Goal: Information Seeking & Learning: Learn about a topic

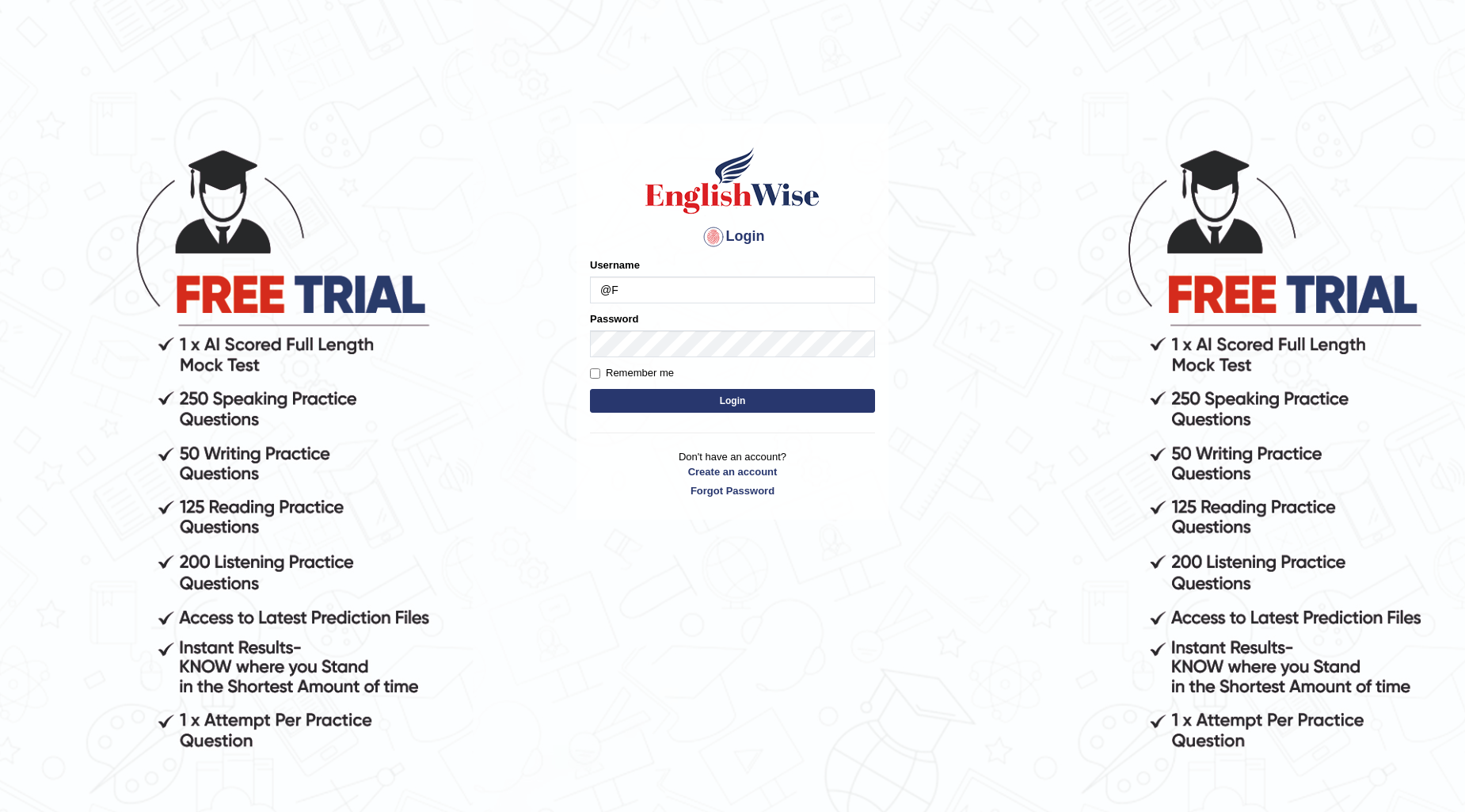
type input "@"
type input "farihaafghan556"
click at [742, 398] on button "Login" at bounding box center [732, 400] width 285 height 23
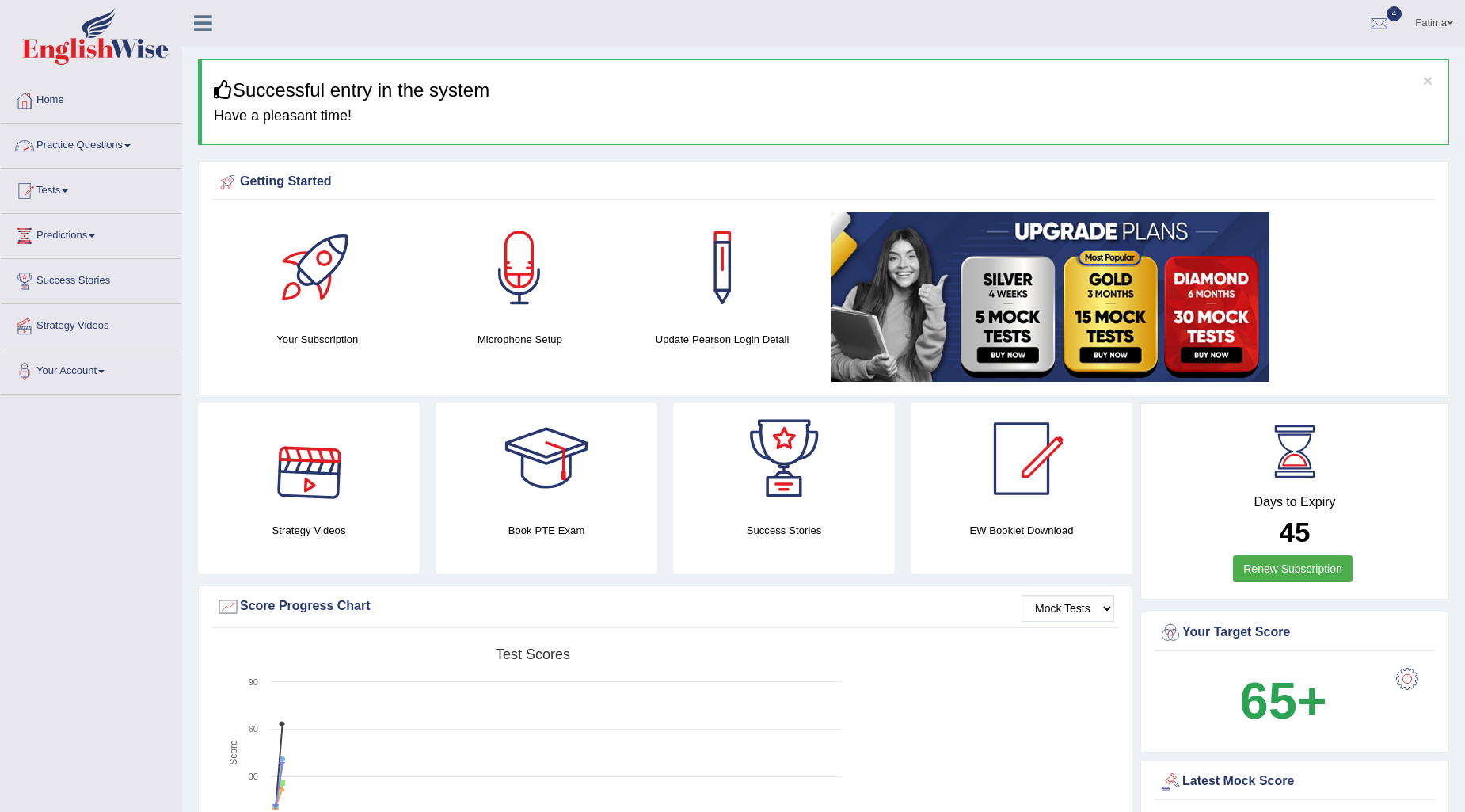
click at [140, 147] on link "Practice Questions" at bounding box center [91, 143] width 181 height 39
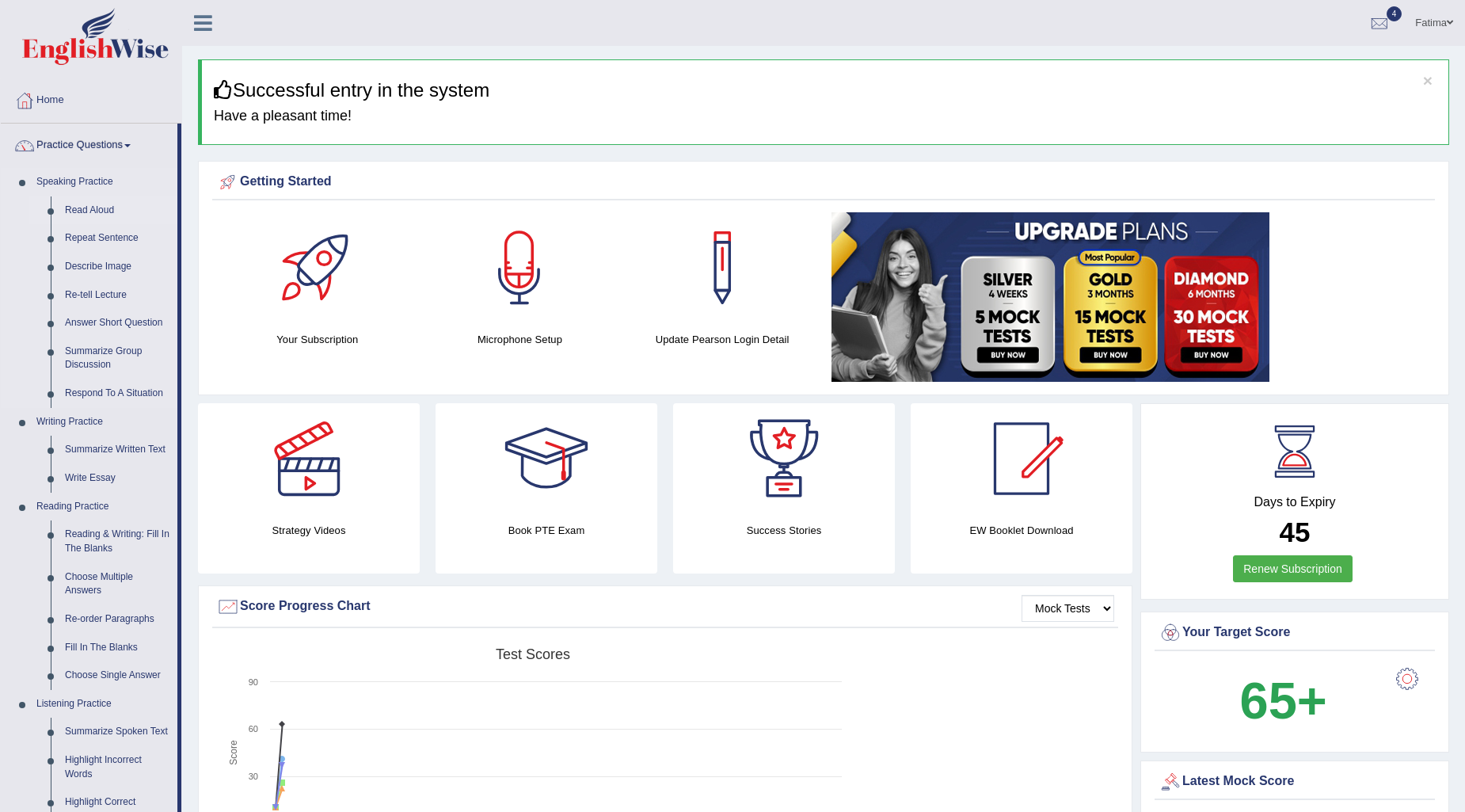
click at [106, 209] on link "Read Aloud" at bounding box center [118, 210] width 120 height 28
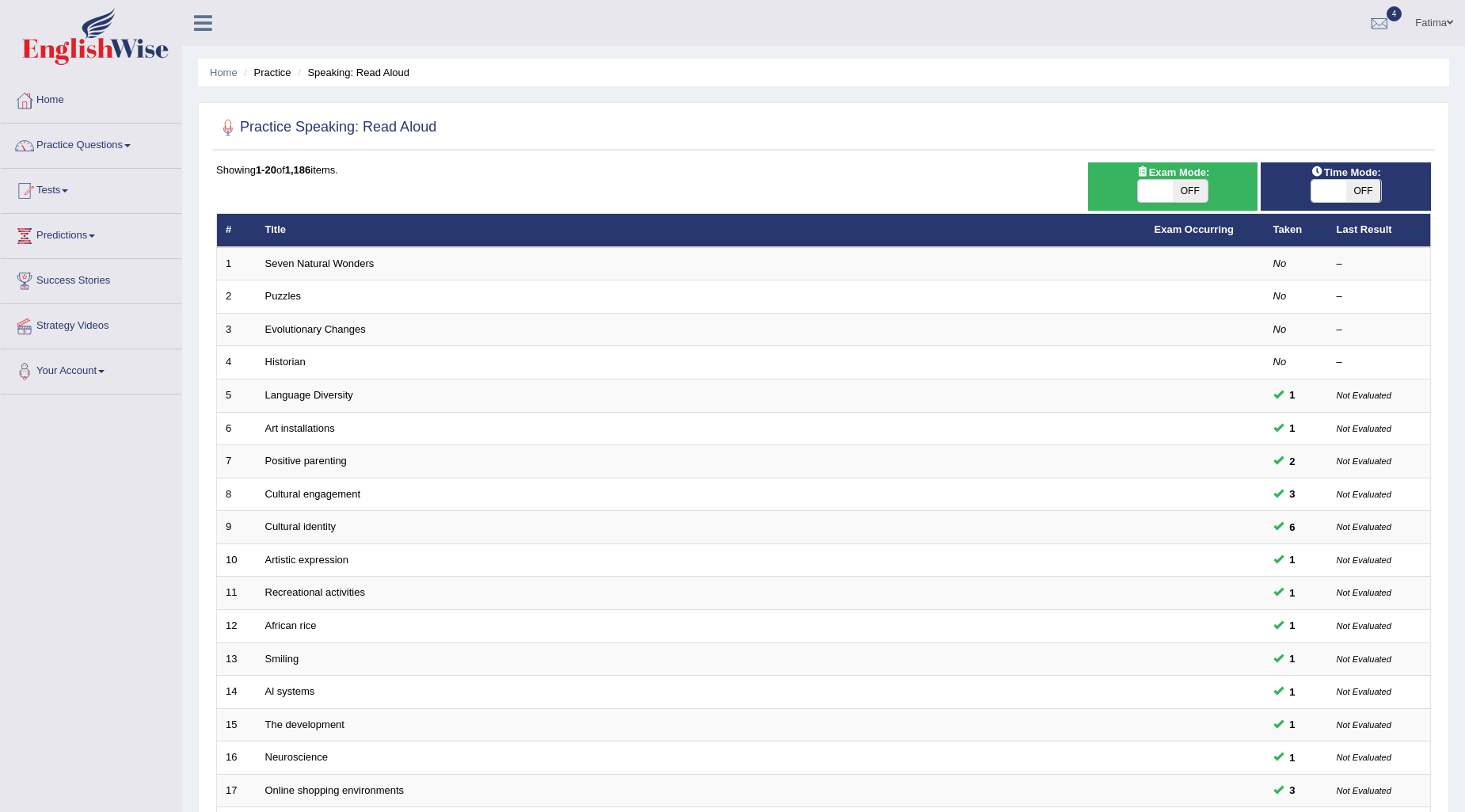
click at [1191, 185] on span "OFF" at bounding box center [1190, 191] width 35 height 22
checkbox input "true"
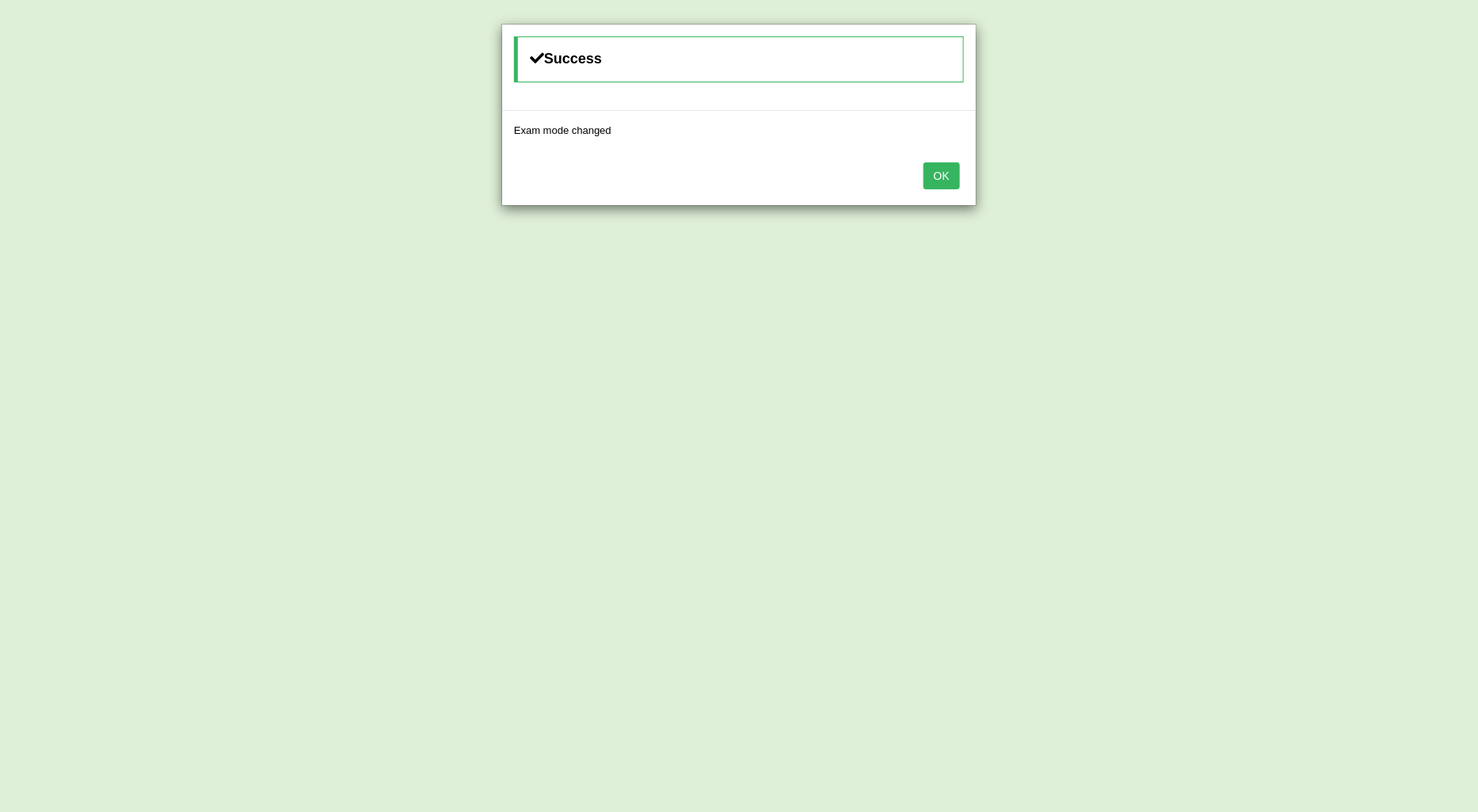
click at [945, 177] on button "OK" at bounding box center [942, 176] width 37 height 27
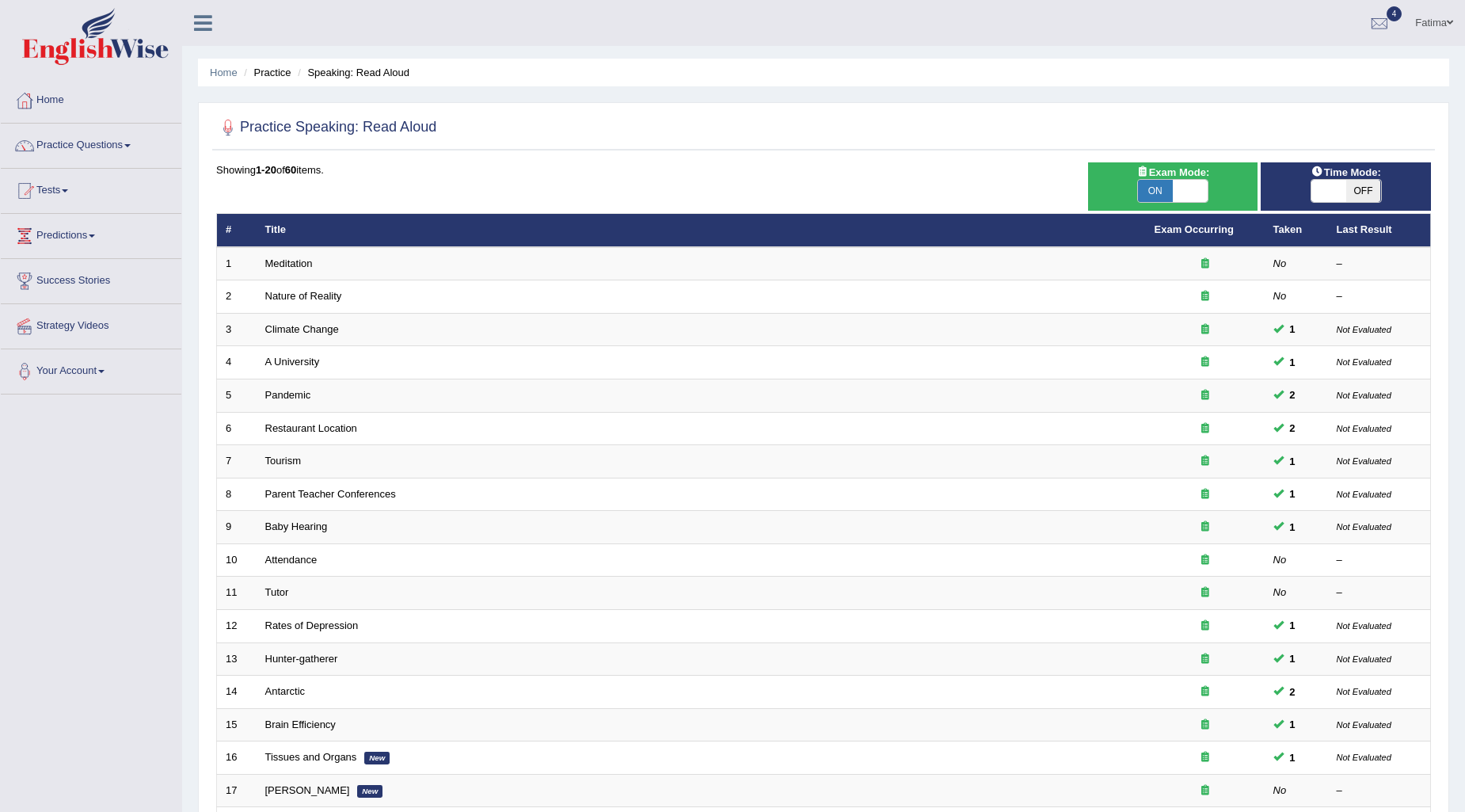
click at [1363, 192] on span "OFF" at bounding box center [1363, 191] width 35 height 22
checkbox input "true"
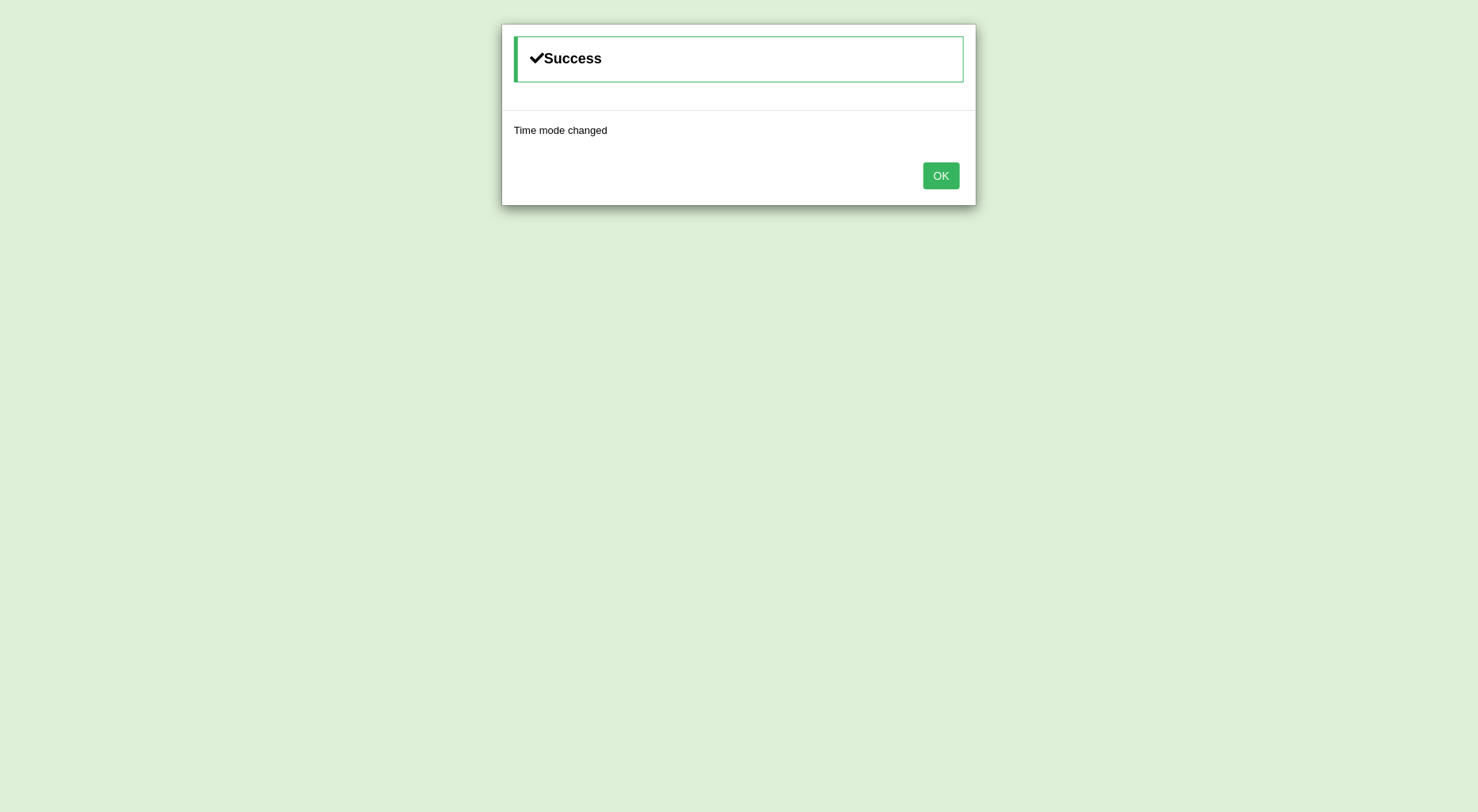
click at [940, 182] on button "OK" at bounding box center [942, 176] width 37 height 27
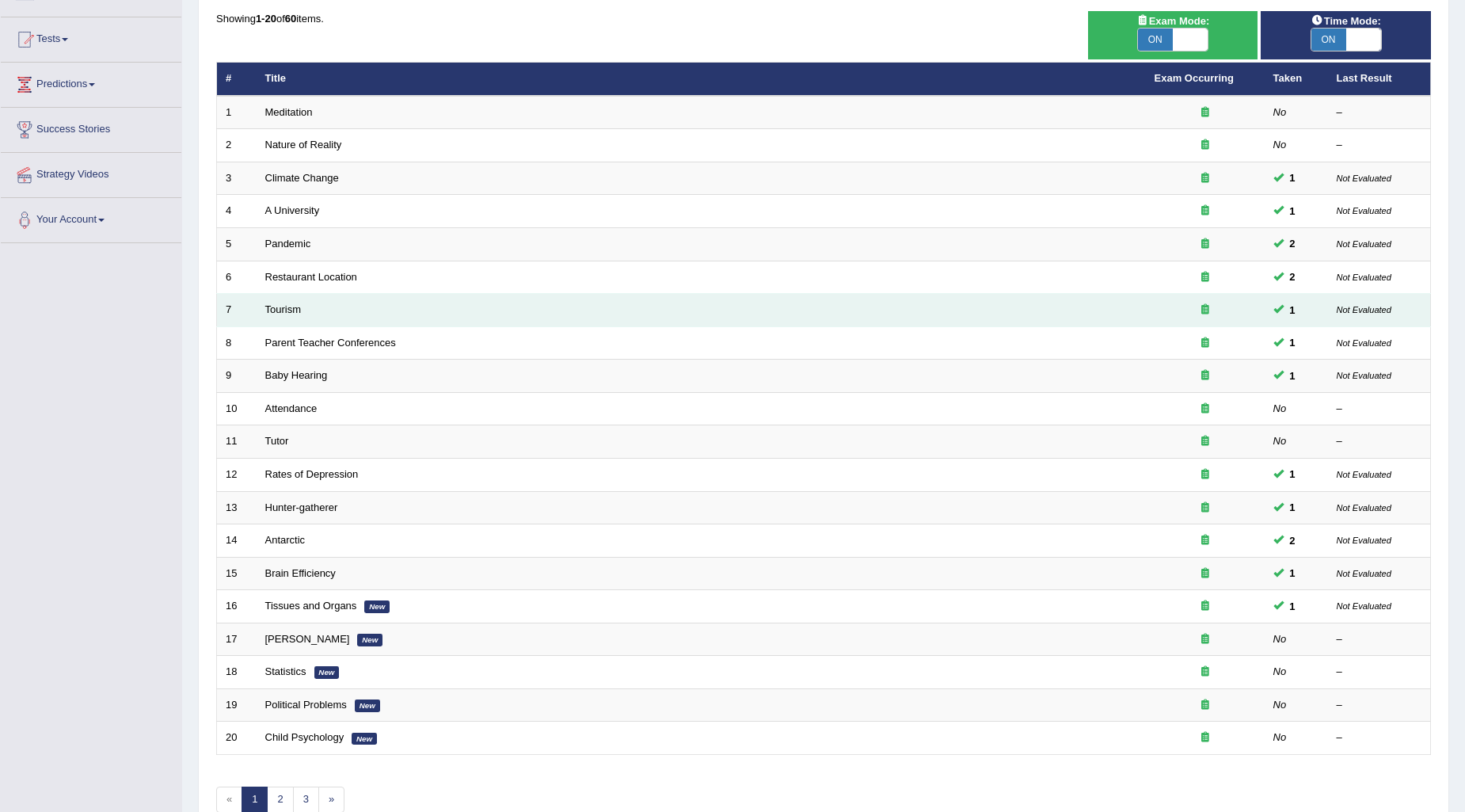
scroll to position [236, 0]
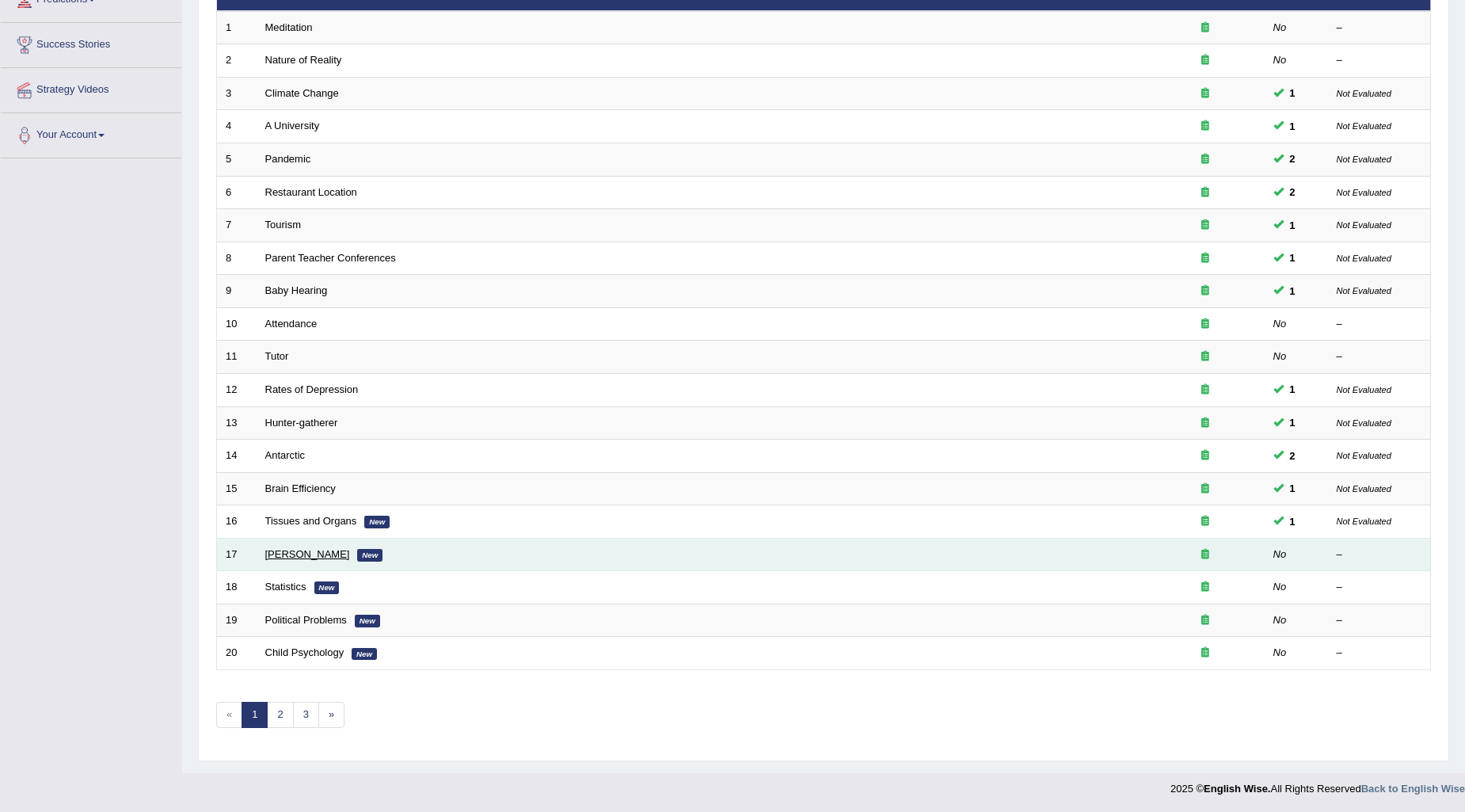
click at [326, 549] on link "[PERSON_NAME]" at bounding box center [308, 554] width 85 height 12
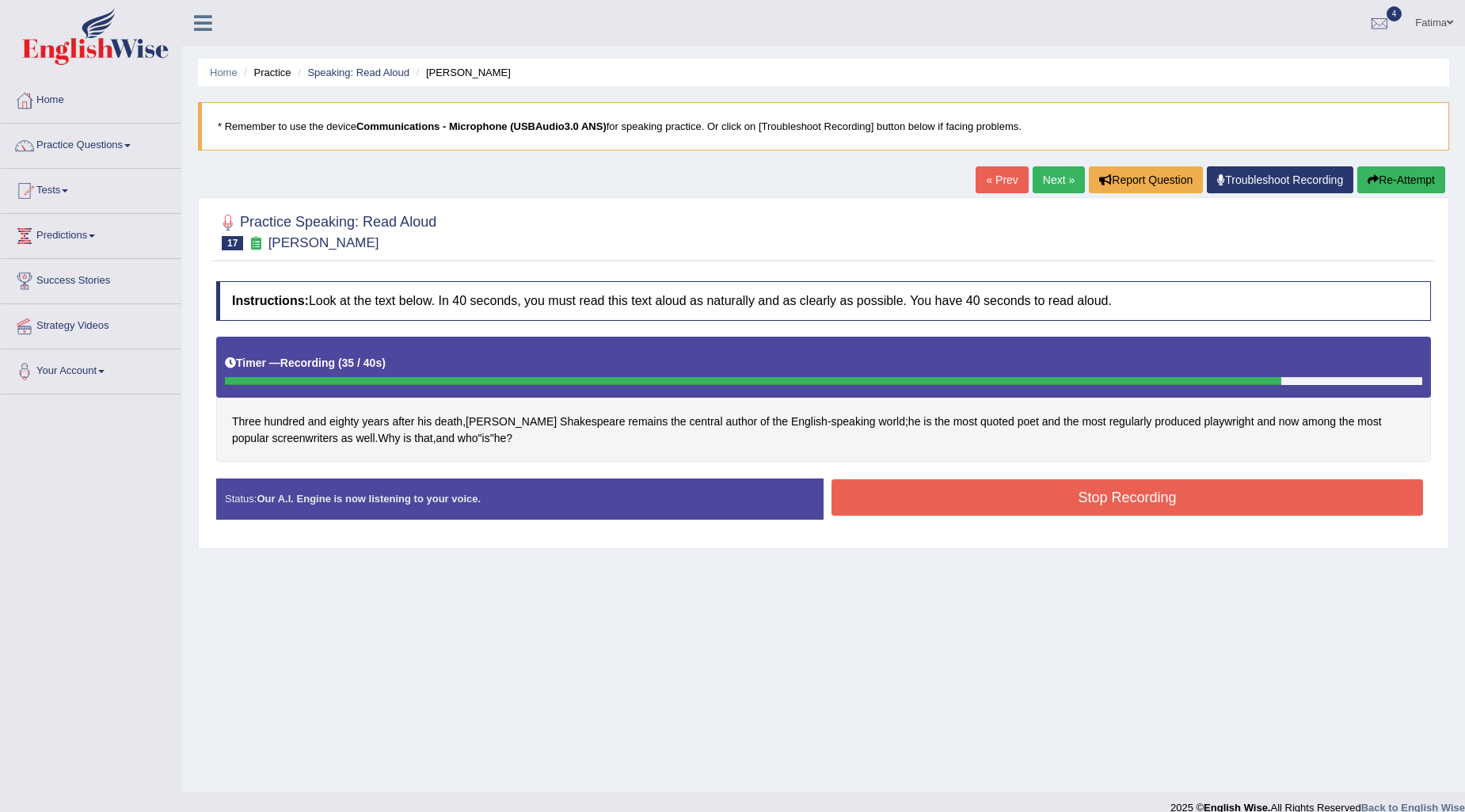
click at [1003, 510] on button "Stop Recording" at bounding box center [1127, 497] width 591 height 36
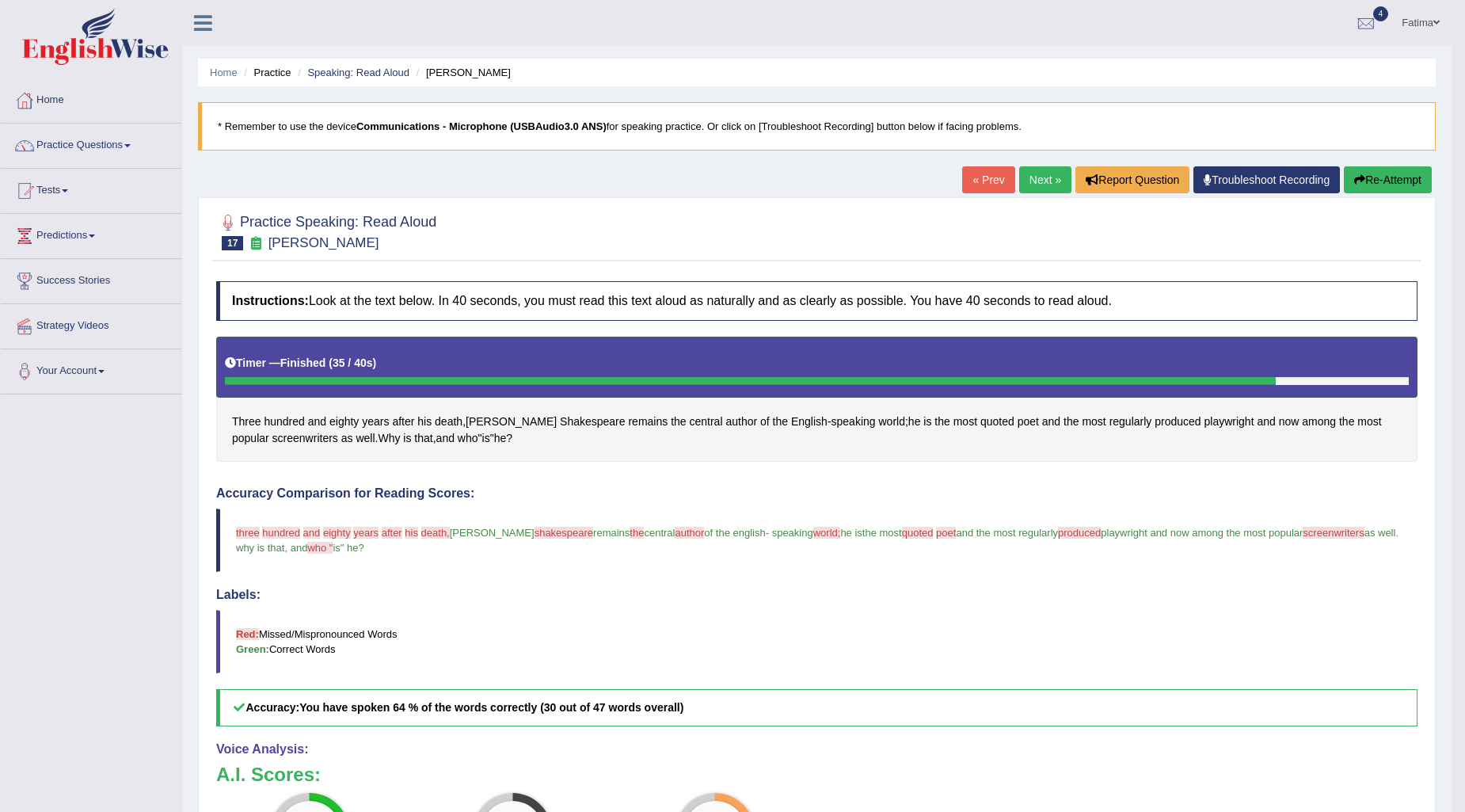
click at [1051, 151] on blockquote "* Remember to use the device Communications - Microphone (USBAudio3.0 ANS) for …" at bounding box center [817, 126] width 1238 height 49
click at [1037, 170] on link "Next »" at bounding box center [1045, 180] width 52 height 27
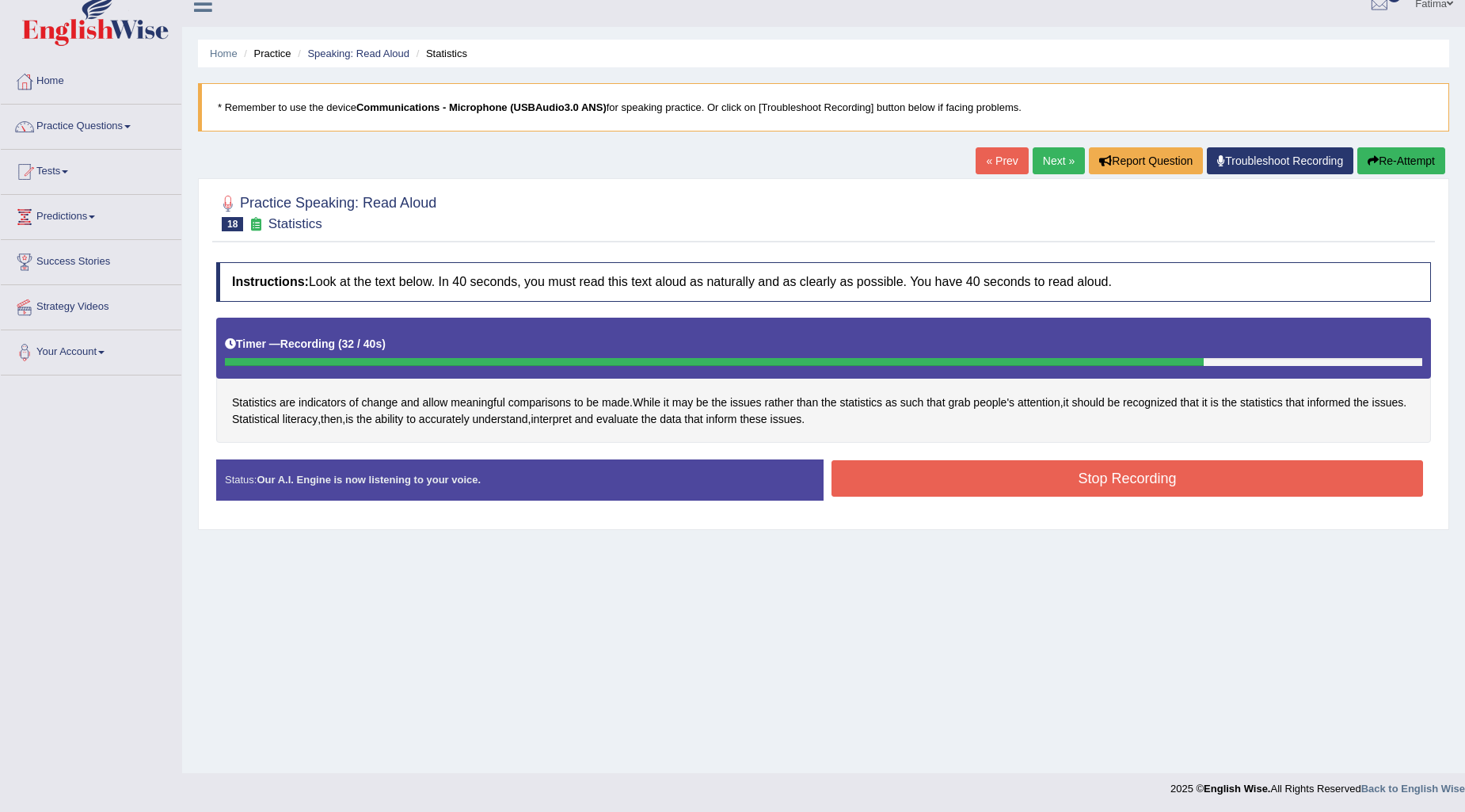
click at [916, 476] on button "Stop Recording" at bounding box center [1127, 478] width 591 height 36
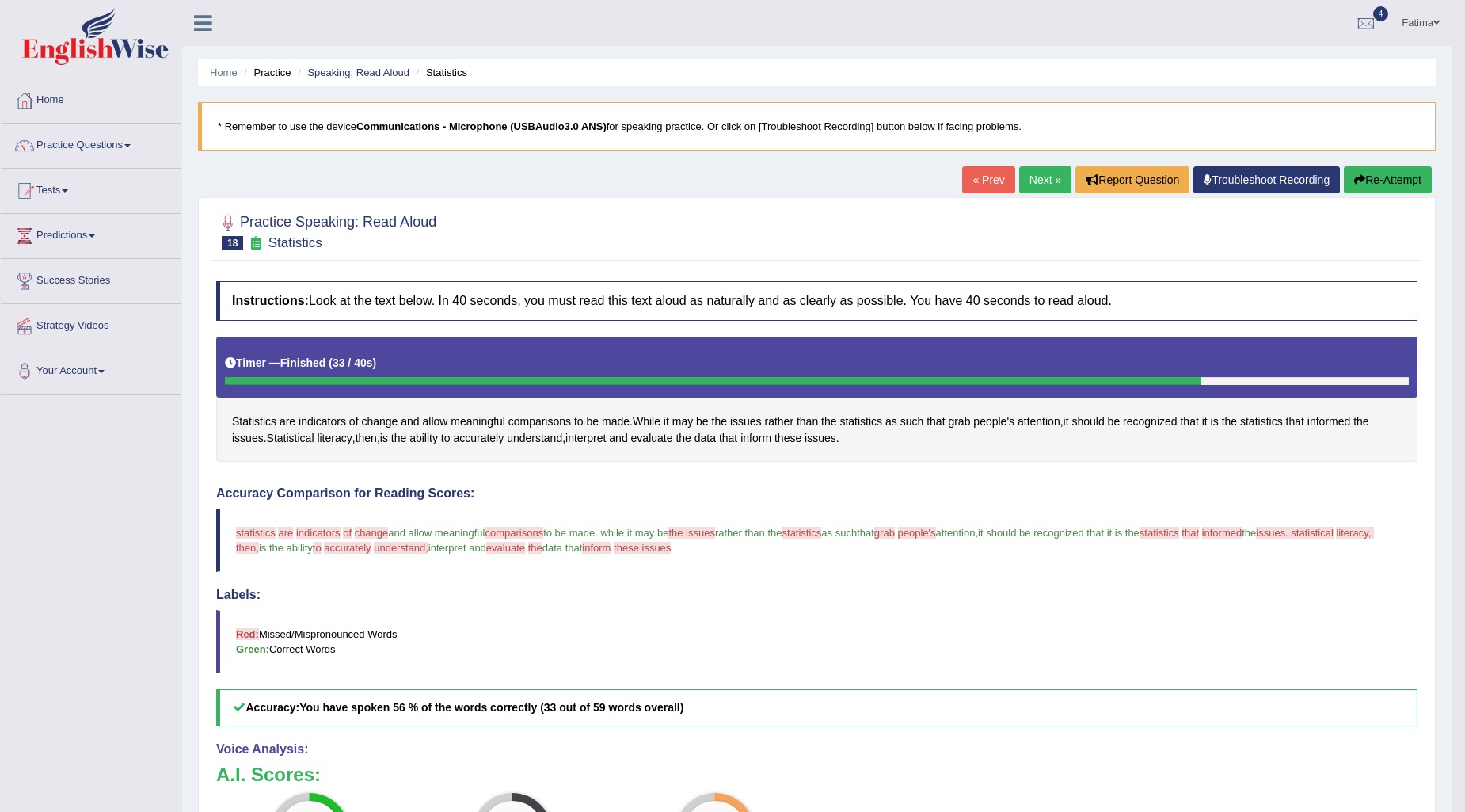
click at [1025, 187] on link "Next »" at bounding box center [1045, 180] width 52 height 27
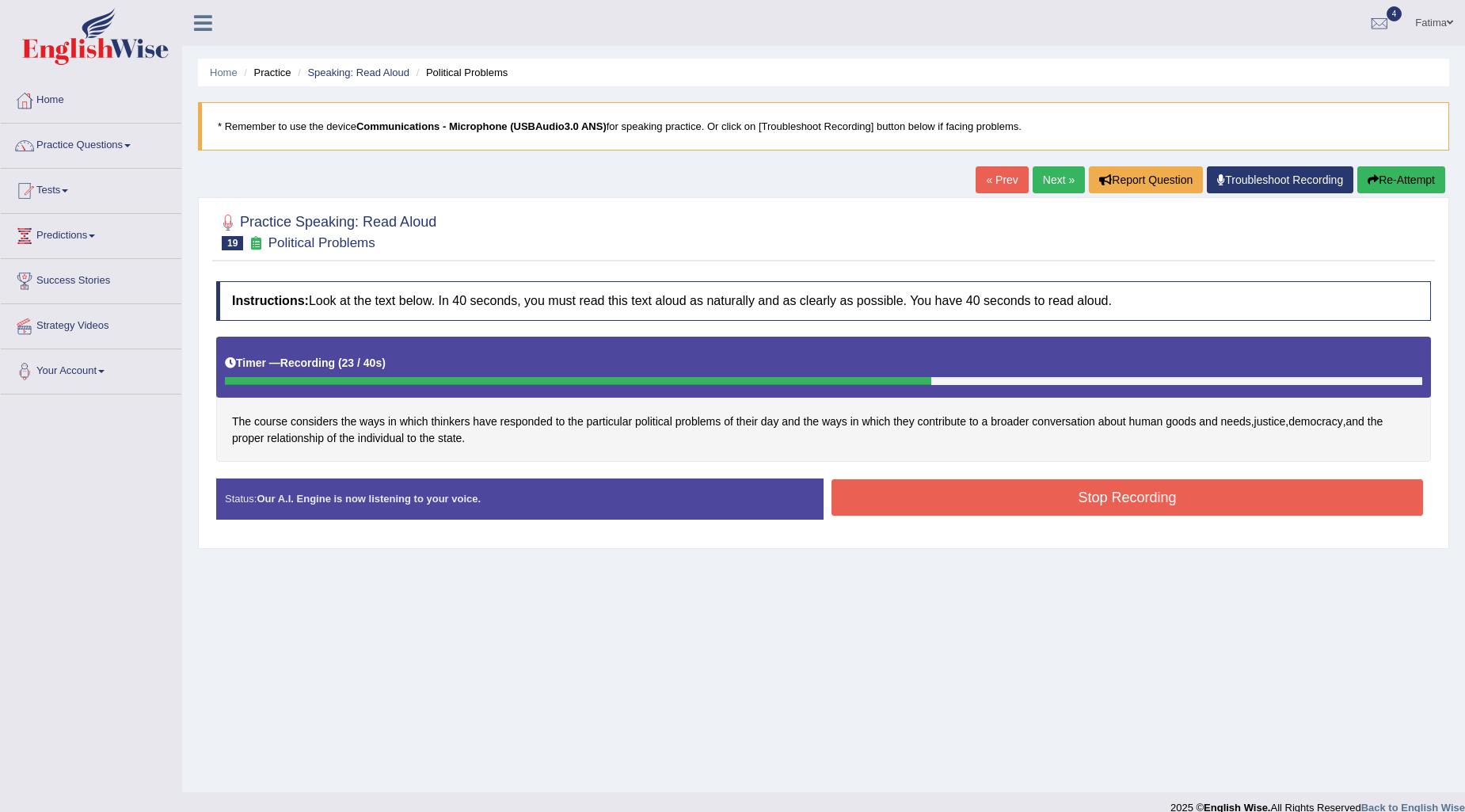
click at [1093, 503] on button "Stop Recording" at bounding box center [1127, 497] width 591 height 36
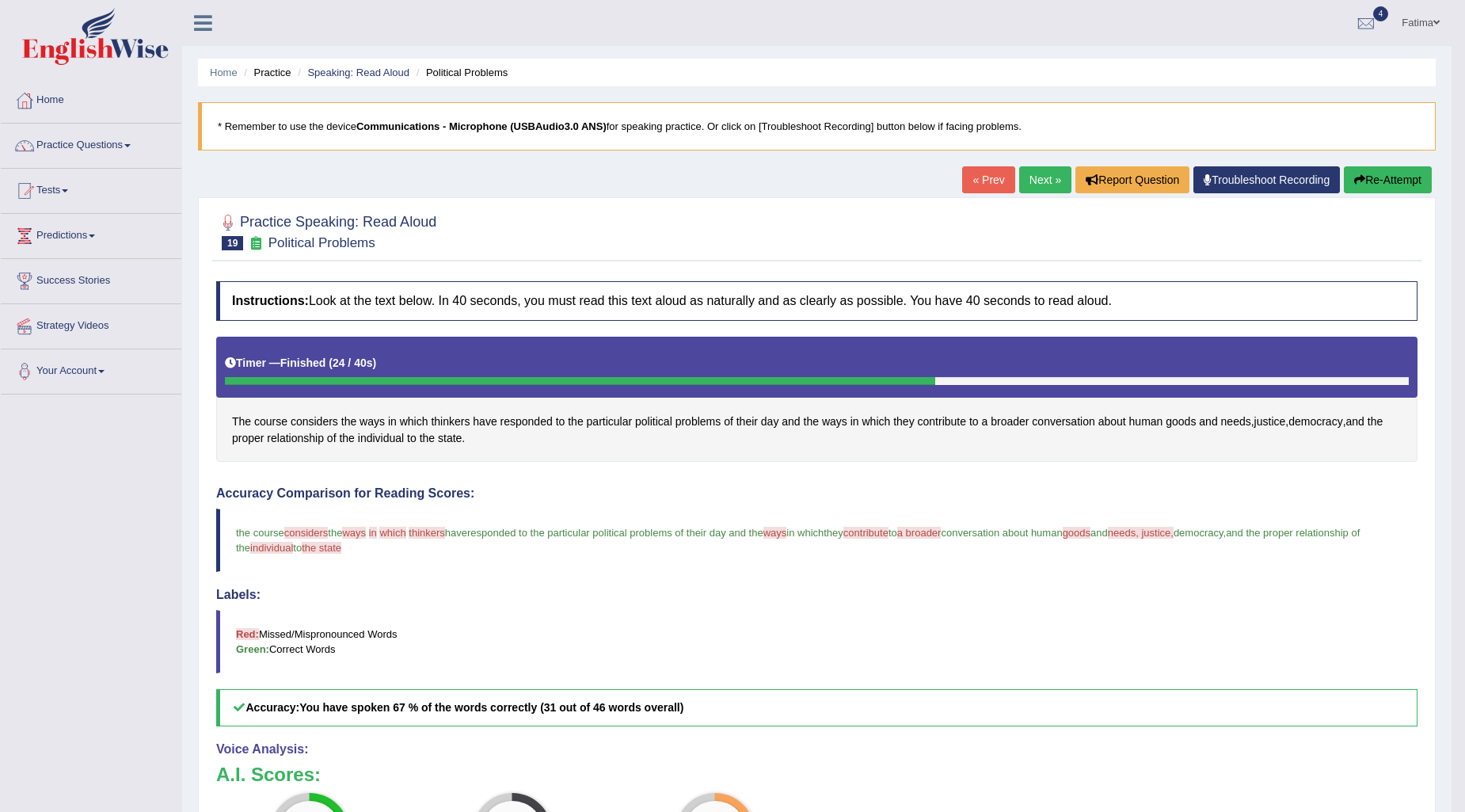
click at [1033, 171] on link "Next »" at bounding box center [1045, 180] width 52 height 27
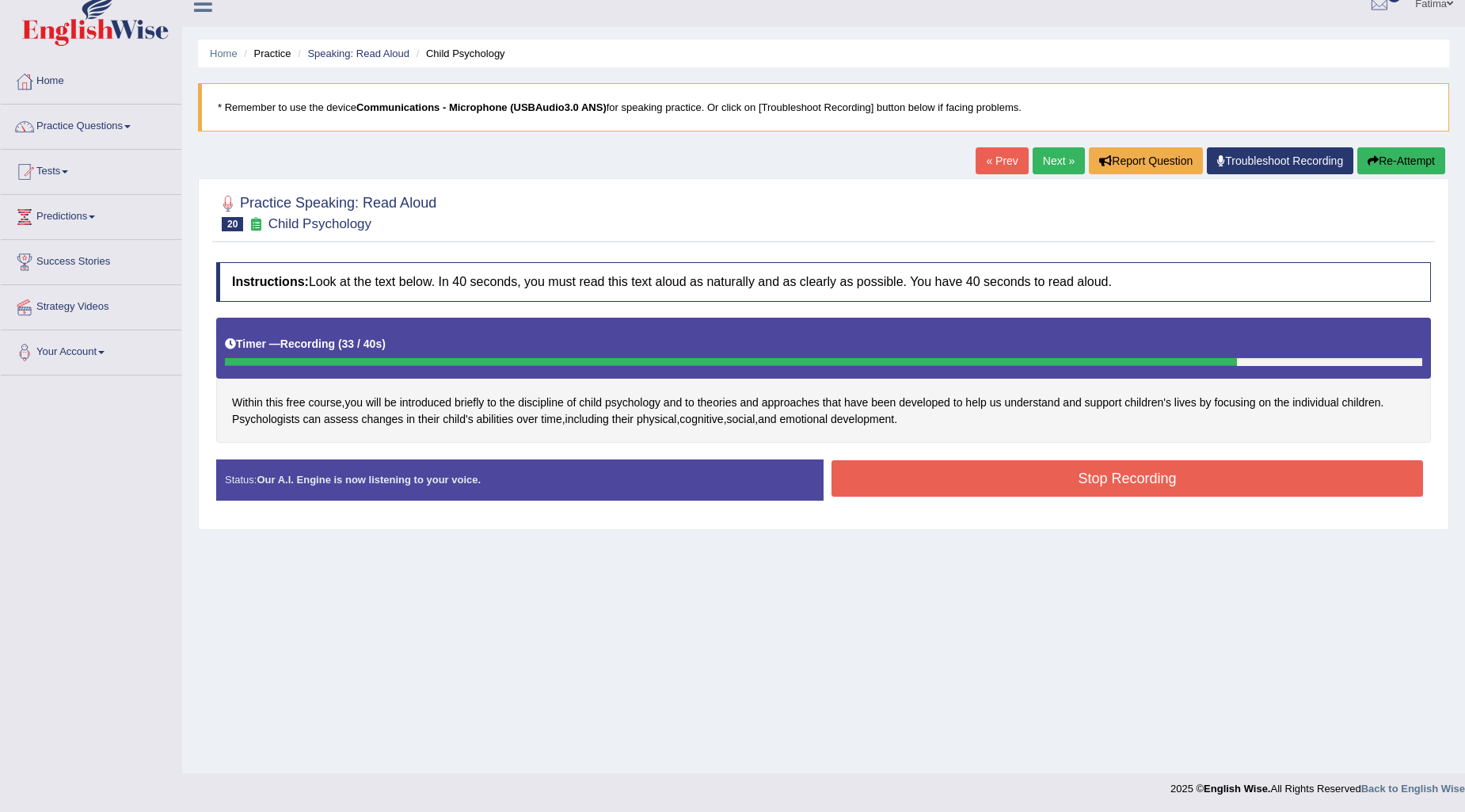
click at [1119, 477] on button "Stop Recording" at bounding box center [1127, 478] width 591 height 36
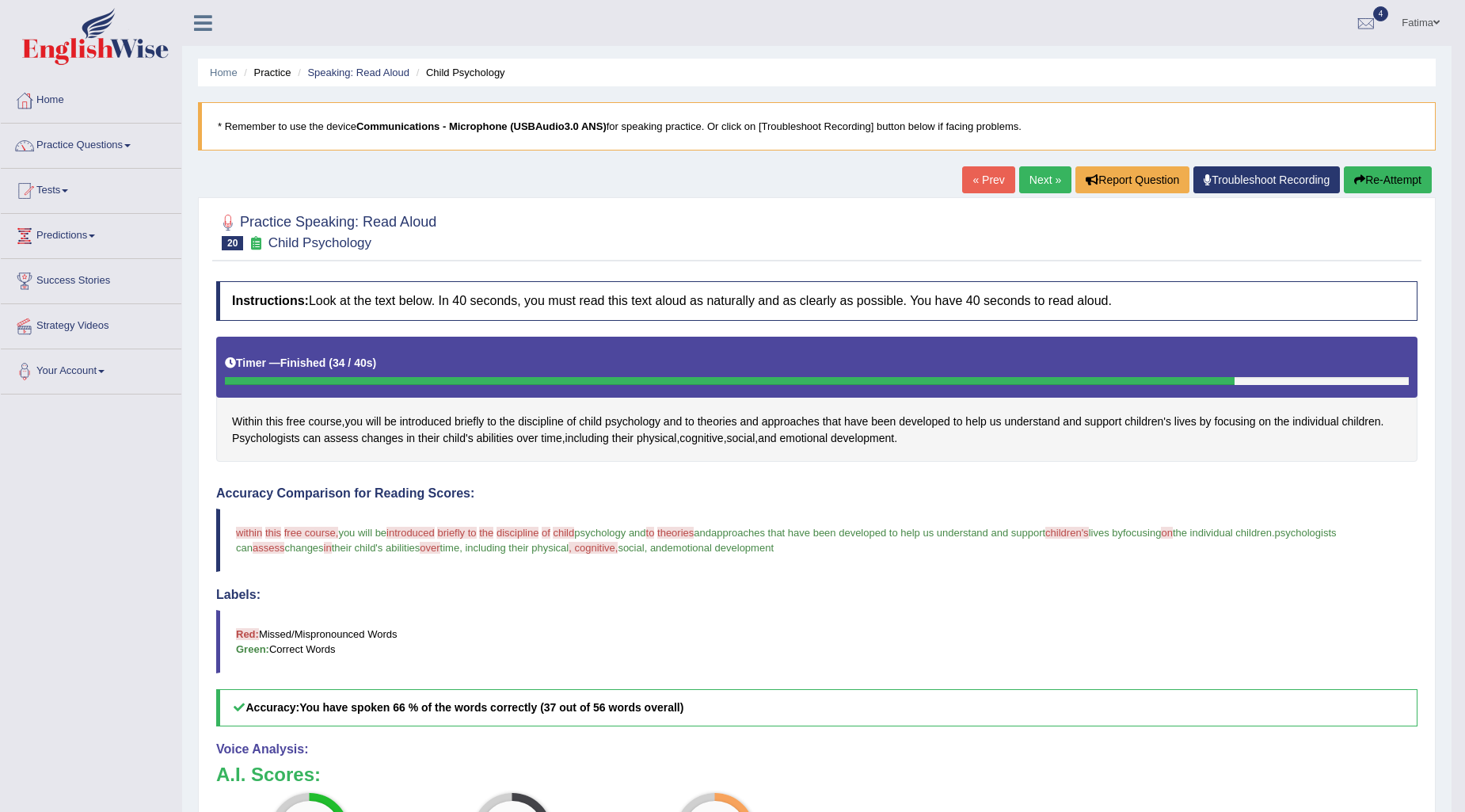
click at [1043, 183] on link "Next »" at bounding box center [1045, 180] width 52 height 27
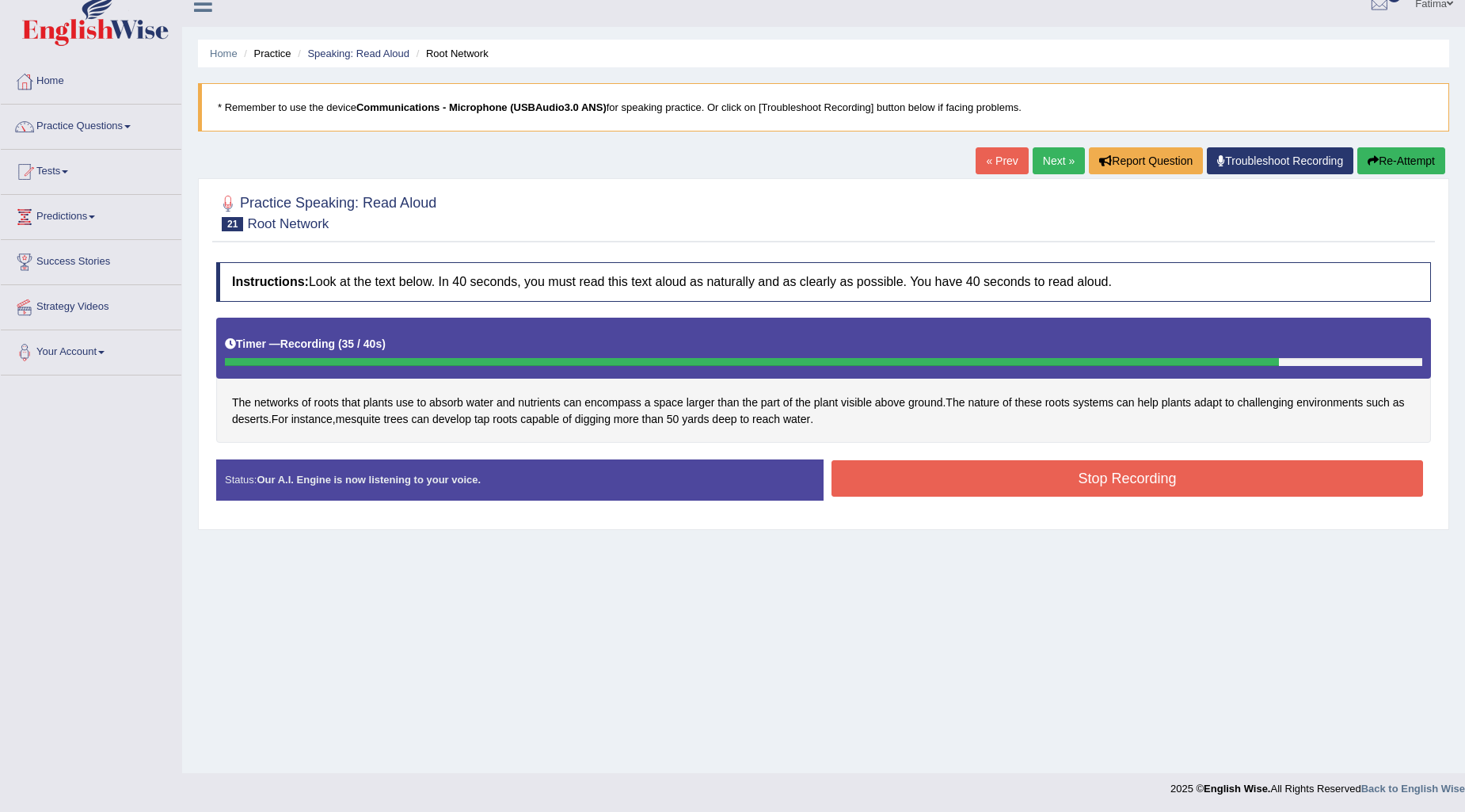
click at [1113, 470] on button "Stop Recording" at bounding box center [1127, 478] width 591 height 36
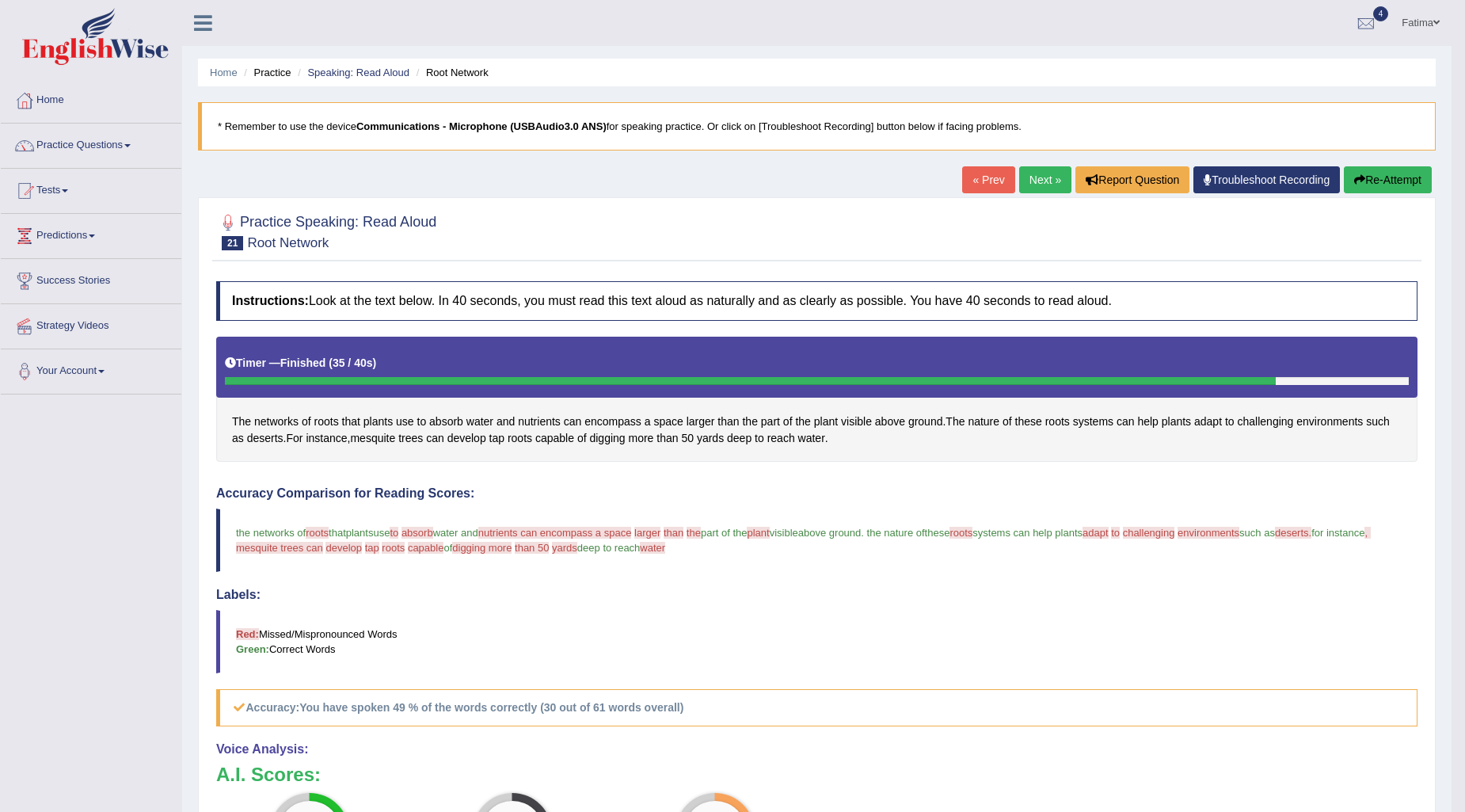
click at [1374, 175] on button "Re-Attempt" at bounding box center [1387, 180] width 88 height 27
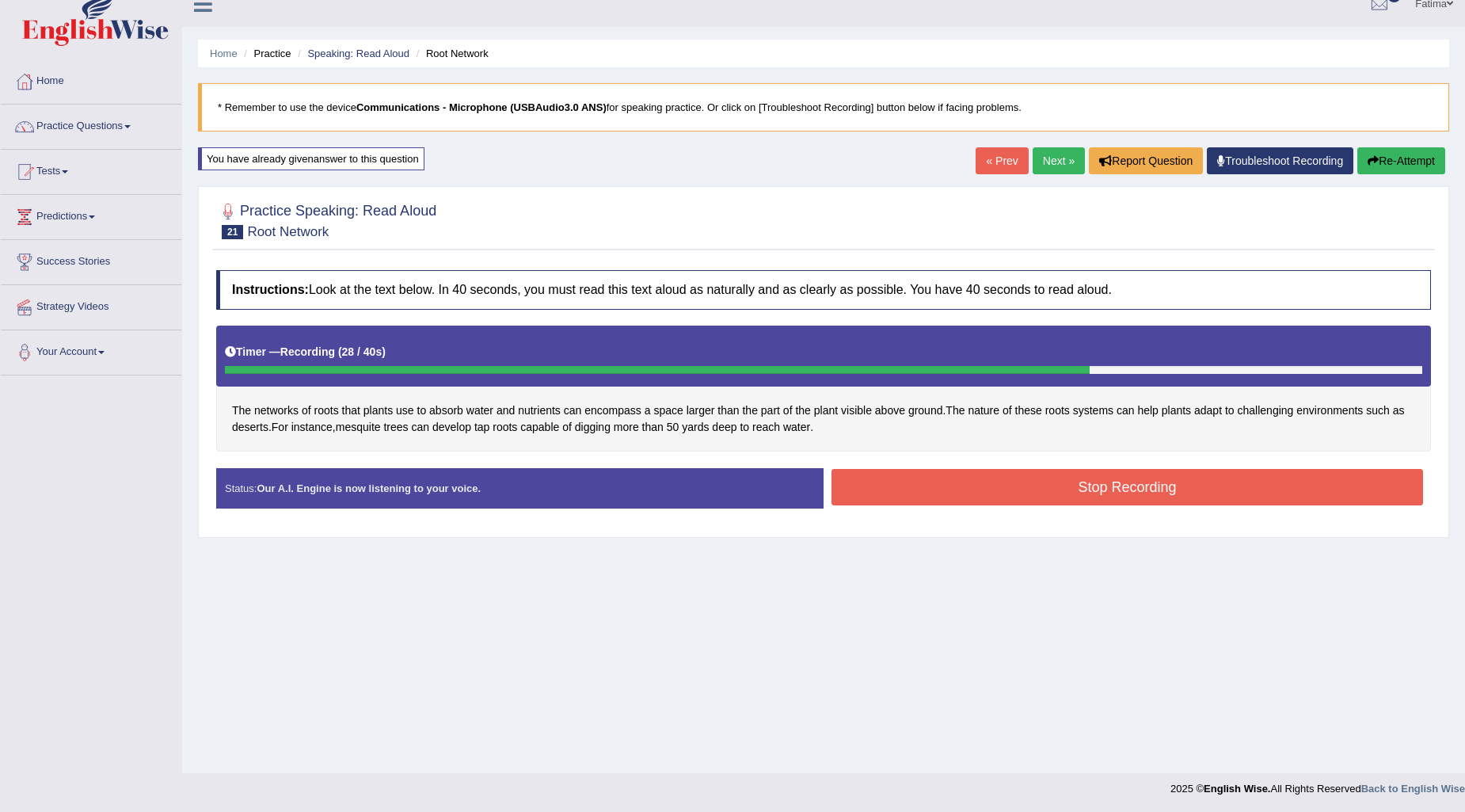
click at [1004, 486] on button "Stop Recording" at bounding box center [1127, 486] width 591 height 36
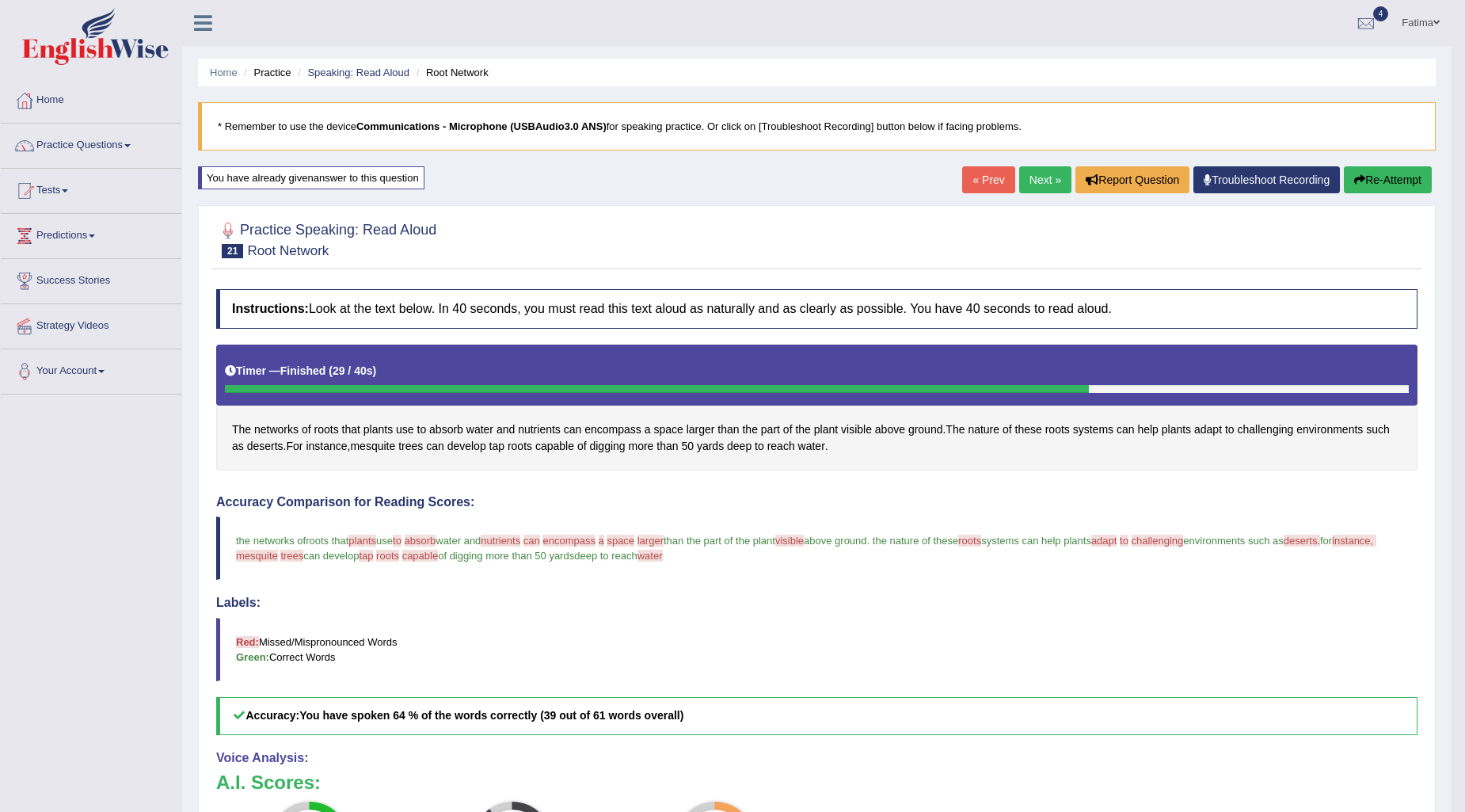
click at [1048, 169] on link "Next »" at bounding box center [1045, 180] width 52 height 27
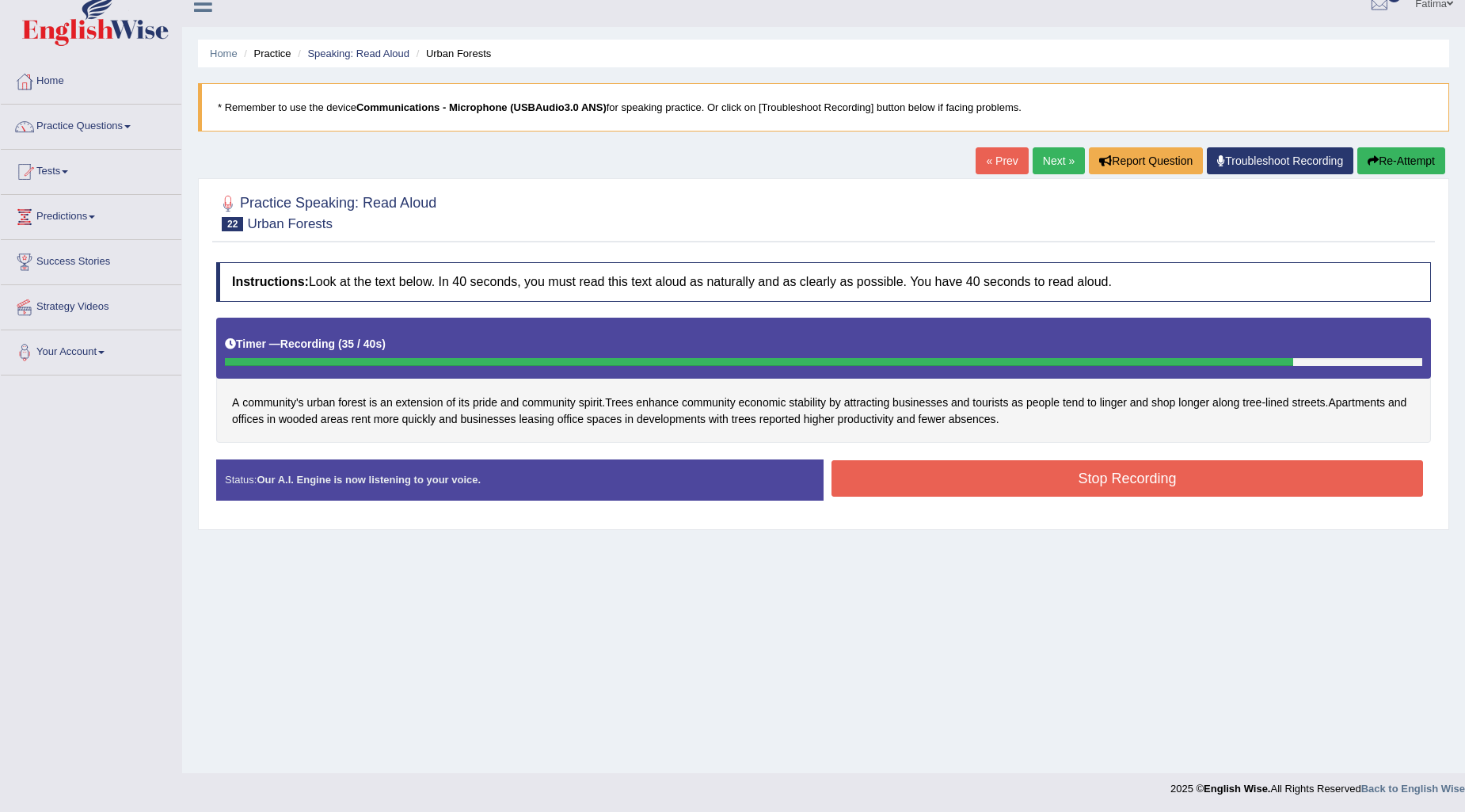
click at [1009, 472] on button "Stop Recording" at bounding box center [1127, 478] width 591 height 36
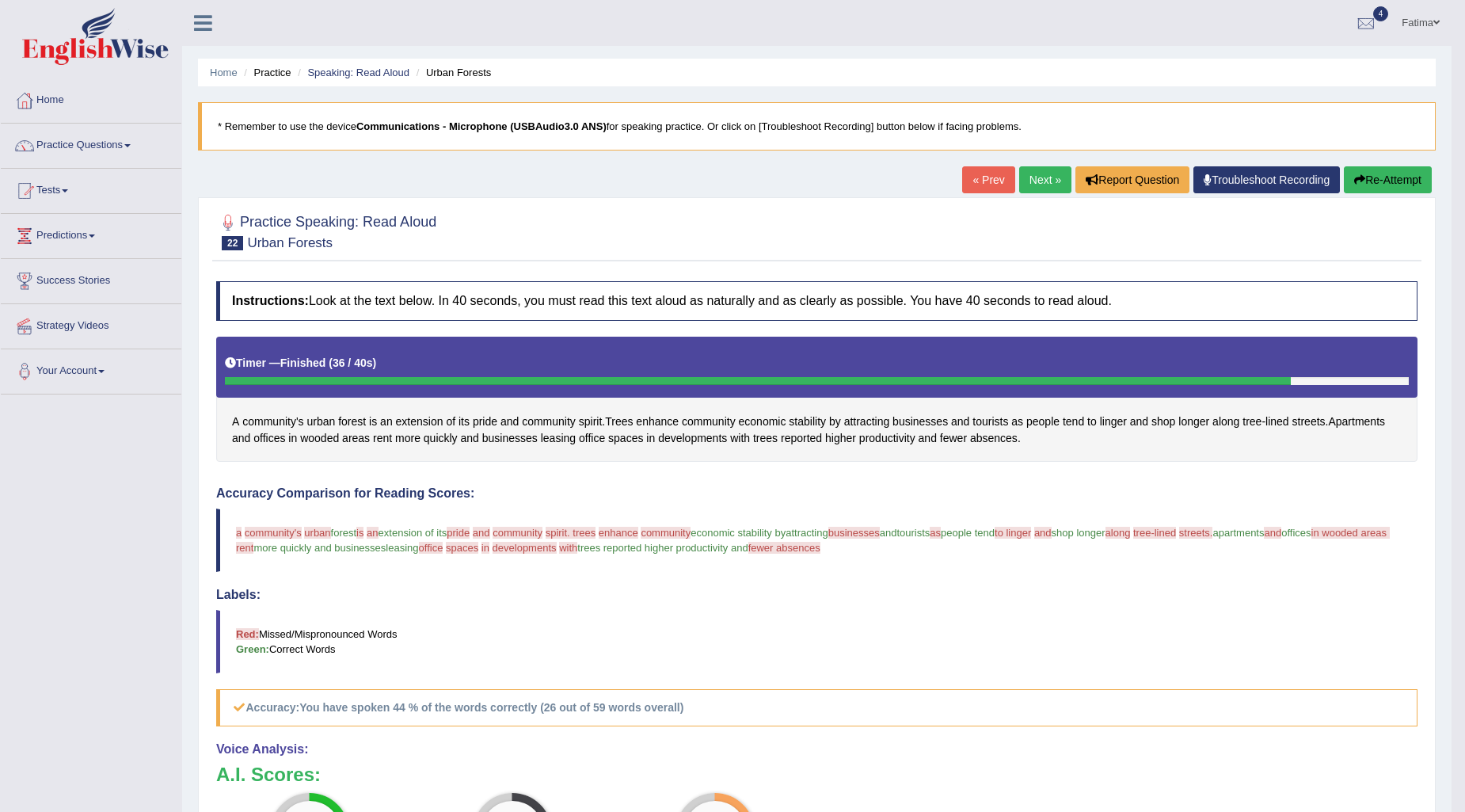
click at [1374, 179] on button "Re-Attempt" at bounding box center [1387, 180] width 88 height 27
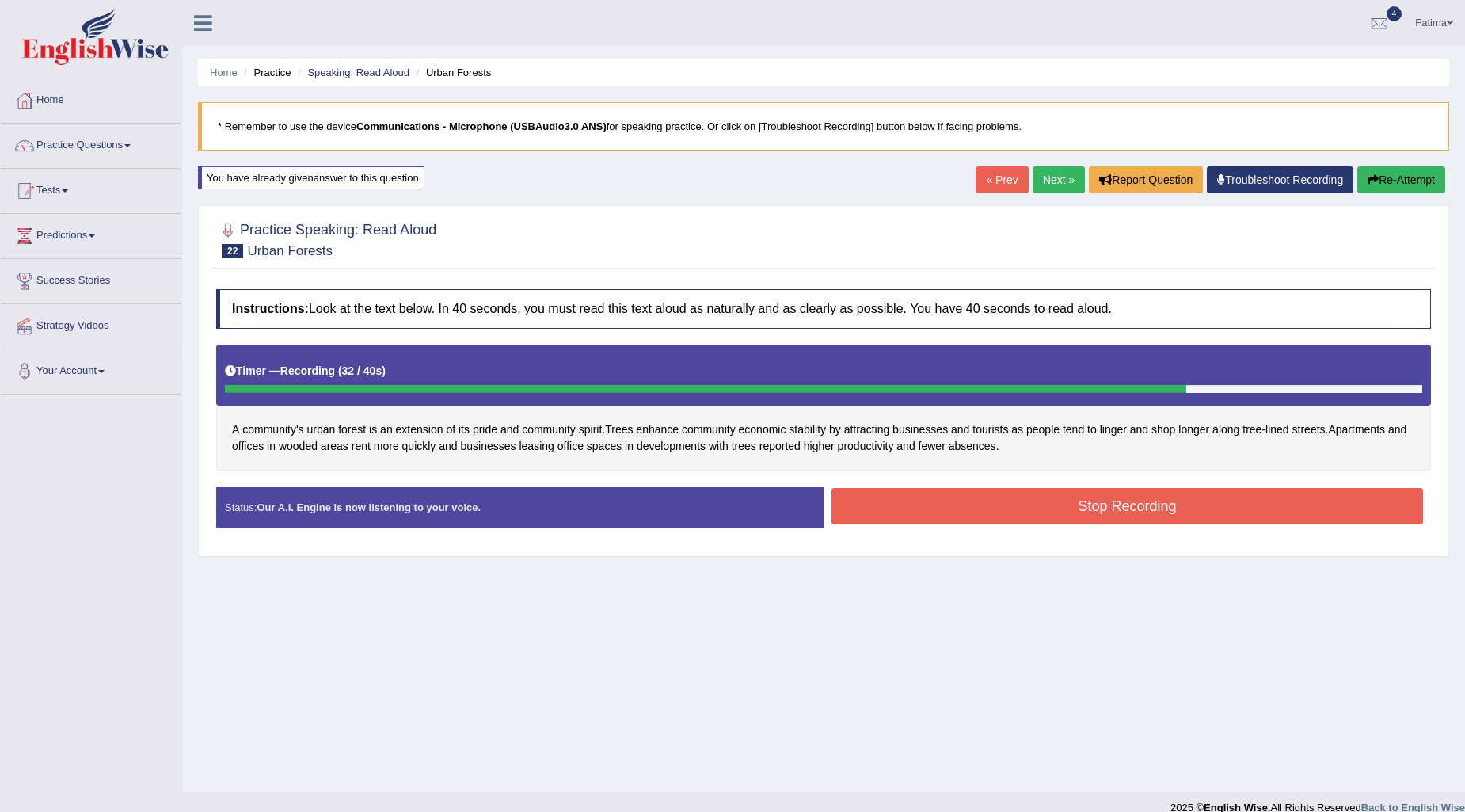
click at [951, 515] on button "Stop Recording" at bounding box center [1127, 505] width 591 height 36
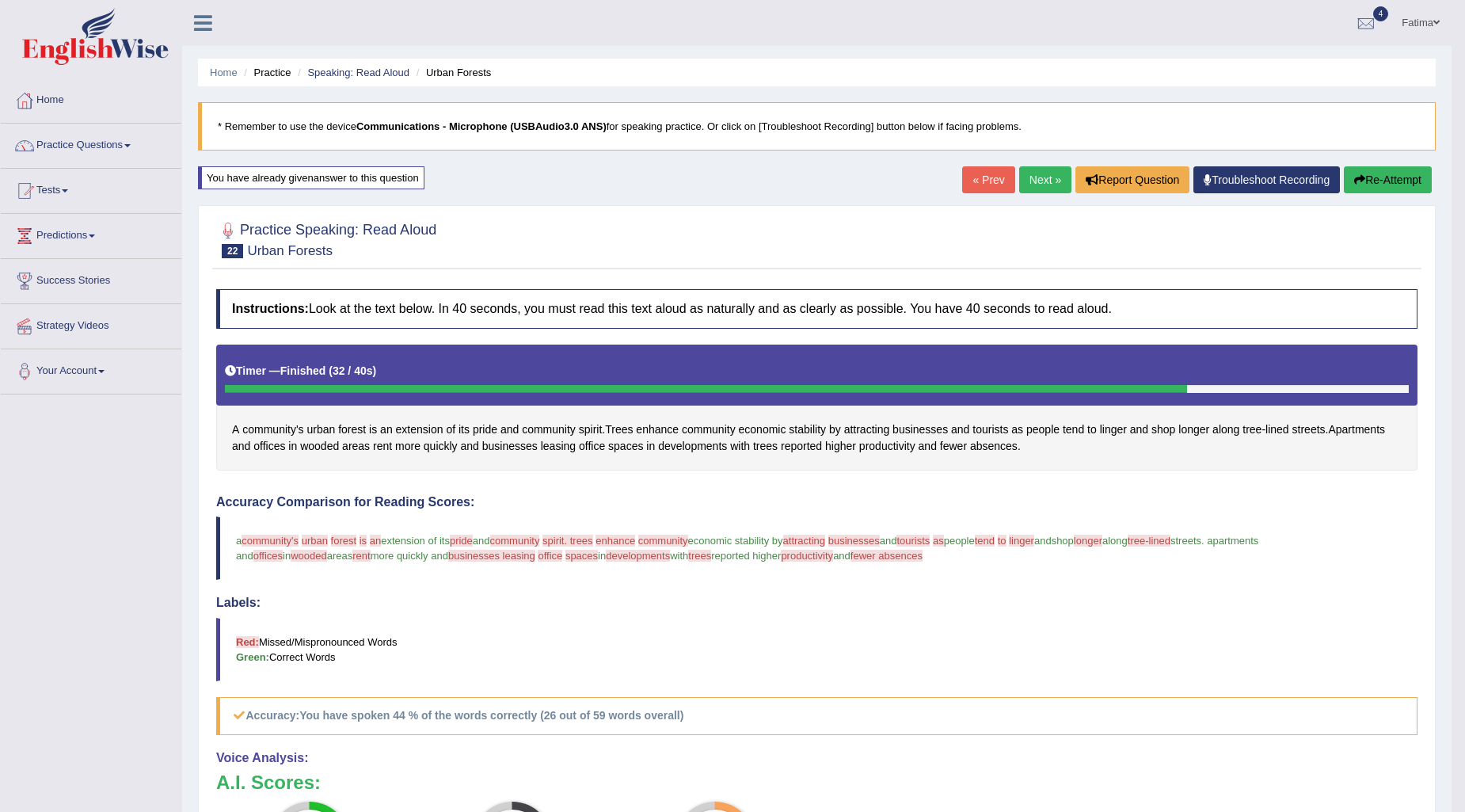
click at [1029, 178] on link "Next »" at bounding box center [1045, 180] width 52 height 27
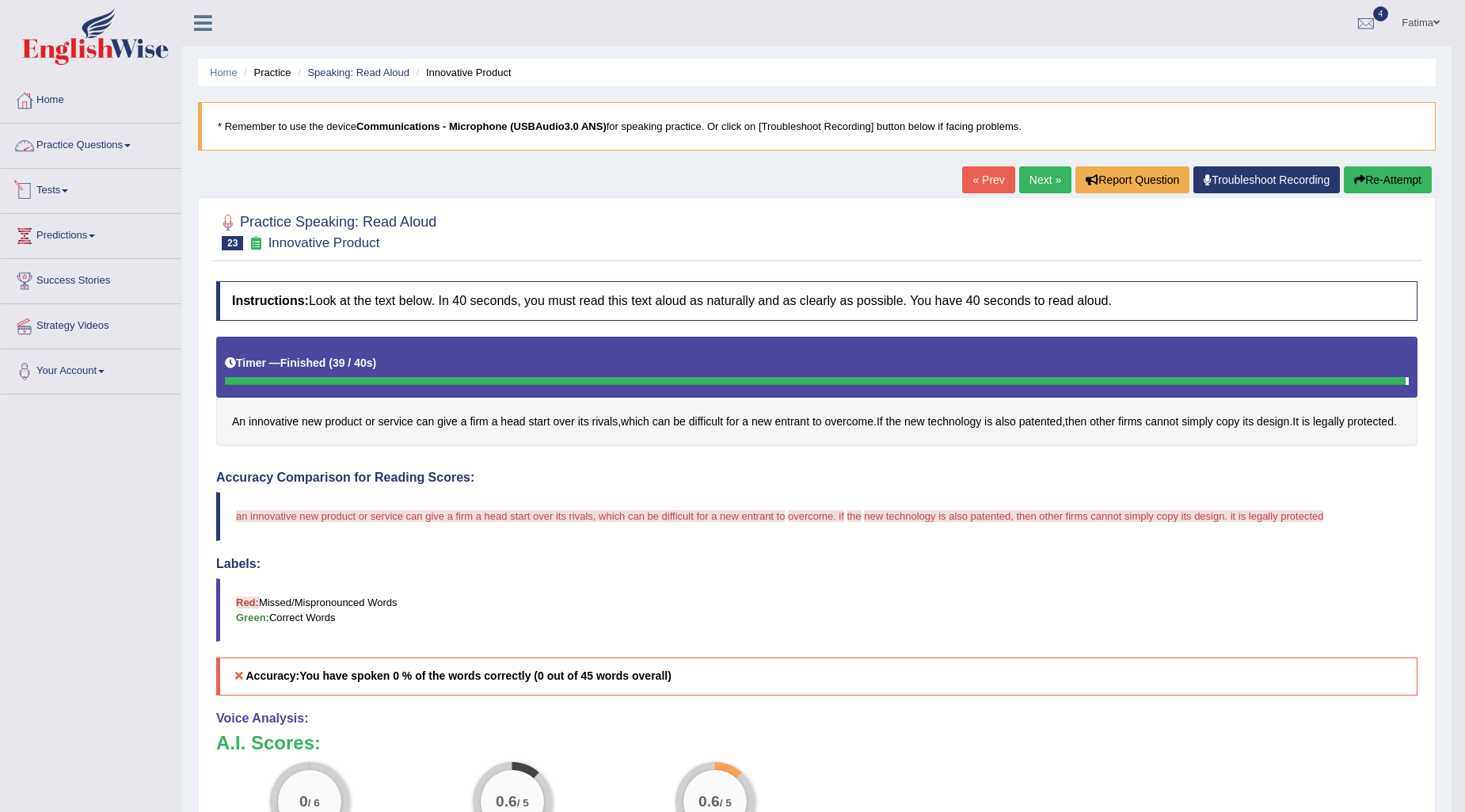
click at [115, 139] on link "Practice Questions" at bounding box center [91, 143] width 181 height 39
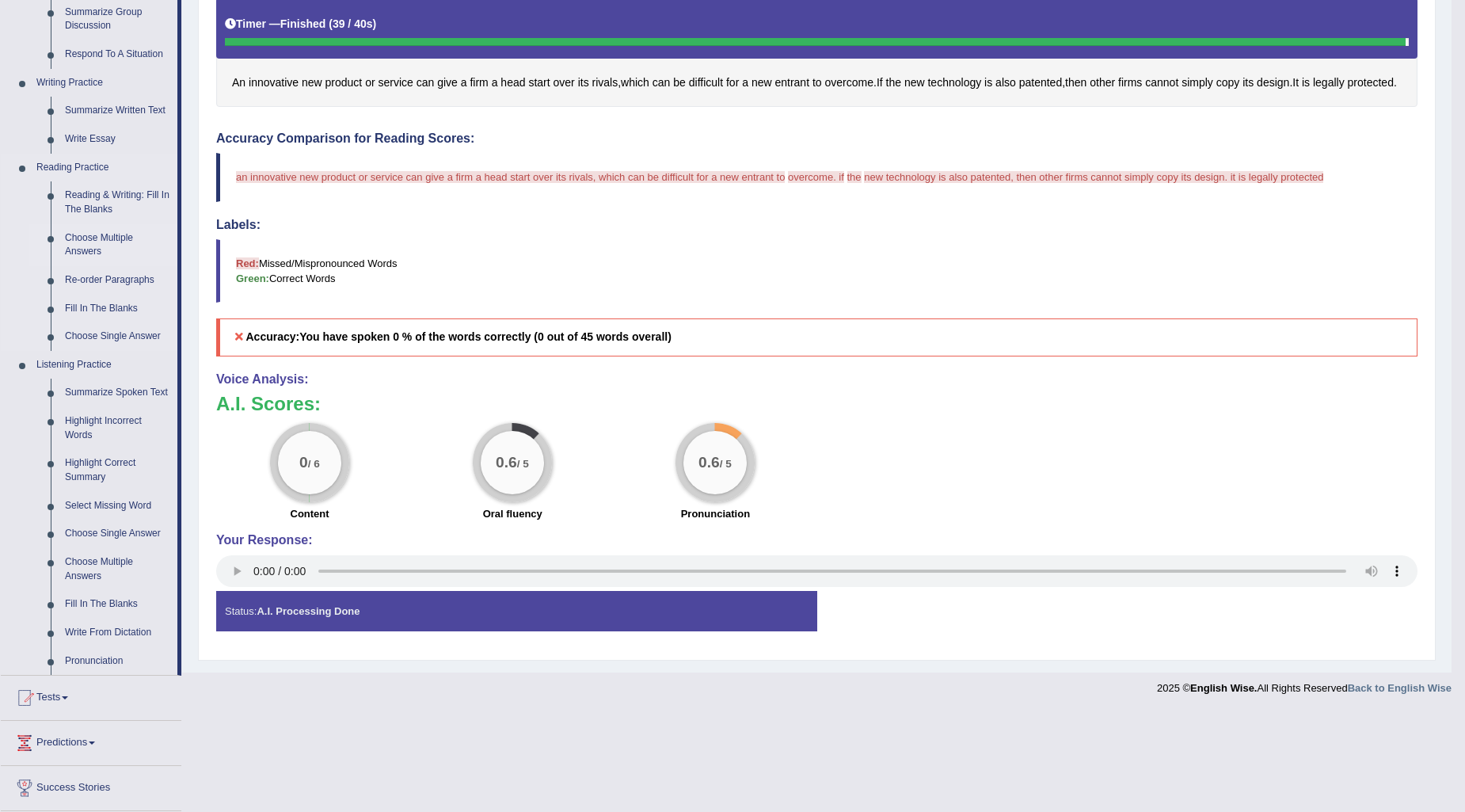
scroll to position [254, 0]
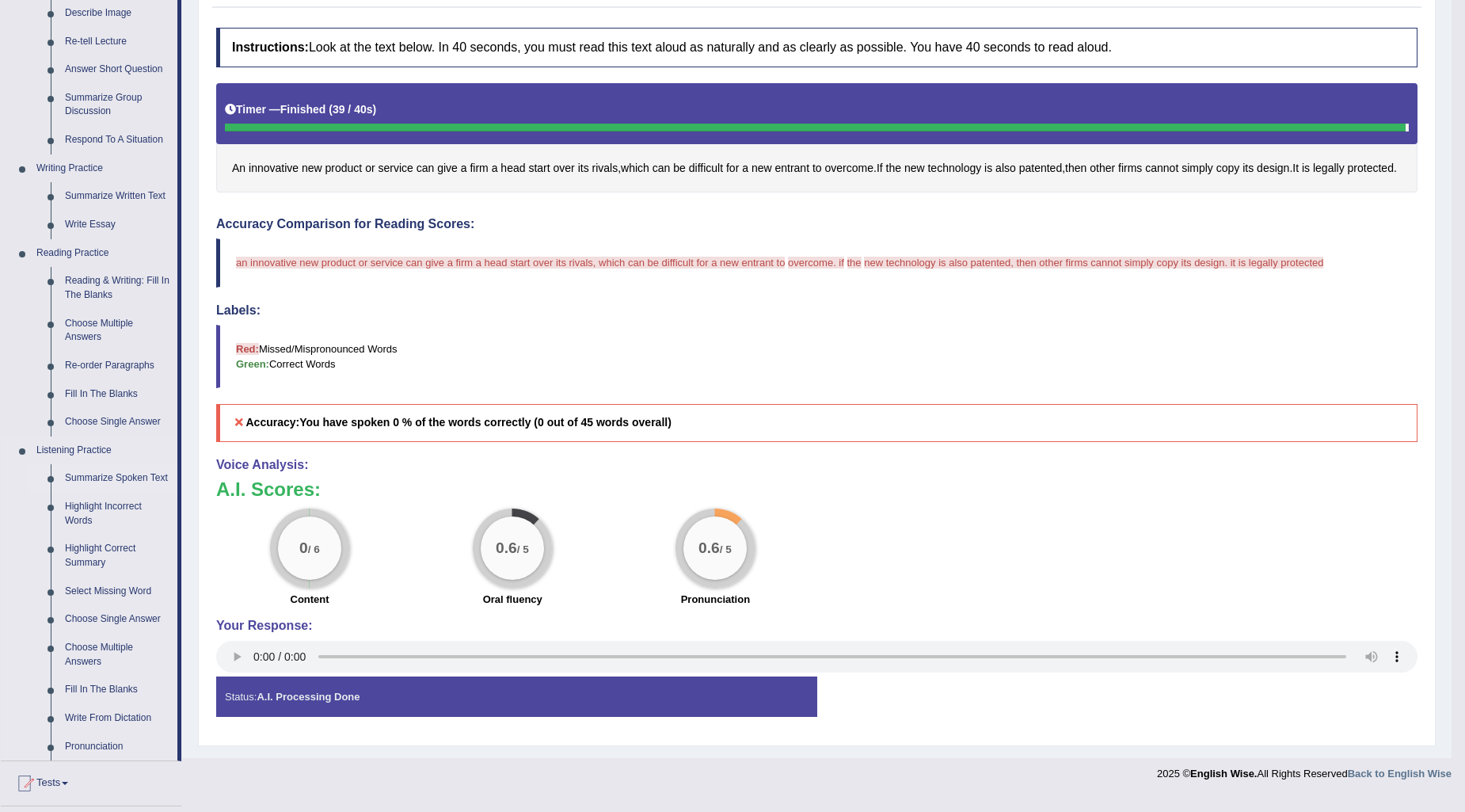
click at [119, 479] on link "Summarize Spoken Text" at bounding box center [118, 478] width 120 height 28
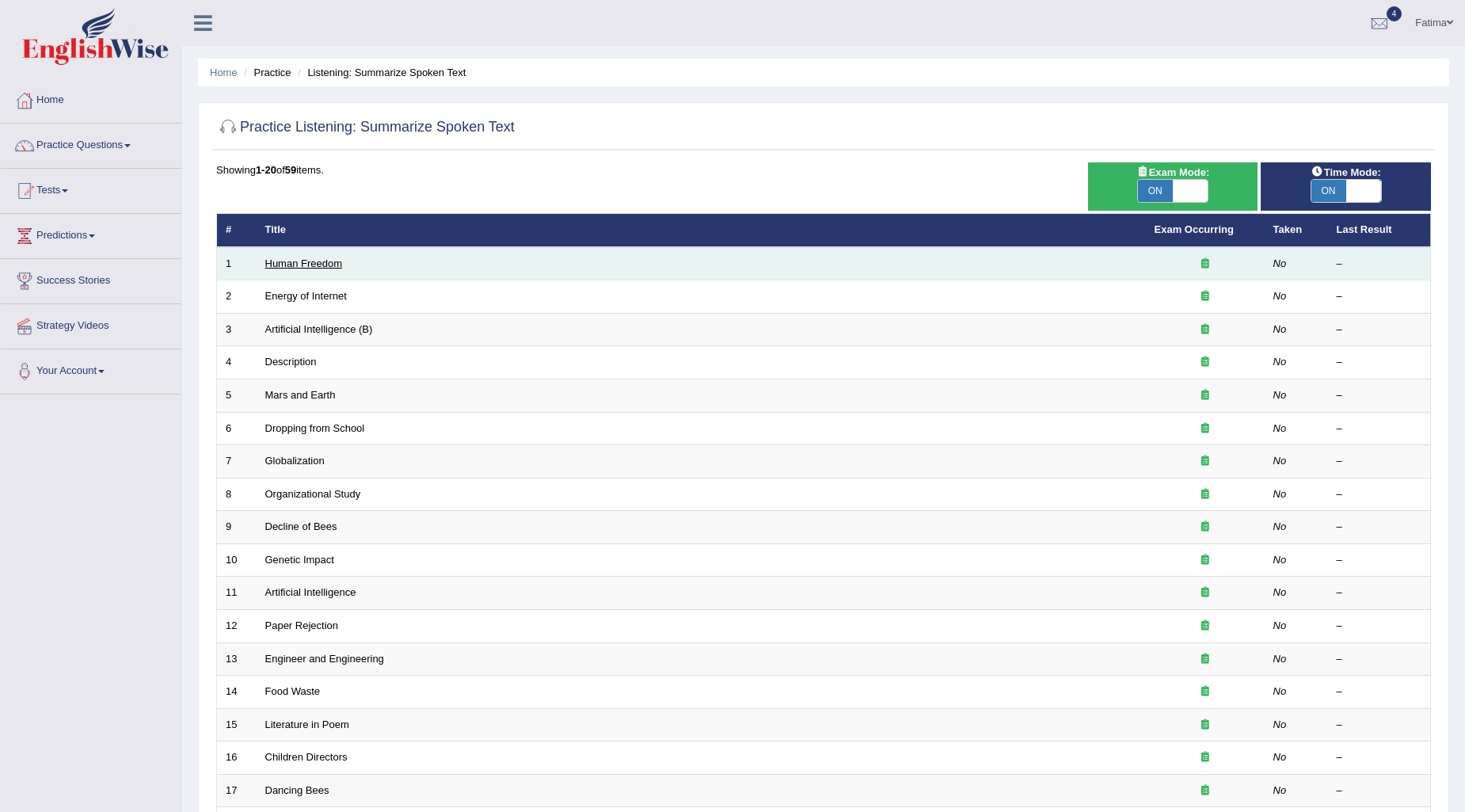
click at [336, 263] on link "Human Freedom" at bounding box center [304, 263] width 78 height 12
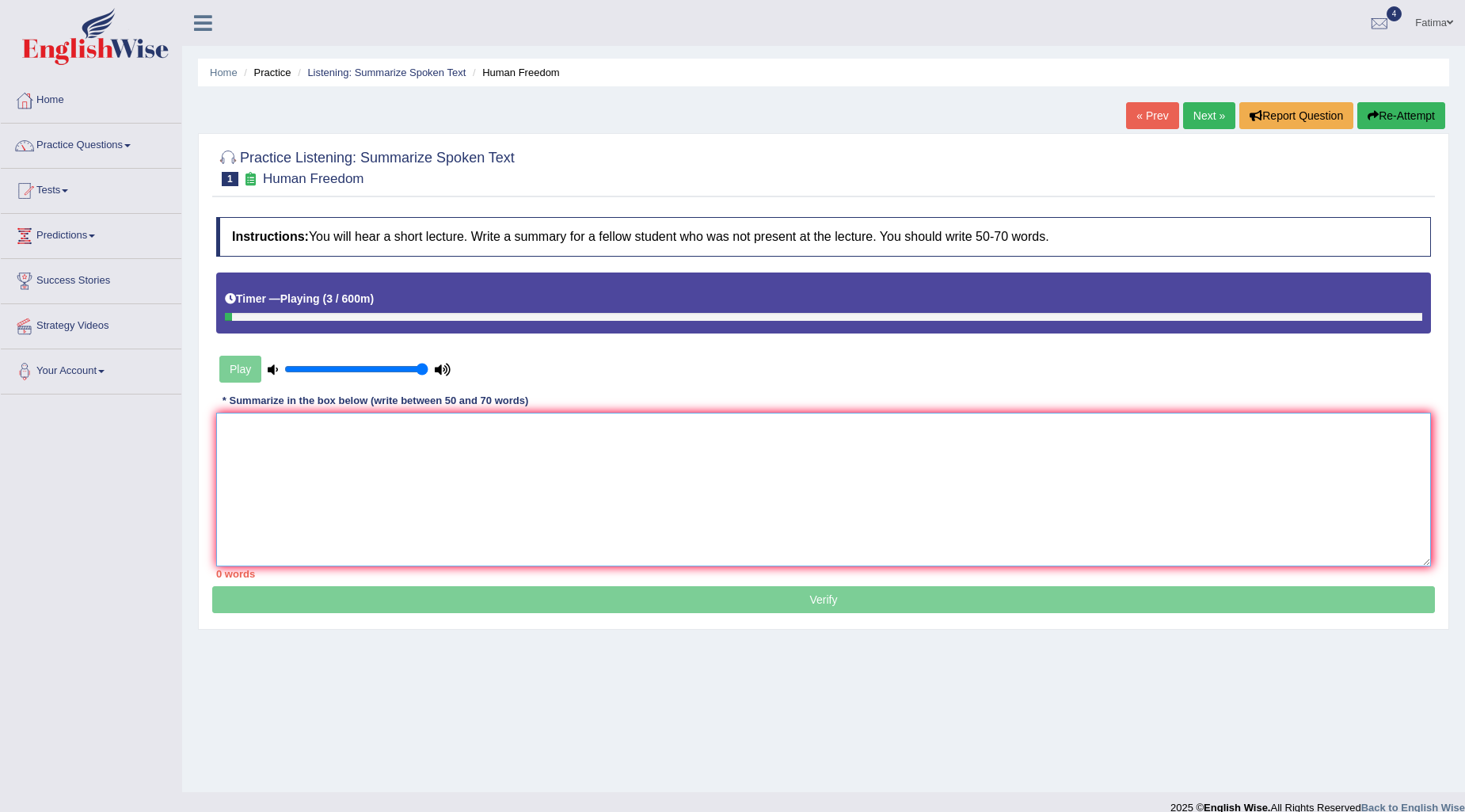
click at [472, 488] on textarea at bounding box center [823, 489] width 1214 height 153
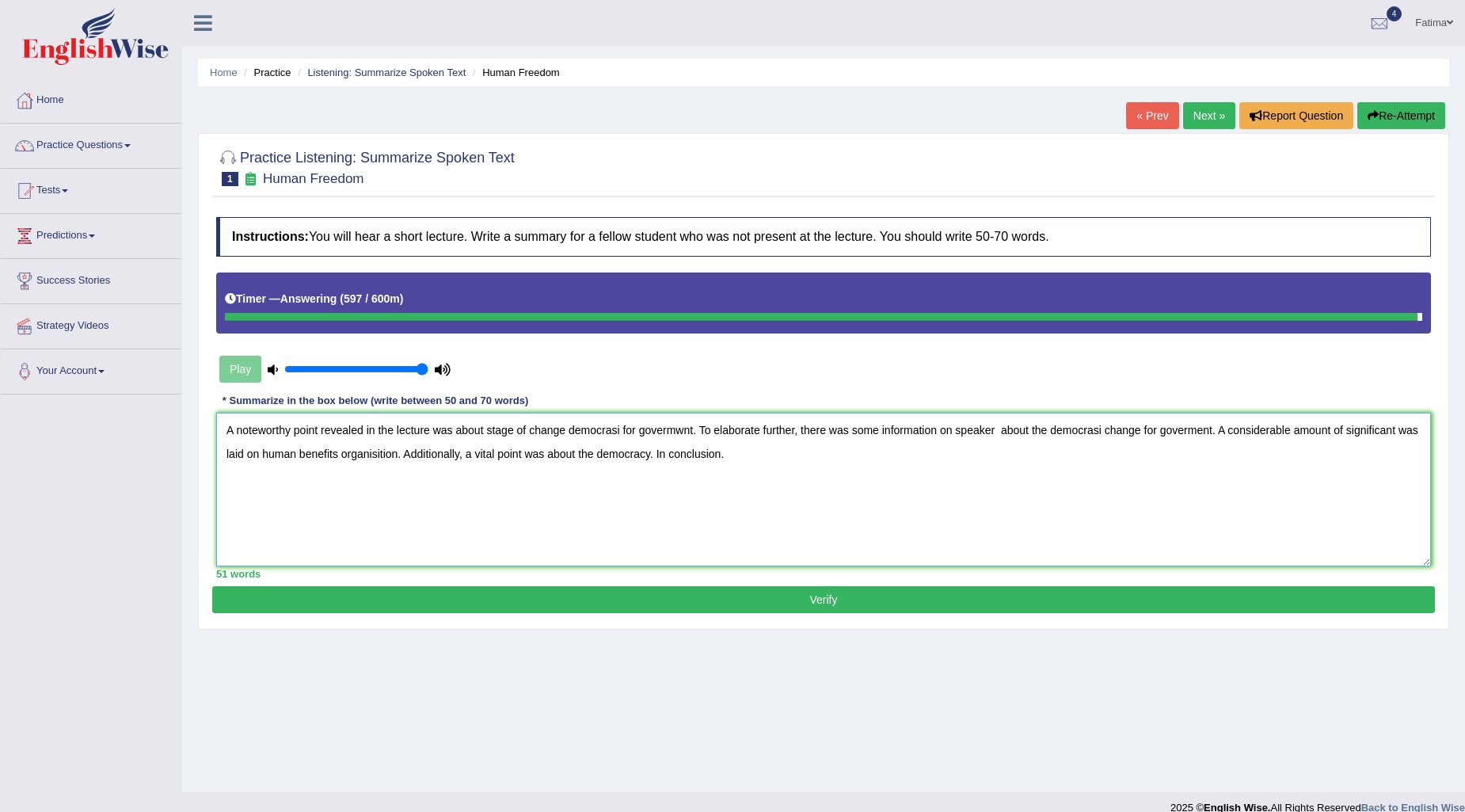
type textarea "A noteworthy point revealed in the lecture was about stage of change democrasi …"
click at [931, 588] on button "Verify" at bounding box center [823, 599] width 1223 height 27
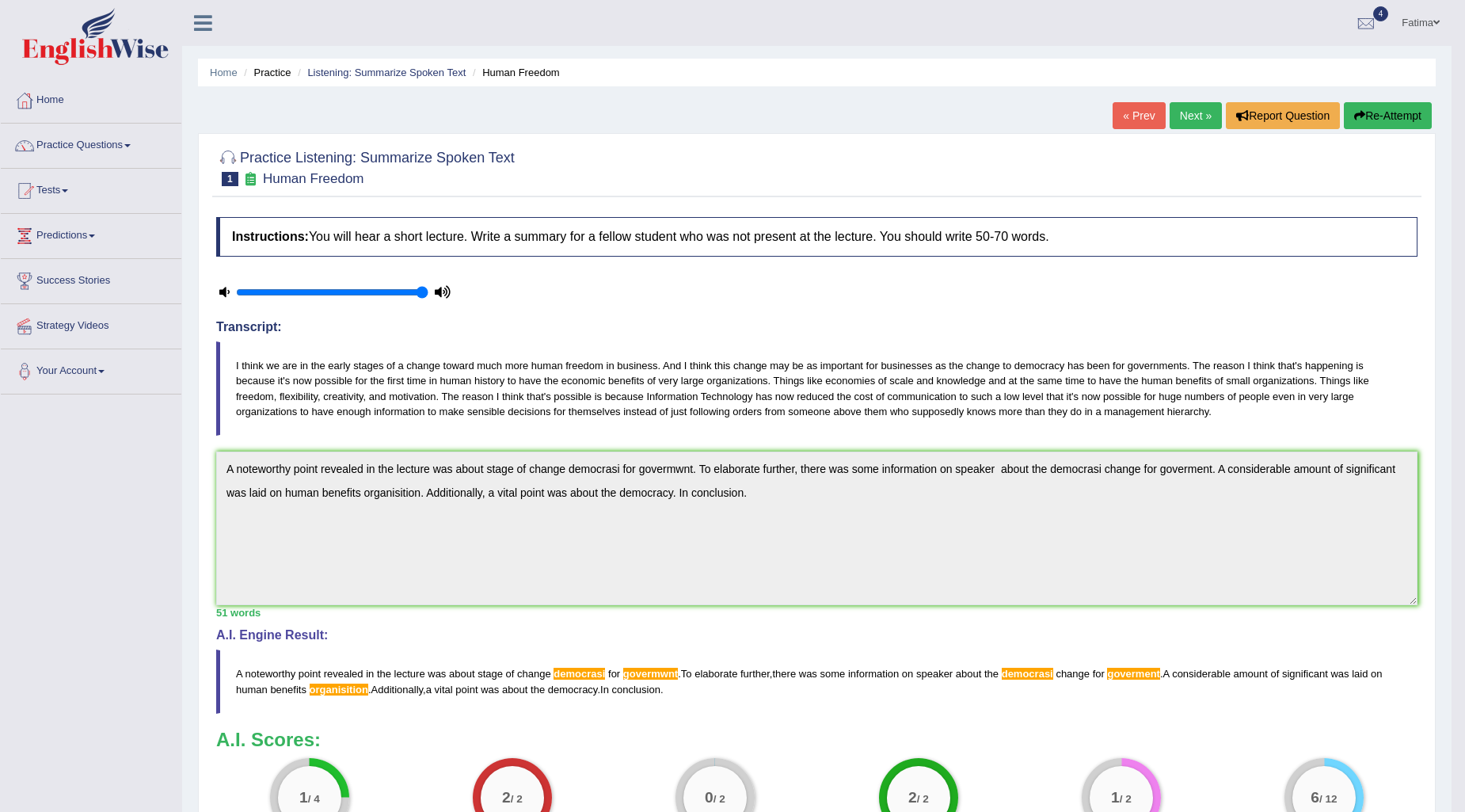
click at [1197, 113] on link "Next »" at bounding box center [1196, 115] width 52 height 27
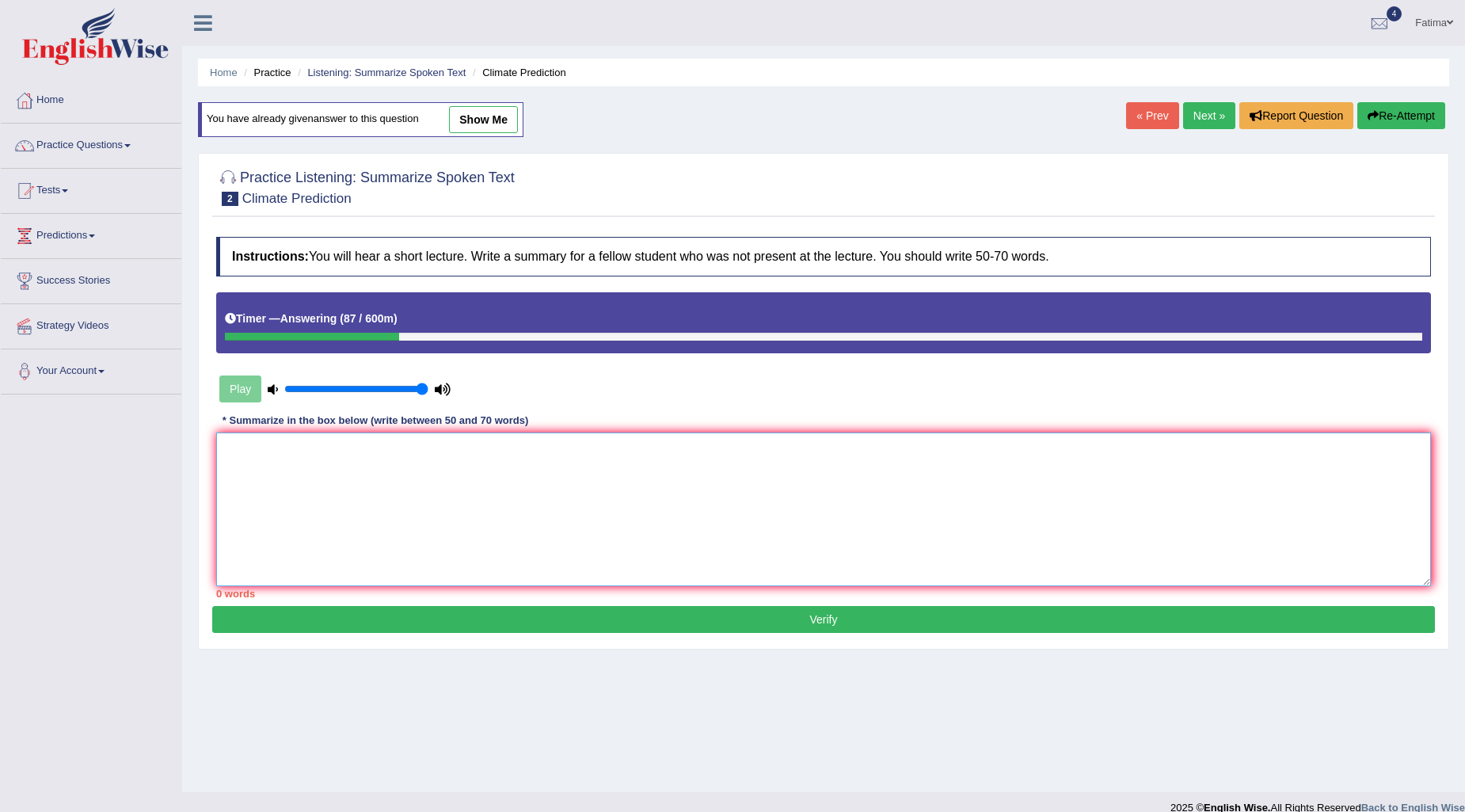
click at [283, 484] on textarea at bounding box center [823, 509] width 1214 height 153
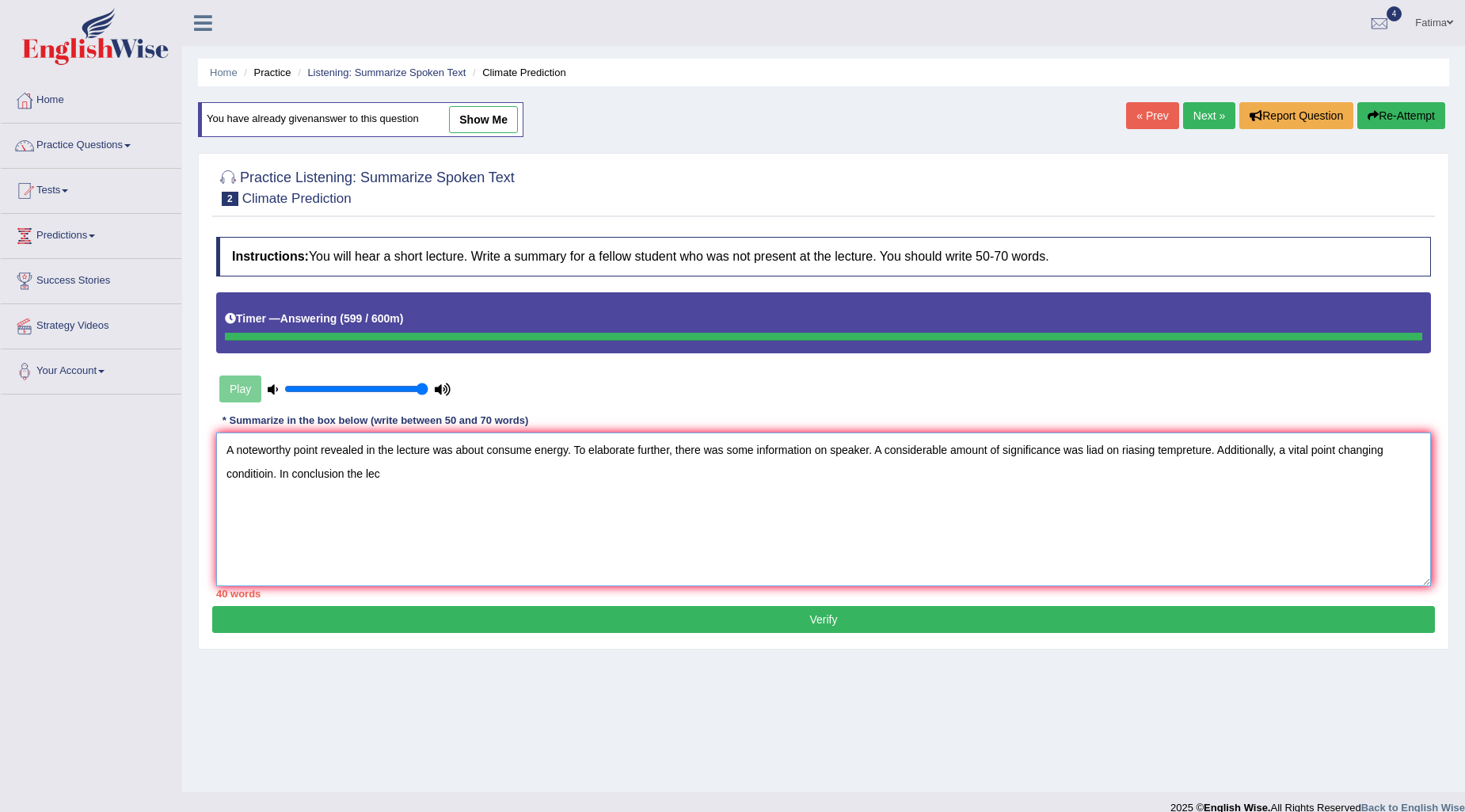
type textarea "A noteworthy point revealed in the lecture was about consume energy. To elabora…"
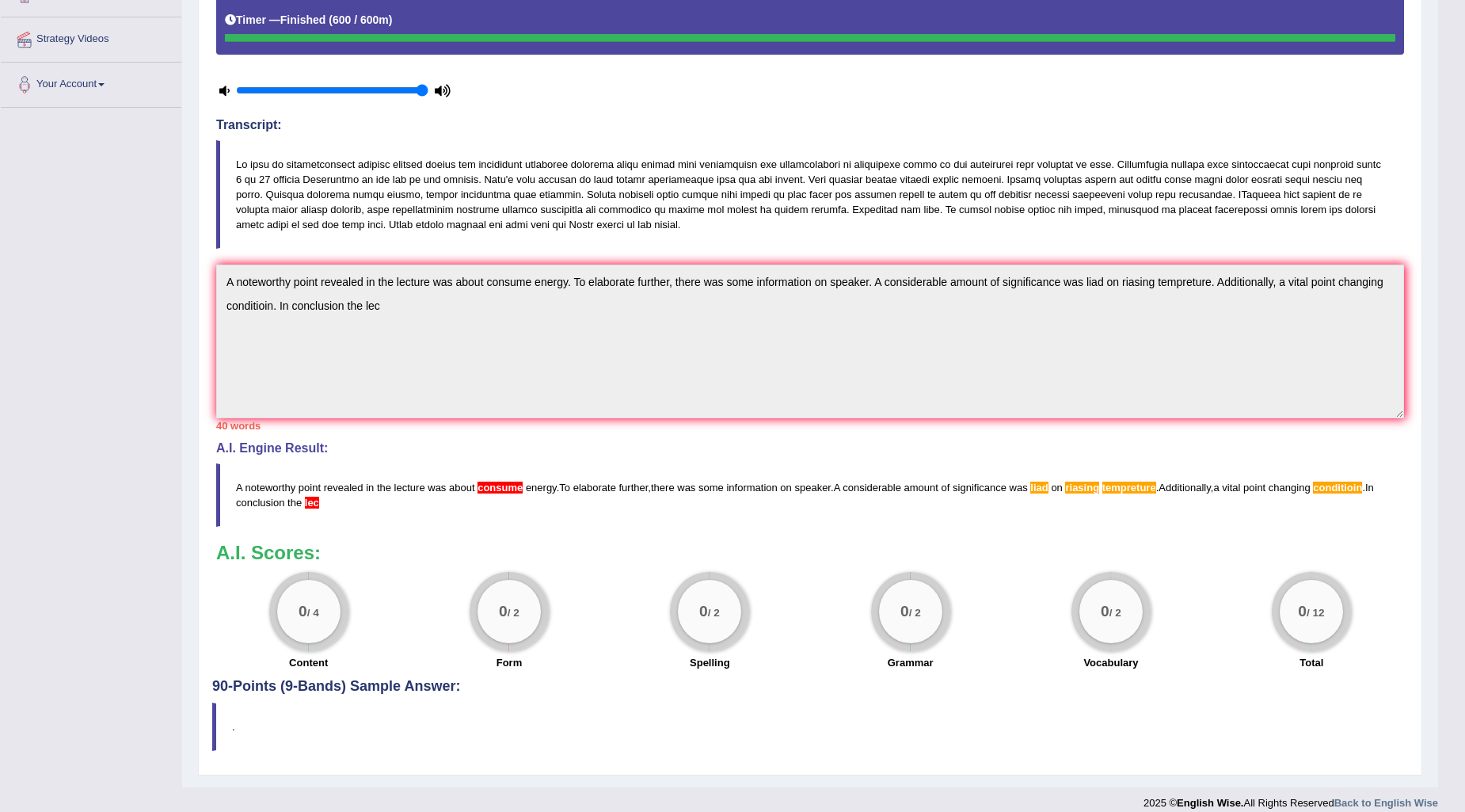
scroll to position [301, 0]
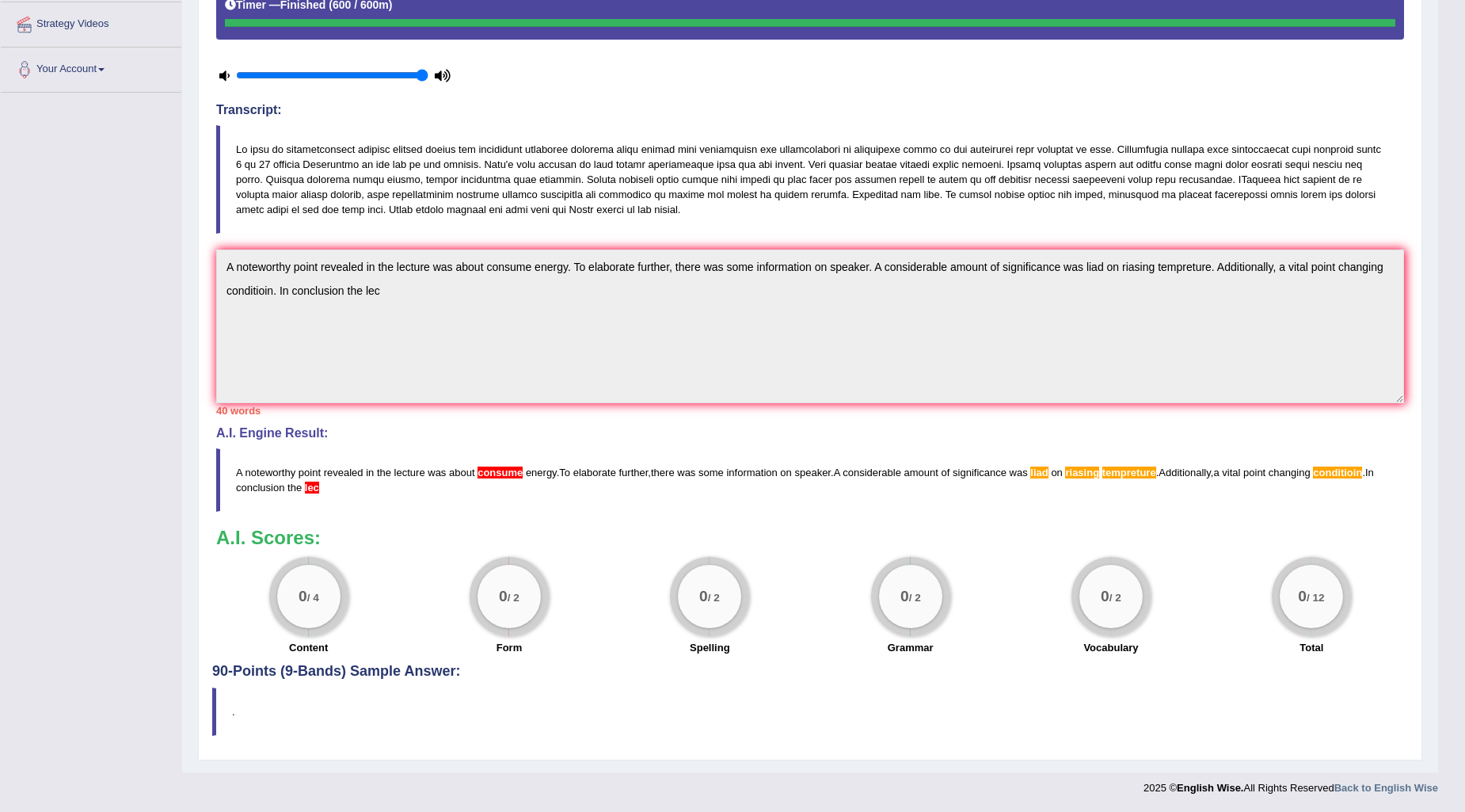
click at [1208, 417] on div "Instructions: You will hear a short lecture. Write a summary for a fellow stude…" at bounding box center [810, 289] width 1196 height 748
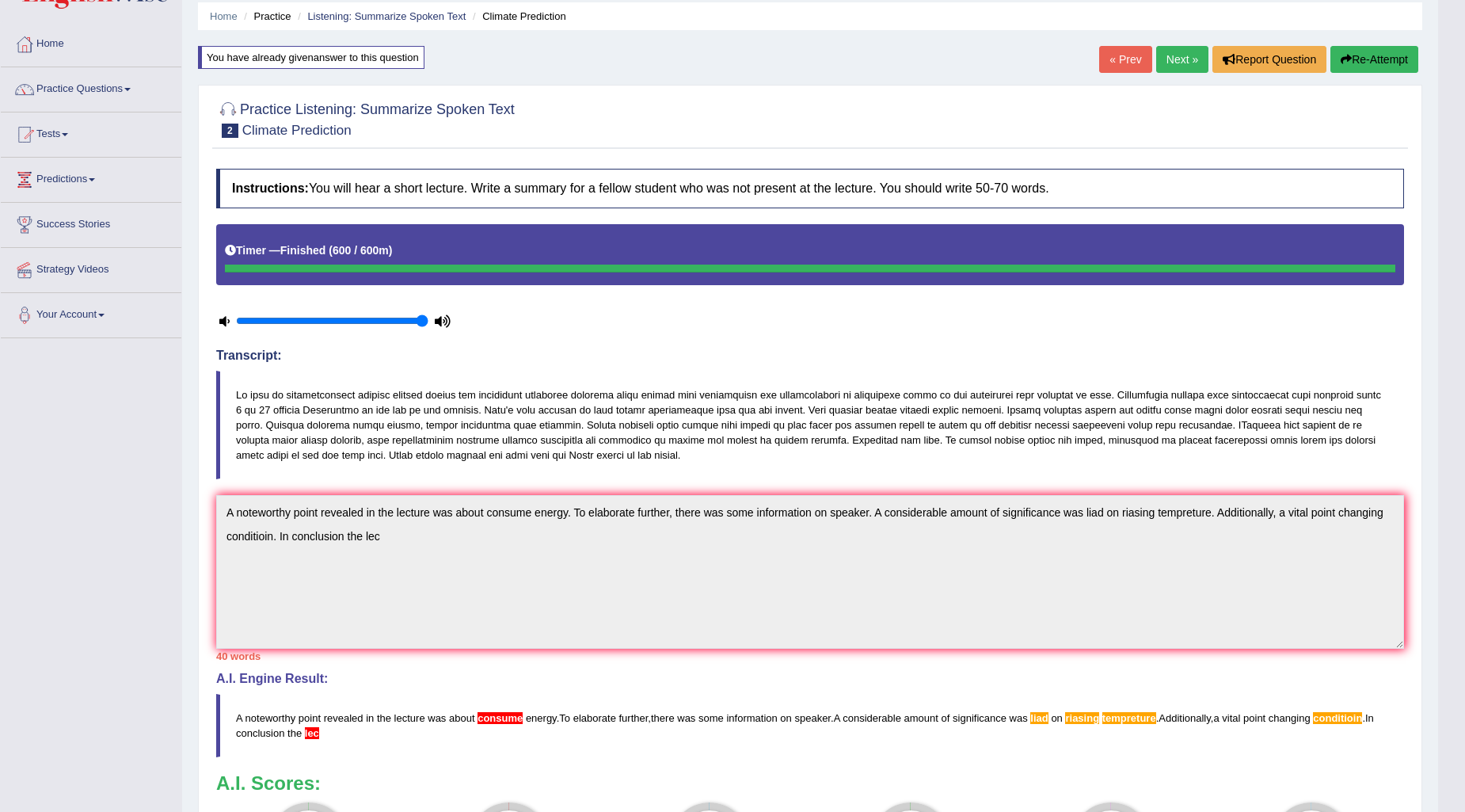
scroll to position [0, 0]
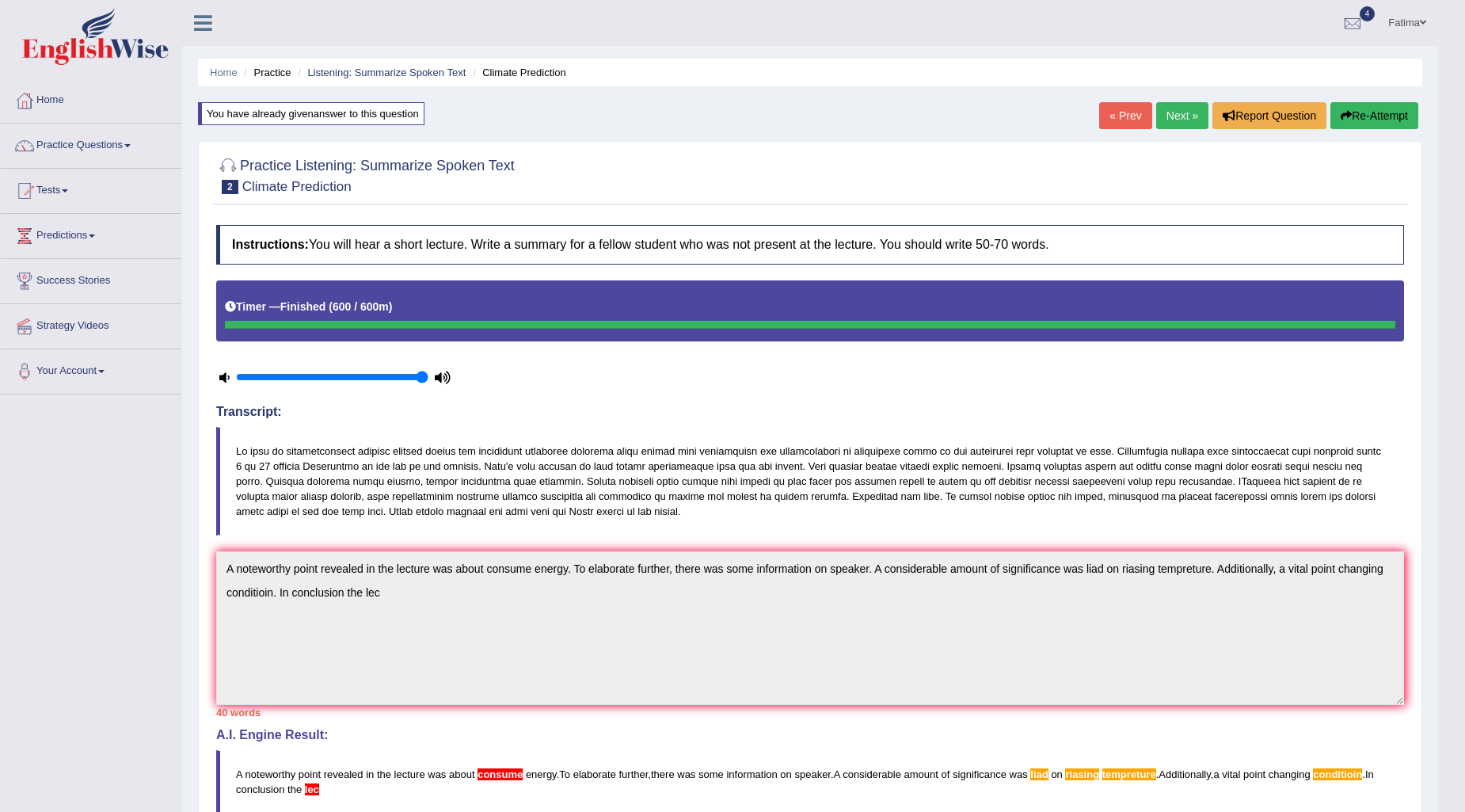
click at [1374, 116] on button "Re-Attempt" at bounding box center [1374, 115] width 88 height 27
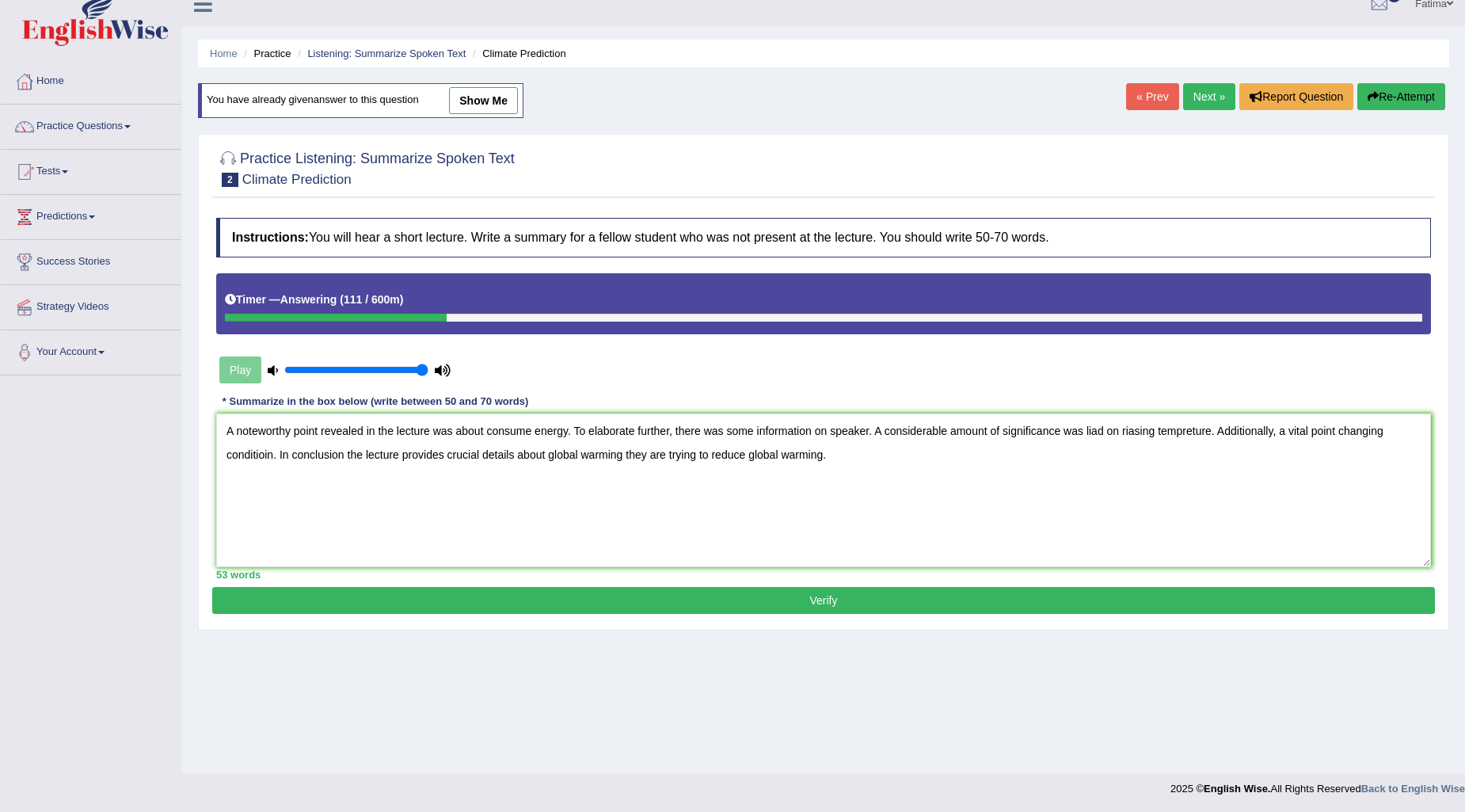
type textarea "A noteworthy point revealed in the lecture was about consume energy. To elabora…"
click at [714, 612] on button "Verify" at bounding box center [823, 600] width 1223 height 27
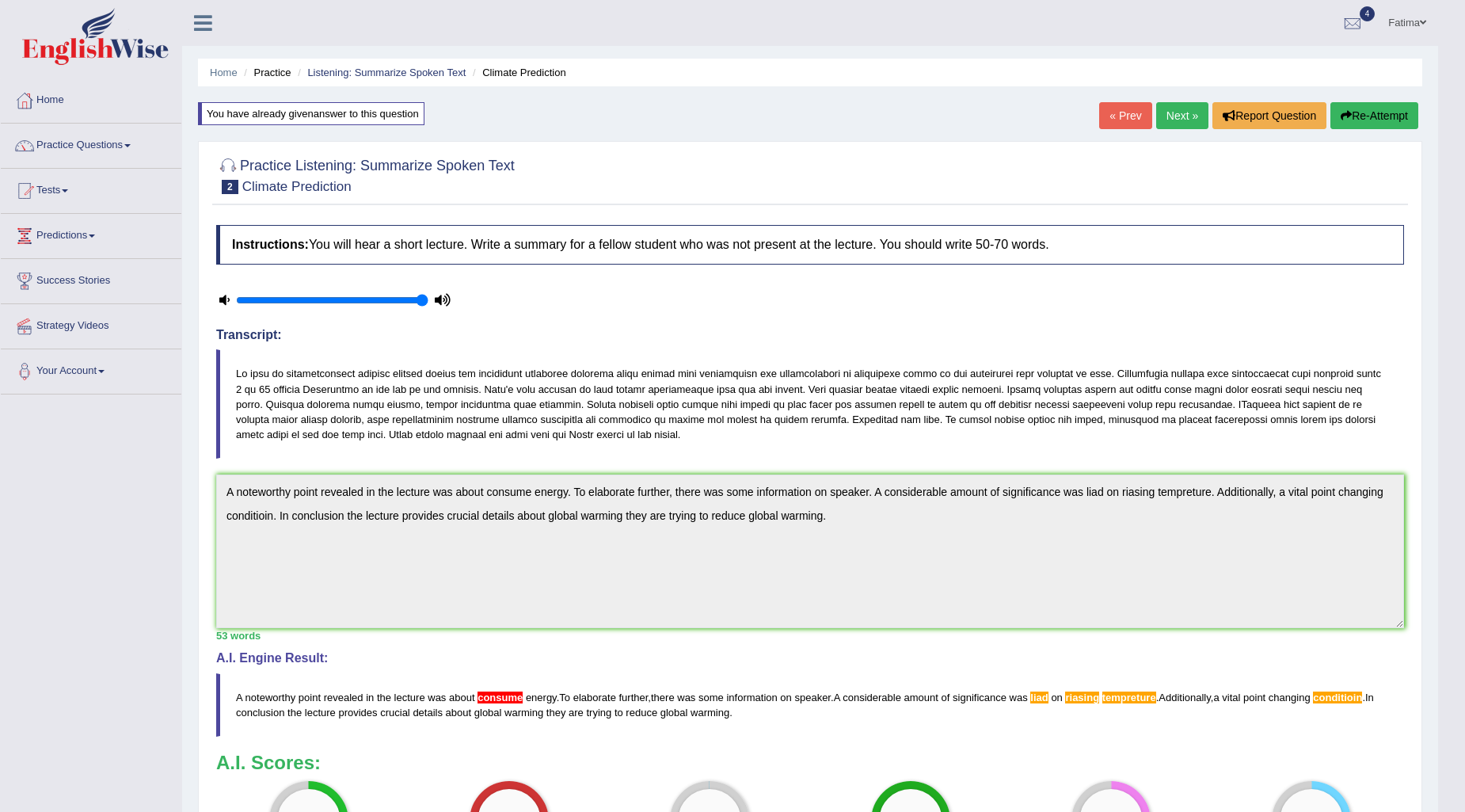
click at [1188, 109] on link "Next »" at bounding box center [1182, 115] width 52 height 27
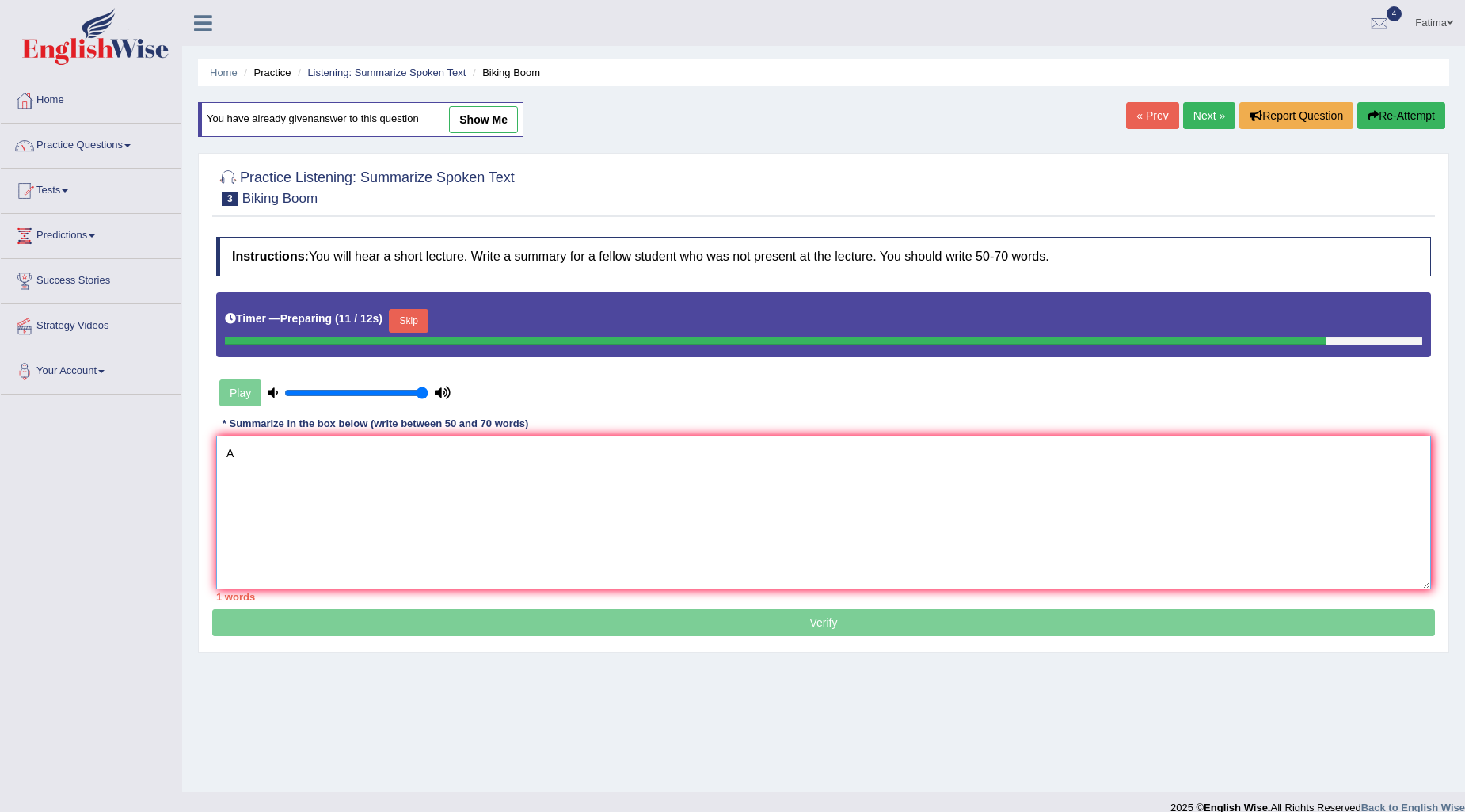
click at [277, 461] on textarea "A" at bounding box center [823, 513] width 1214 height 153
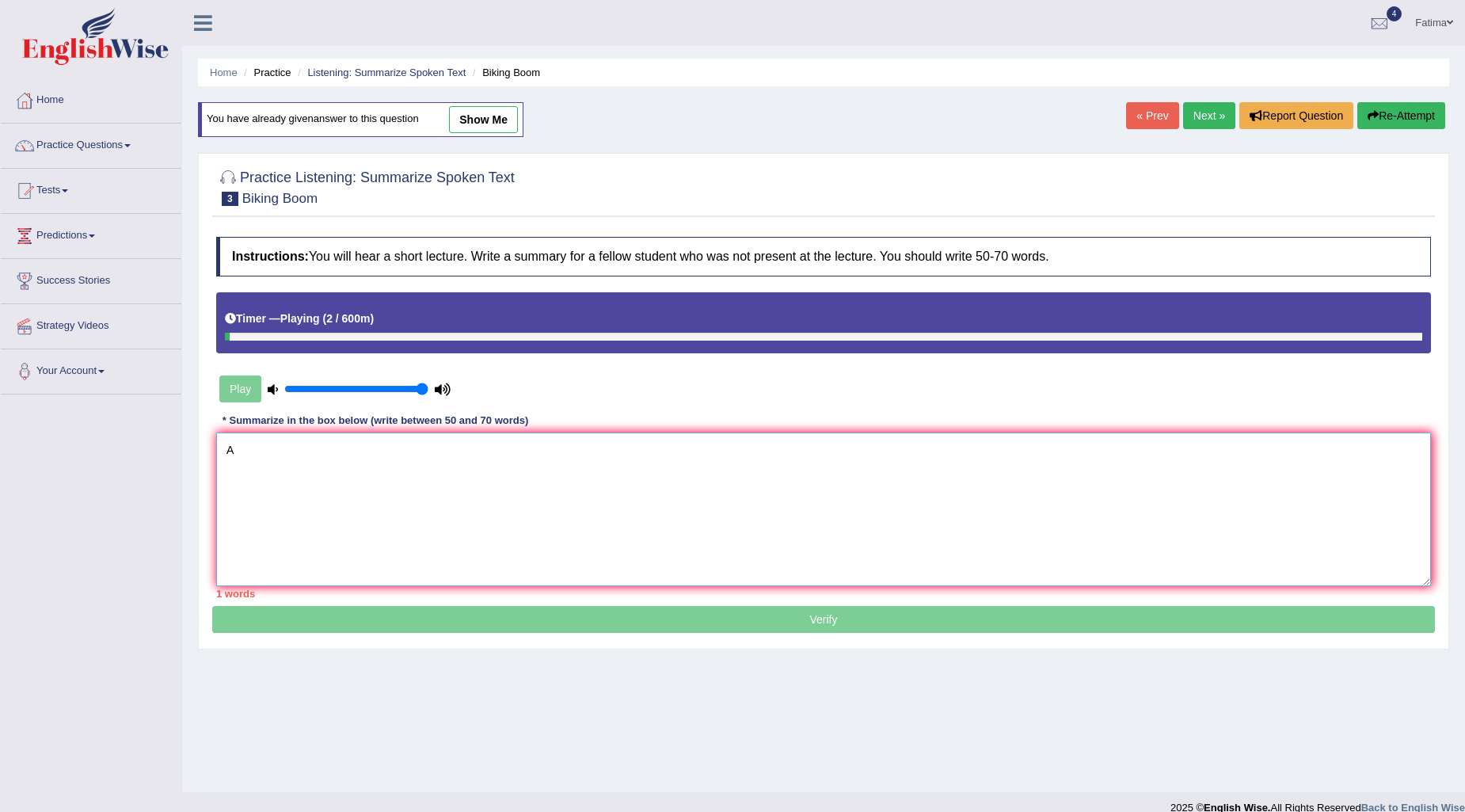
type textarea "A"
click at [1390, 111] on button "Re-Attempt" at bounding box center [1401, 115] width 88 height 27
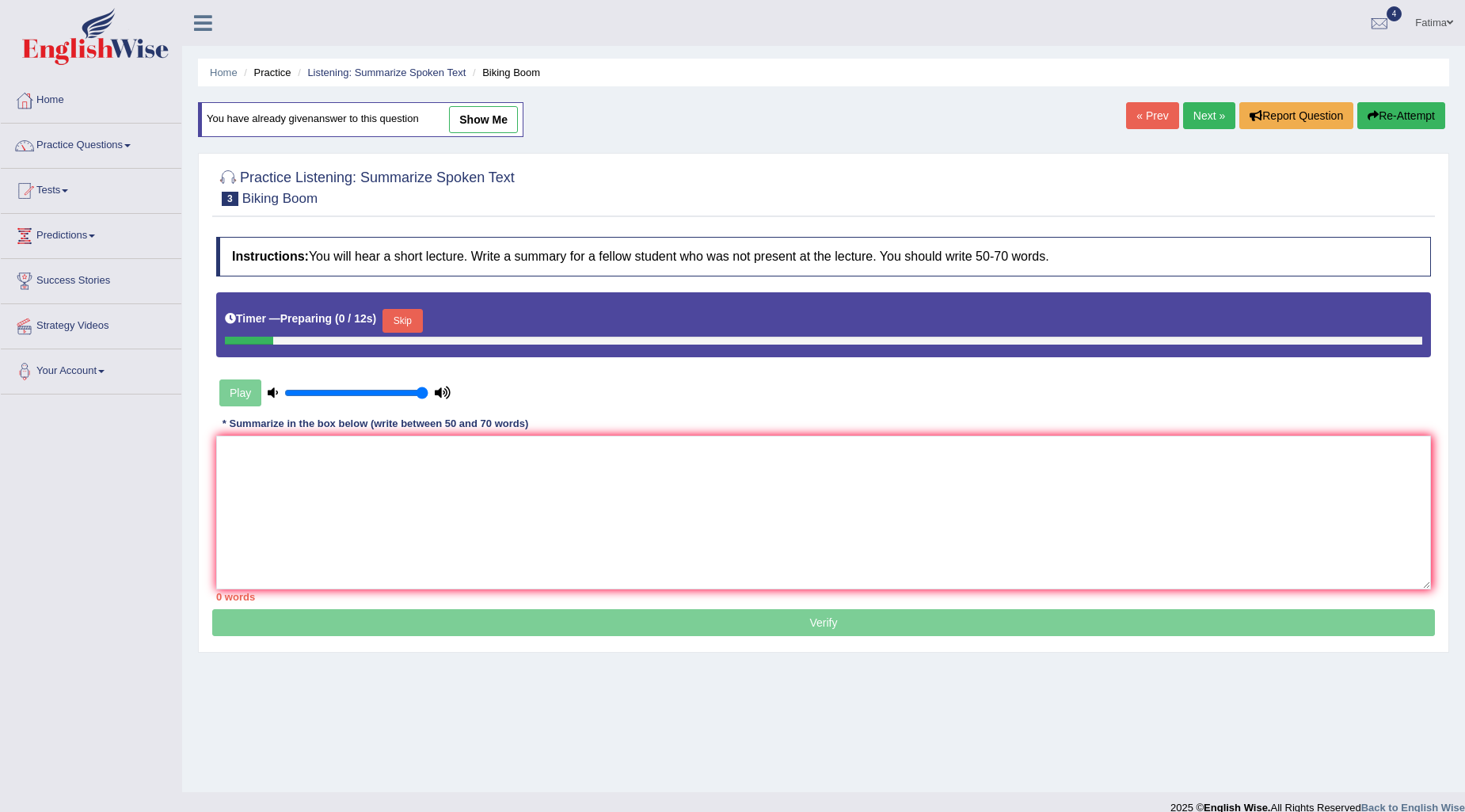
click at [589, 431] on div "Instructions: You will hear a short lecture. Write a summary for a fellow stude…" at bounding box center [823, 419] width 1223 height 380
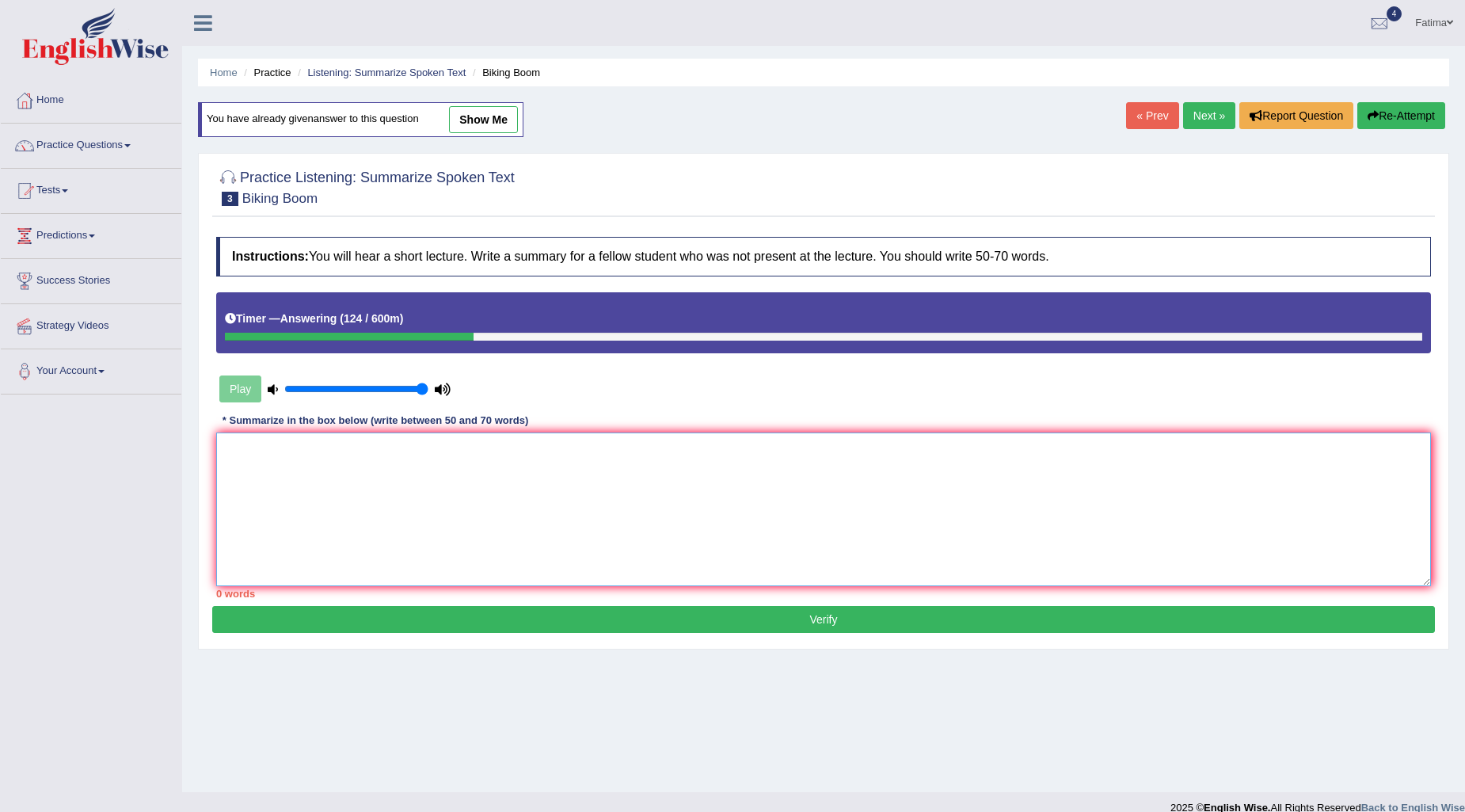
click at [376, 457] on textarea at bounding box center [823, 509] width 1214 height 153
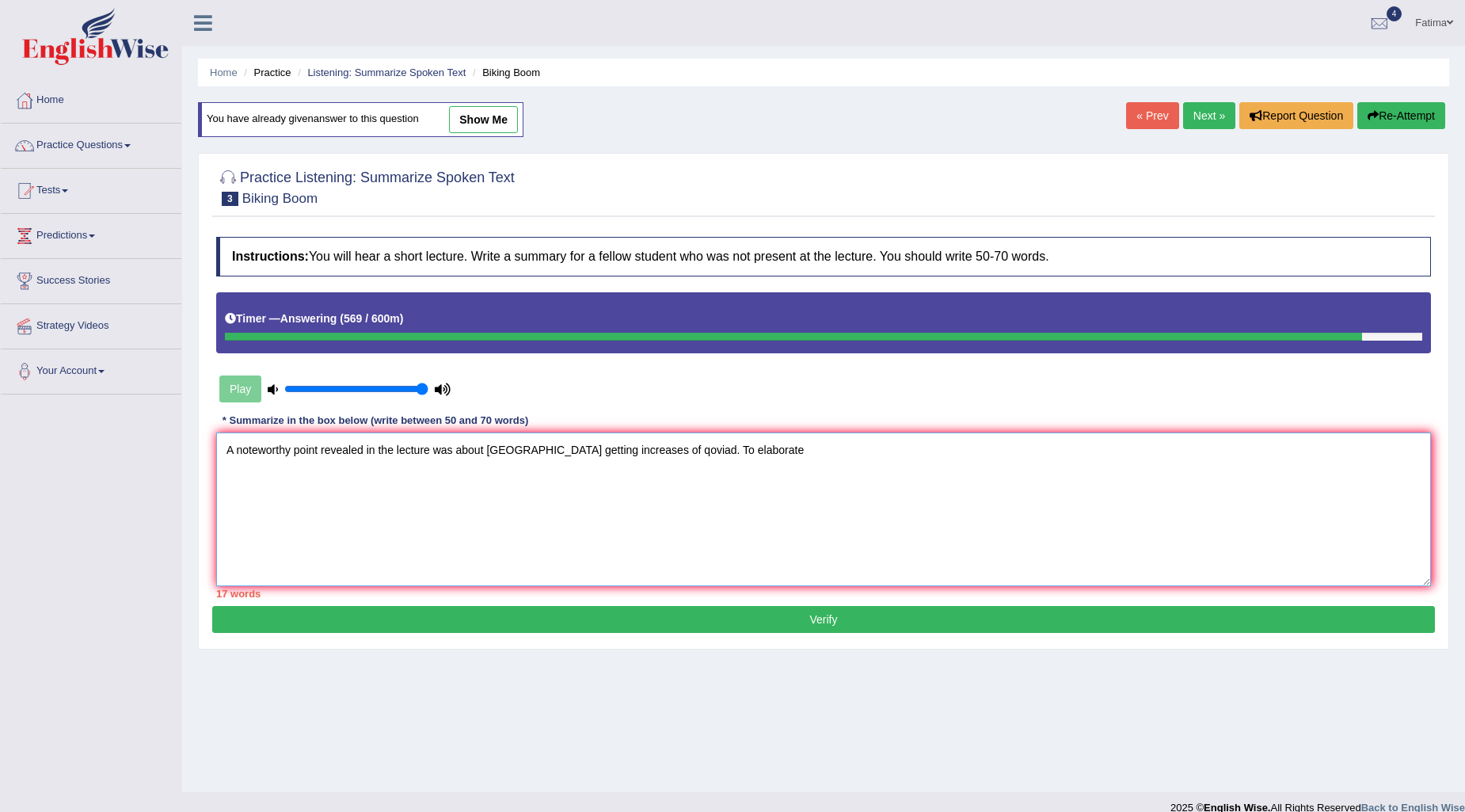
drag, startPoint x: 757, startPoint y: 450, endPoint x: 225, endPoint y: 487, distance: 533.3
click at [225, 487] on textarea "A noteworthy point revealed in the lecture was about United States getting incr…" at bounding box center [823, 509] width 1214 height 153
type textarea "A noteworthy point revealed in the lecture was about United States getting incr…"
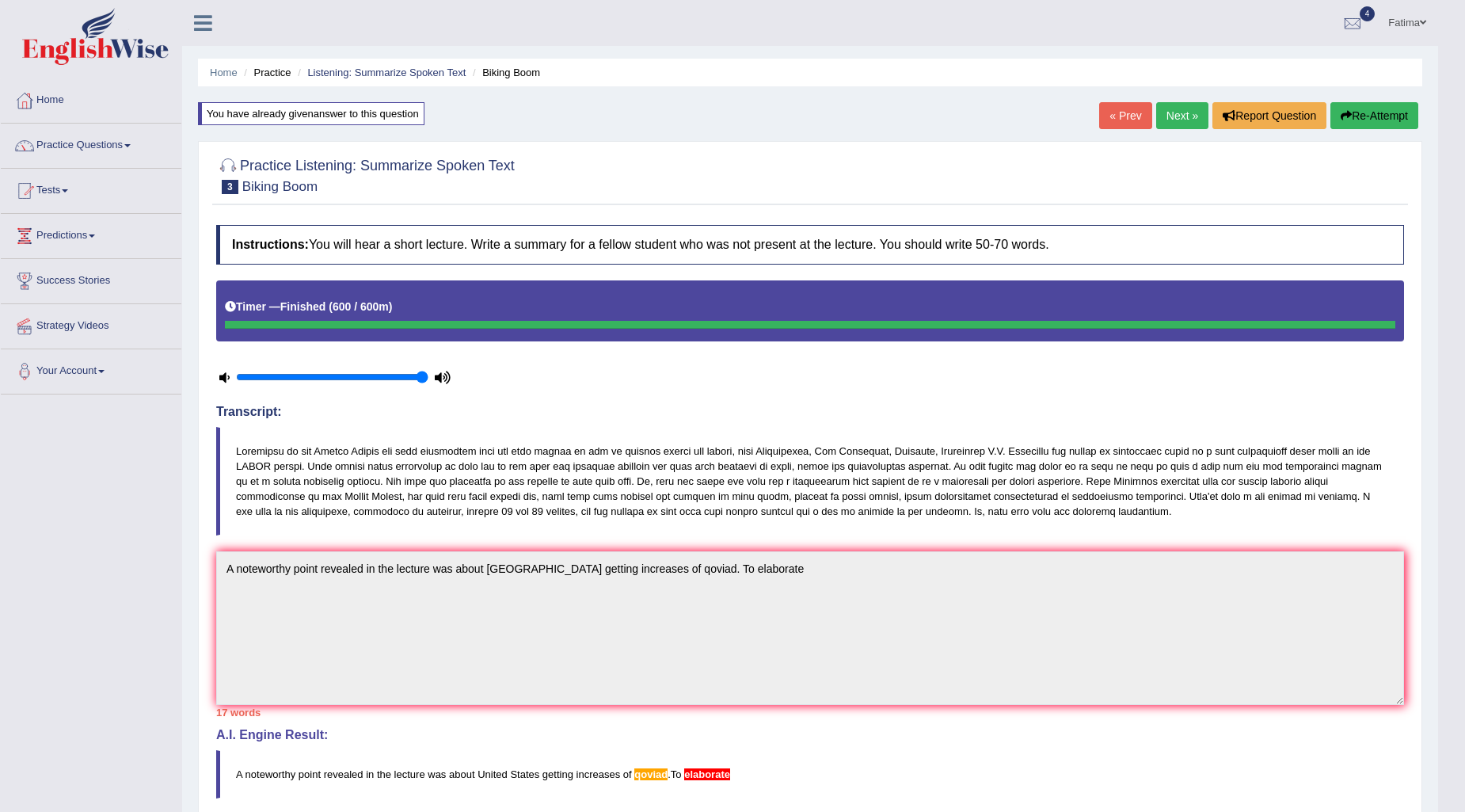
click at [1373, 121] on button "Re-Attempt" at bounding box center [1374, 115] width 88 height 27
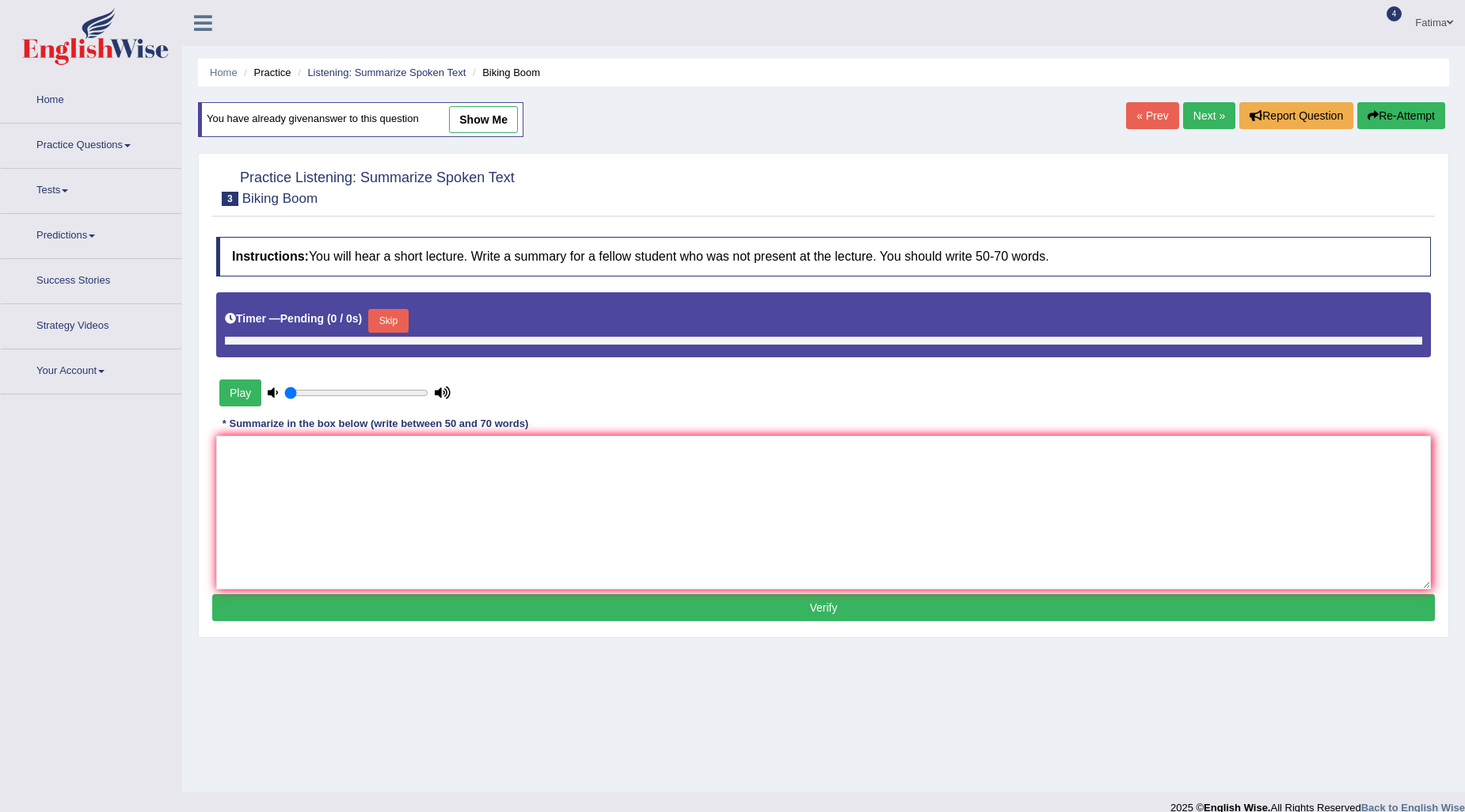
type input "1"
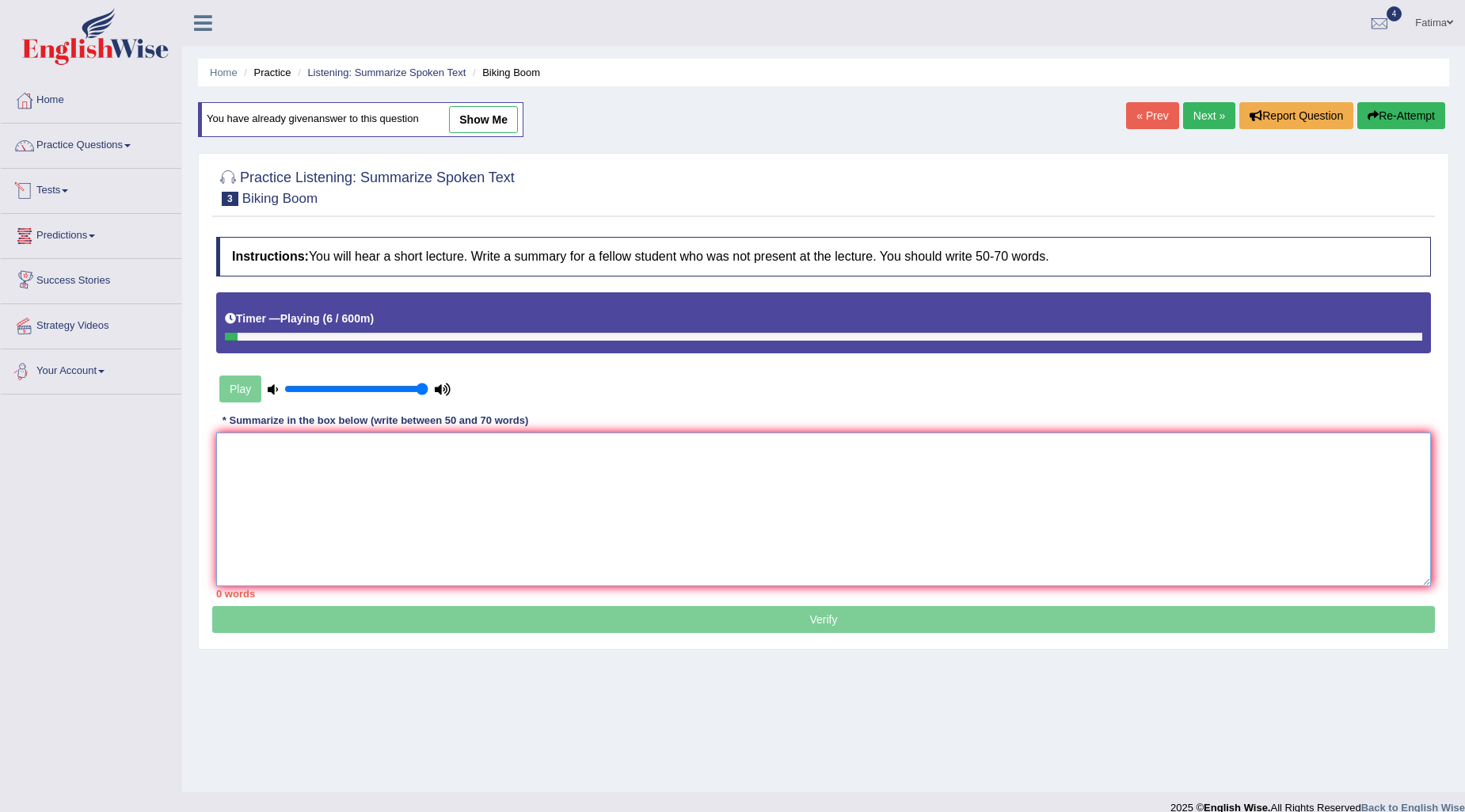
drag, startPoint x: 338, startPoint y: 520, endPoint x: 378, endPoint y: 513, distance: 40.6
click at [354, 515] on textarea at bounding box center [823, 509] width 1214 height 153
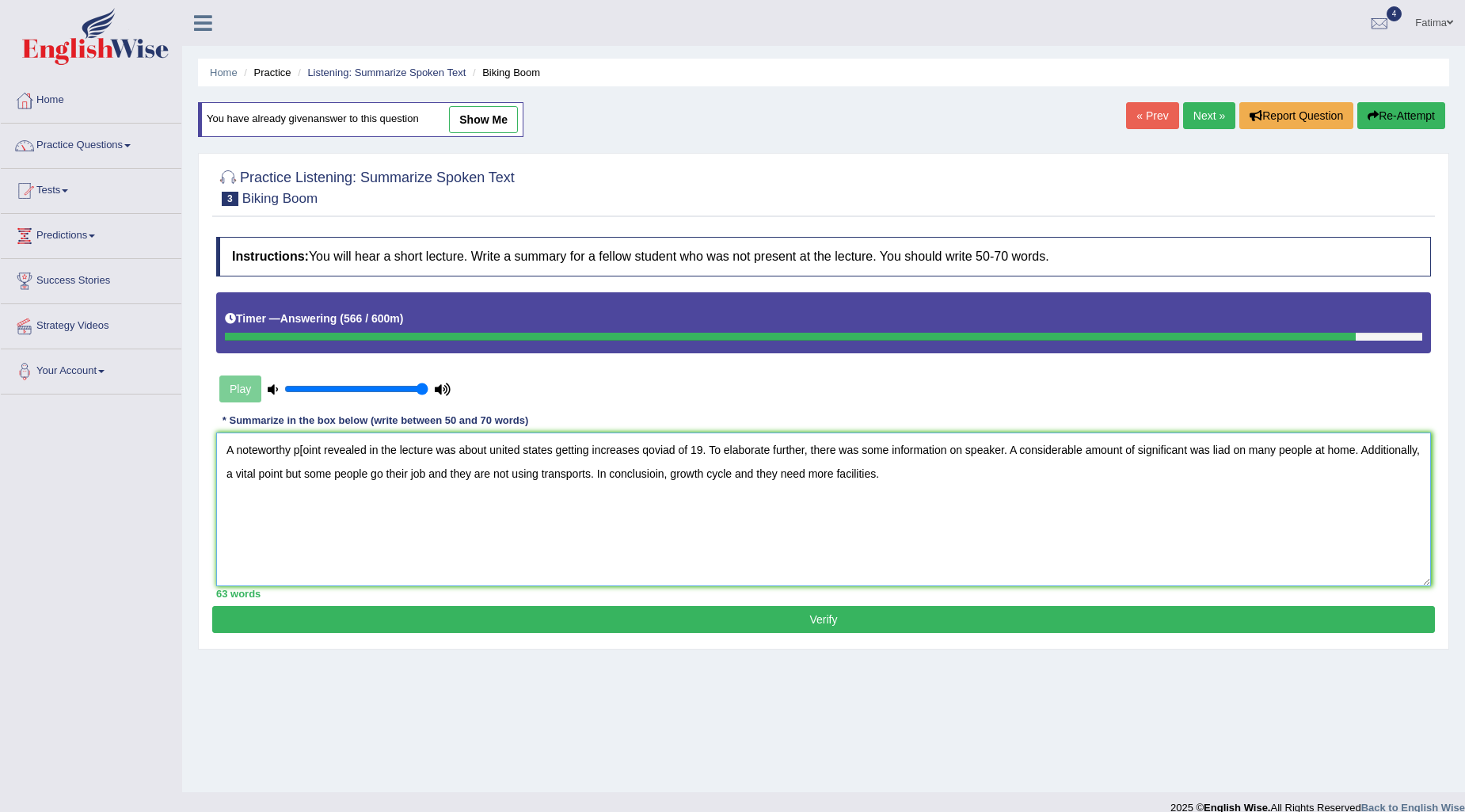
type textarea "A noteworthy p[oint revealed in the lecture was about united states getting inc…"
click at [656, 633] on div "Practice Listening: Summarize Spoken Text 3 Biking Boom Instructions: You will …" at bounding box center [823, 400] width 1251 height 497
click at [676, 617] on button "Verify" at bounding box center [823, 619] width 1223 height 27
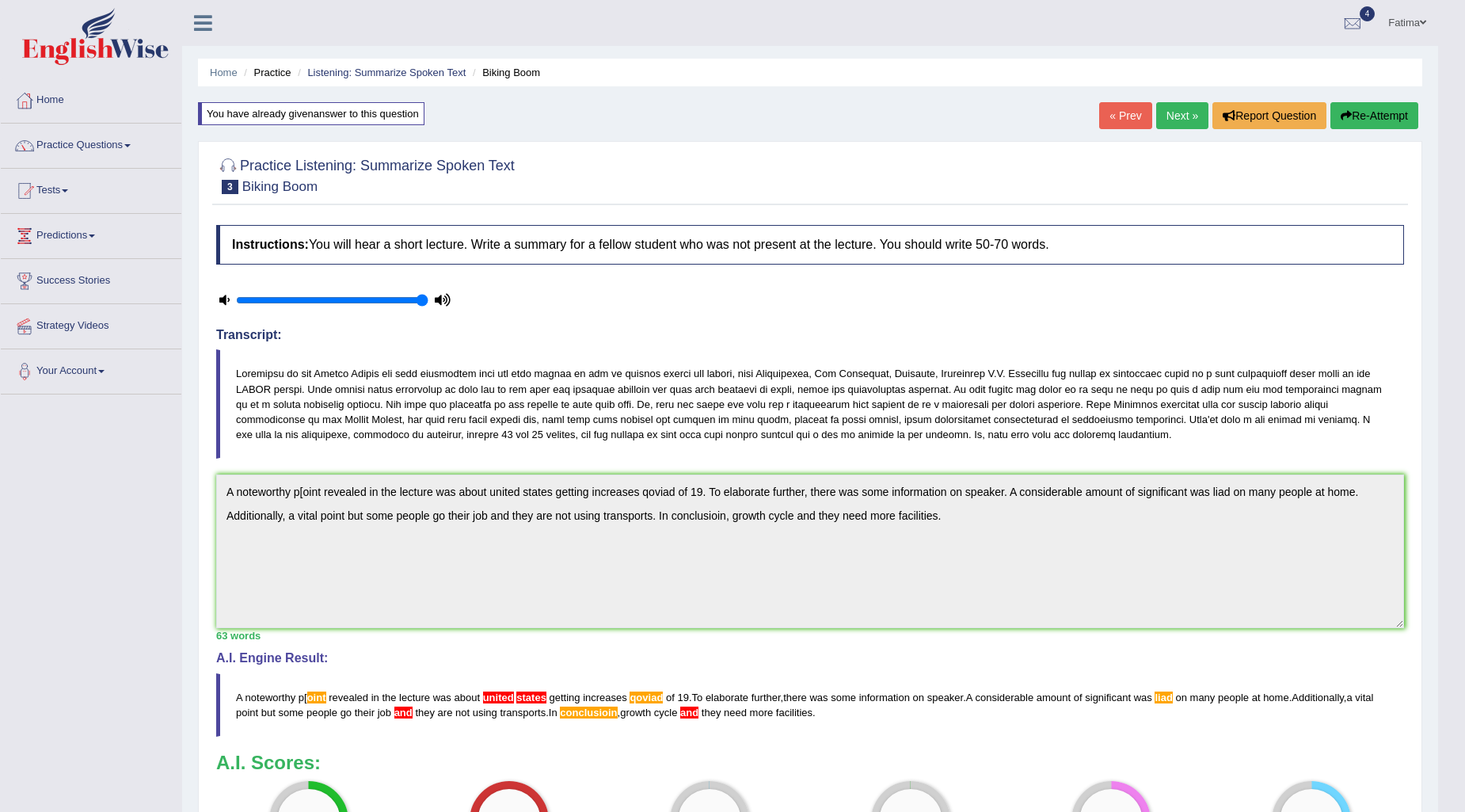
click at [1181, 111] on link "Next »" at bounding box center [1182, 115] width 52 height 27
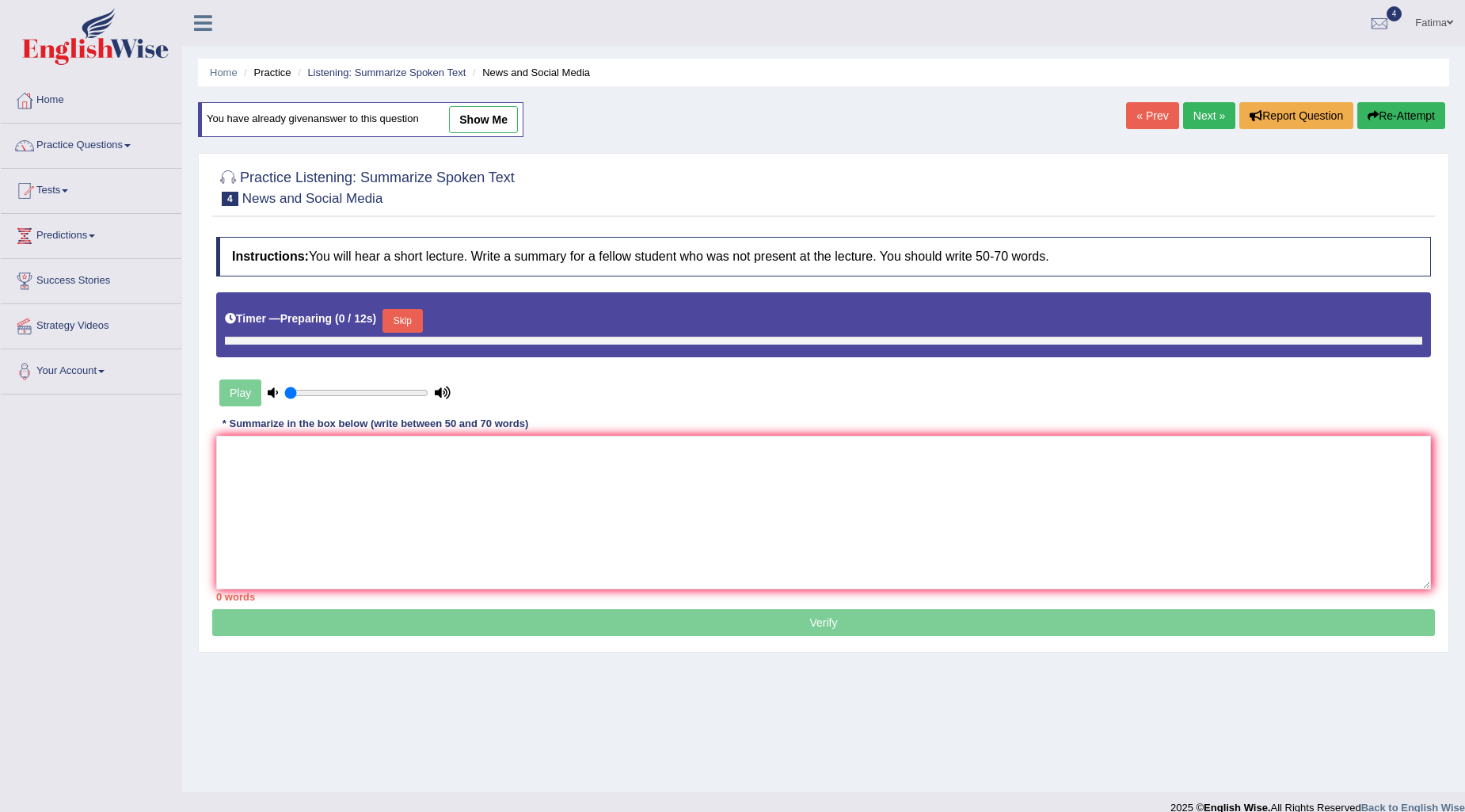
type input "1"
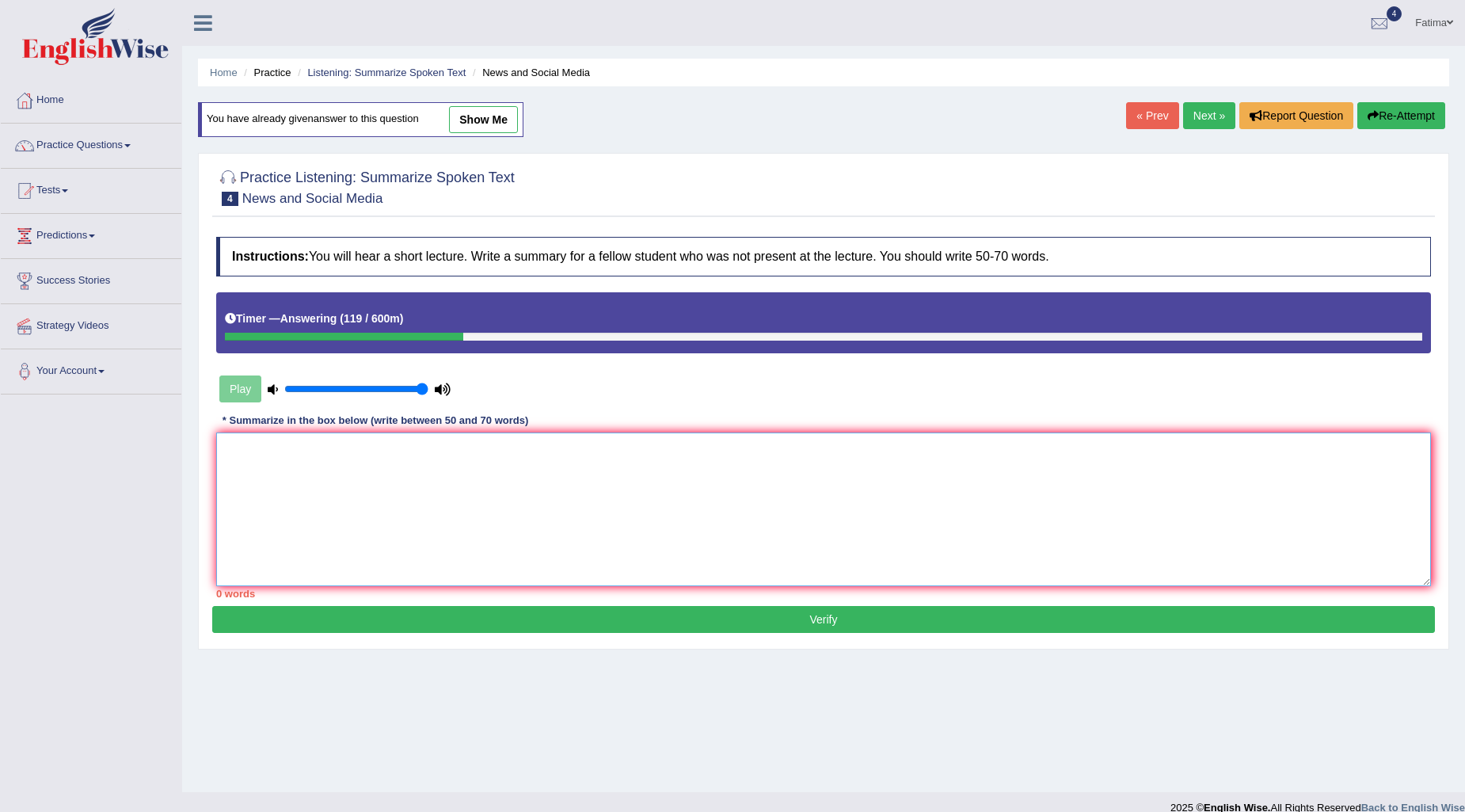
click at [368, 465] on textarea at bounding box center [823, 509] width 1214 height 153
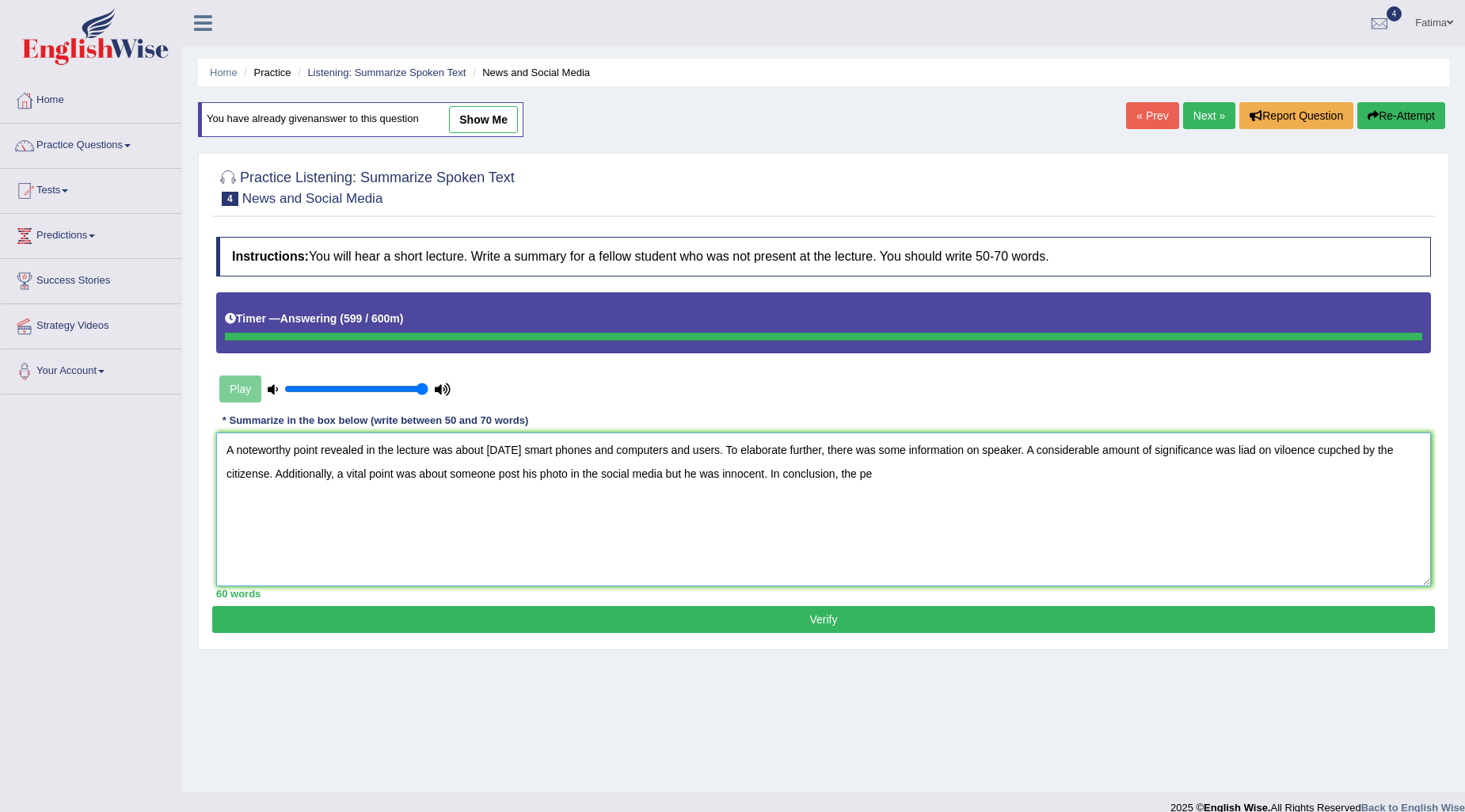
type textarea "A noteworthy point revealed in the lecture was about [DATE] smart phones and co…"
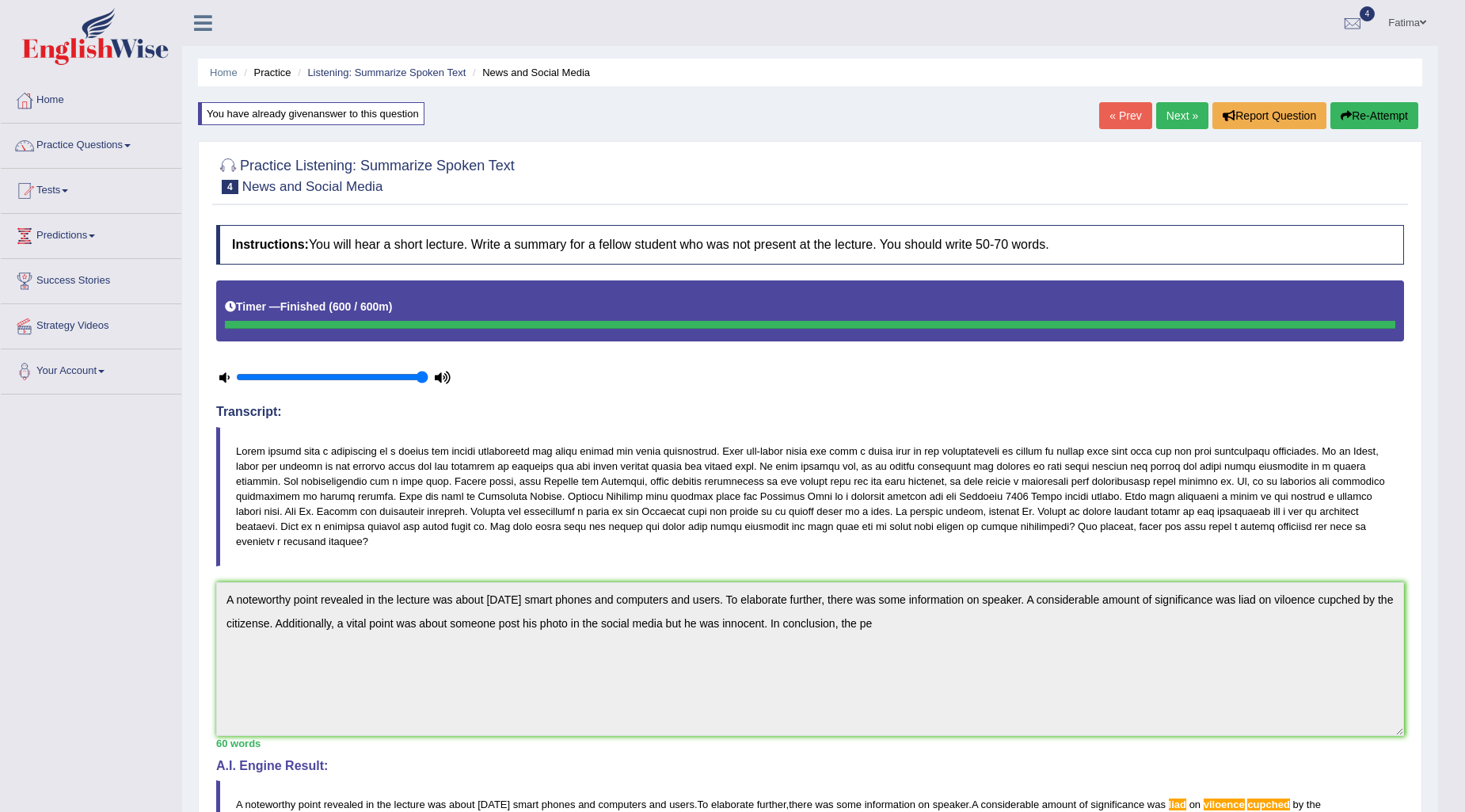
click at [1353, 121] on button "Re-Attempt" at bounding box center [1374, 115] width 88 height 27
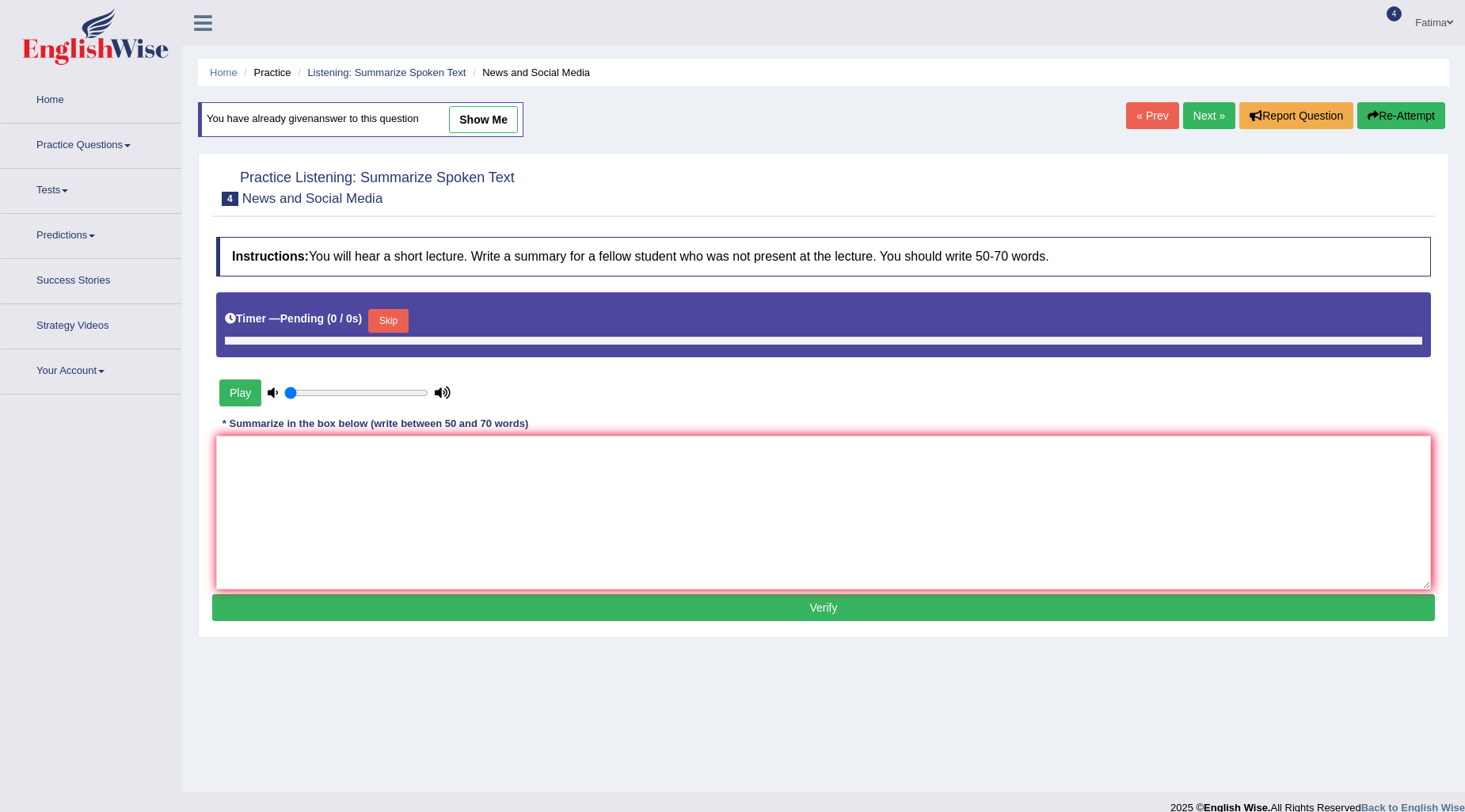
type input "1"
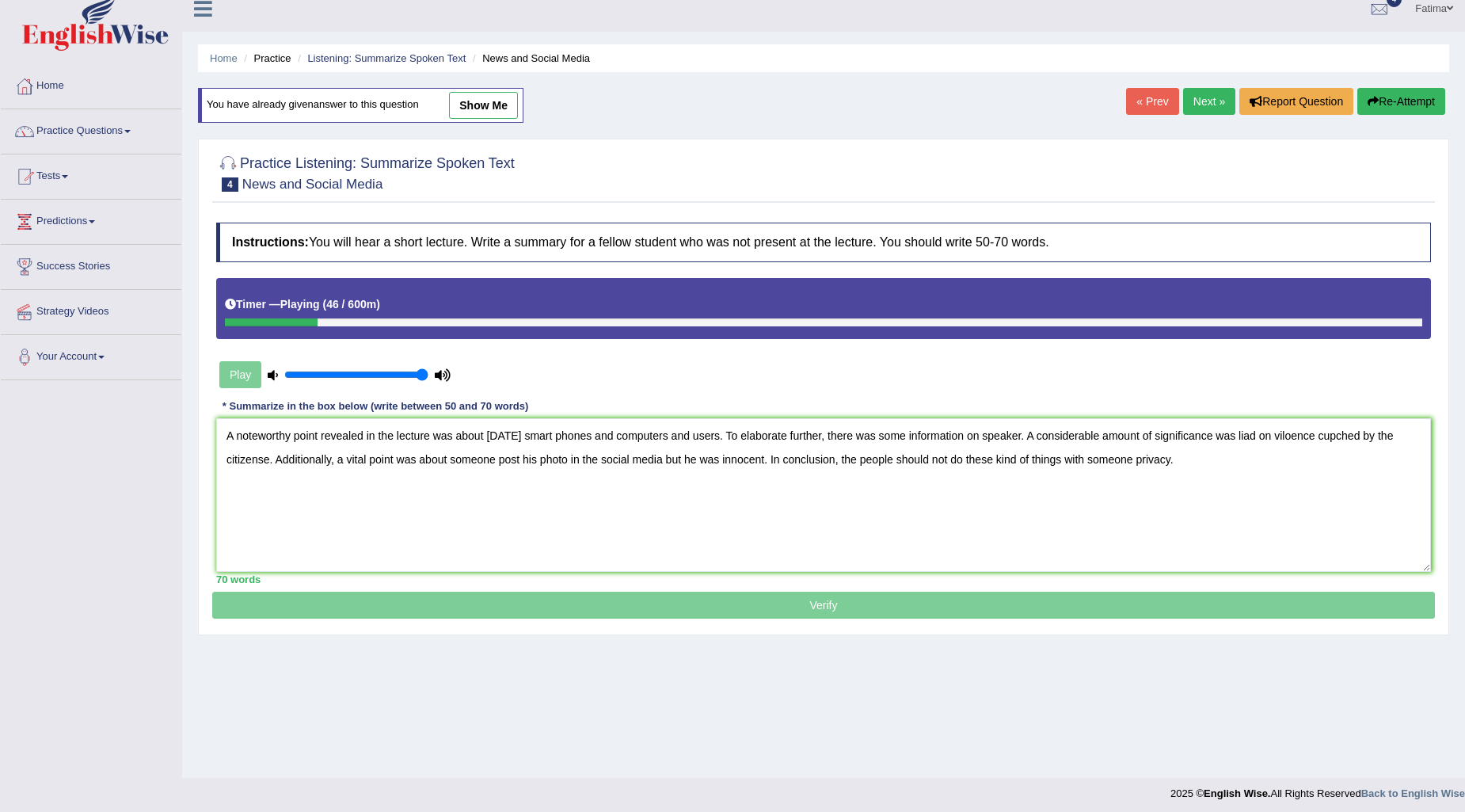
scroll to position [19, 0]
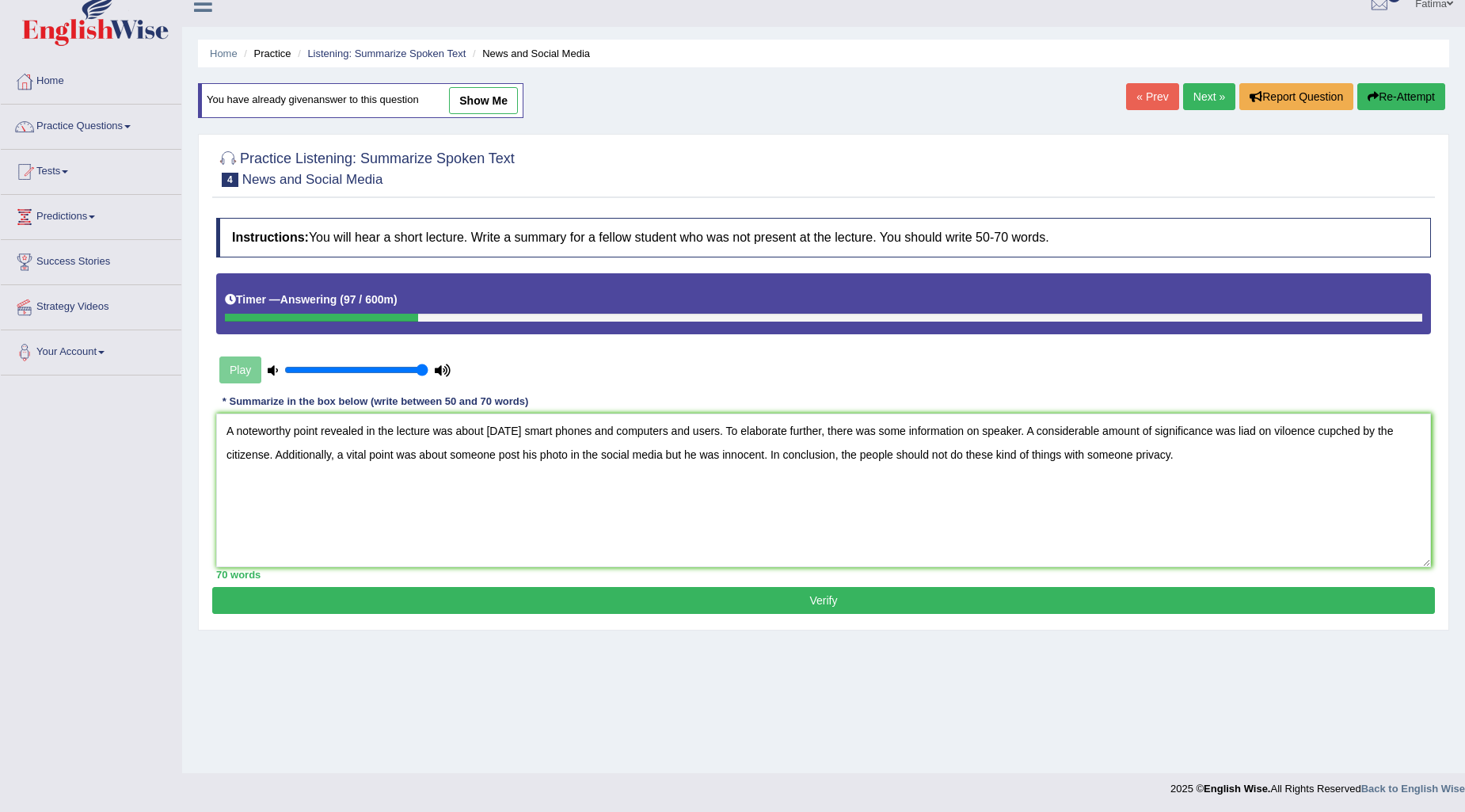
type textarea "A noteworthy point revealed in the lecture was about [DATE] smart phones and co…"
click at [798, 605] on button "Verify" at bounding box center [823, 600] width 1223 height 27
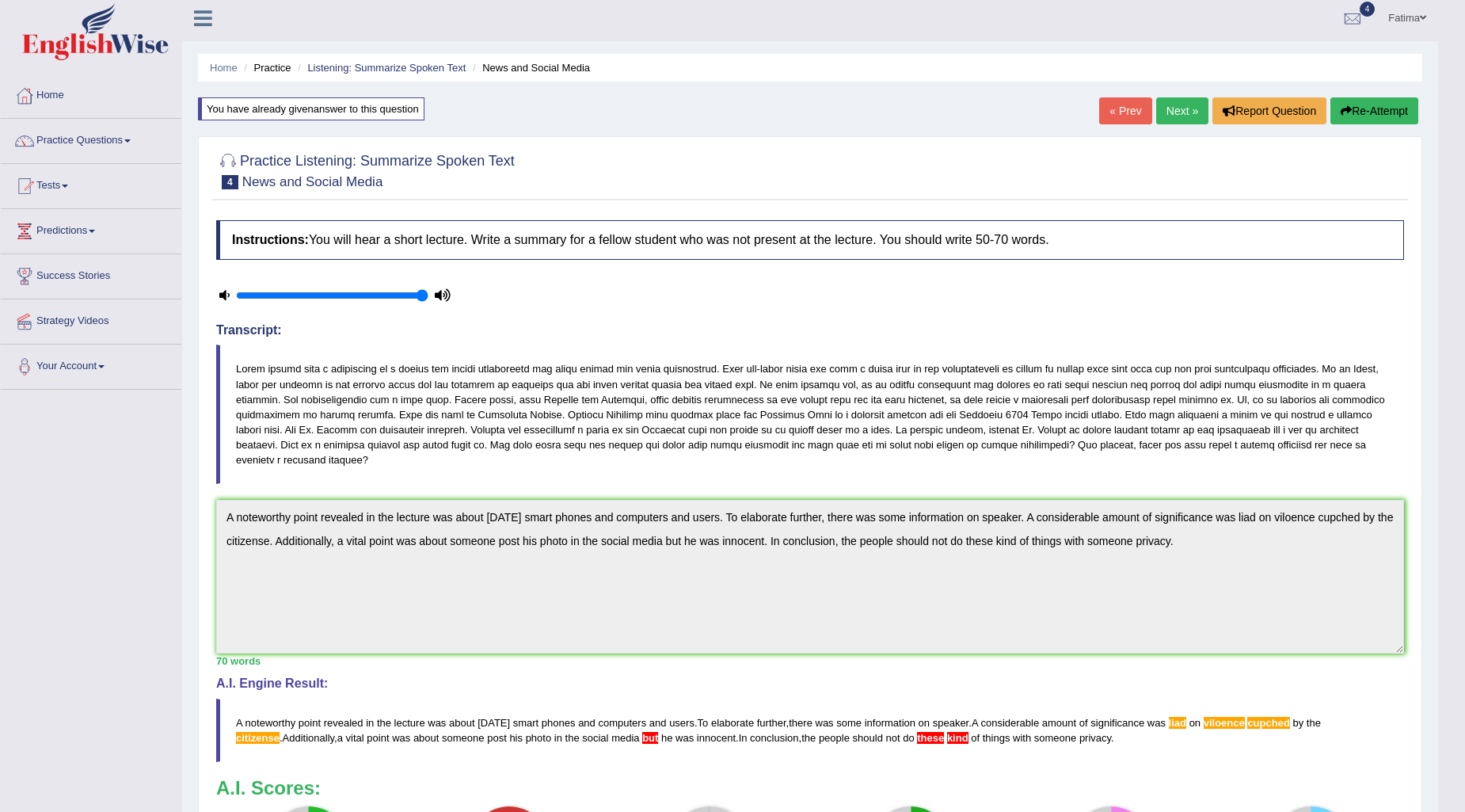
scroll to position [0, 0]
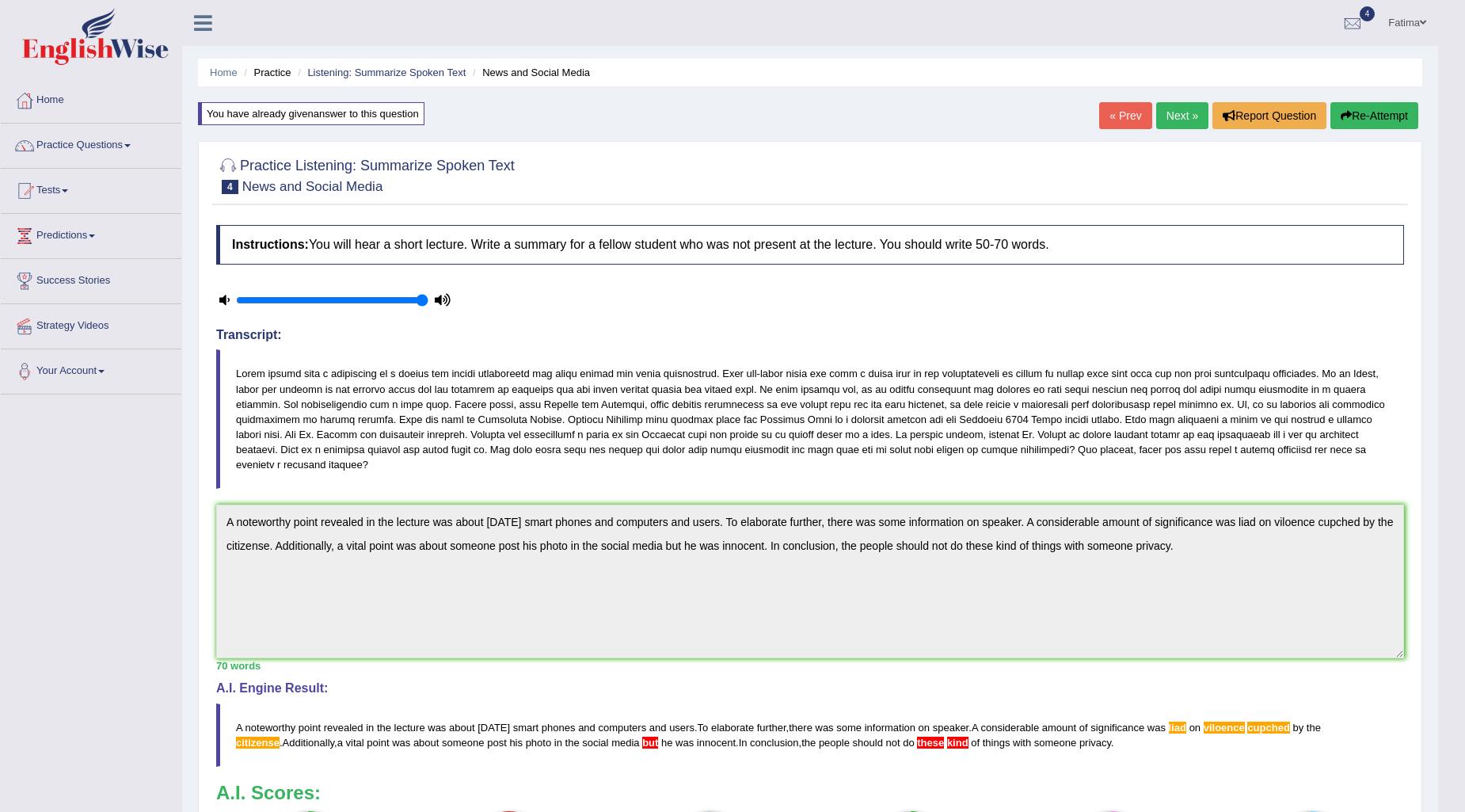
click at [1182, 114] on link "Next »" at bounding box center [1182, 115] width 52 height 27
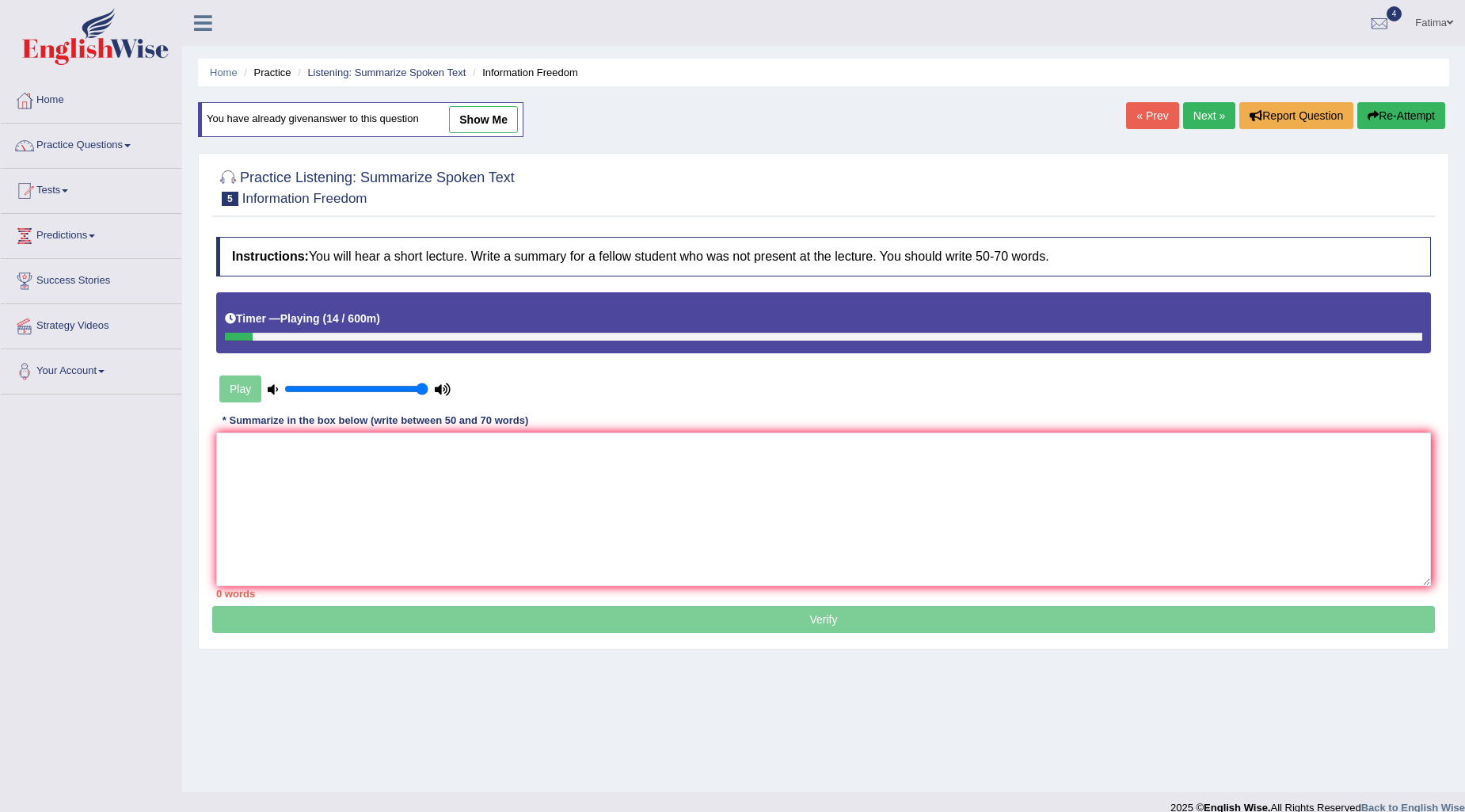
click at [1391, 112] on button "Re-Attempt" at bounding box center [1401, 115] width 88 height 27
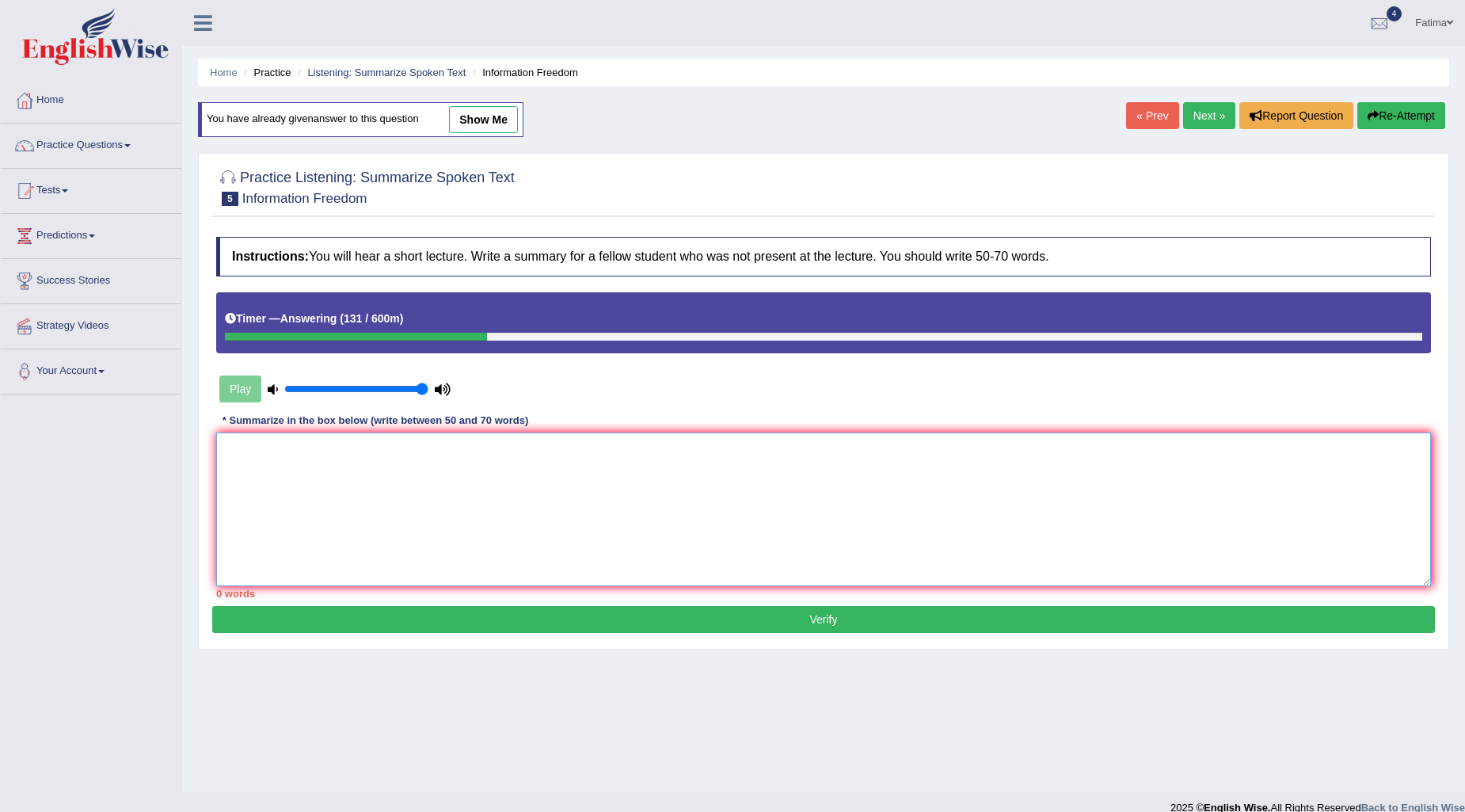
click at [479, 518] on textarea at bounding box center [823, 509] width 1214 height 153
click at [425, 527] on textarea "A note" at bounding box center [823, 509] width 1214 height 153
click at [430, 527] on textarea "A note" at bounding box center [823, 509] width 1214 height 153
click at [817, 521] on textarea "A note" at bounding box center [823, 509] width 1214 height 153
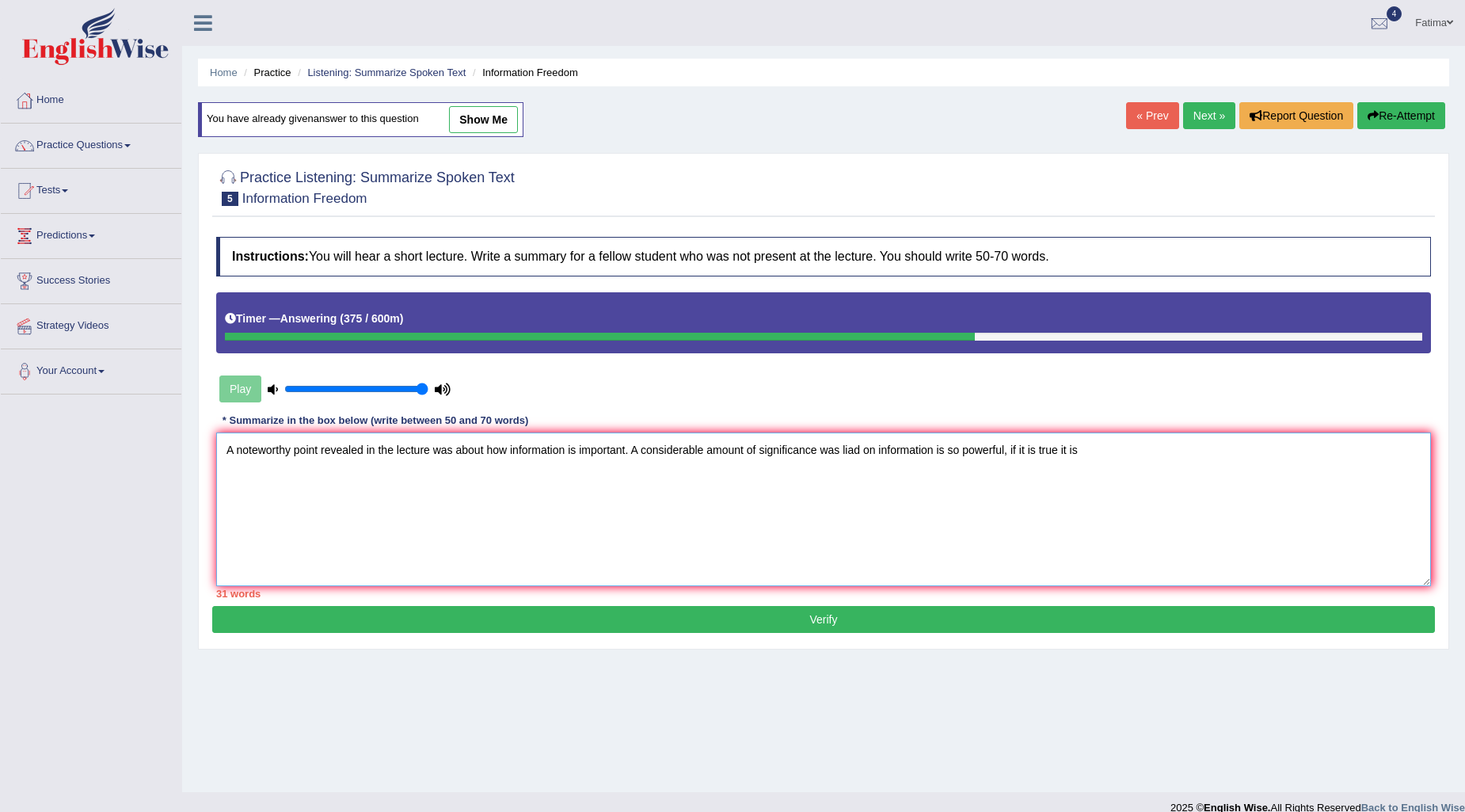
drag, startPoint x: 1034, startPoint y: 449, endPoint x: 1079, endPoint y: 531, distance: 93.5
click at [1070, 495] on textarea "A noteworthy point revealed in the lecture was about how information is importa…" at bounding box center [823, 509] width 1214 height 153
click at [1035, 456] on textarea "A noteworthy point revealed in the lecture was about how information is importa…" at bounding box center [823, 509] width 1214 height 153
click at [1065, 457] on textarea "A noteworthy point revealed in the lecture was about how information is importa…" at bounding box center [823, 509] width 1214 height 153
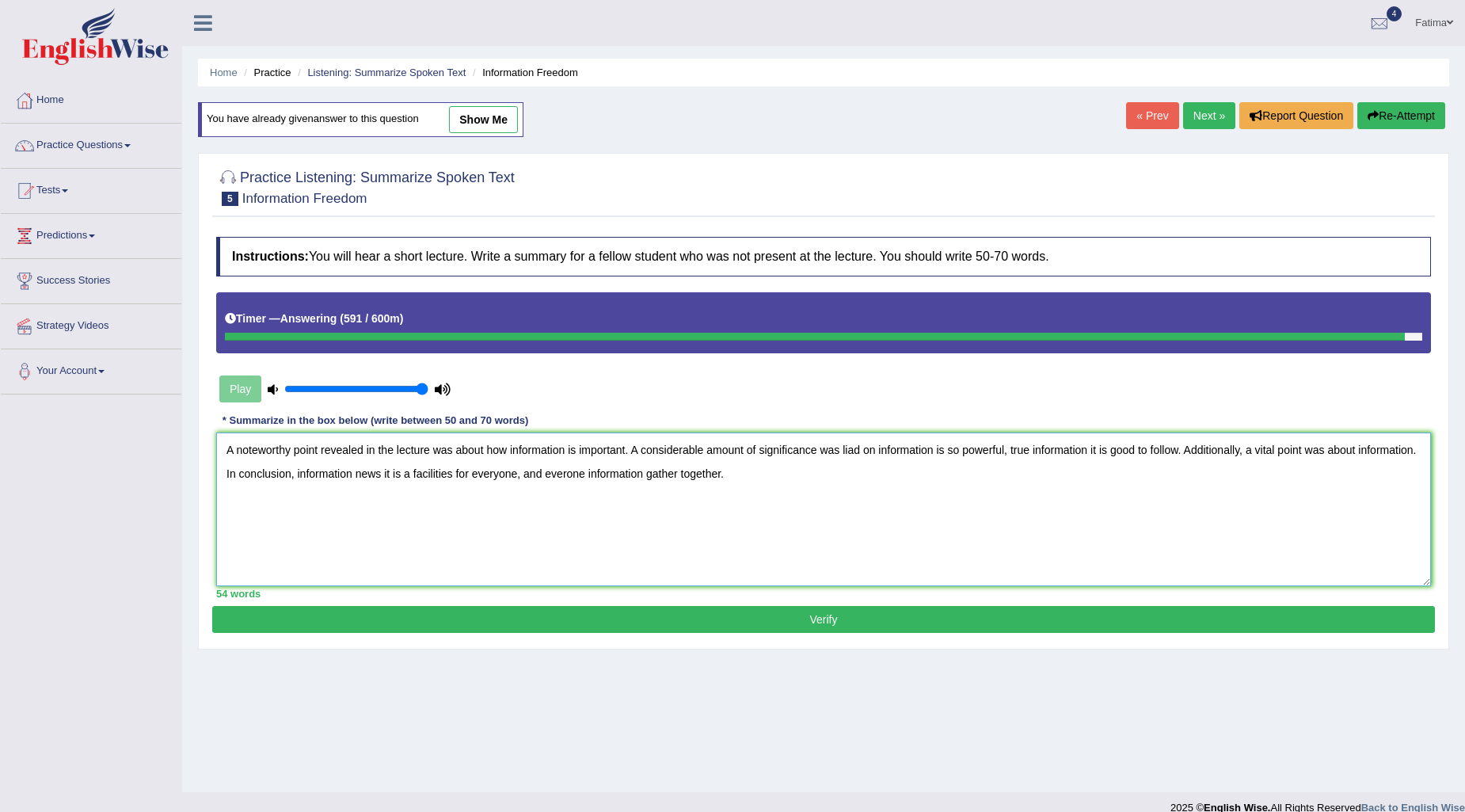
type textarea "A noteworthy point revealed in the lecture was about how information is importa…"
click at [826, 629] on button "Verify" at bounding box center [823, 619] width 1223 height 27
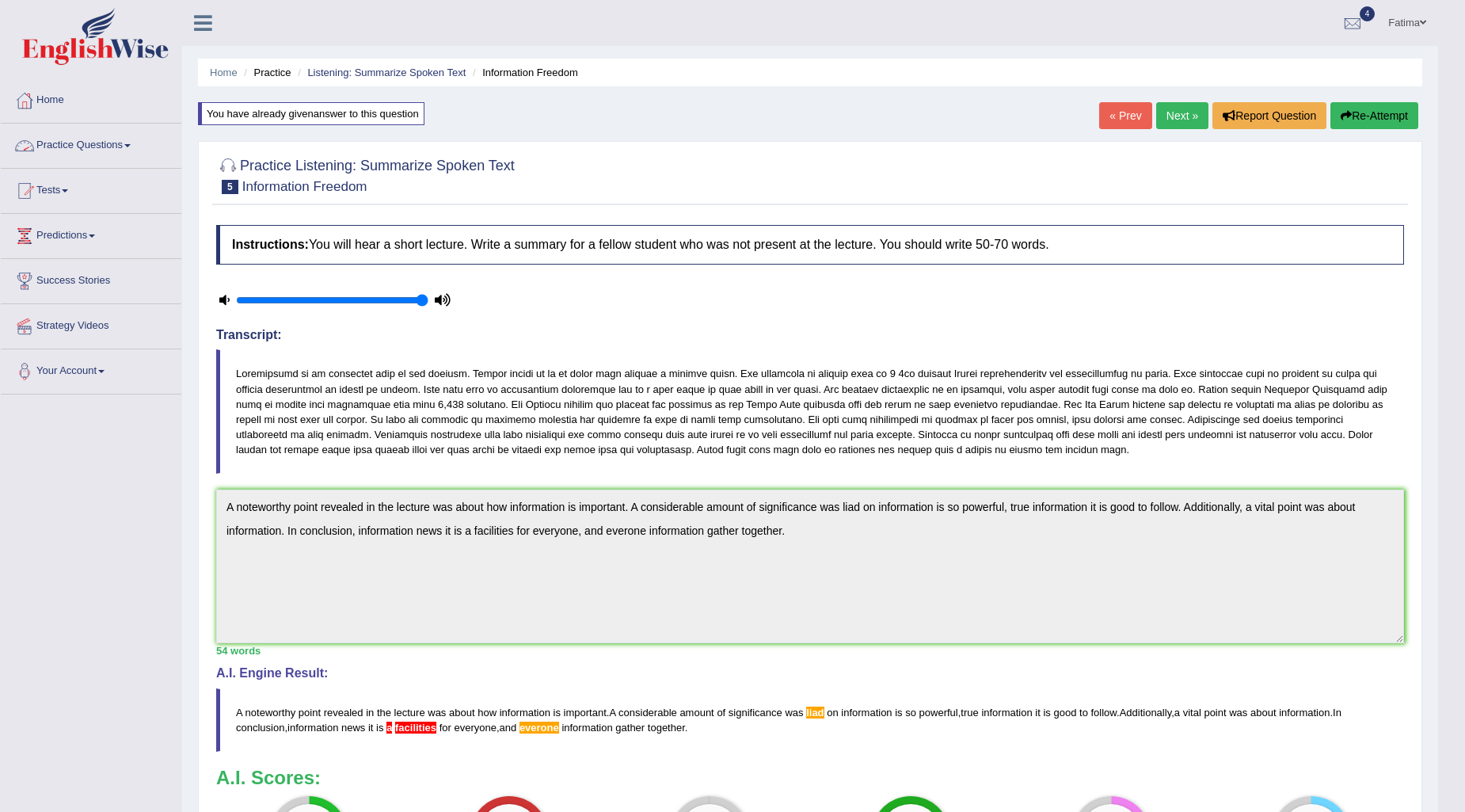
click at [115, 148] on link "Practice Questions" at bounding box center [91, 143] width 181 height 39
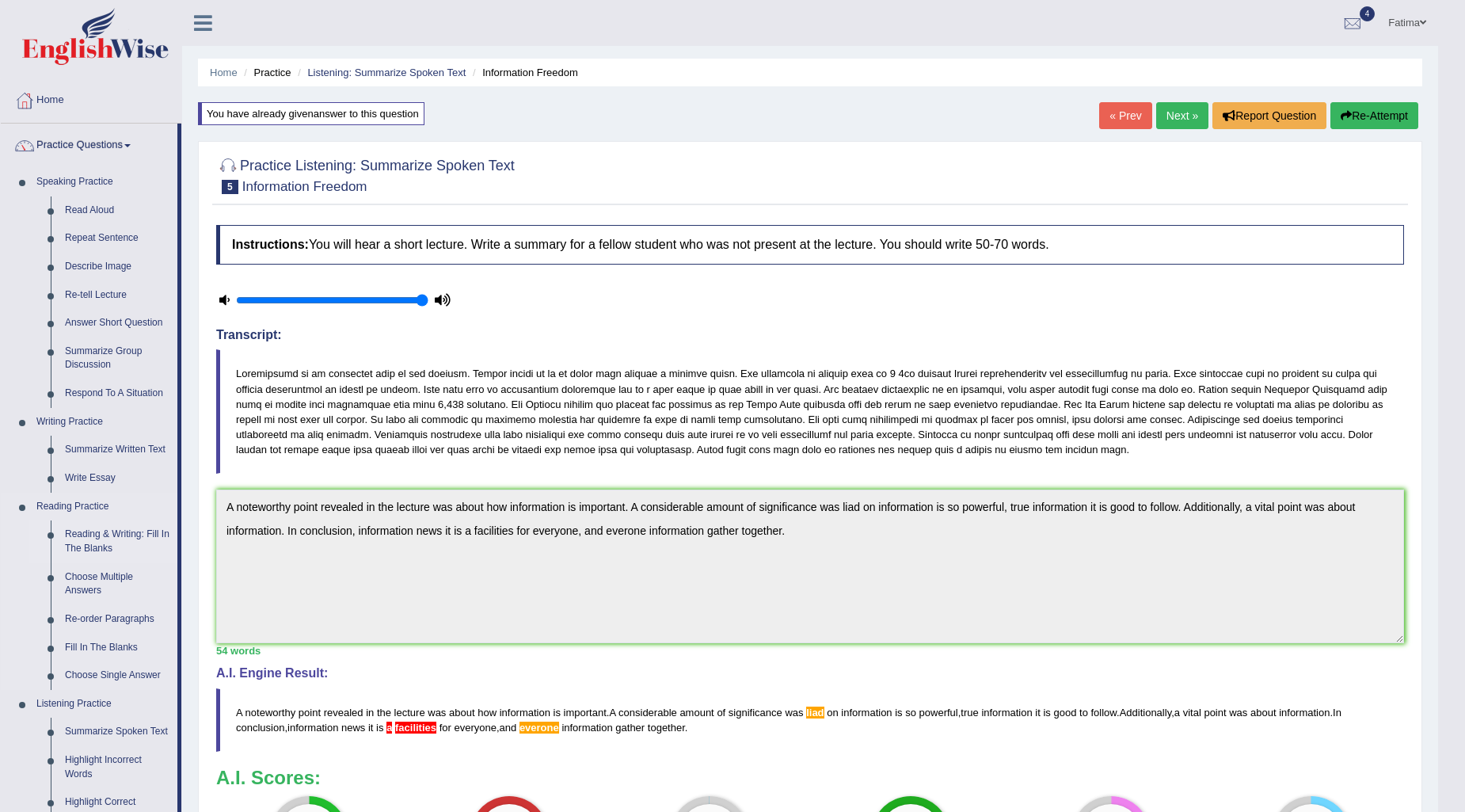
click at [123, 534] on link "Reading & Writing: Fill In The Blanks" at bounding box center [118, 541] width 120 height 42
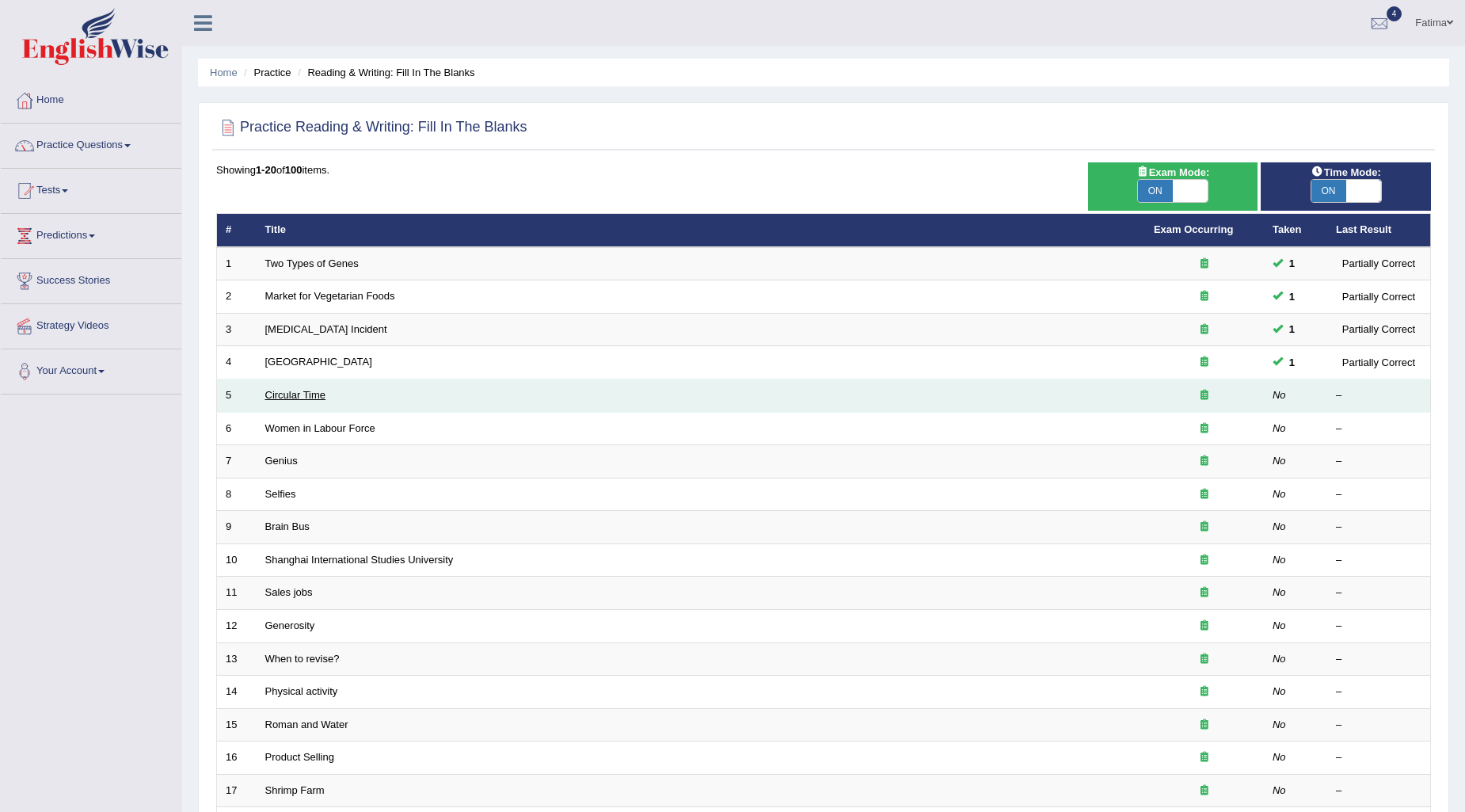
click at [307, 394] on link "Circular Time" at bounding box center [296, 395] width 61 height 12
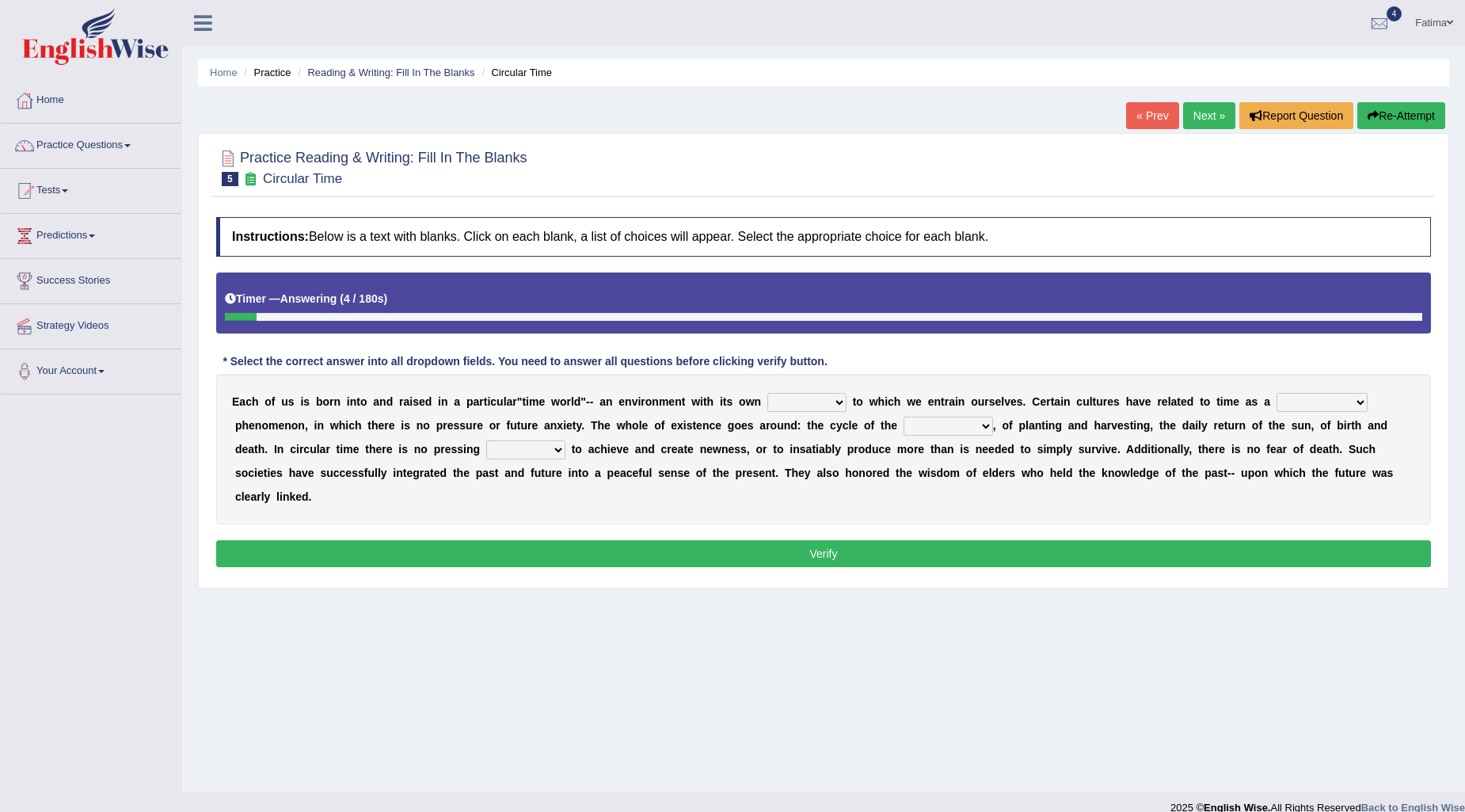
click at [830, 407] on select "area shape rhythm inclination" at bounding box center [806, 402] width 80 height 19
select select "area"
click at [767, 393] on select "area shape rhythm inclination" at bounding box center [806, 402] width 80 height 19
click at [1333, 408] on select "cyclical conventional recycling cylindrical" at bounding box center [1321, 402] width 91 height 19
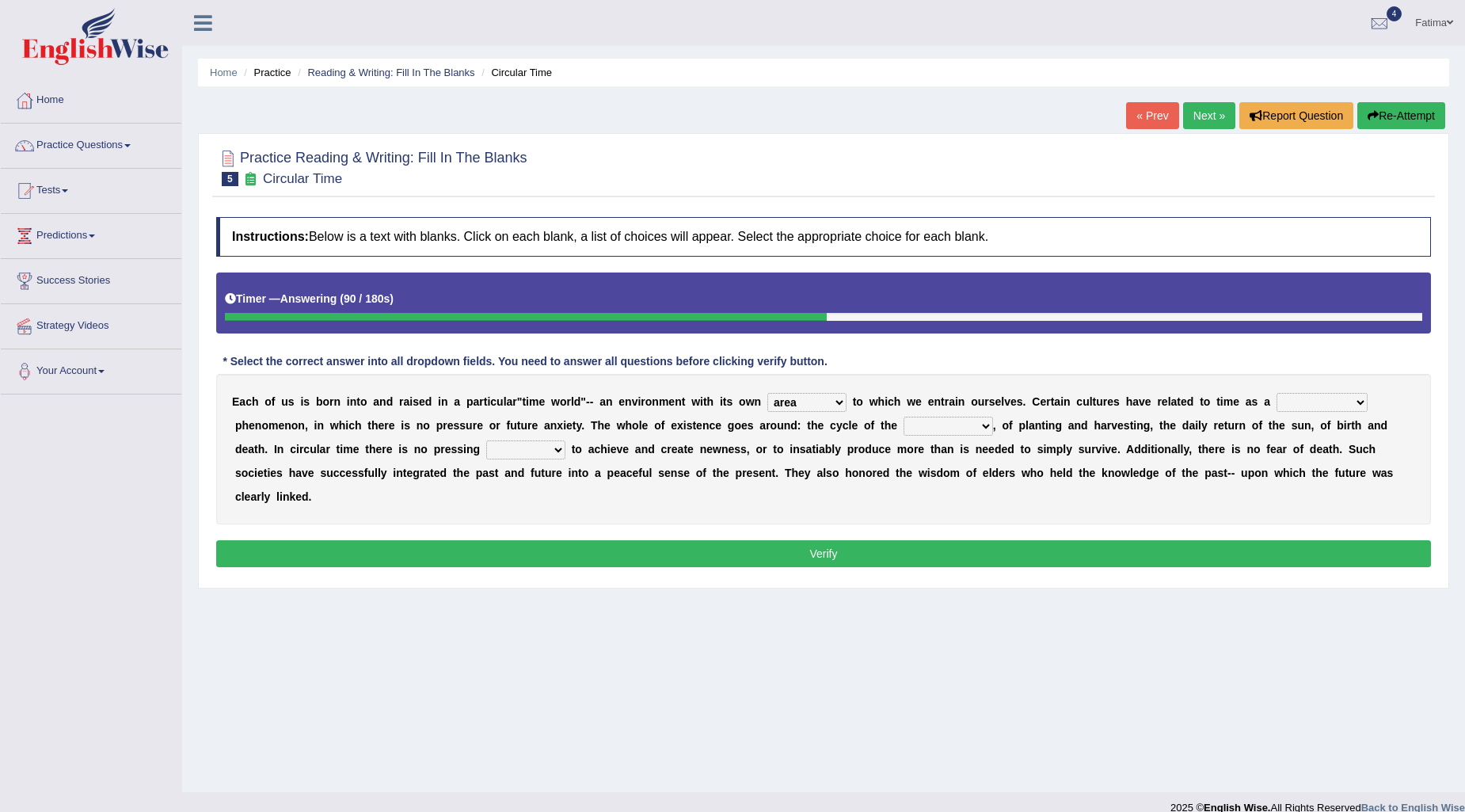
select select "conventional"
click at [1276, 393] on select "cyclical conventional recycling cylindrical" at bounding box center [1321, 402] width 91 height 19
click at [942, 432] on select "days seasons arrangement periods" at bounding box center [949, 426] width 90 height 19
select select "arrangement"
click at [904, 416] on select "days seasons arrangement periods" at bounding box center [949, 426] width 90 height 19
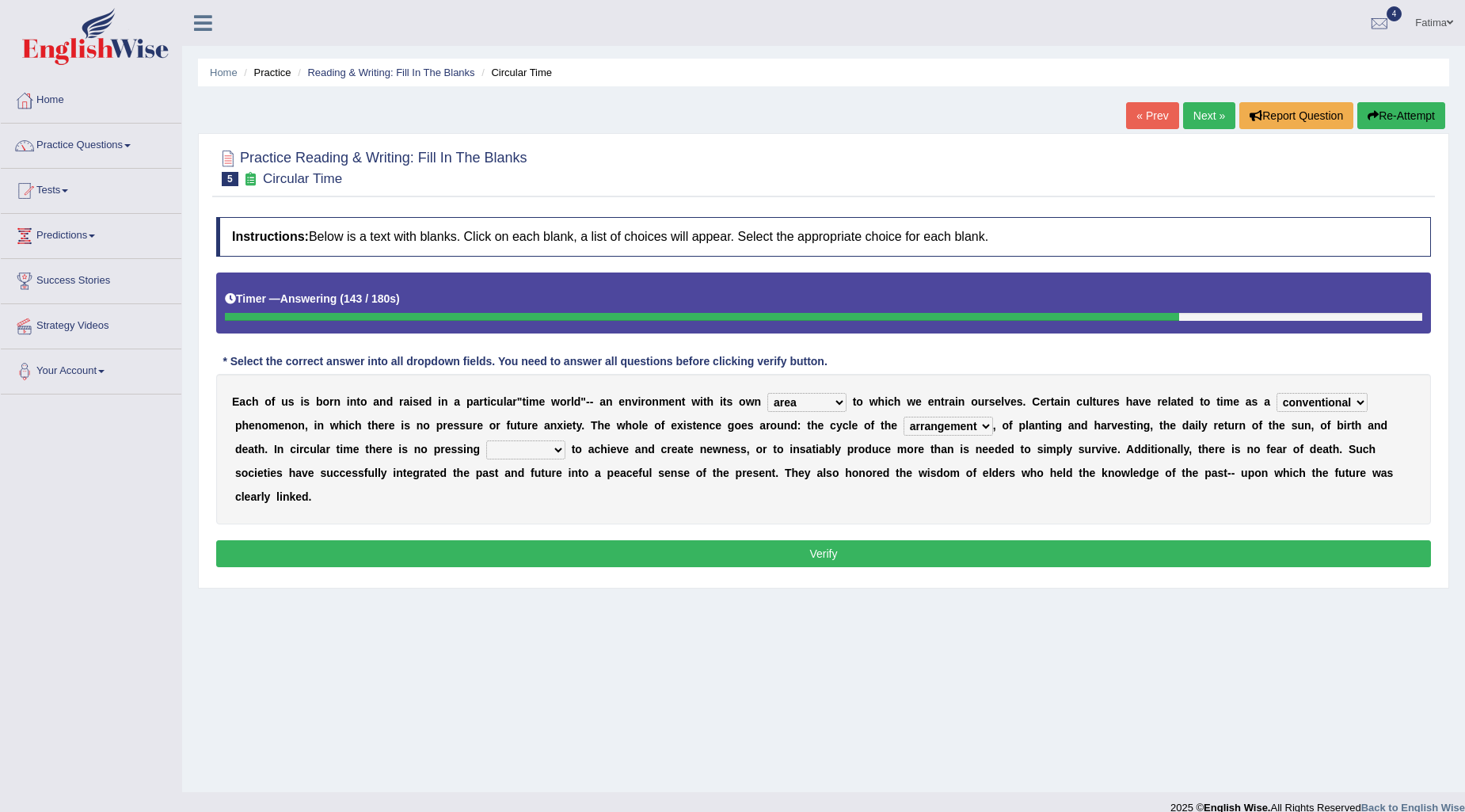
click at [542, 450] on select "issue point cause need" at bounding box center [526, 450] width 80 height 19
click at [486, 441] on select "issue point cause need" at bounding box center [526, 450] width 80 height 19
click at [544, 453] on select "issue point cause need" at bounding box center [526, 450] width 80 height 19
select select "issue"
click at [486, 441] on select "issue point cause need" at bounding box center [526, 450] width 80 height 19
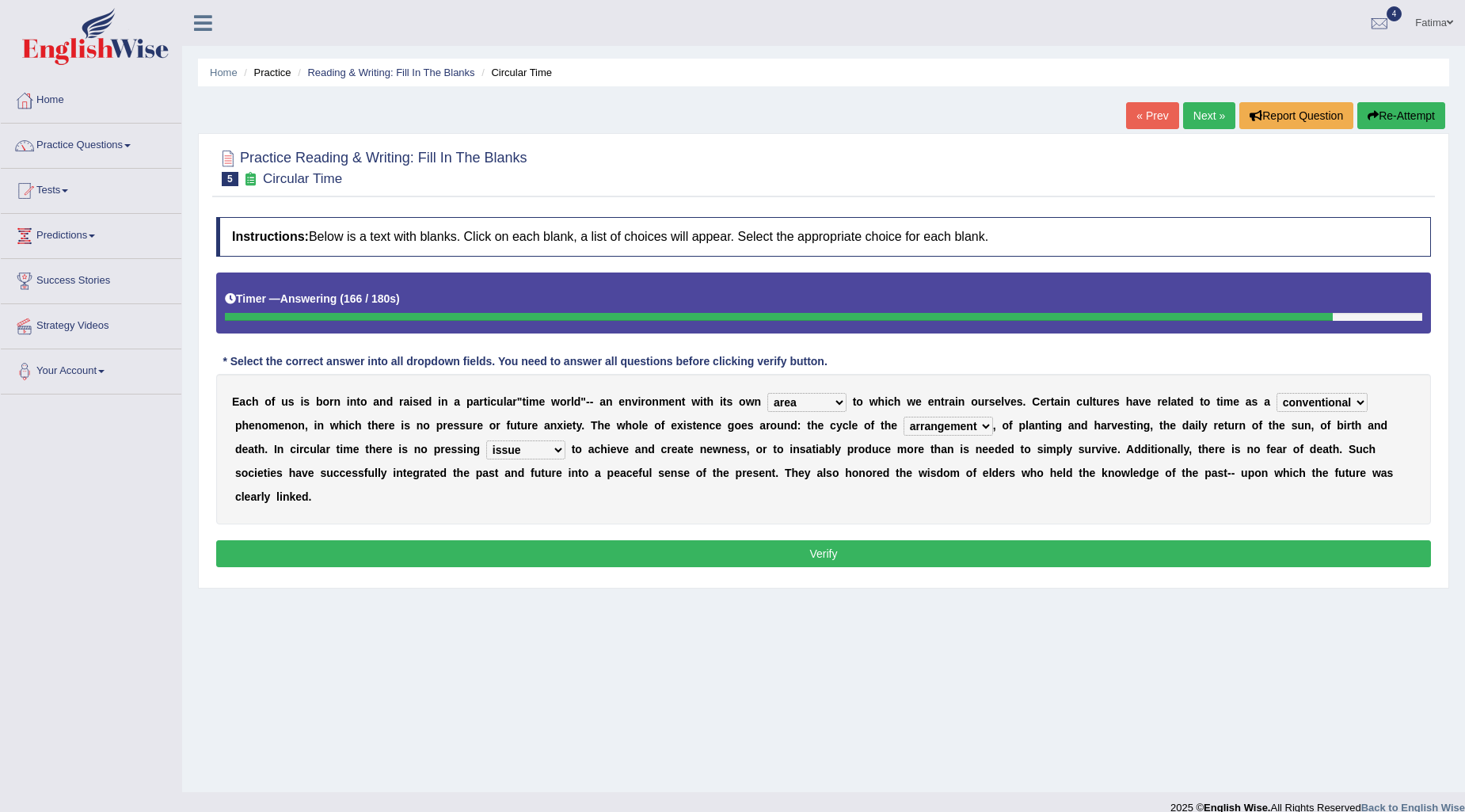
click at [556, 446] on select "issue point cause need" at bounding box center [526, 450] width 80 height 19
click at [486, 441] on select "issue point cause need" at bounding box center [526, 450] width 80 height 19
click at [855, 560] on button "Verify" at bounding box center [823, 553] width 1214 height 27
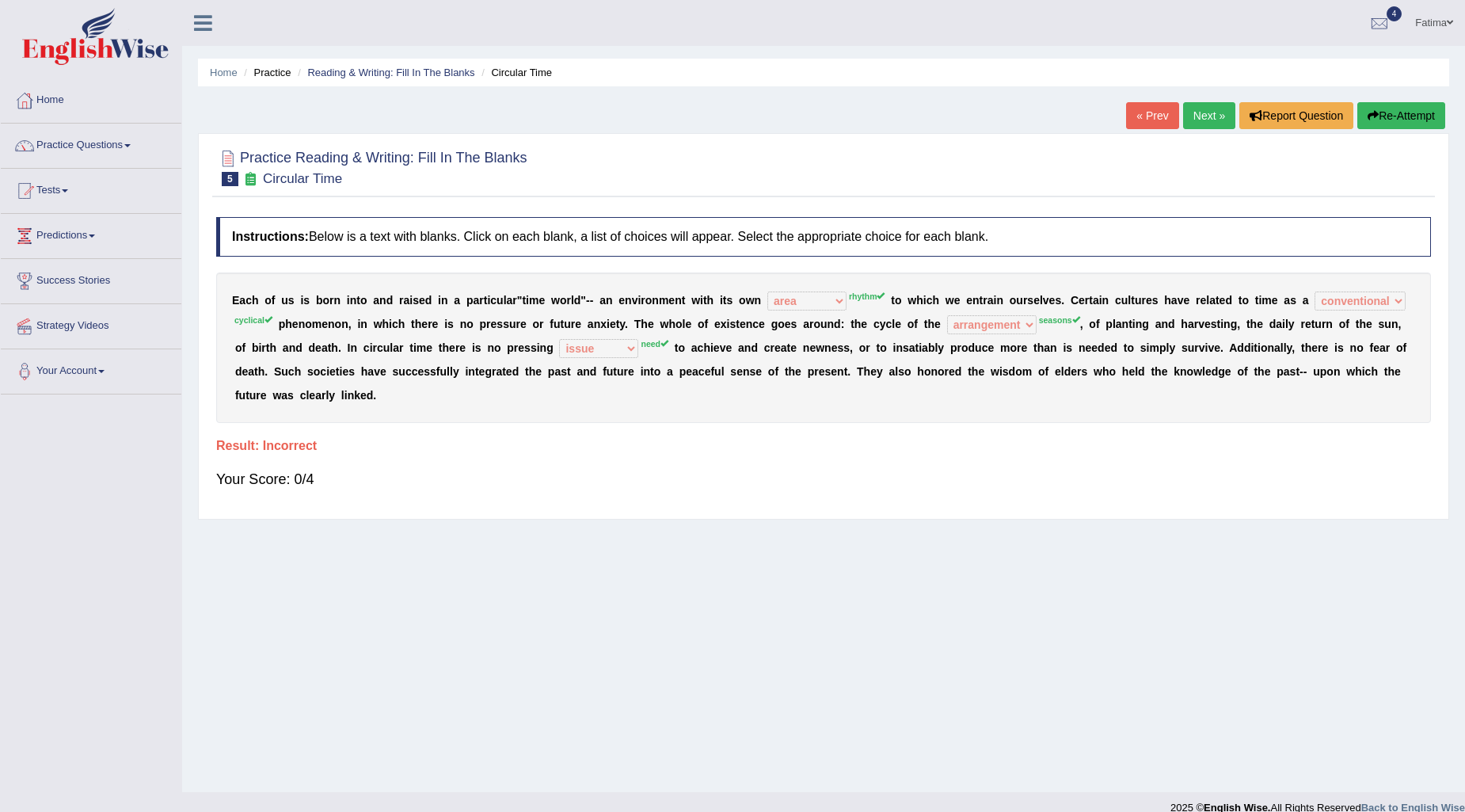
click at [1204, 117] on link "Next »" at bounding box center [1210, 115] width 52 height 27
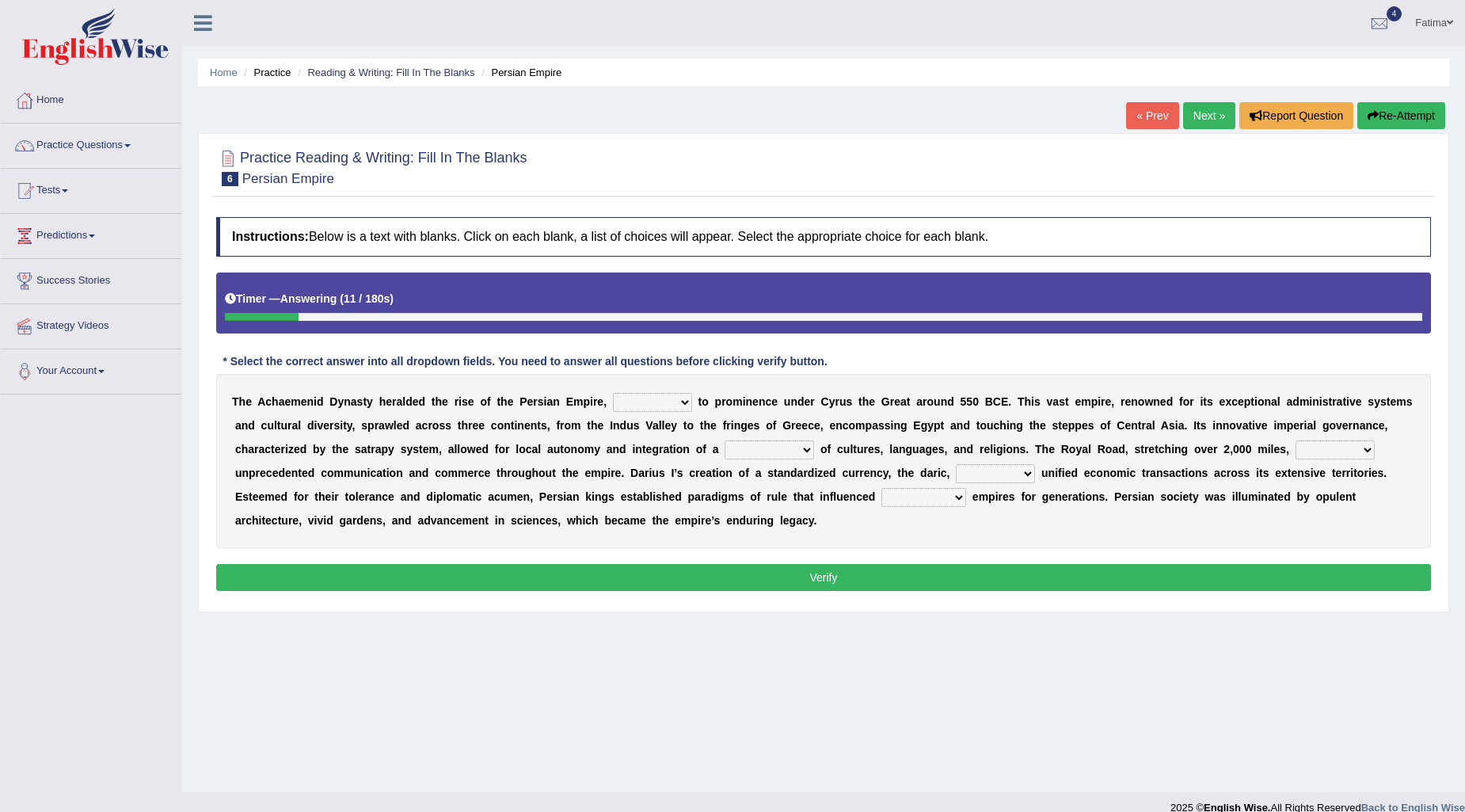
click at [668, 409] on select "directing staging ascending stumbling" at bounding box center [652, 402] width 80 height 19
select select "directing"
click at [613, 393] on select "directing staging ascending stumbling" at bounding box center [652, 402] width 80 height 19
click at [768, 446] on select "construction separation magnitude multitude" at bounding box center [770, 450] width 90 height 19
select select "multitude"
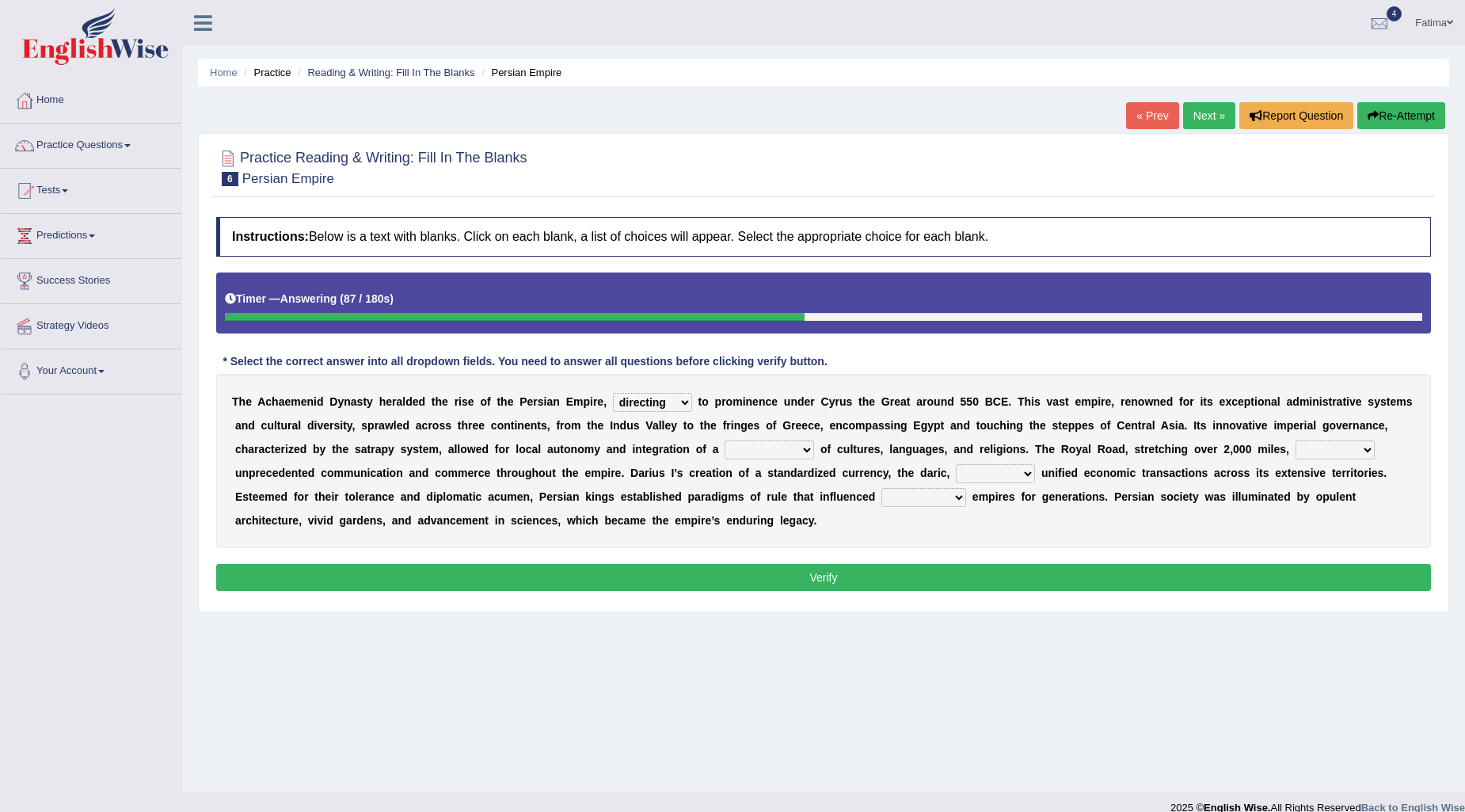
click at [725, 441] on select "construction separation magnitude multitude" at bounding box center [770, 450] width 90 height 19
click at [794, 452] on select "construction separation magnitude multitude" at bounding box center [770, 450] width 90 height 19
click at [980, 469] on select "moreover wherein further so" at bounding box center [995, 473] width 80 height 19
select select "moreover"
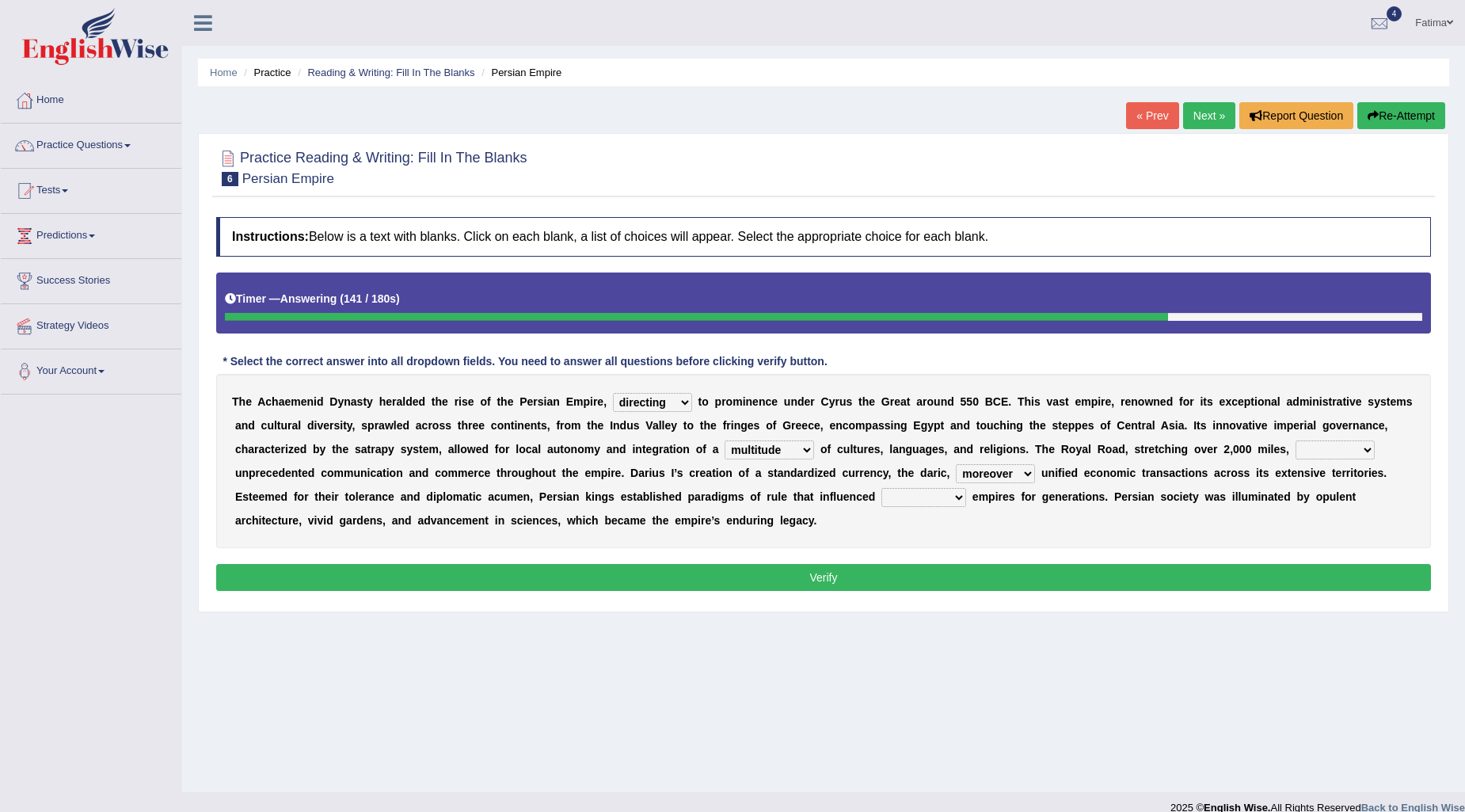
click at [956, 464] on select "moreover wherein further so" at bounding box center [995, 473] width 80 height 19
click at [1352, 455] on select "scattered united aimed facilitated" at bounding box center [1335, 450] width 80 height 19
select select "united"
click at [1297, 441] on select "scattered united aimed facilitated" at bounding box center [1335, 450] width 80 height 19
click at [914, 498] on select "subsequent explicit permanent trivial" at bounding box center [923, 497] width 85 height 19
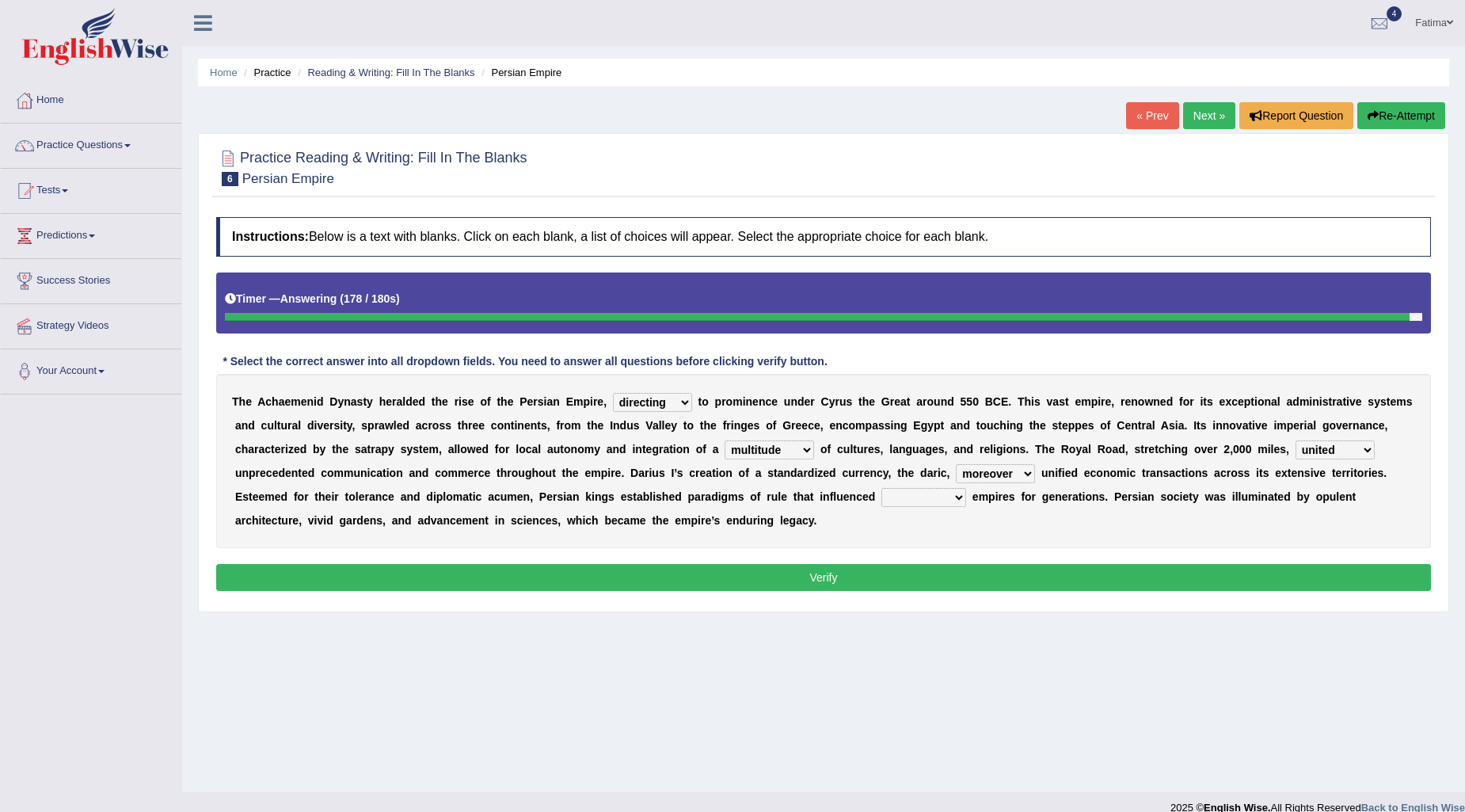
select select "permanent"
click at [881, 487] on select "subsequent explicit permanent trivial" at bounding box center [923, 497] width 85 height 19
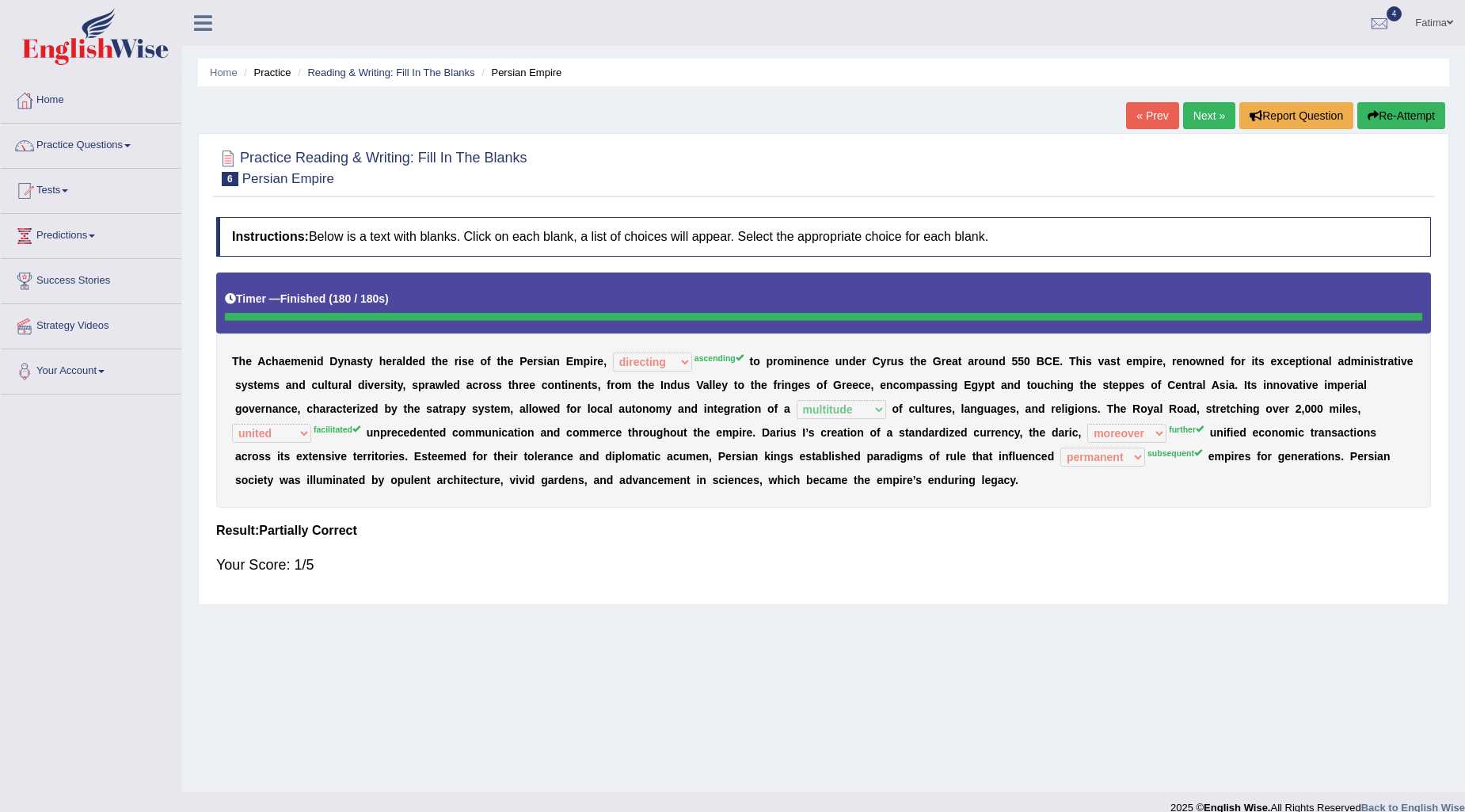
click at [1204, 117] on link "Next »" at bounding box center [1210, 115] width 52 height 27
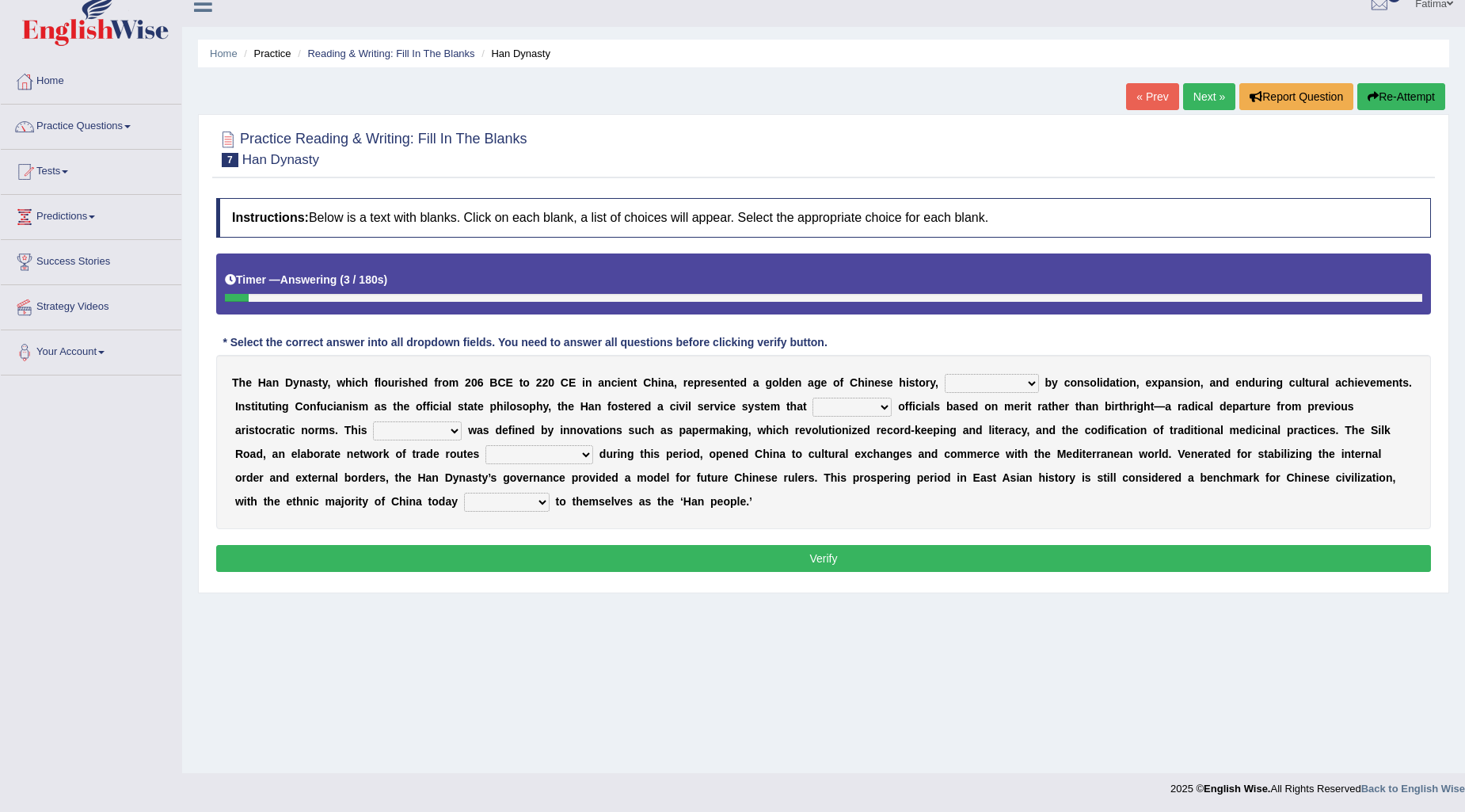
click at [971, 390] on select "disciplined journeyed input distinguished" at bounding box center [992, 384] width 94 height 19
select select "journeyed"
click at [945, 374] on select "disciplined journeyed input distinguished" at bounding box center [992, 384] width 94 height 19
click at [967, 384] on select "disciplined journeyed input distinguished" at bounding box center [992, 384] width 94 height 19
click at [820, 424] on b "l" at bounding box center [819, 430] width 3 height 13
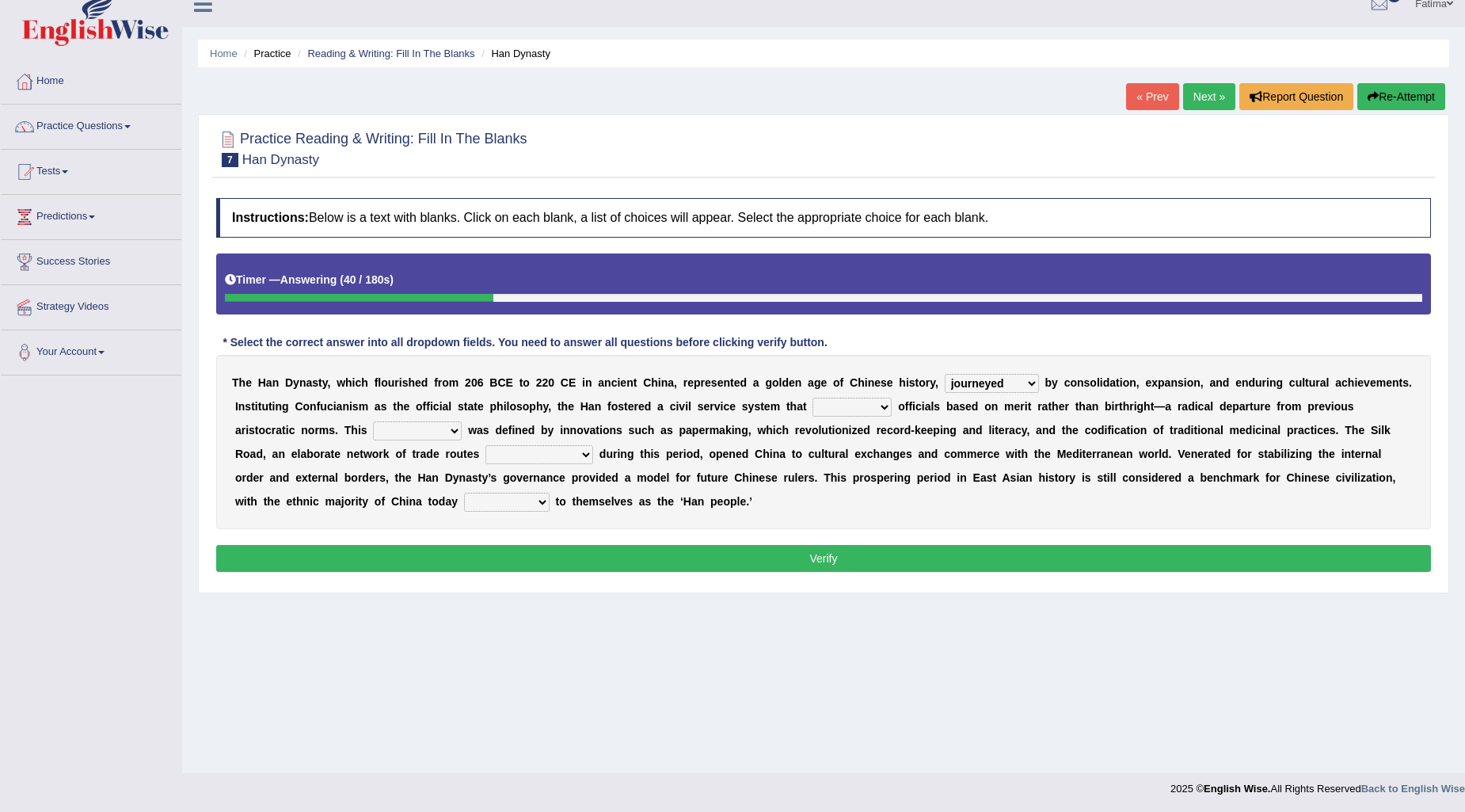
click at [852, 407] on select "discussed adapted reflected selected" at bounding box center [851, 407] width 80 height 19
click at [812, 398] on select "discussed adapted reflected selected" at bounding box center [851, 407] width 80 height 19
click at [818, 406] on select "discussed adapted reflected selected" at bounding box center [851, 407] width 80 height 19
select select "selected"
click at [812, 398] on select "discussed adapted reflected selected" at bounding box center [851, 407] width 80 height 19
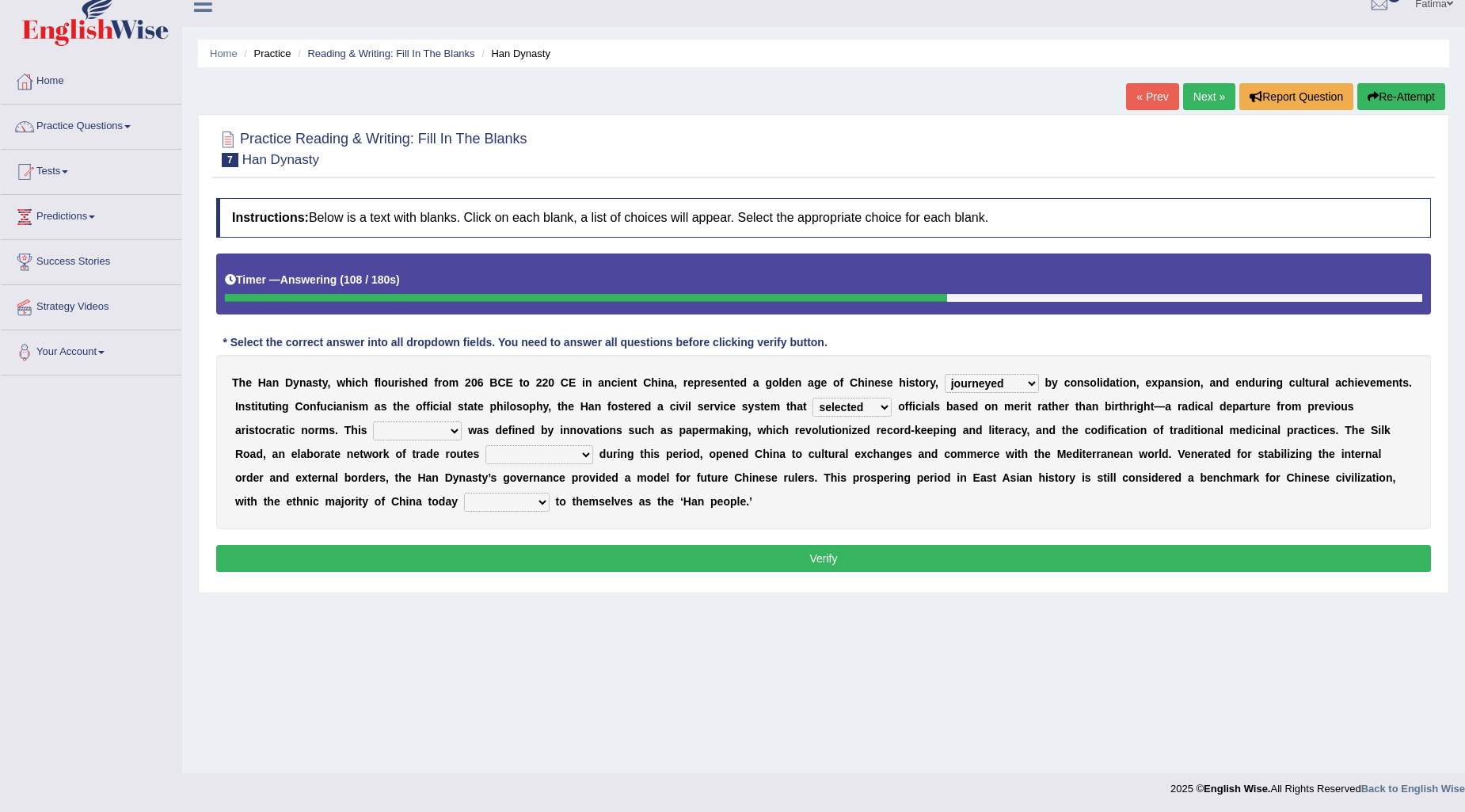
click at [834, 399] on select "discussed adapted reflected selected" at bounding box center [851, 407] width 80 height 19
click at [812, 398] on select "discussed adapted reflected selected" at bounding box center [851, 407] width 80 height 19
click at [426, 437] on select "moment epoch intermission interval" at bounding box center [417, 430] width 89 height 19
select select "interval"
click at [373, 421] on select "moment epoch intermission interval" at bounding box center [417, 430] width 89 height 19
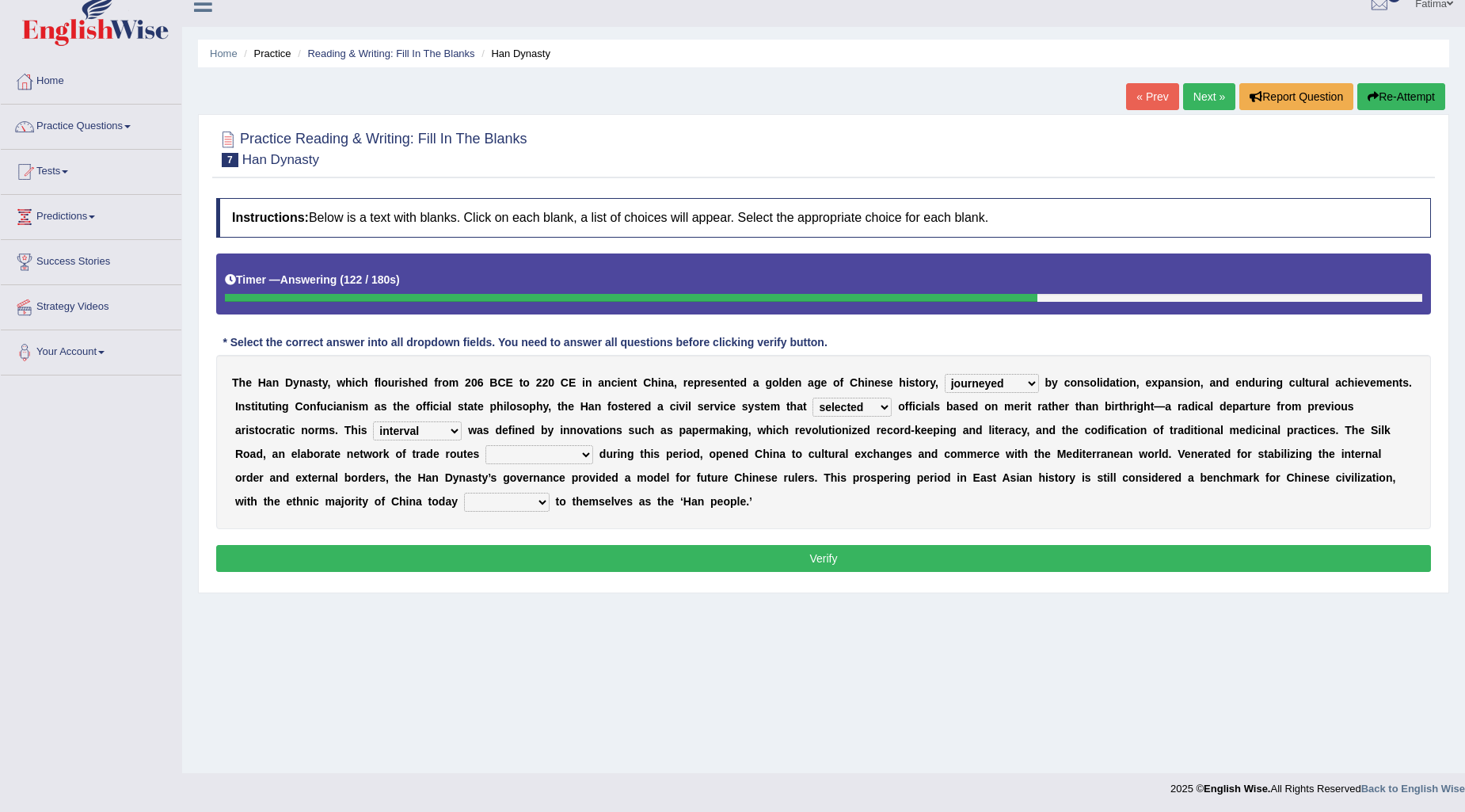
click at [549, 457] on select "was established establishing that established established" at bounding box center [539, 455] width 108 height 19
select select "established"
click at [486, 445] on select "was established establishing that established established" at bounding box center [539, 455] width 108 height 19
click at [521, 502] on select "calling considering referring pointing" at bounding box center [506, 501] width 85 height 19
click at [464, 492] on select "calling considering referring pointing" at bounding box center [506, 501] width 85 height 19
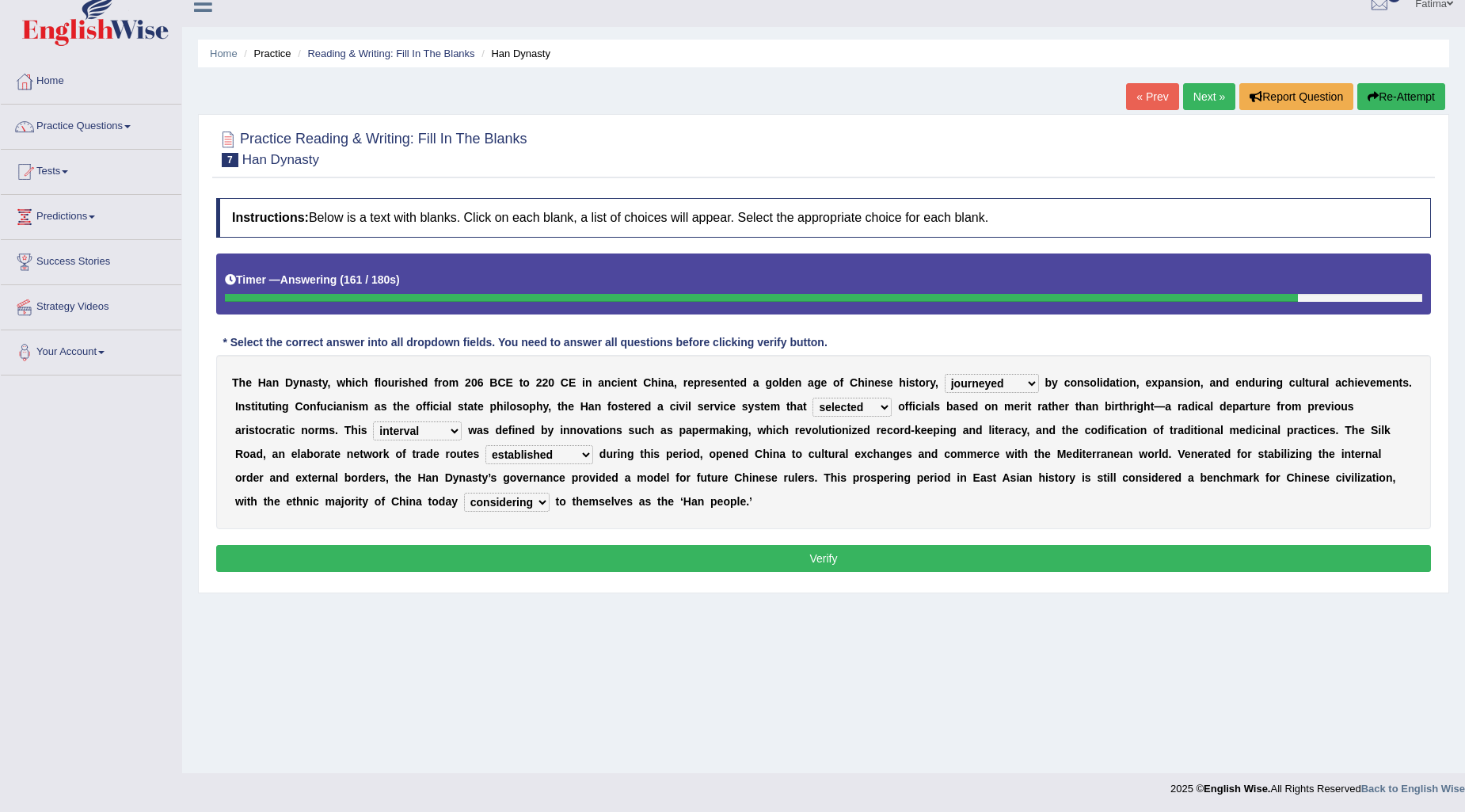
click at [502, 509] on select "calling considering referring pointing" at bounding box center [506, 501] width 85 height 19
click at [464, 492] on select "calling considering referring pointing" at bounding box center [506, 501] width 85 height 19
click at [518, 502] on select "calling considering referring pointing" at bounding box center [506, 501] width 85 height 19
select select "calling"
click at [464, 492] on select "calling considering referring pointing" at bounding box center [506, 501] width 85 height 19
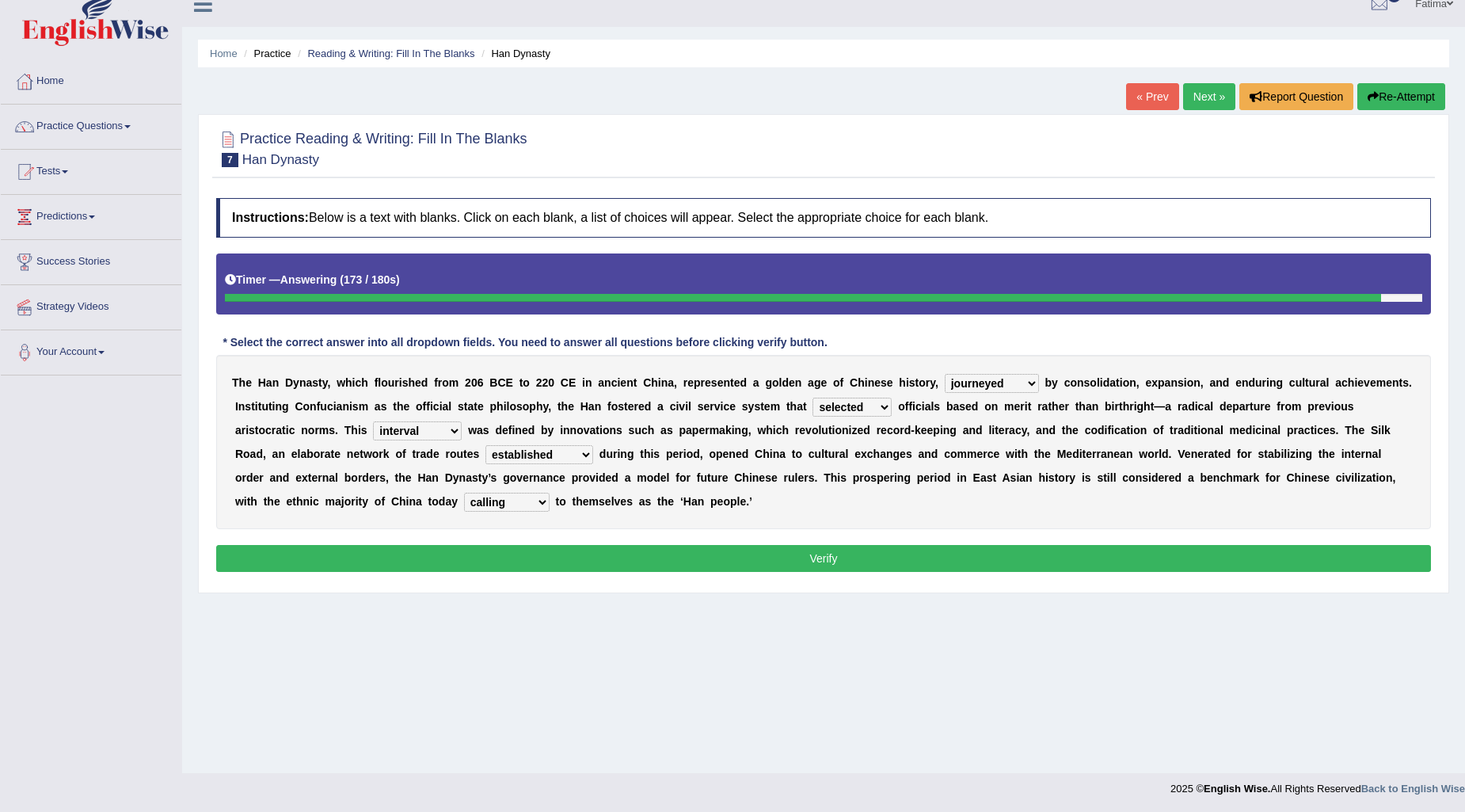
click at [658, 555] on button "Verify" at bounding box center [823, 558] width 1214 height 27
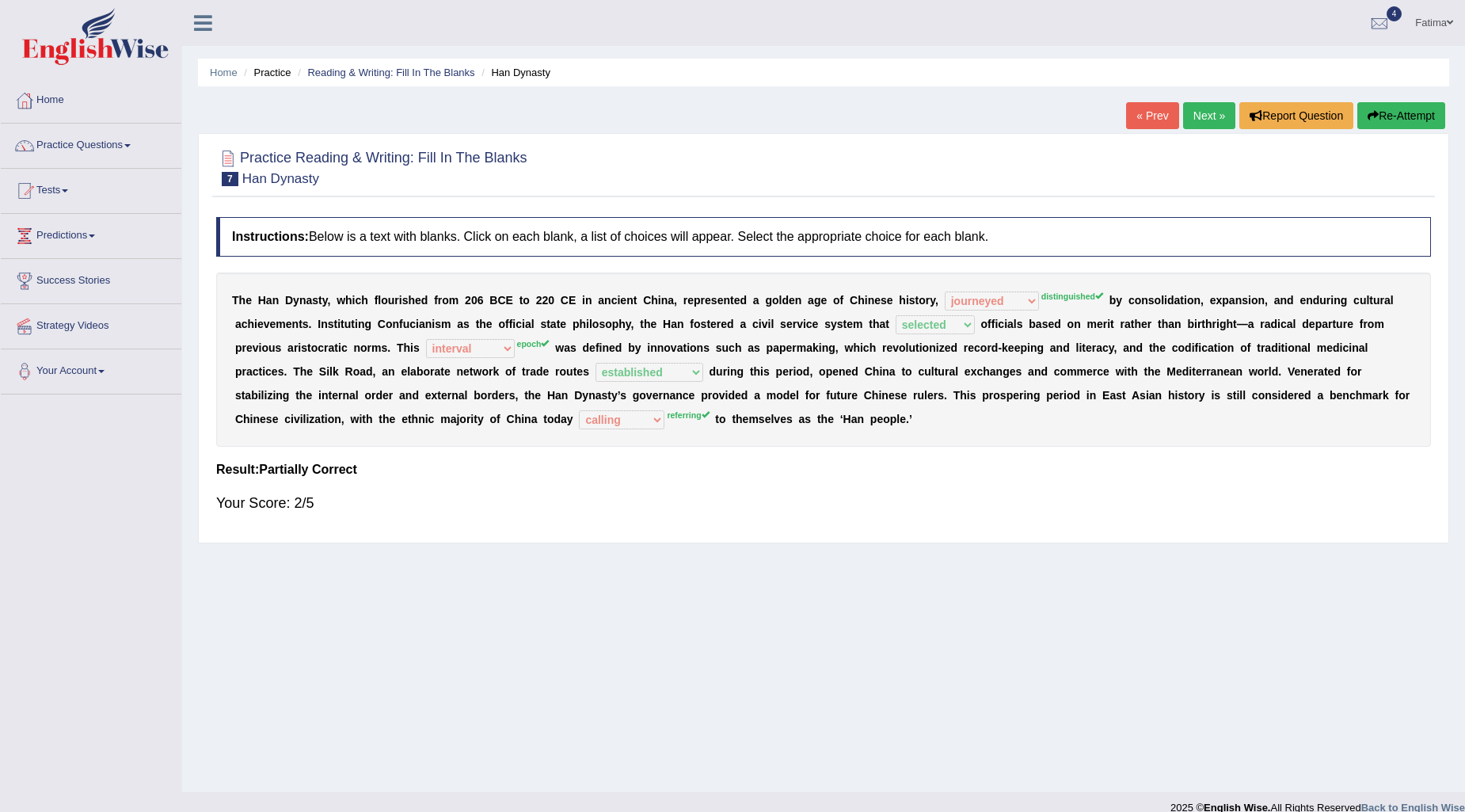
scroll to position [19, 0]
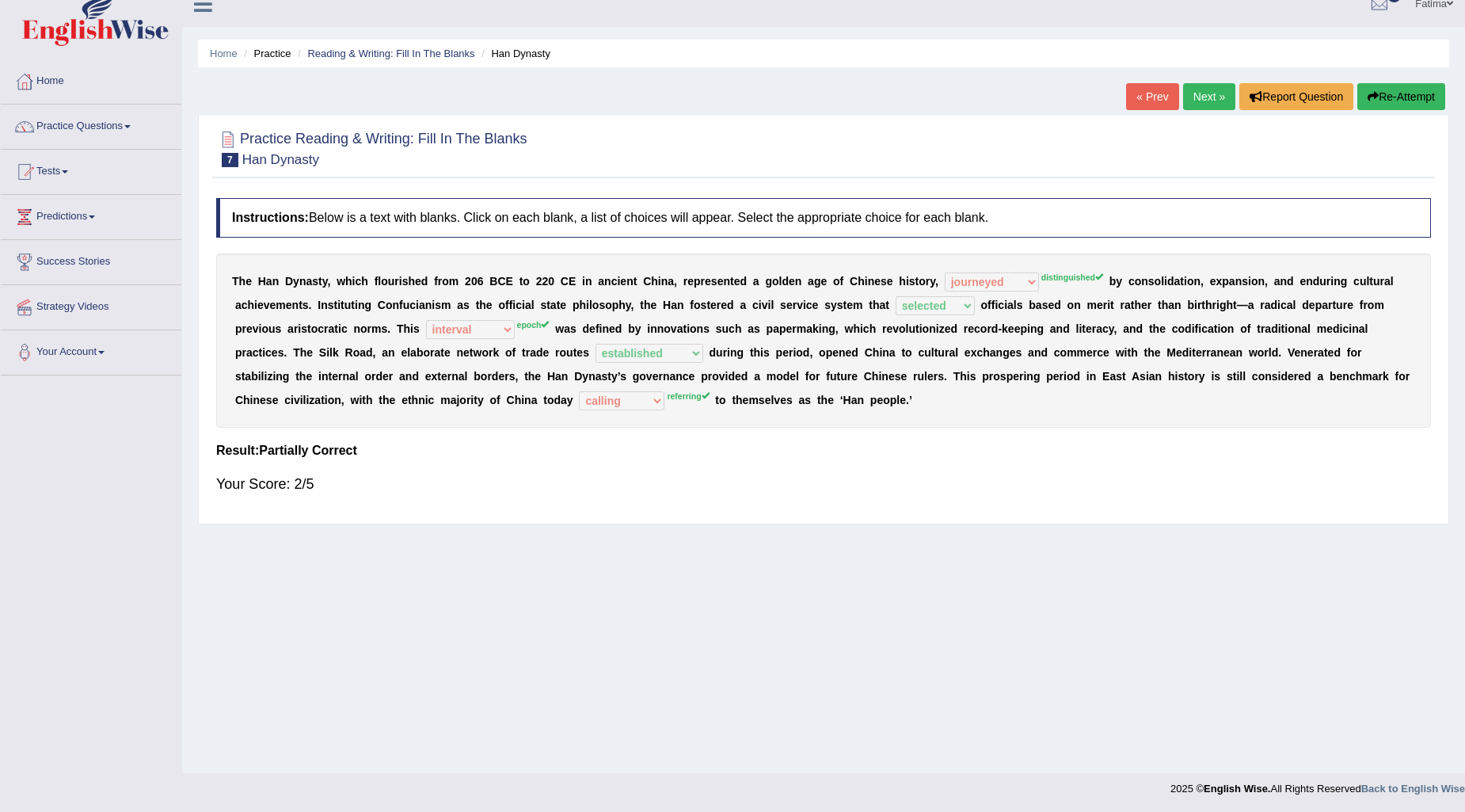
click at [1212, 92] on link "Next »" at bounding box center [1210, 96] width 52 height 27
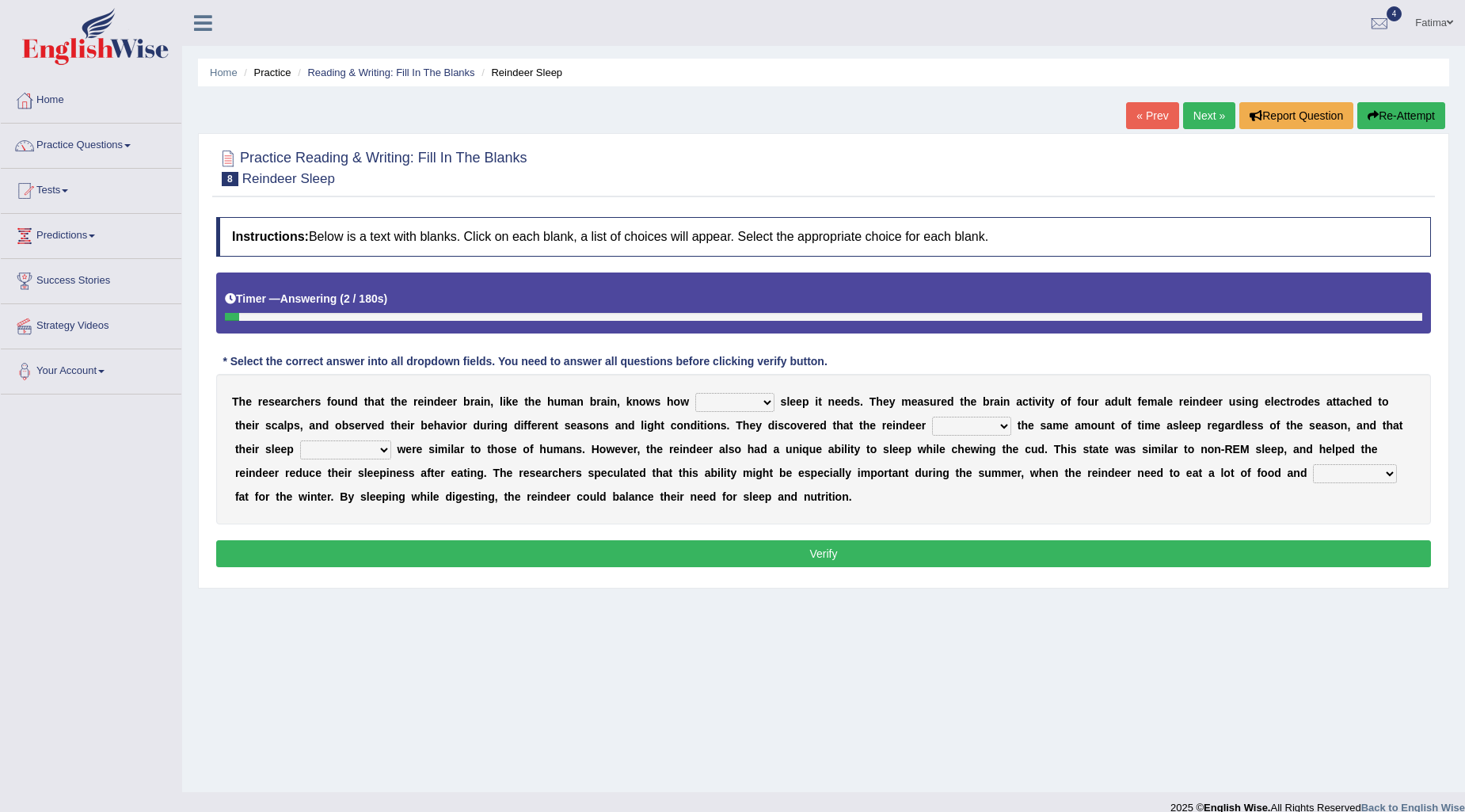
click at [734, 400] on select "much far regular often" at bounding box center [734, 402] width 80 height 19
click at [695, 393] on select "much far regular often" at bounding box center [734, 402] width 80 height 19
click at [766, 399] on select "much far regular often" at bounding box center [734, 402] width 80 height 19
select select "regular"
click at [695, 393] on select "much far regular often" at bounding box center [734, 402] width 80 height 19
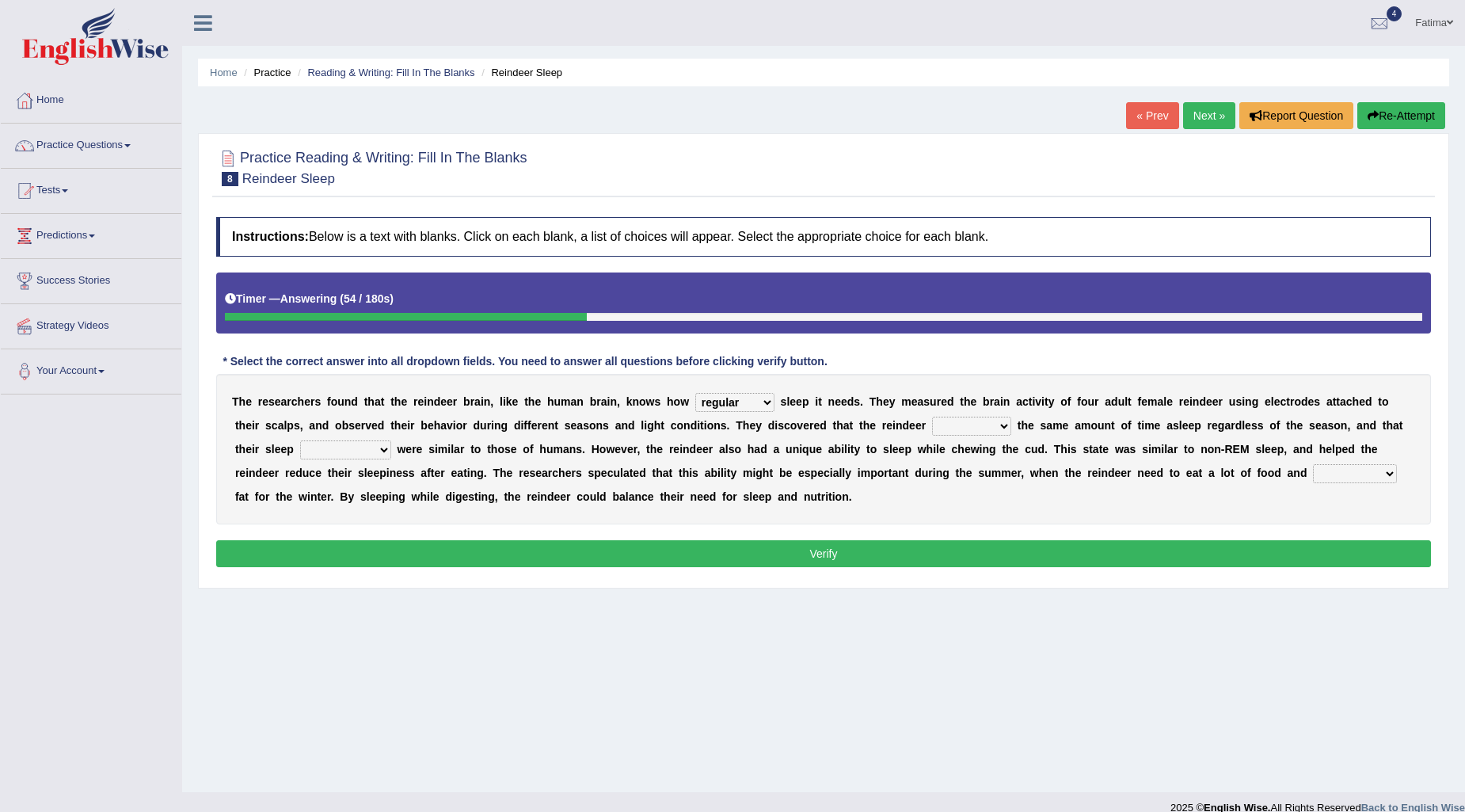
click at [961, 430] on select "made devoted saved spent" at bounding box center [971, 426] width 80 height 19
select select "made"
click at [932, 416] on select "made devoted saved spent" at bounding box center [971, 426] width 80 height 19
click at [369, 451] on select "rhythms interruptions patterns situations" at bounding box center [345, 450] width 91 height 19
select select "situations"
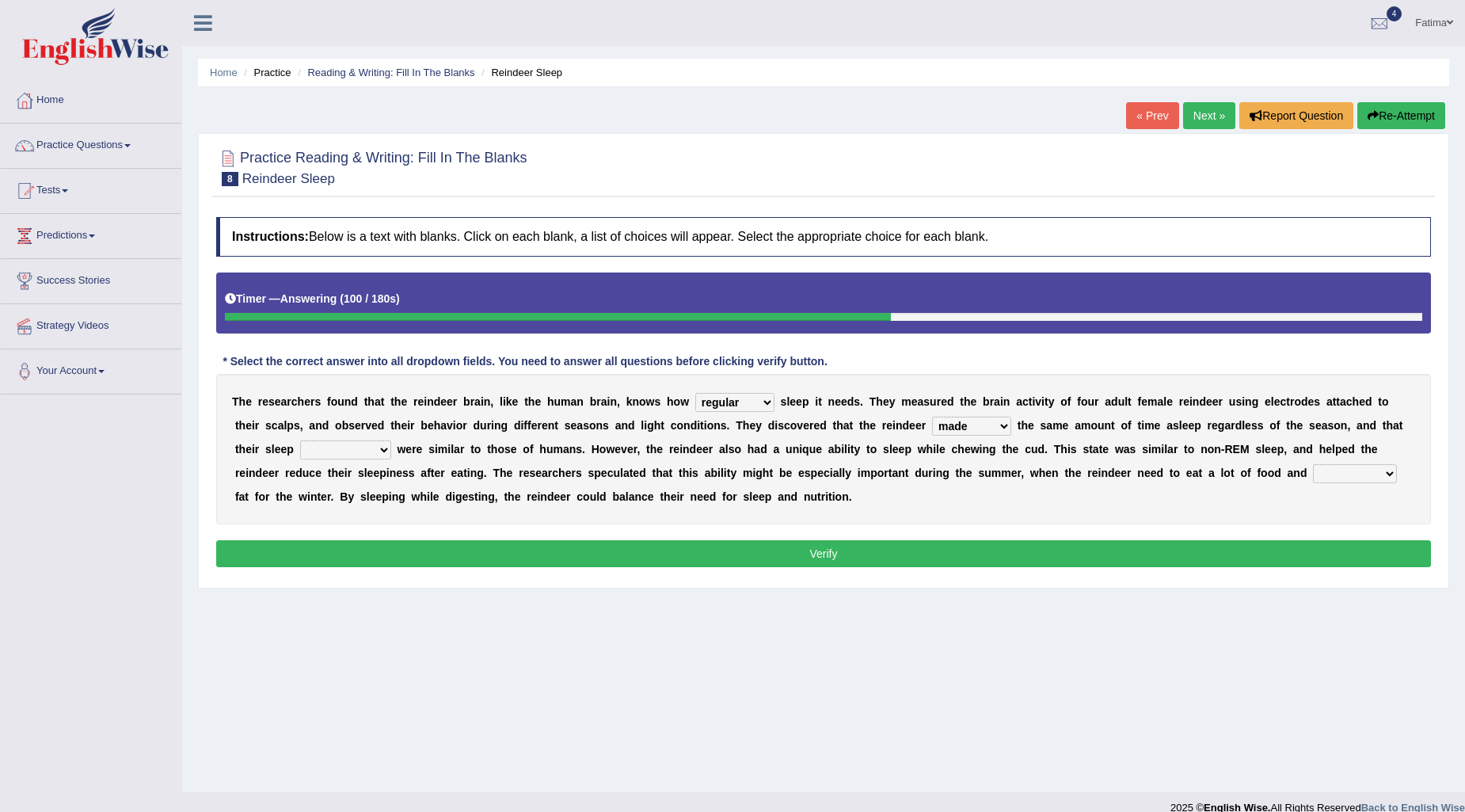
click at [300, 441] on select "rhythms interruptions patterns situations" at bounding box center [345, 450] width 91 height 19
click at [1353, 465] on select "cultivate regard surmount accumulate" at bounding box center [1355, 473] width 84 height 19
select select "surmount"
click at [1313, 464] on select "cultivate regard surmount accumulate" at bounding box center [1355, 473] width 84 height 19
click at [914, 549] on button "Verify" at bounding box center [823, 553] width 1214 height 27
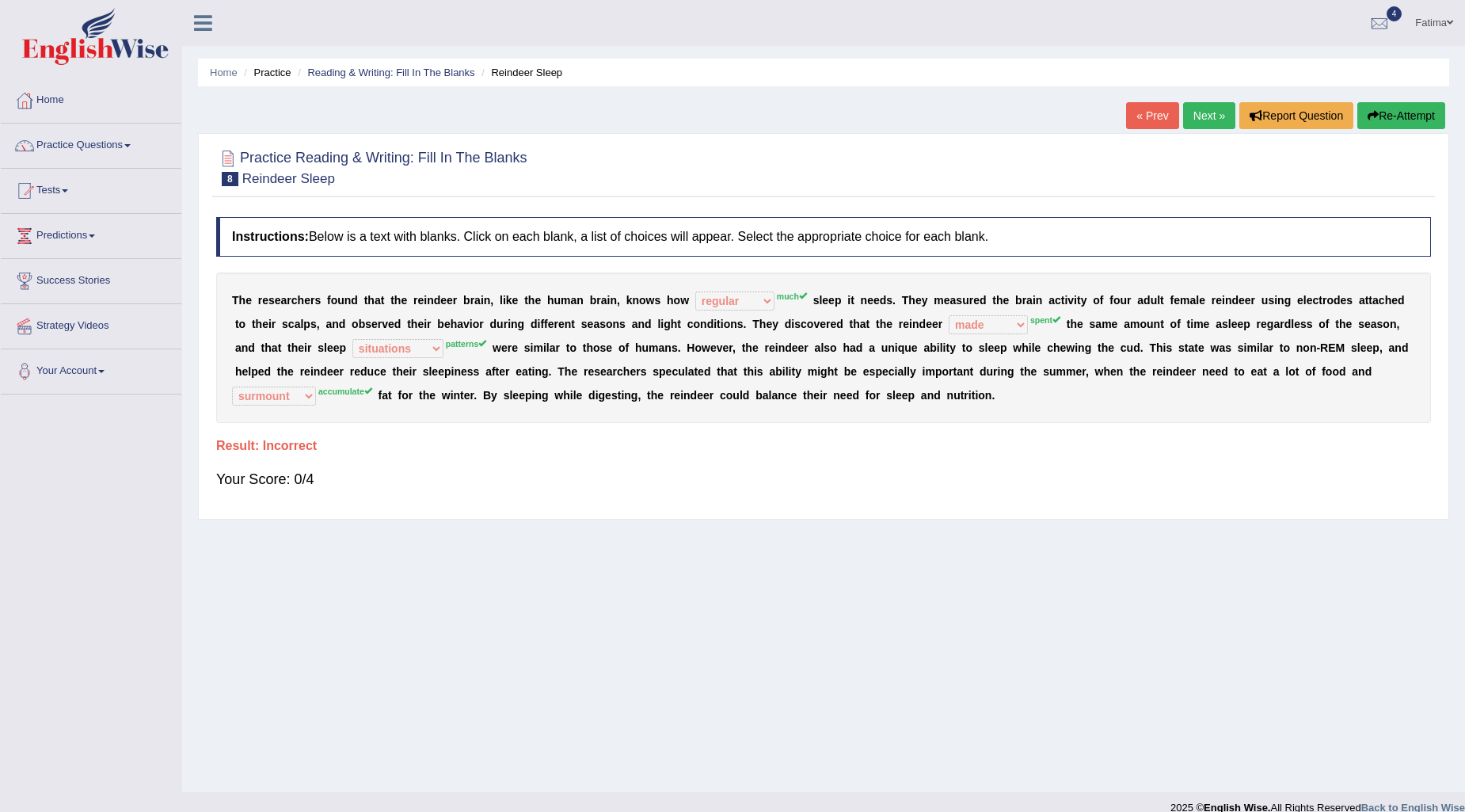
click at [1202, 127] on link "Next »" at bounding box center [1210, 115] width 52 height 27
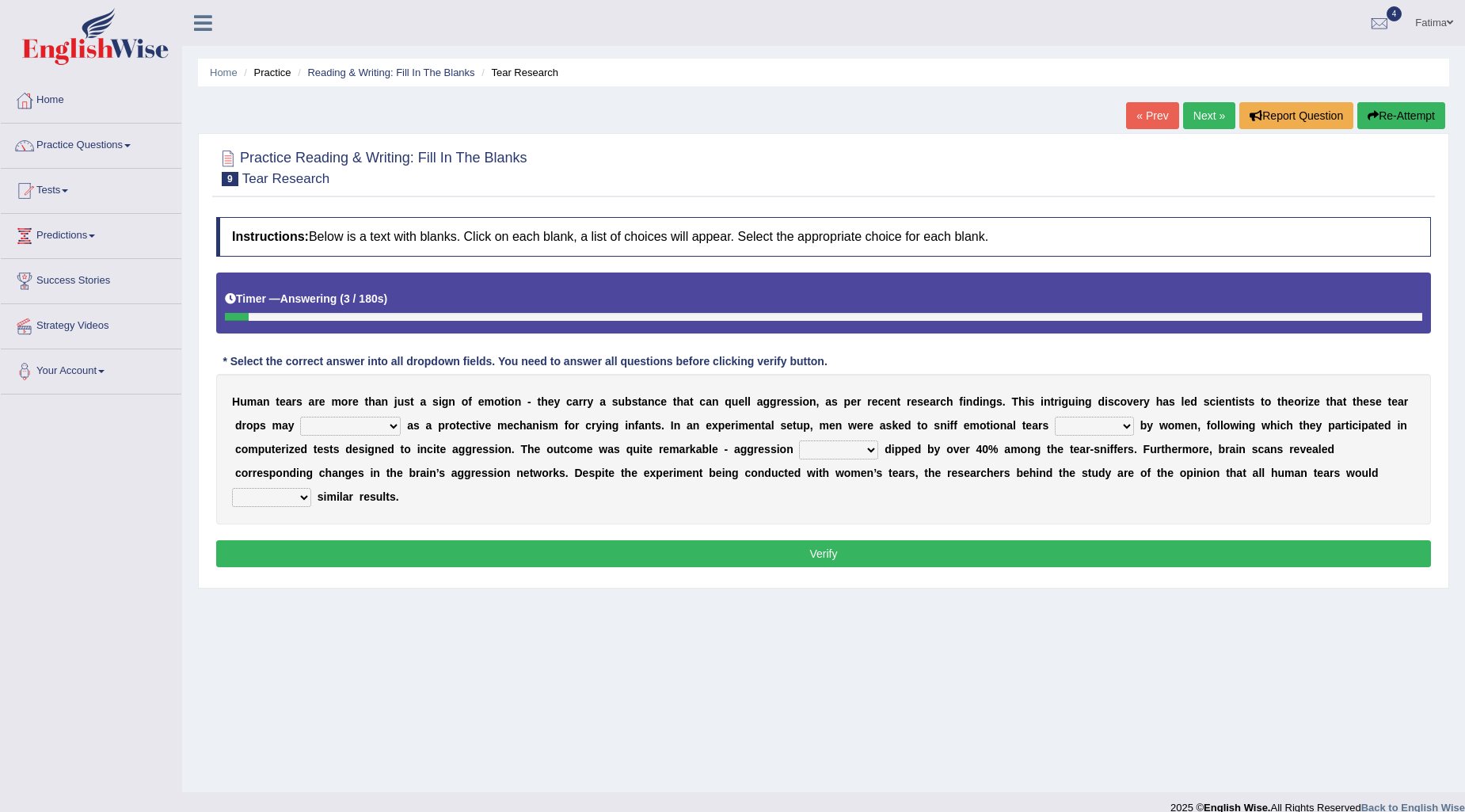
click at [333, 428] on select "have evolution be evolution be evolved have evolved" at bounding box center [350, 426] width 100 height 19
select select "be evolved"
click at [300, 416] on select "have evolution be evolution be evolved have evolved" at bounding box center [350, 426] width 100 height 19
click at [844, 444] on select "posts measures levels portions" at bounding box center [838, 450] width 80 height 19
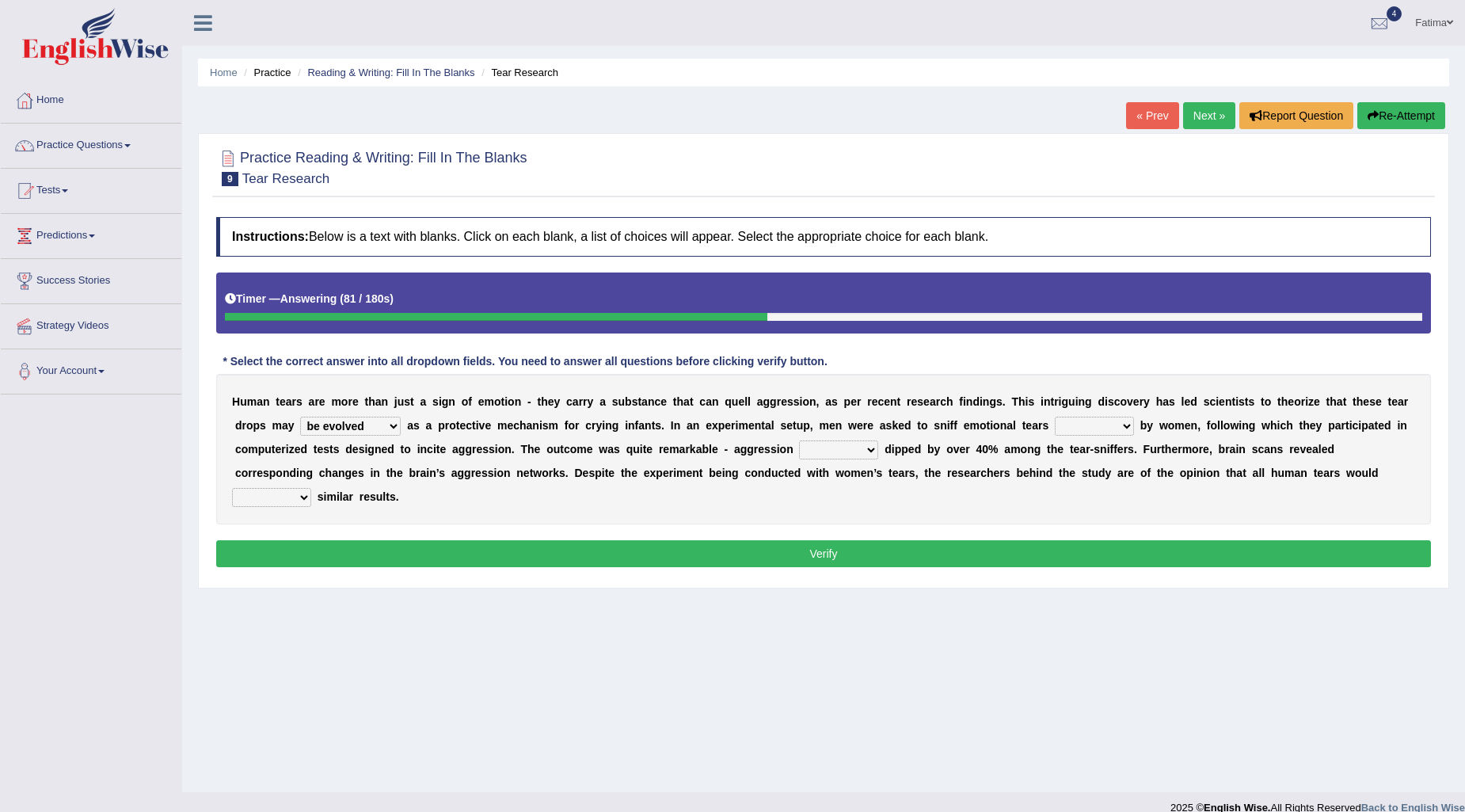
select select "levels"
click at [799, 441] on select "posts measures levels portions" at bounding box center [838, 450] width 80 height 19
click at [281, 491] on select "evade invoke reflect yield" at bounding box center [271, 497] width 80 height 19
select select "reflect"
click at [232, 487] on select "evade invoke reflect yield" at bounding box center [271, 497] width 80 height 19
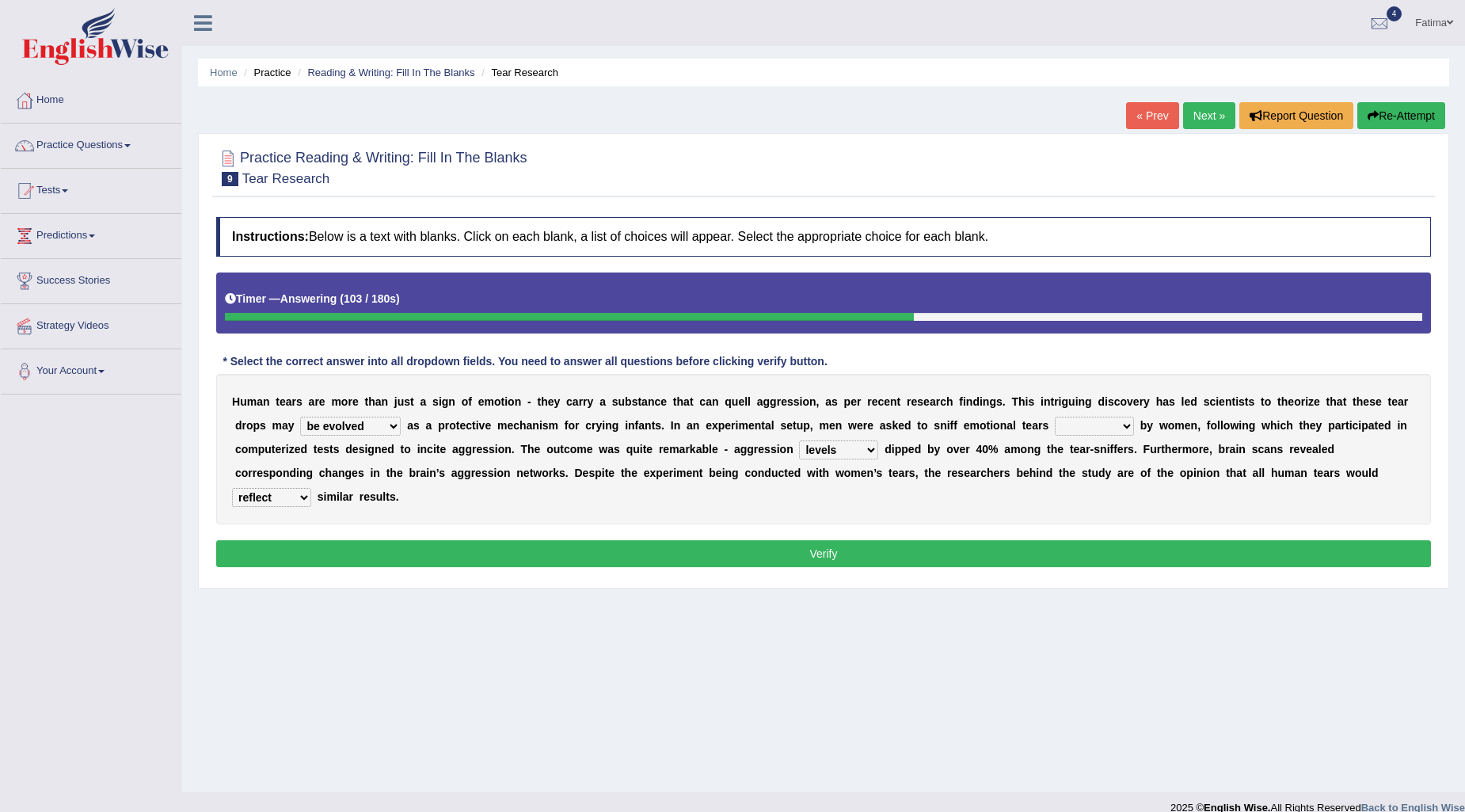
click at [588, 565] on button "Verify" at bounding box center [823, 553] width 1214 height 27
click at [589, 559] on button "Verify" at bounding box center [823, 553] width 1214 height 27
click at [1065, 422] on select "shed lost grown emitted" at bounding box center [1094, 426] width 80 height 19
select select "grown"
click at [1054, 416] on select "shed lost grown emitted" at bounding box center [1094, 426] width 80 height 19
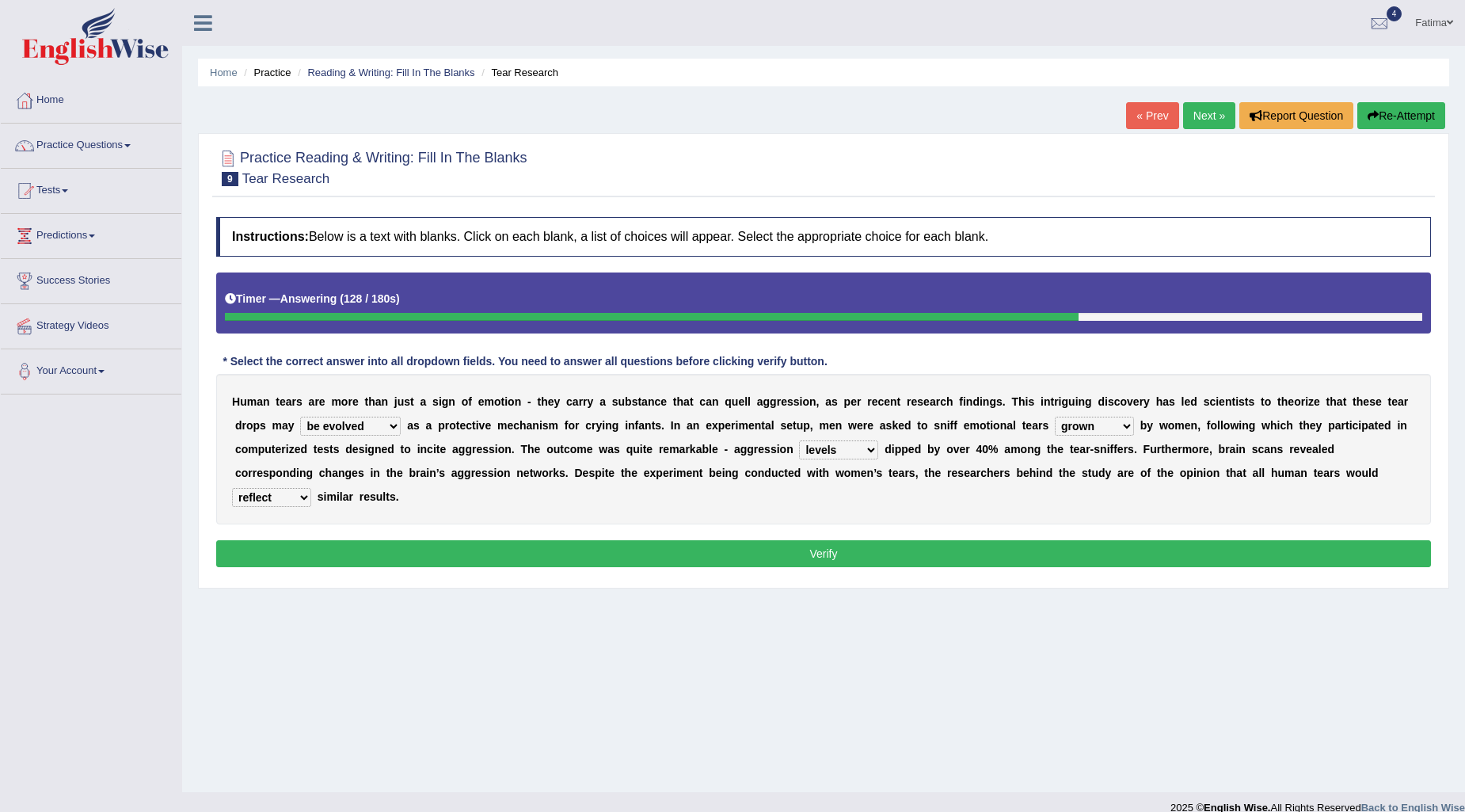
click at [849, 550] on button "Verify" at bounding box center [823, 553] width 1214 height 27
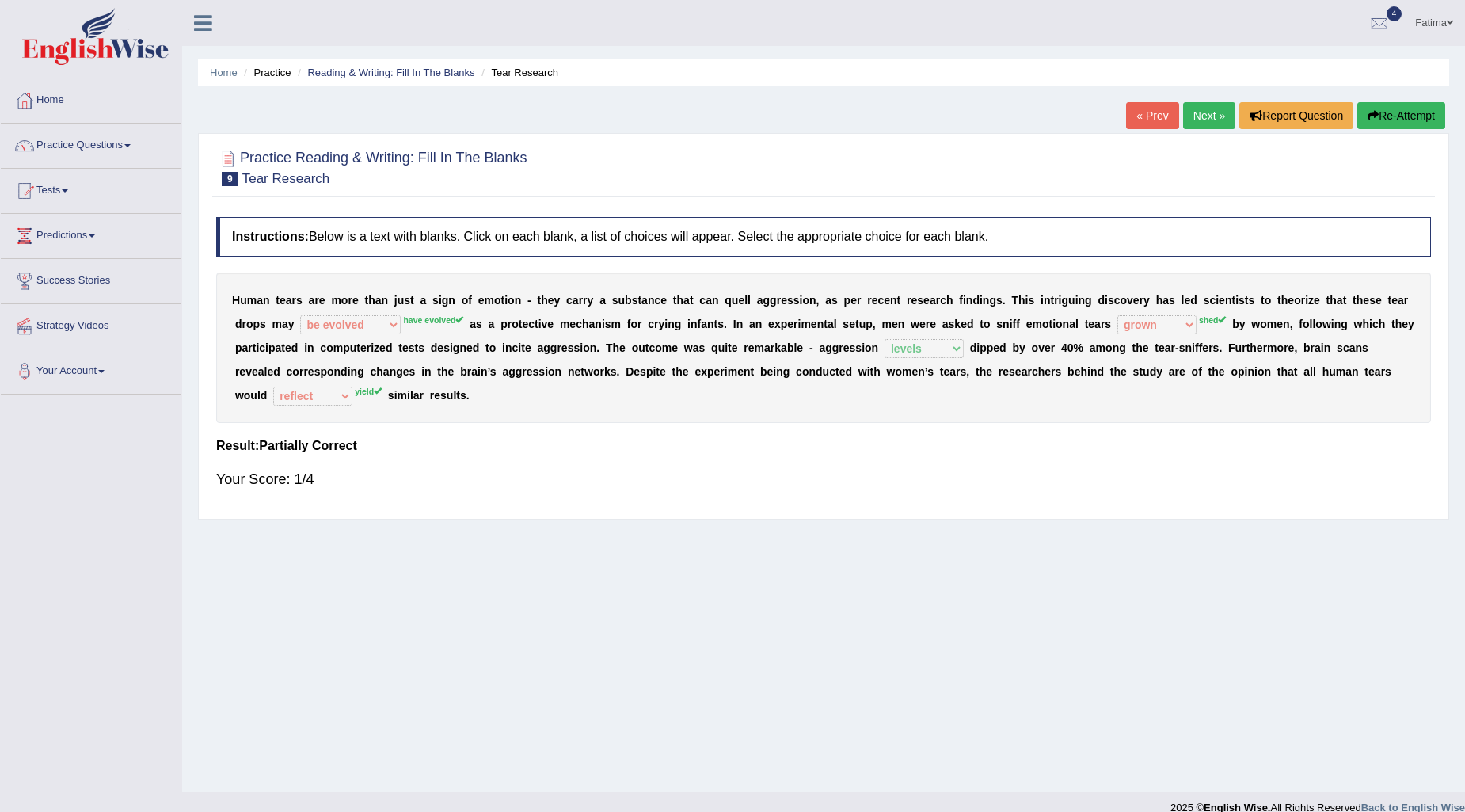
click at [1207, 112] on link "Next »" at bounding box center [1210, 115] width 52 height 27
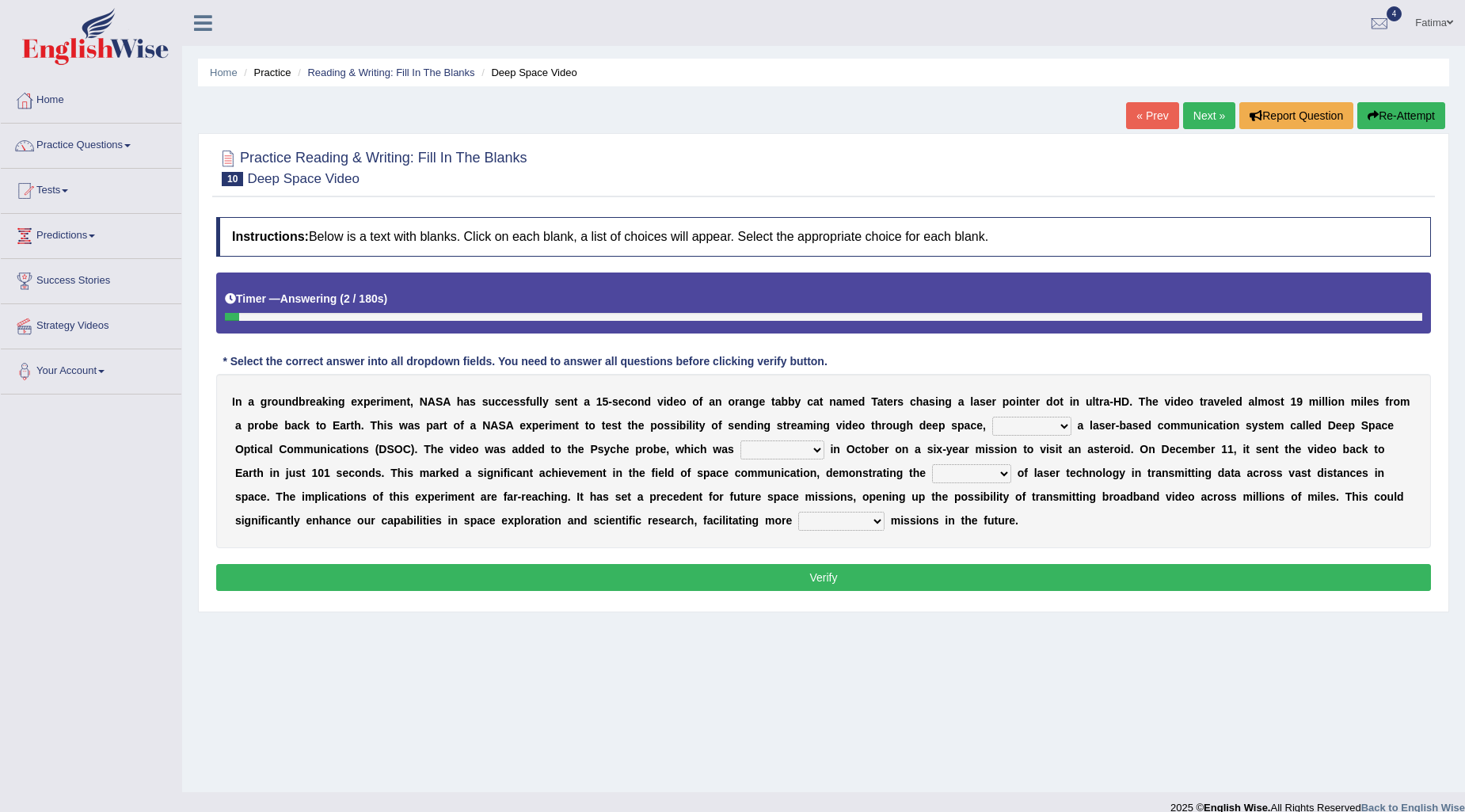
click at [1000, 429] on select "as using to use using use" at bounding box center [1032, 426] width 80 height 19
select select "using"
click at [993, 416] on select "as using to use using use" at bounding box center [1032, 426] width 80 height 19
click at [817, 442] on select "initiated established proved launched" at bounding box center [782, 450] width 84 height 19
select select "established"
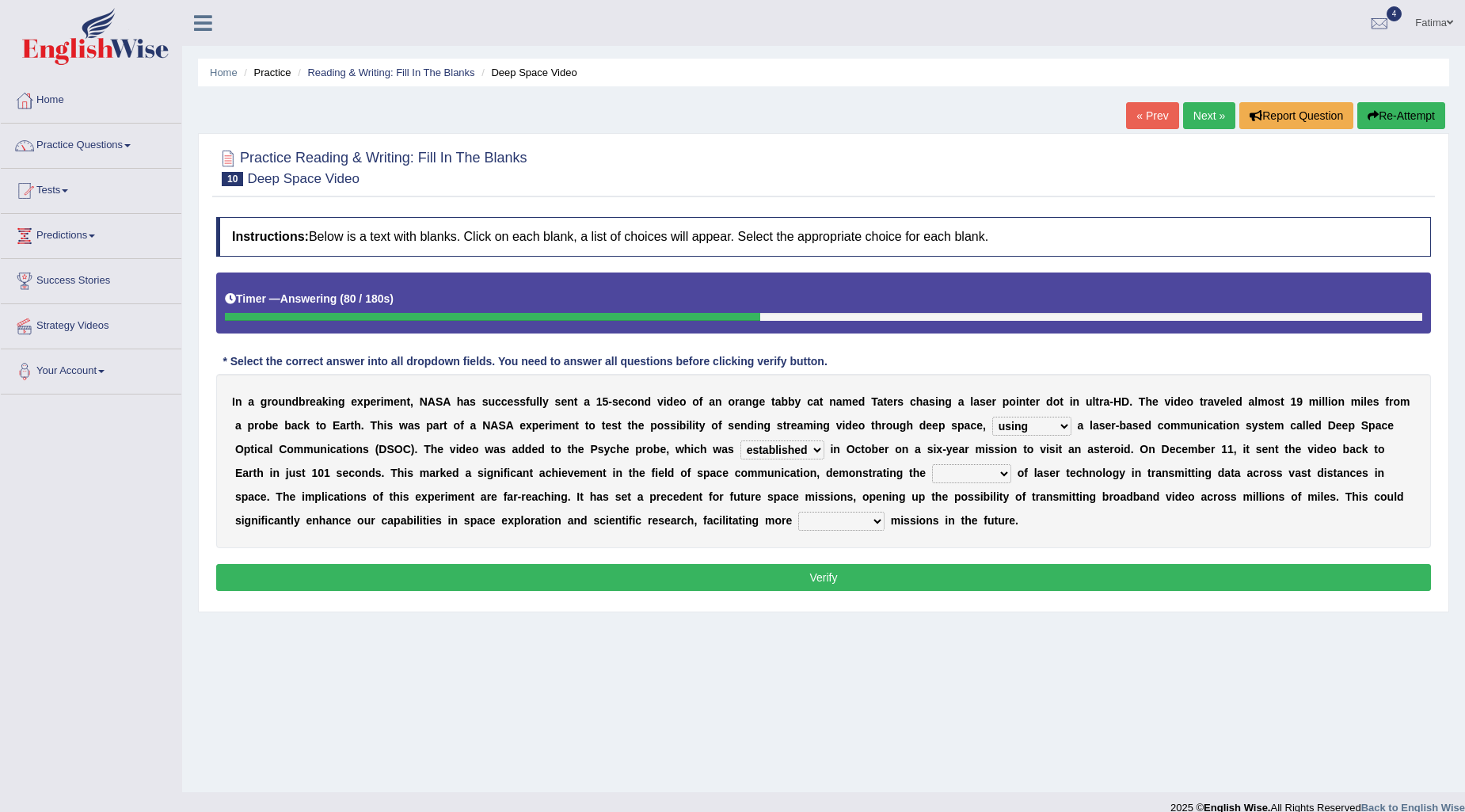
click at [740, 441] on select "initiated established proved launched" at bounding box center [782, 450] width 84 height 19
click at [820, 450] on select "initiated established proved launched" at bounding box center [782, 450] width 84 height 19
click at [963, 472] on select "range probability potential extent" at bounding box center [971, 473] width 80 height 19
select select "probability"
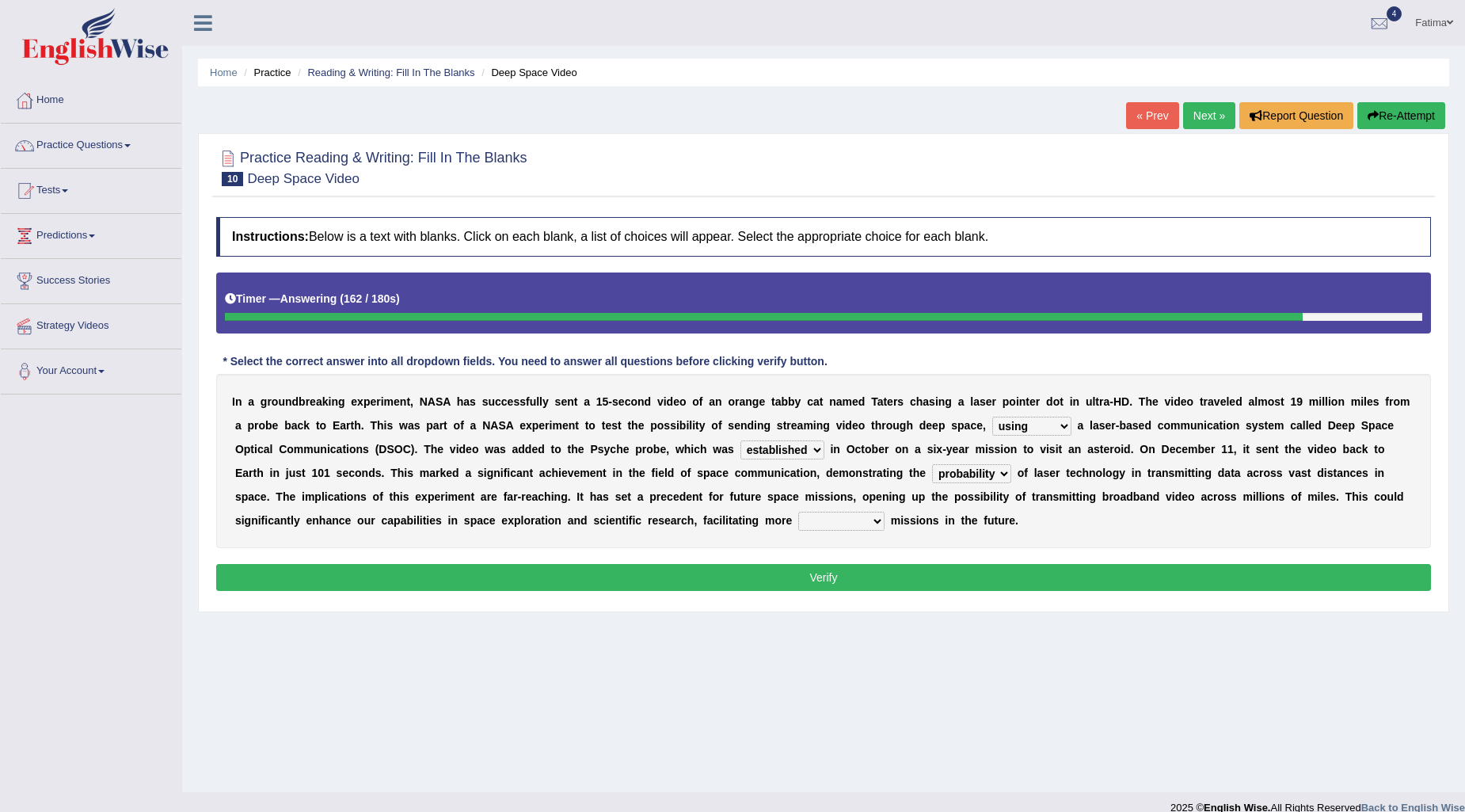
click at [932, 464] on select "range probability potential extent" at bounding box center [971, 473] width 80 height 19
click at [852, 515] on select "rudimentary maximum overall ambitious" at bounding box center [841, 521] width 86 height 19
select select "maximum"
click at [798, 512] on select "rudimentary maximum overall ambitious" at bounding box center [841, 521] width 86 height 19
click at [863, 580] on button "Verify" at bounding box center [823, 577] width 1214 height 27
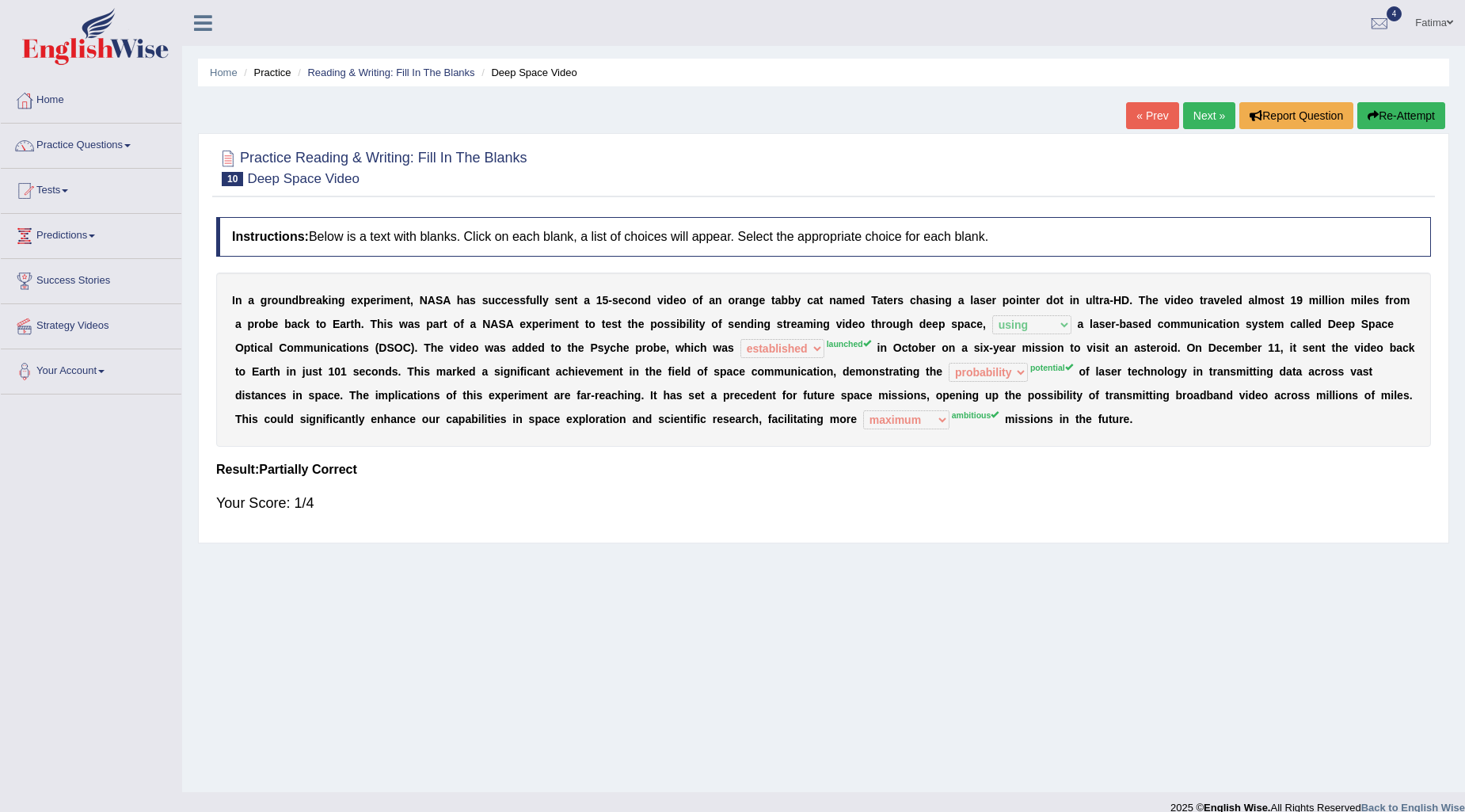
click at [1193, 122] on link "Next »" at bounding box center [1210, 115] width 52 height 27
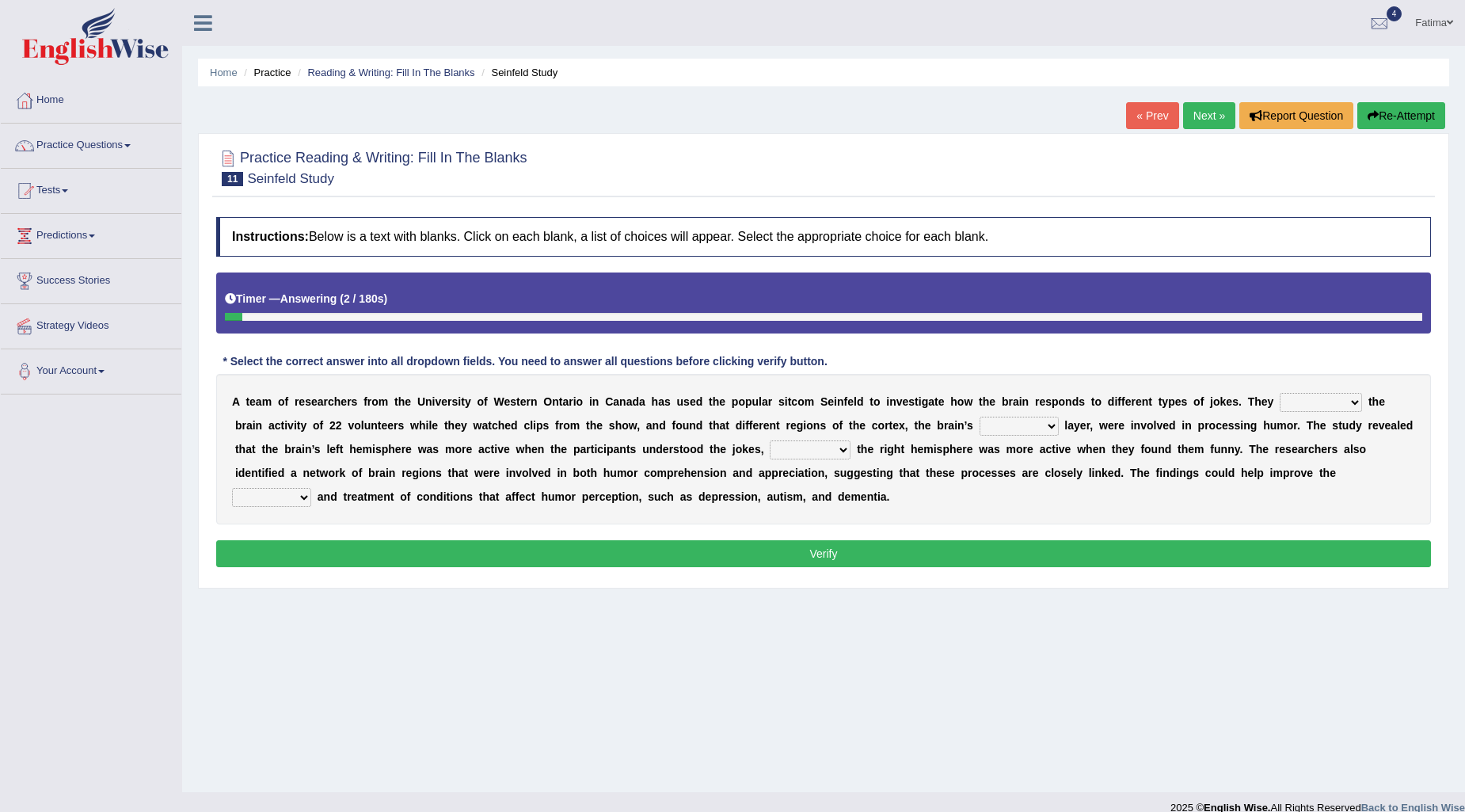
click at [1340, 400] on select "glanced monitored entertained involved" at bounding box center [1321, 402] width 82 height 19
select select "involved"
click at [1280, 393] on select "glanced monitored entertained involved" at bounding box center [1321, 402] width 82 height 19
click at [1008, 423] on select "outlandish outgoing outside outermost" at bounding box center [1019, 426] width 80 height 19
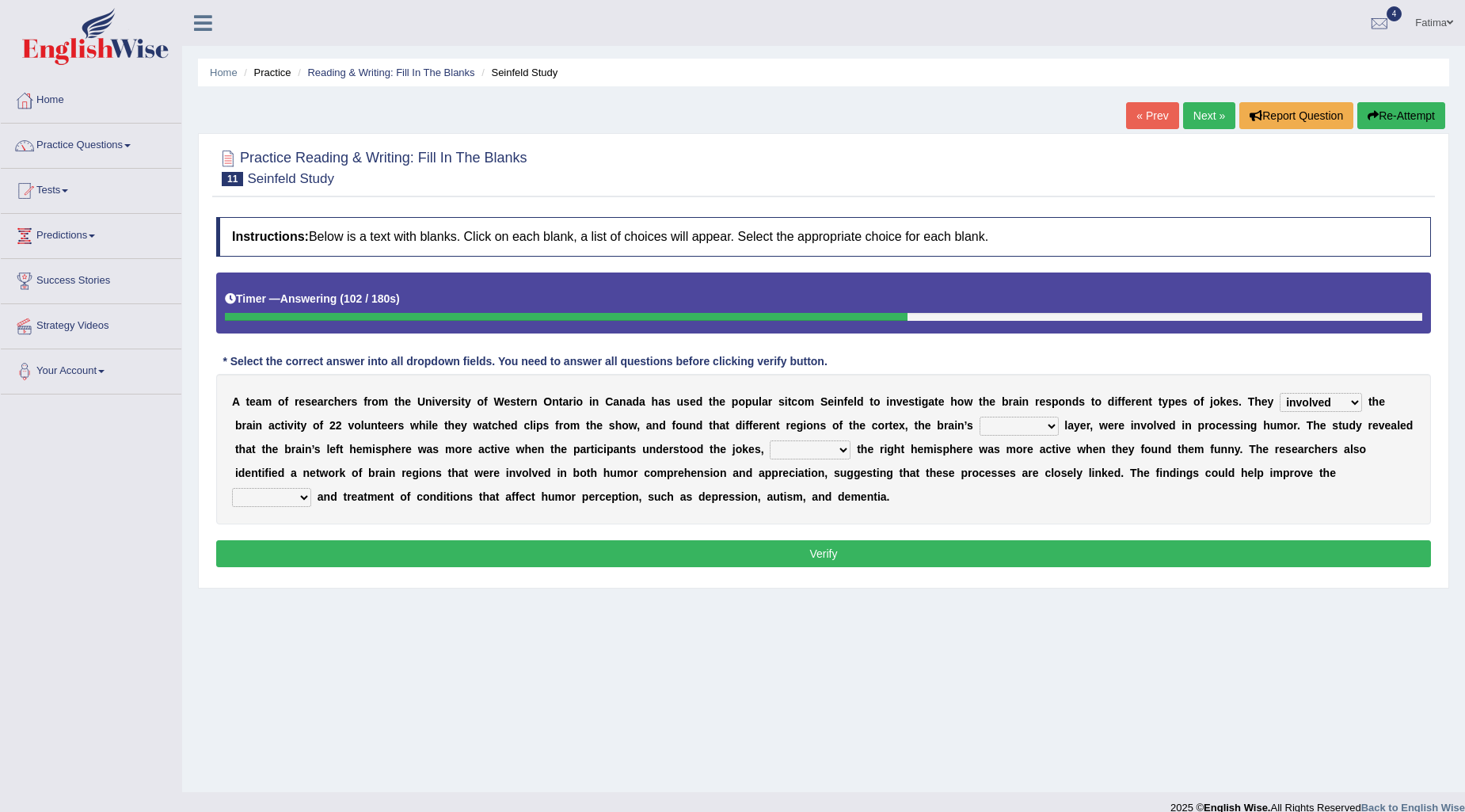
select select "outermost"
click at [979, 416] on select "outlandish outgoing outside outermost" at bounding box center [1019, 426] width 80 height 19
click at [823, 446] on select "due to rather than yet while" at bounding box center [810, 450] width 80 height 19
select select "rather than"
click at [770, 441] on select "due to rather than yet while" at bounding box center [810, 450] width 80 height 19
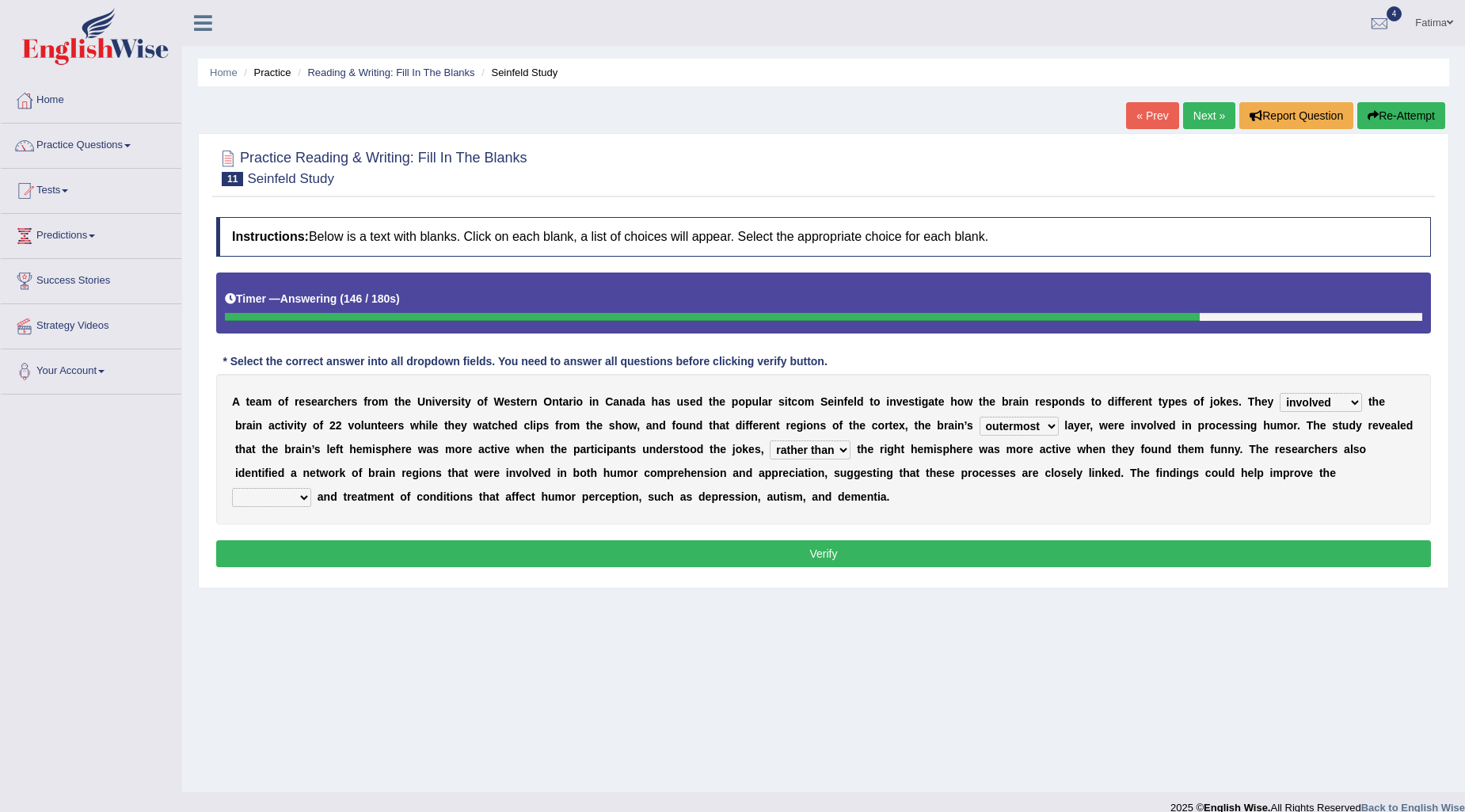
click at [266, 500] on select "execution diagnosis format strategy" at bounding box center [271, 497] width 80 height 19
select select "diagnosis"
click at [232, 487] on select "execution diagnosis format strategy" at bounding box center [271, 497] width 80 height 19
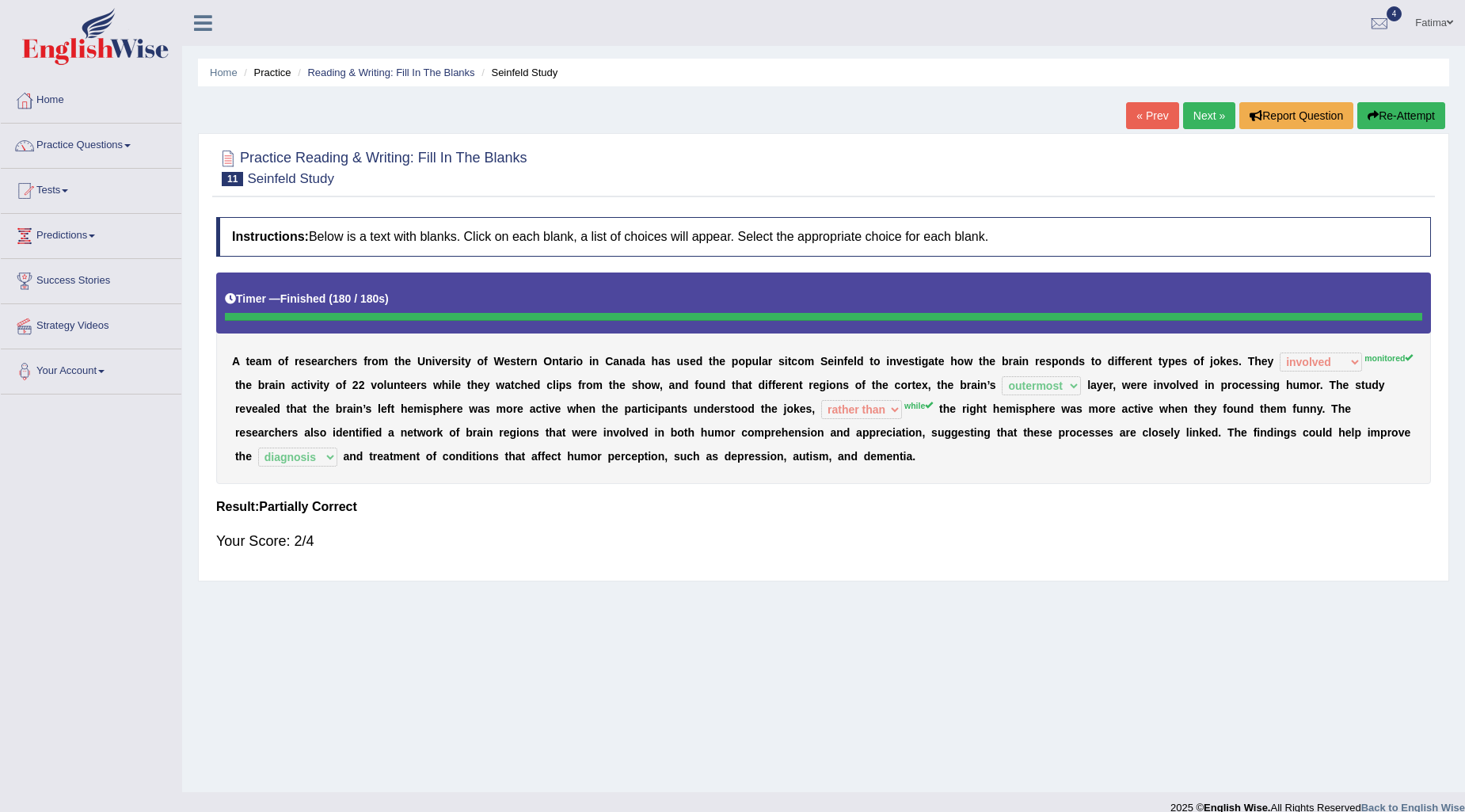
scroll to position [19, 0]
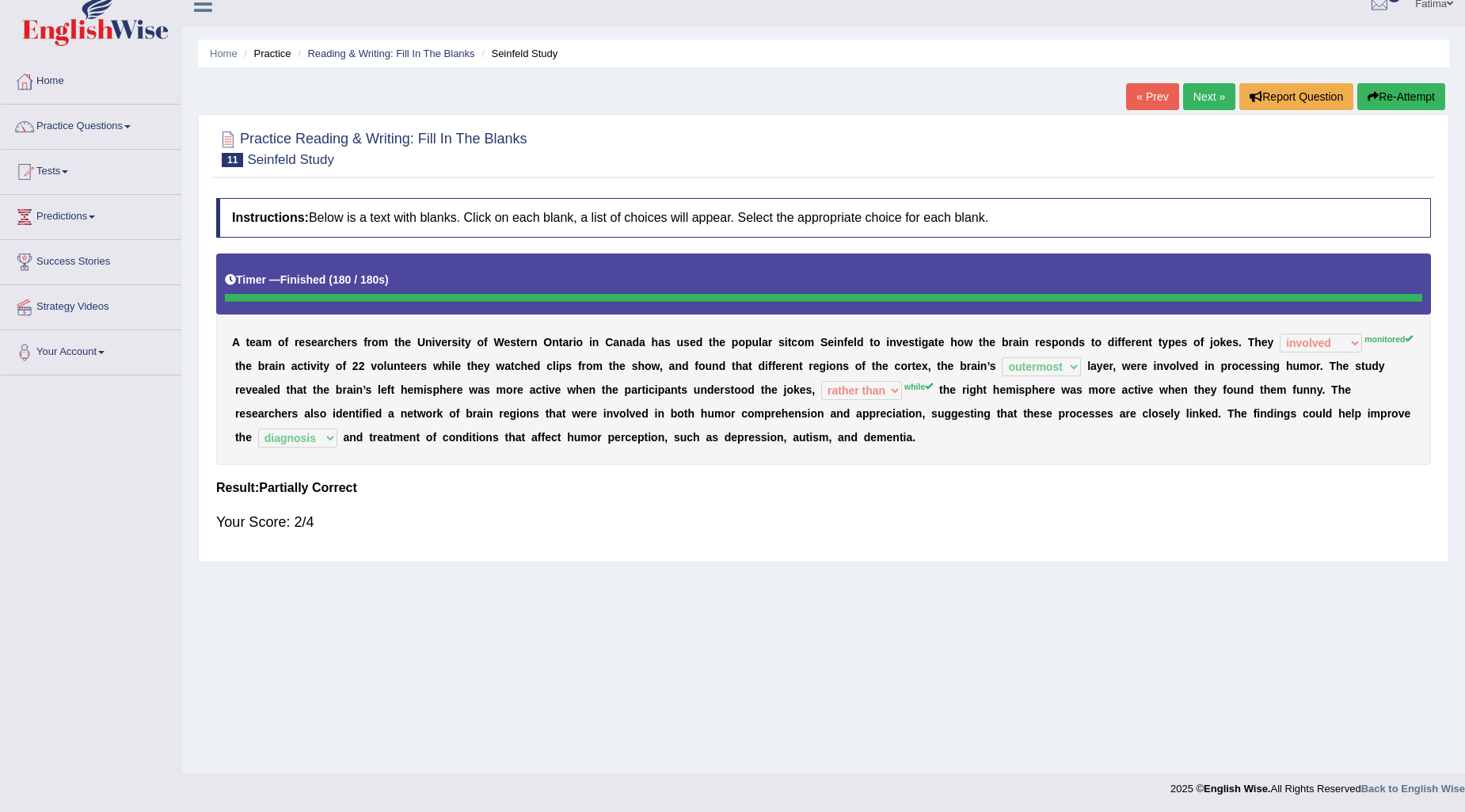
click at [1199, 93] on link "Next »" at bounding box center [1210, 96] width 52 height 27
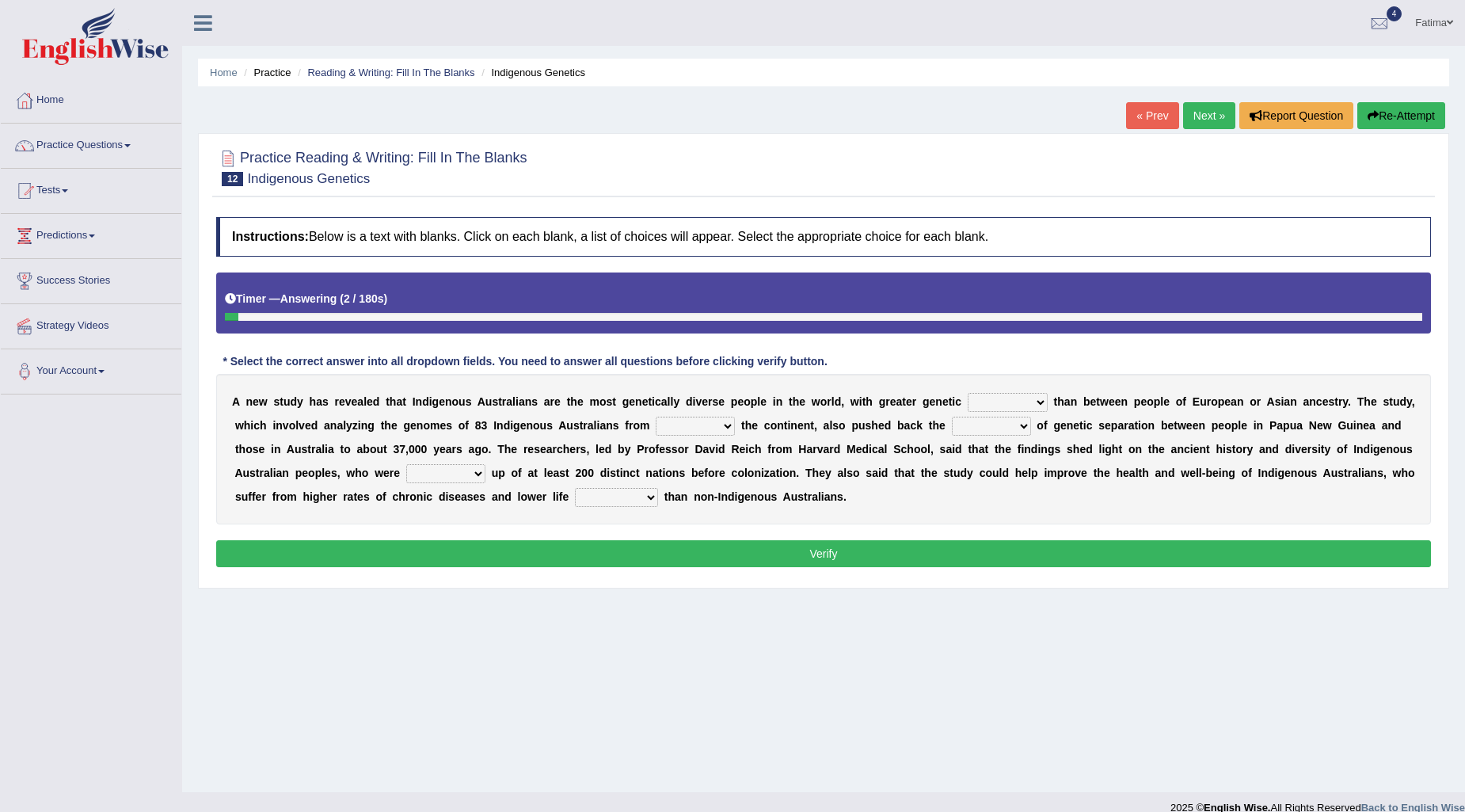
click at [1017, 398] on select "integrity conformity variability stability" at bounding box center [1007, 402] width 80 height 19
select select "variability"
click at [967, 393] on select "integrity conformity variability stability" at bounding box center [1007, 402] width 80 height 19
click at [731, 424] on select "at with of across" at bounding box center [695, 426] width 80 height 19
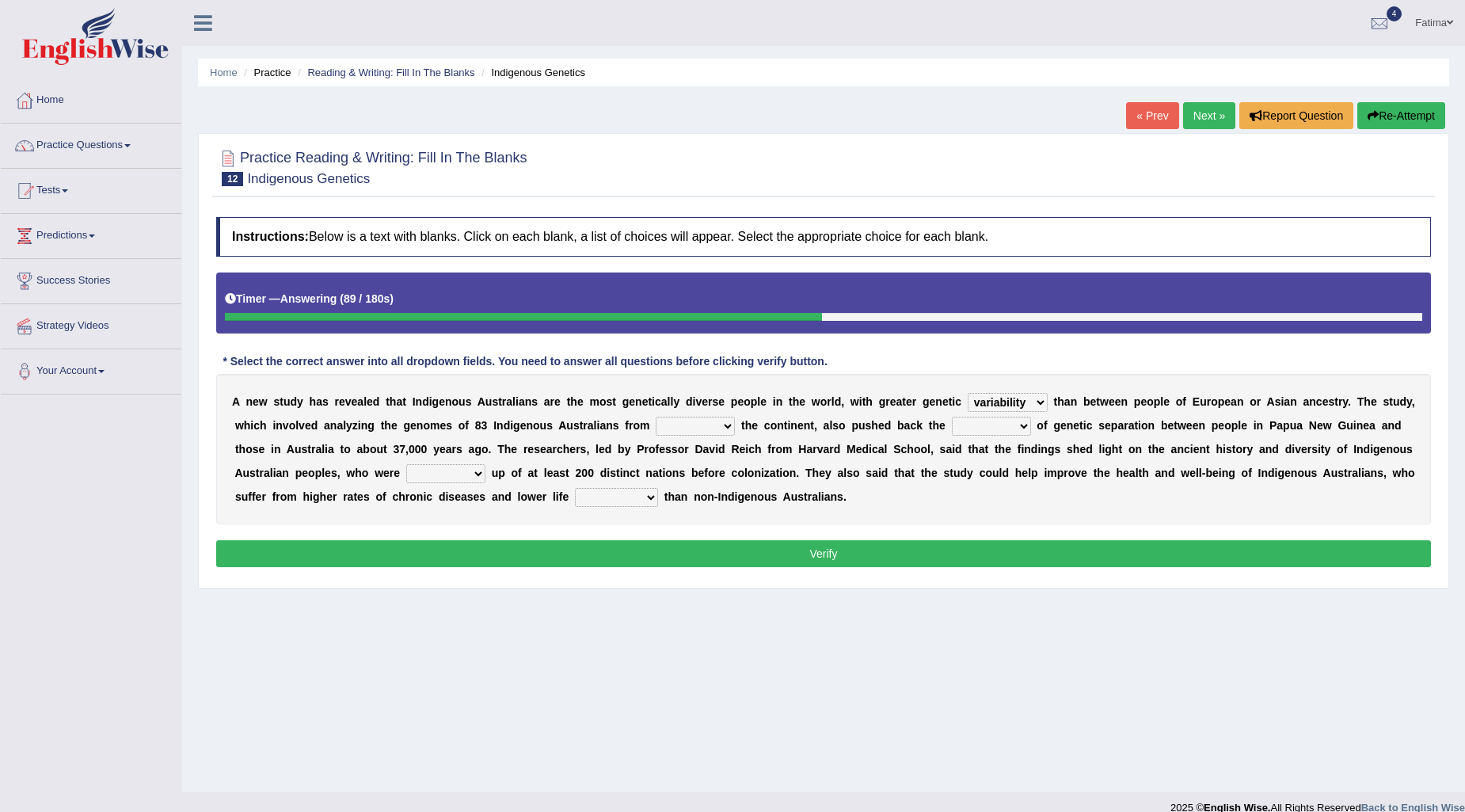
select select "across"
click at [693, 416] on select "at with of across" at bounding box center [695, 426] width 80 height 19
click at [1031, 429] on select "analysis location date feature" at bounding box center [991, 426] width 80 height 19
select select "feature"
click at [990, 416] on select "analysis location date feature" at bounding box center [991, 426] width 80 height 19
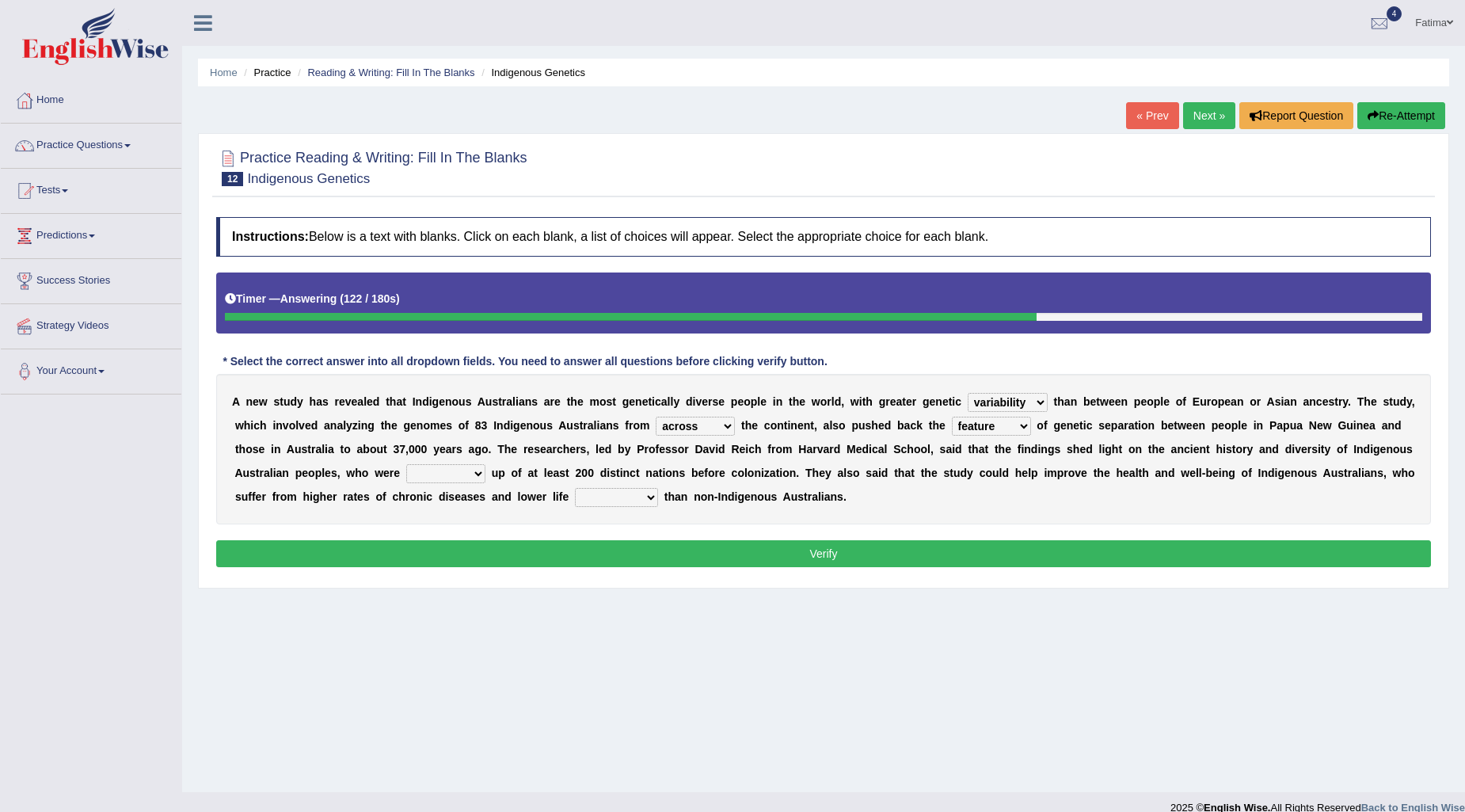
click at [1031, 429] on select "analysis location date feature" at bounding box center [991, 426] width 80 height 19
click at [520, 462] on div "A n e w s t u d y h a s r e v e a l e d t h a t I n d i g e n o u s A u s t r a…" at bounding box center [823, 449] width 1214 height 151
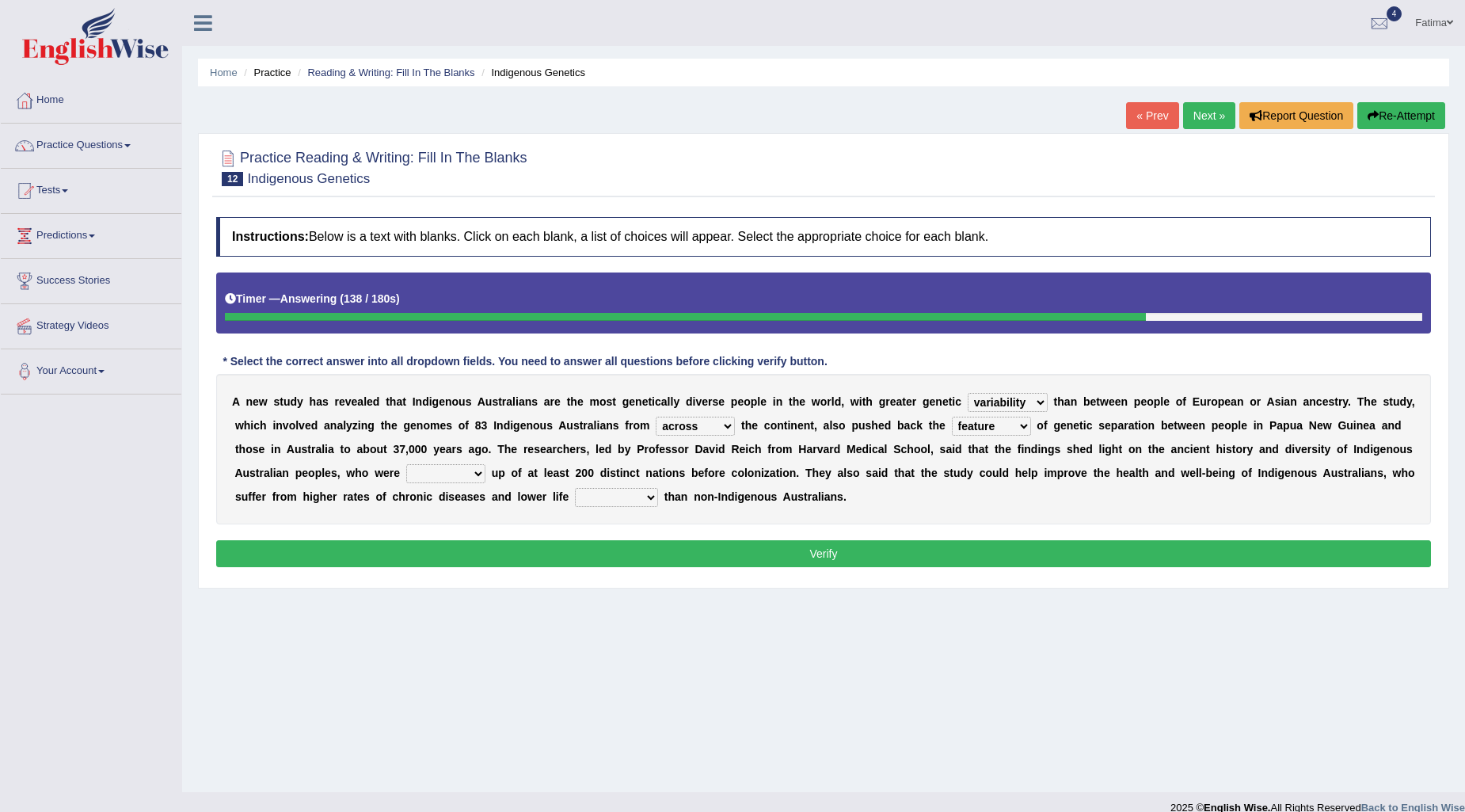
click at [486, 473] on select "made set broken laid" at bounding box center [445, 473] width 80 height 19
select select "set"
click at [471, 464] on select "made set broken laid" at bounding box center [445, 473] width 80 height 19
click at [658, 498] on select "level expectancy assurance rate" at bounding box center [616, 497] width 83 height 19
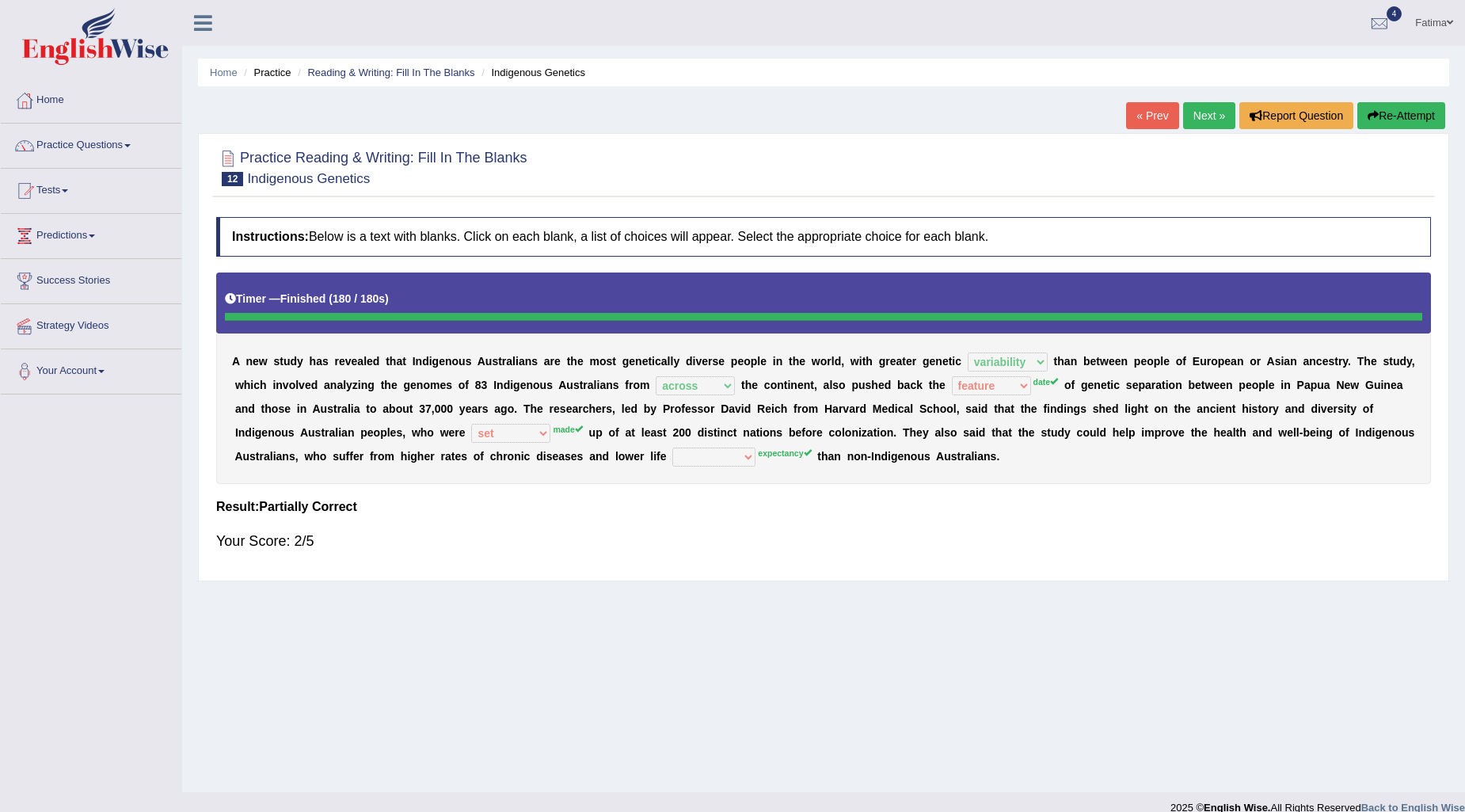
click at [1214, 121] on link "Next »" at bounding box center [1210, 115] width 52 height 27
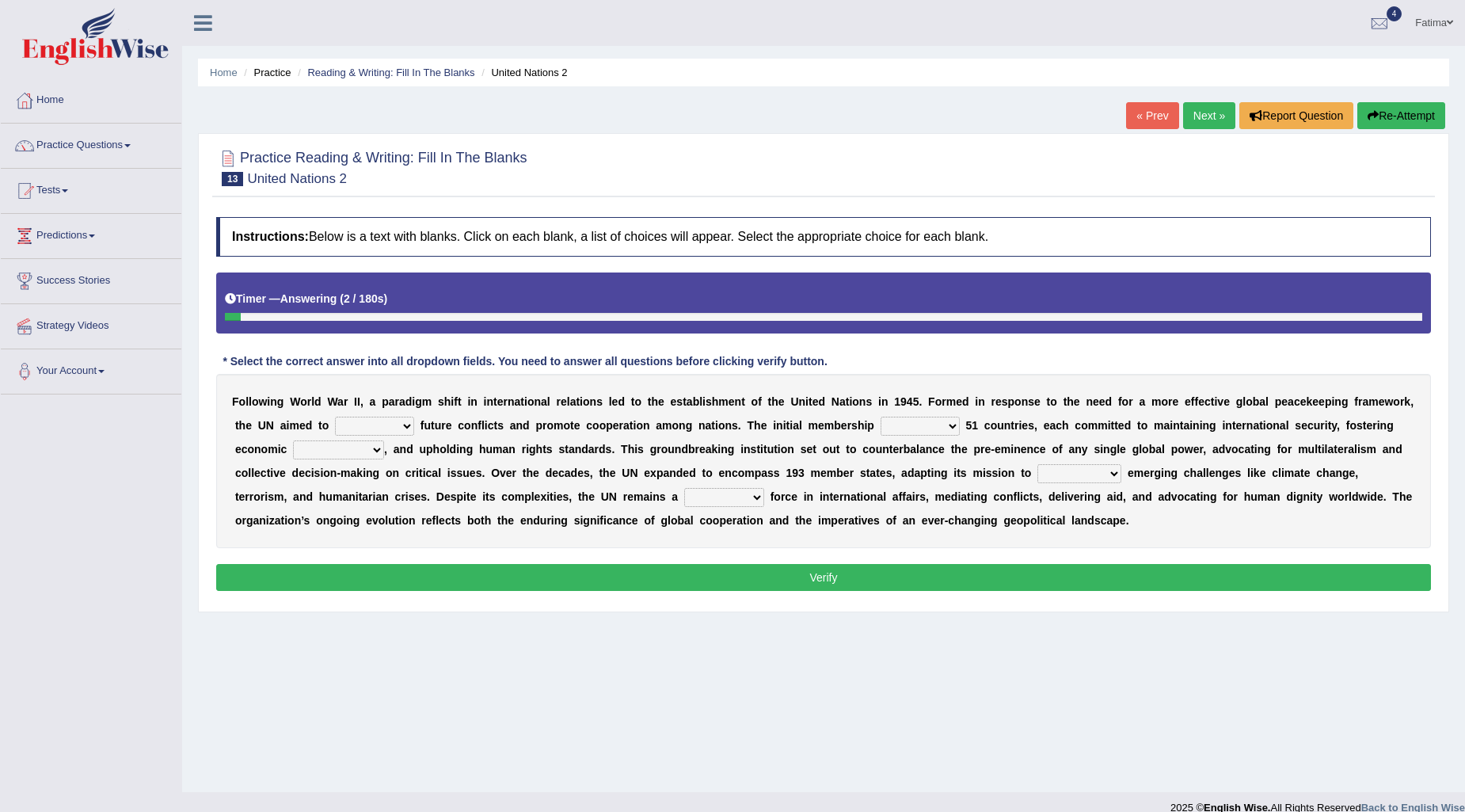
click at [356, 428] on select "harness prevent narrate impose" at bounding box center [374, 426] width 80 height 19
select select "prevent"
click at [335, 416] on select "harness prevent narrate impose" at bounding box center [374, 426] width 80 height 19
click at [898, 424] on select "comprised contrasted consisted compared" at bounding box center [920, 426] width 80 height 19
select select "compared"
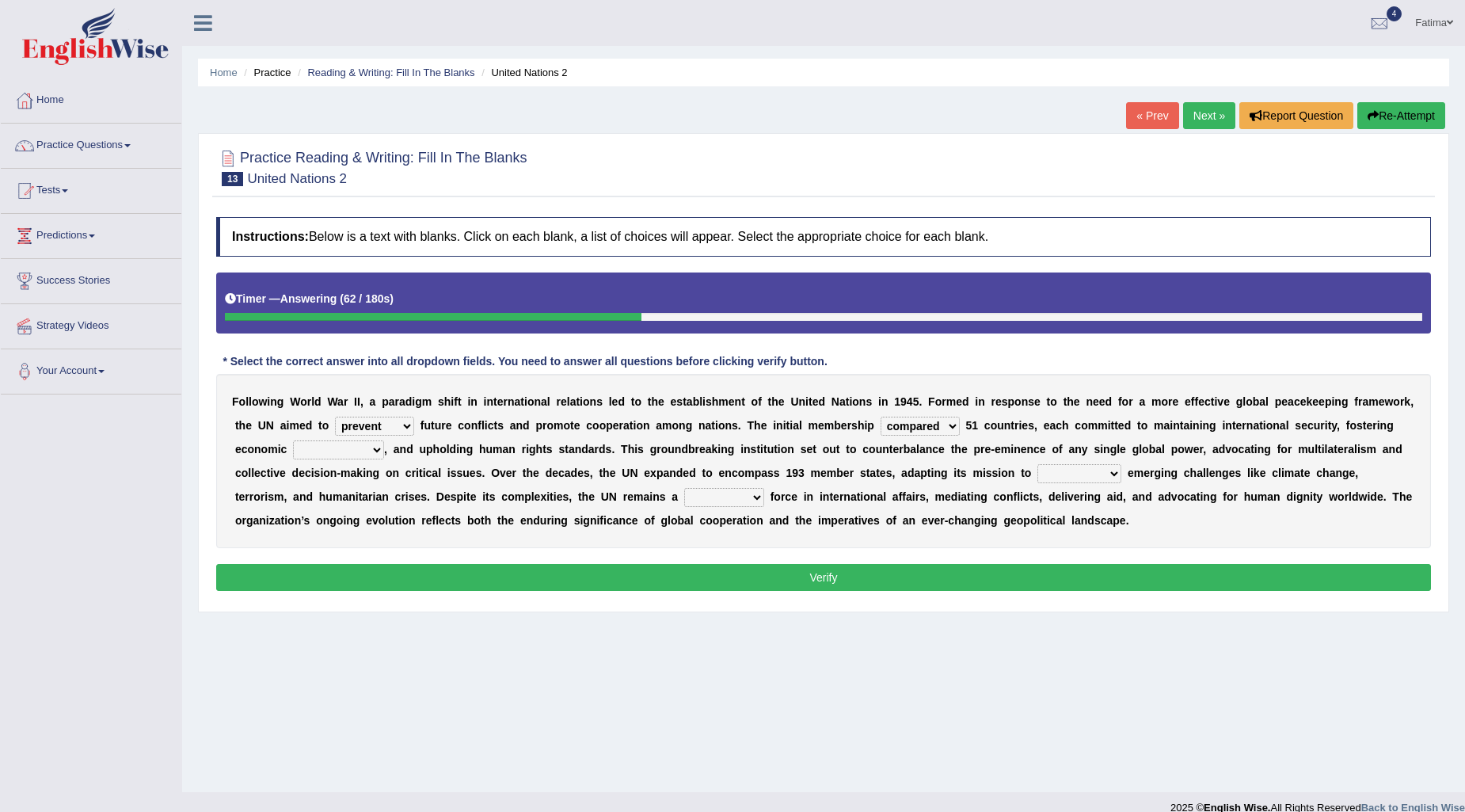
click at [880, 416] on select "comprised contrasted consisted compared" at bounding box center [920, 426] width 80 height 19
click at [338, 446] on select "ornament development posterity velocity" at bounding box center [338, 450] width 91 height 19
select select "development"
click at [293, 441] on select "ornament development posterity velocity" at bounding box center [338, 450] width 91 height 19
click at [1081, 471] on select "confront mute camouflage dismantle" at bounding box center [1080, 473] width 84 height 19
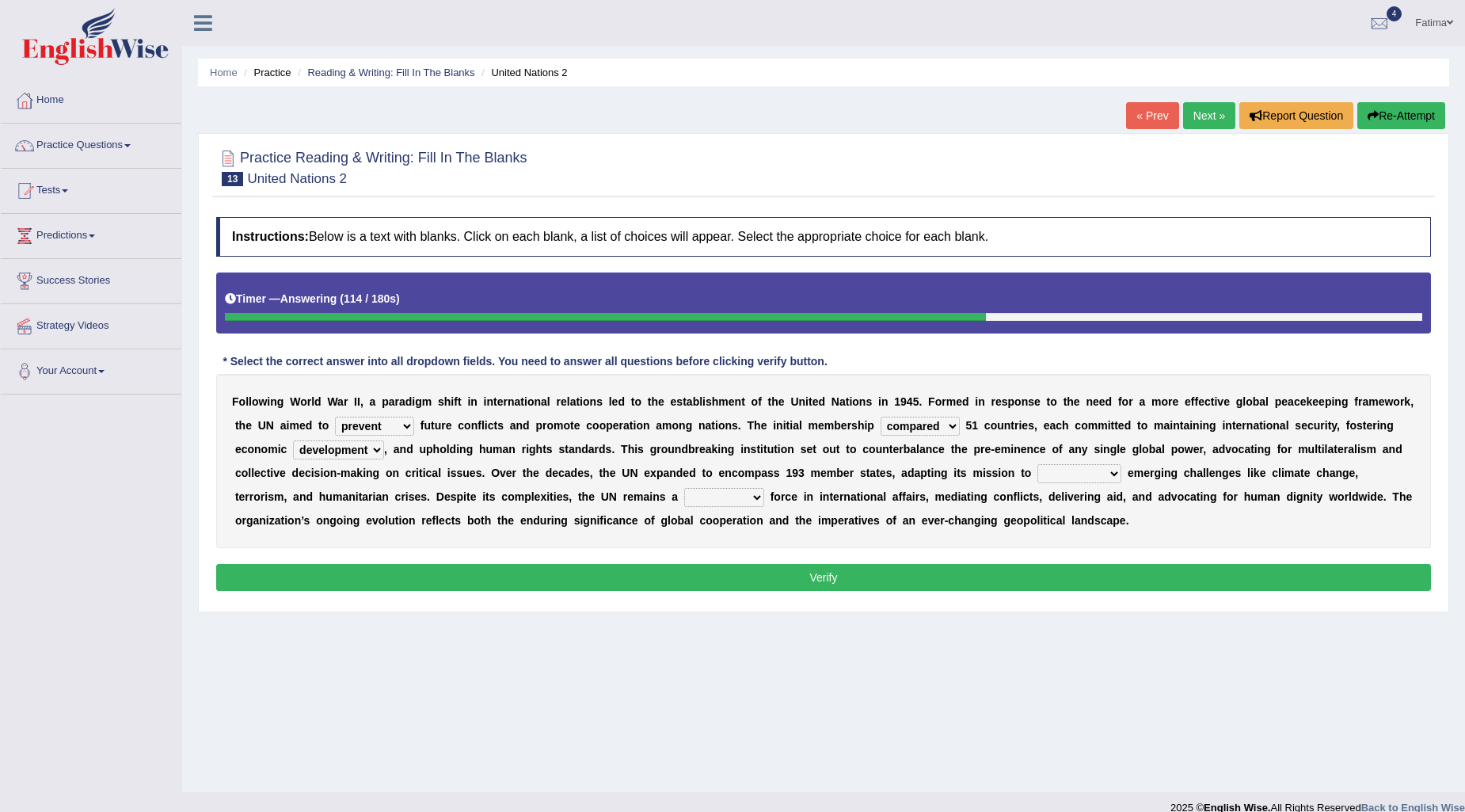
select select "camouflage"
click at [1037, 464] on select "confront mute camouflage dismantle" at bounding box center [1080, 473] width 84 height 19
click at [705, 501] on select "dissident possessed pivotal tropical" at bounding box center [723, 497] width 80 height 19
select select "possessed"
click at [684, 487] on select "dissident possessed pivotal tropical" at bounding box center [723, 497] width 80 height 19
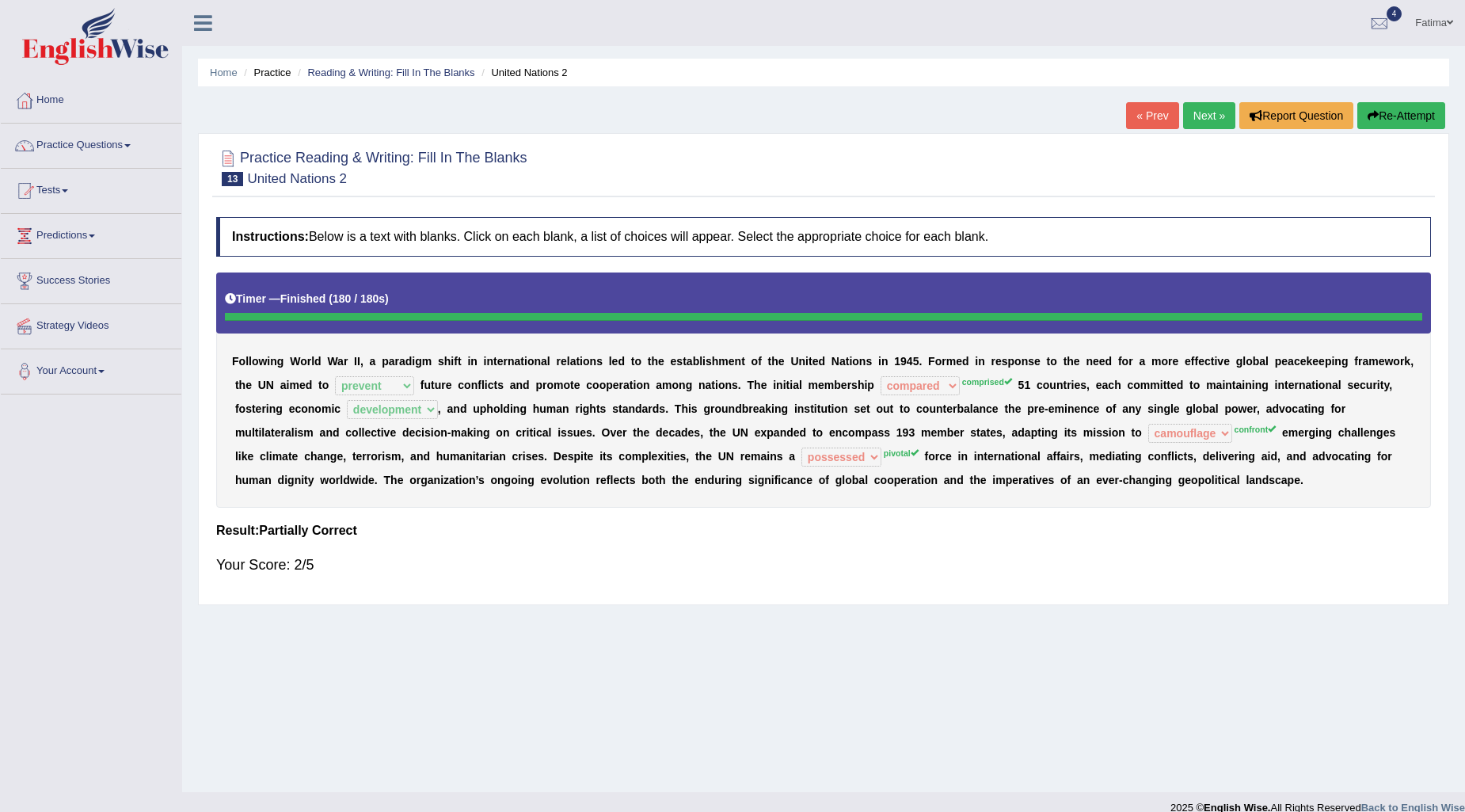
click at [1199, 116] on link "Next »" at bounding box center [1210, 115] width 52 height 27
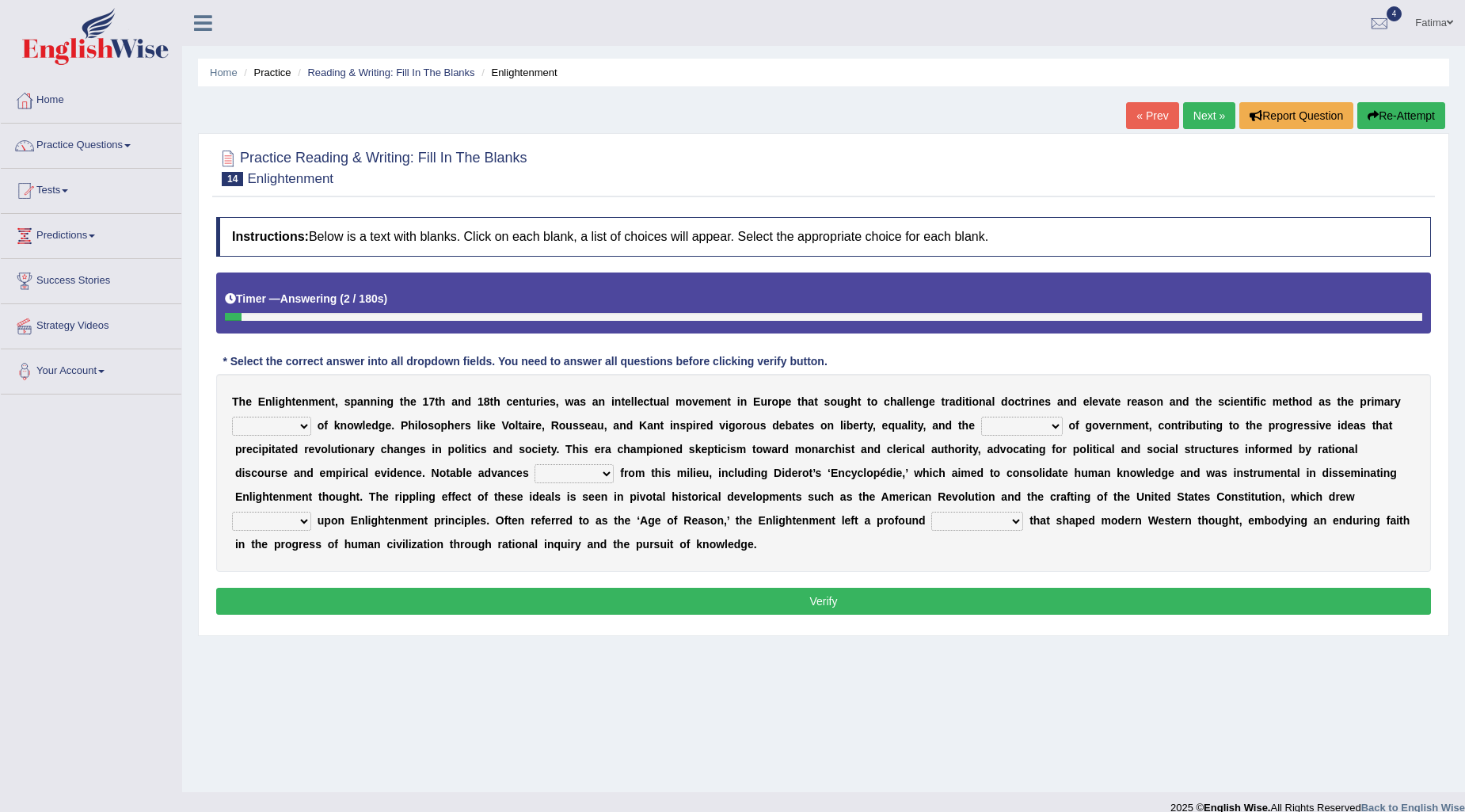
click at [260, 431] on select "reserves portraits envoys sources" at bounding box center [271, 426] width 80 height 19
select select "sources"
click at [232, 416] on select "reserves portraits envoys sources" at bounding box center [271, 426] width 80 height 19
click at [1009, 423] on select "aristocracy posture nature democracy" at bounding box center [1022, 426] width 81 height 19
select select "democracy"
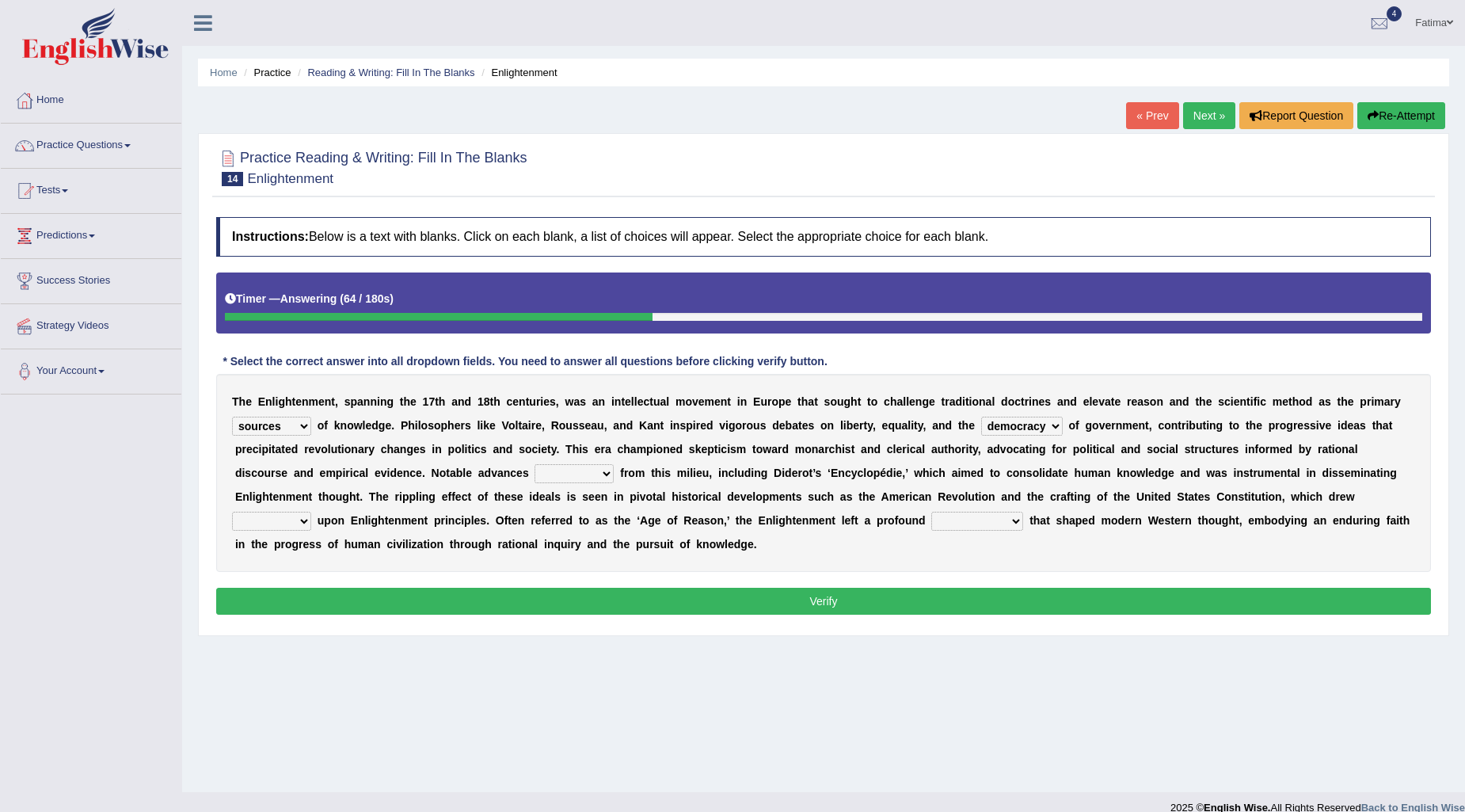
click at [981, 416] on select "aristocracy posture nature democracy" at bounding box center [1022, 426] width 81 height 19
click at [542, 466] on select "took based separated stemmed" at bounding box center [573, 473] width 80 height 19
select select "separated"
click at [534, 464] on select "took based separated stemmed" at bounding box center [573, 473] width 80 height 19
click at [275, 526] on select "heavily heavy heaviness heavier" at bounding box center [271, 521] width 80 height 19
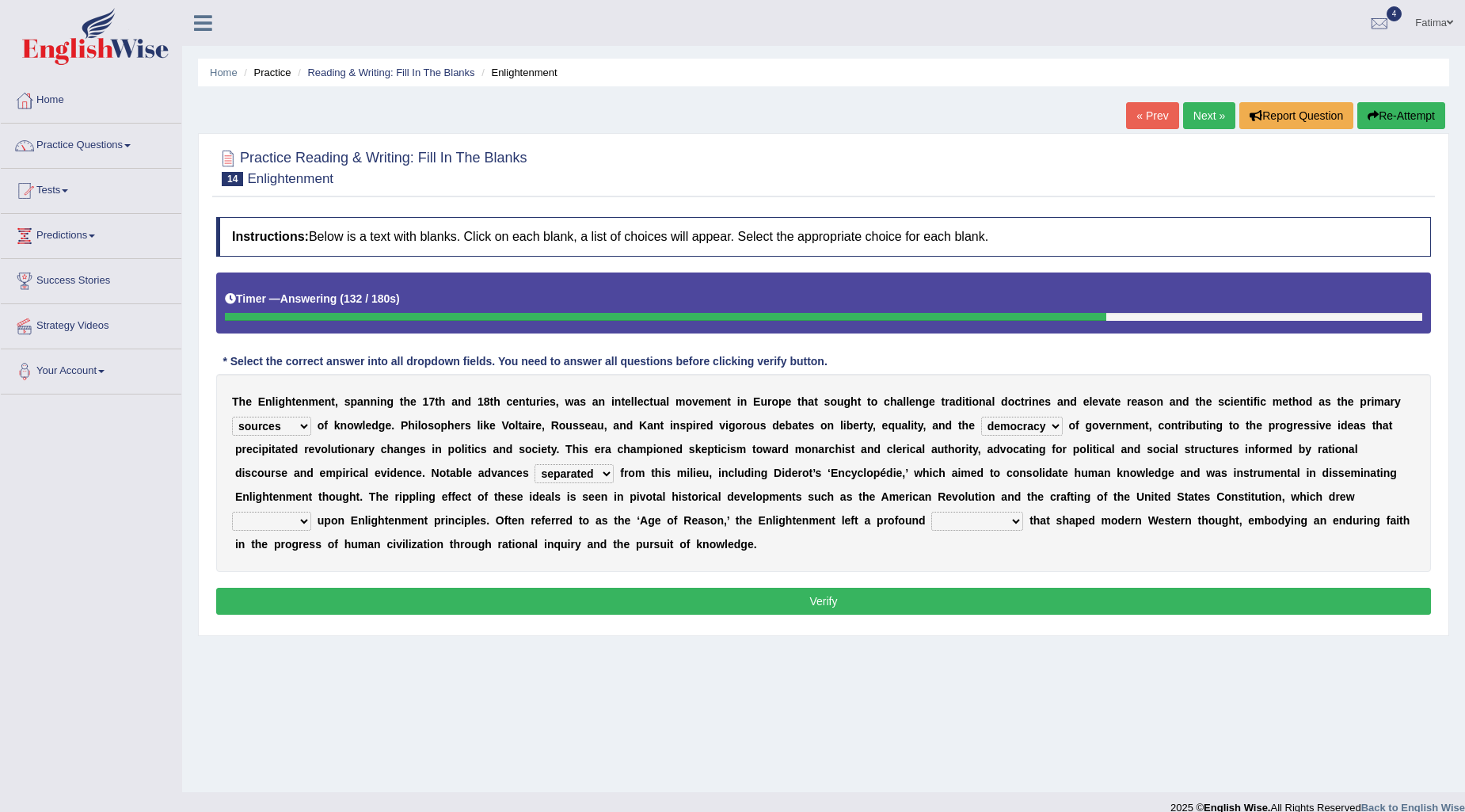
select select "heavier"
click at [232, 512] on select "heavily heavy heaviness heavier" at bounding box center [271, 521] width 80 height 19
click at [965, 529] on select "phenomenon fantasy premise legacy" at bounding box center [977, 521] width 92 height 19
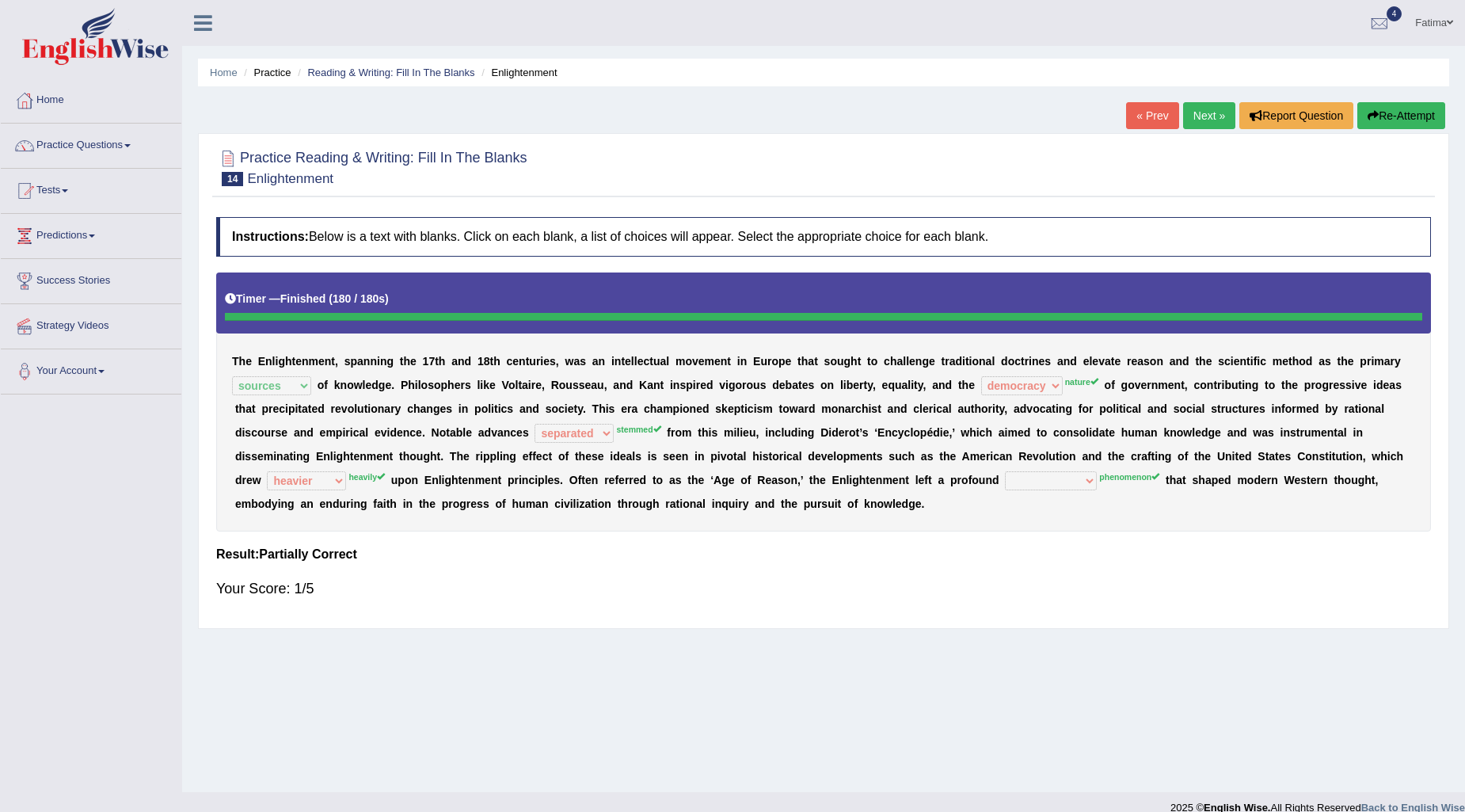
click at [1220, 116] on link "Next »" at bounding box center [1210, 115] width 52 height 27
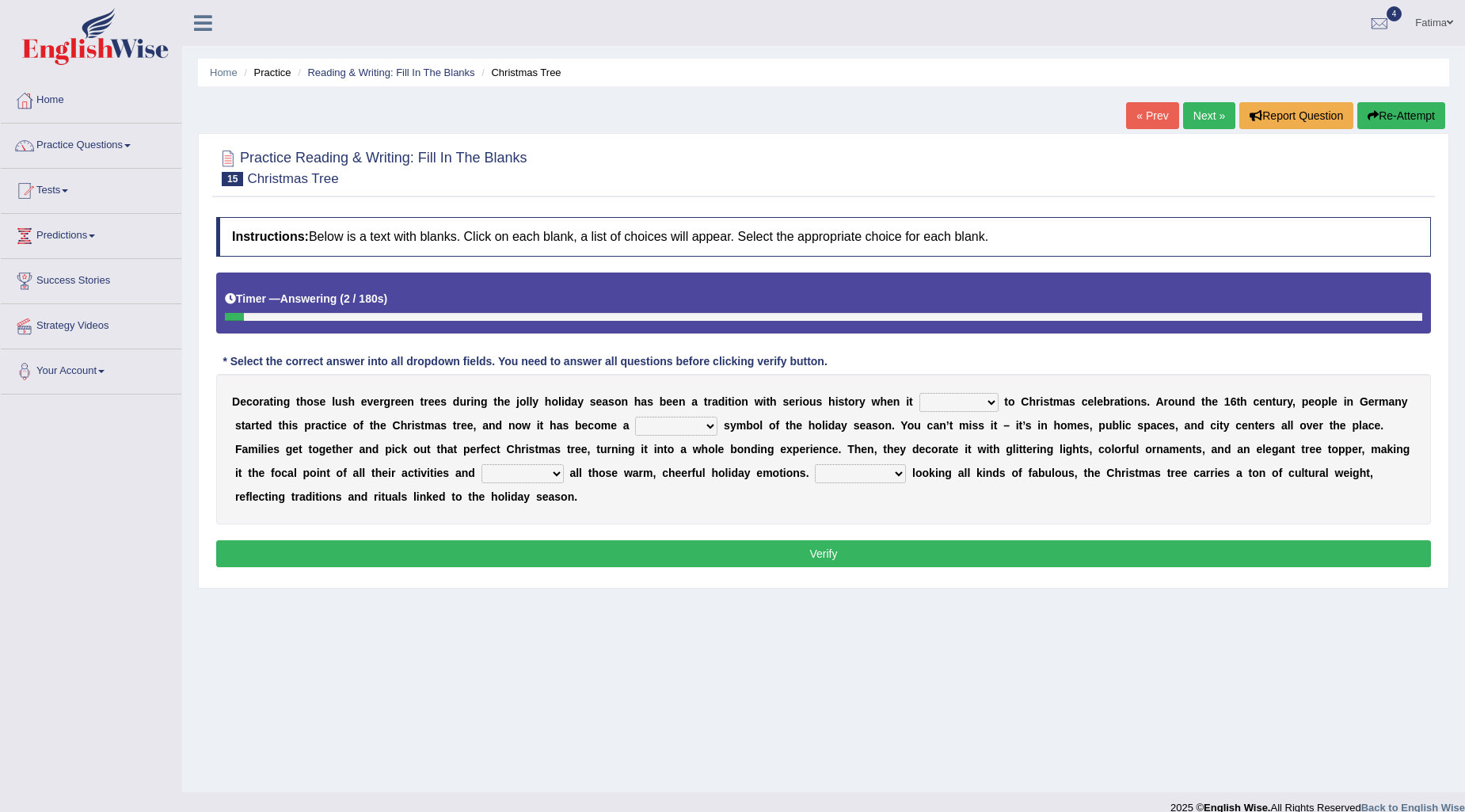
click at [689, 431] on select "detrimental actual universal casual" at bounding box center [676, 426] width 82 height 19
click at [960, 401] on select "dives happens comes enters" at bounding box center [959, 402] width 80 height 19
select select "comes"
click at [920, 393] on select "dives happens comes enters" at bounding box center [959, 402] width 80 height 19
click at [647, 426] on select "detrimental actual universal casual" at bounding box center [676, 426] width 82 height 19
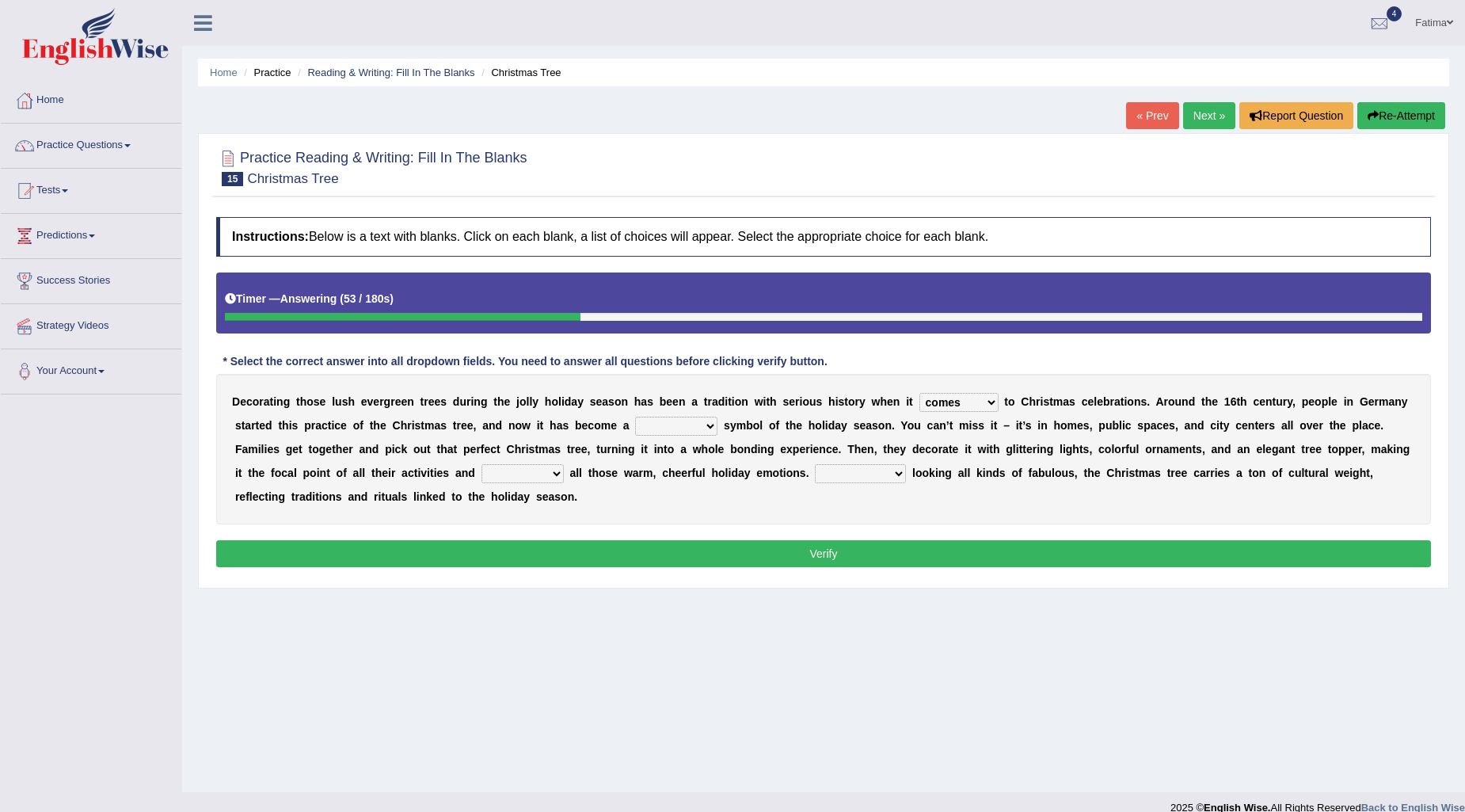
select select "casual"
click at [635, 416] on select "detrimental actual universal casual" at bounding box center [676, 426] width 82 height 19
click at [520, 471] on select "evoking boiling skimming negotiating" at bounding box center [523, 473] width 82 height 19
select select "skimming"
click at [482, 464] on select "evoking boiling skimming negotiating" at bounding box center [523, 473] width 82 height 19
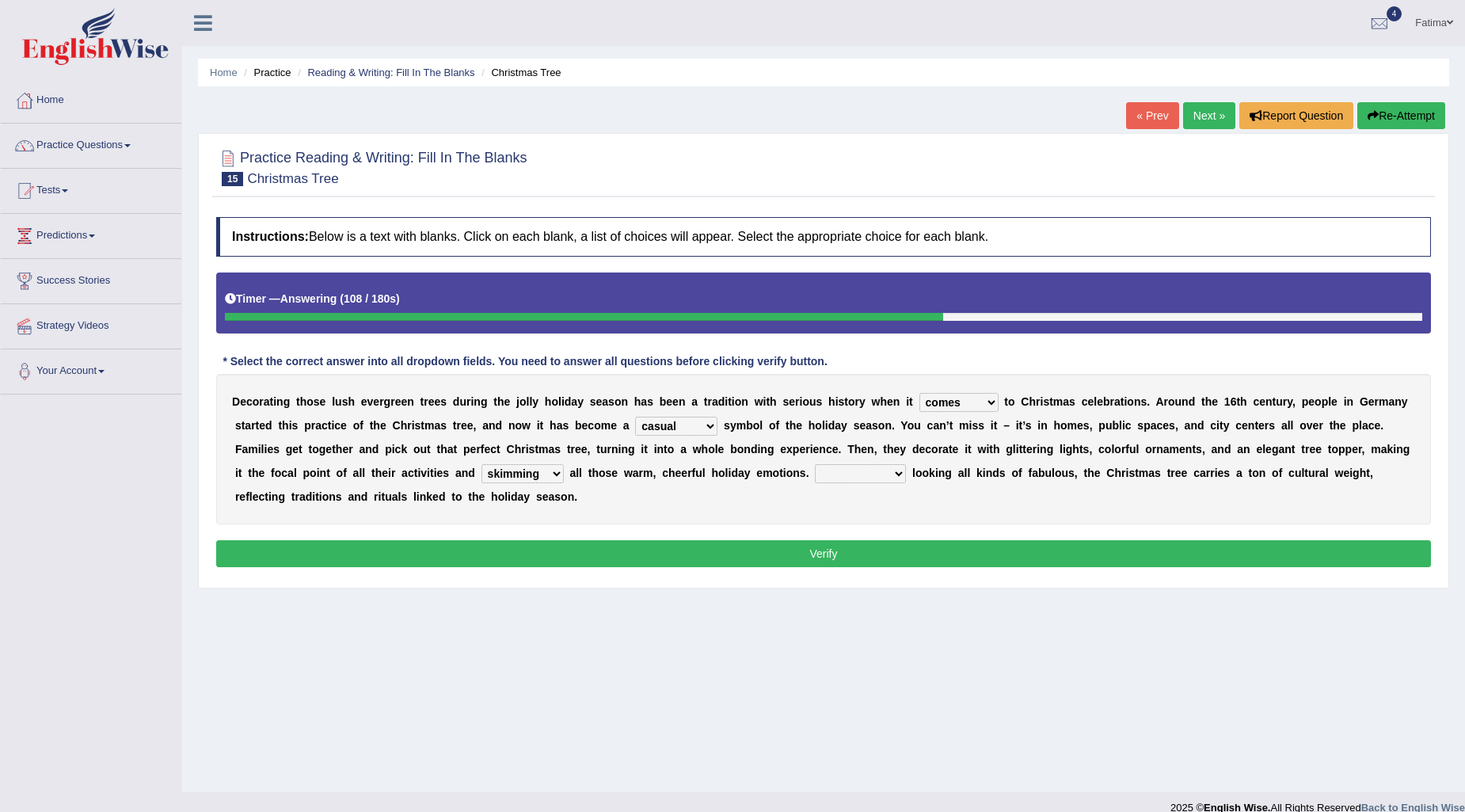
click at [835, 471] on select "Compared to In spite of Apart from Opposite of" at bounding box center [860, 473] width 91 height 19
select select "Compared to"
click at [815, 464] on select "Compared to In spite of Apart from Opposite of" at bounding box center [860, 473] width 91 height 19
click at [846, 555] on button "Verify" at bounding box center [823, 553] width 1214 height 27
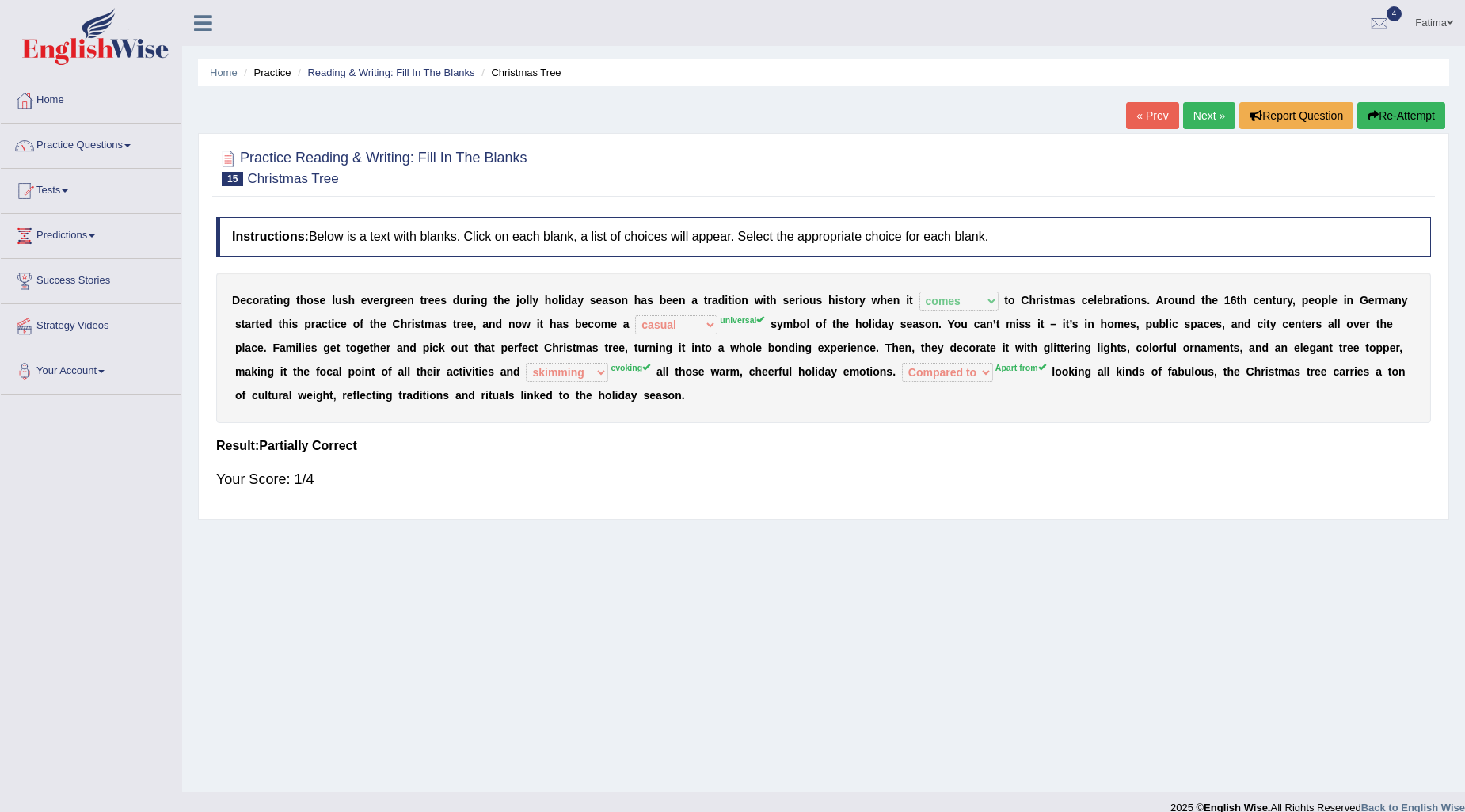
click at [1189, 109] on link "Next »" at bounding box center [1210, 115] width 52 height 27
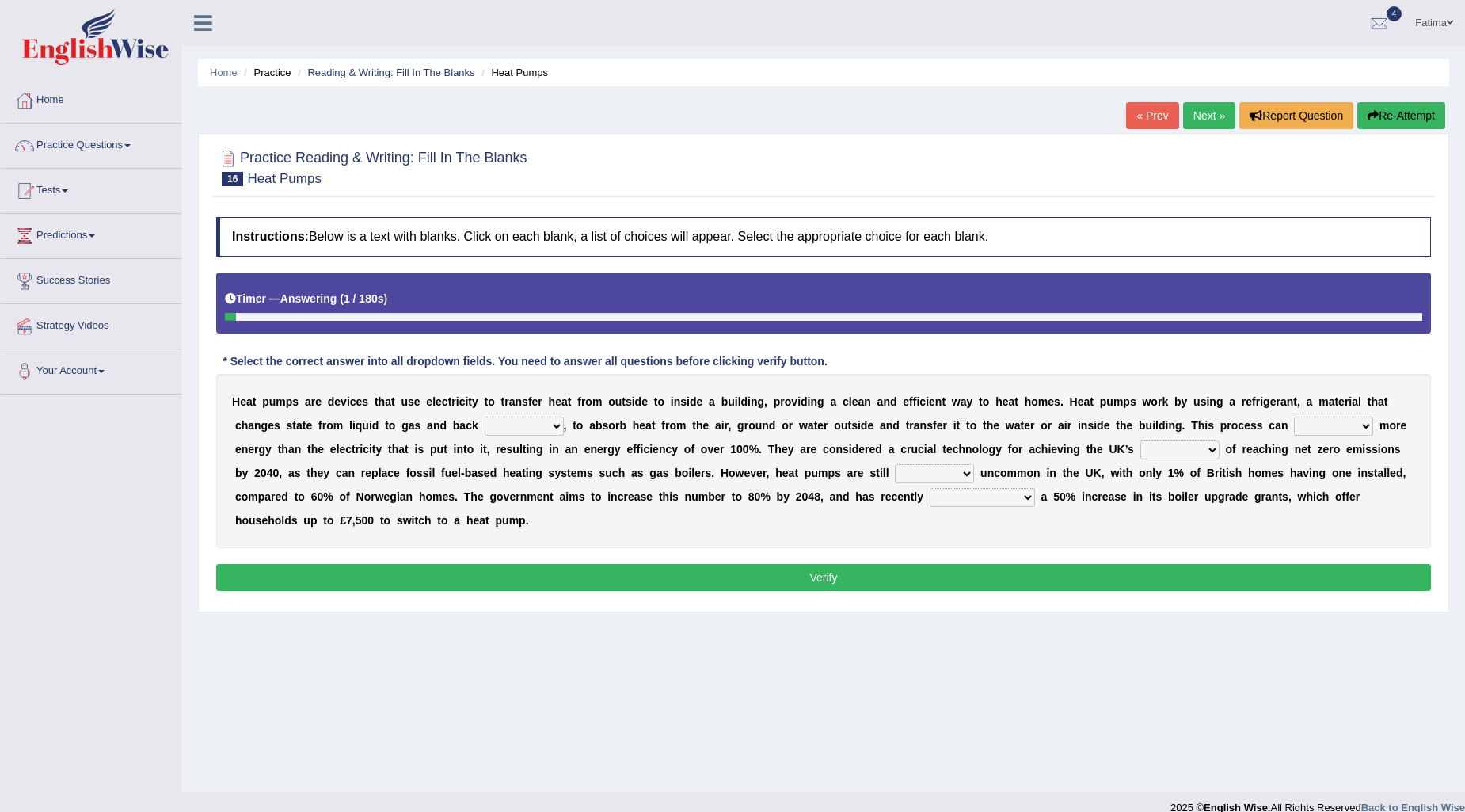
click at [507, 420] on select "yet aside around again" at bounding box center [524, 426] width 80 height 19
click at [485, 416] on select "yet aside around again" at bounding box center [524, 426] width 80 height 19
click at [511, 424] on select "yet aside around again" at bounding box center [524, 426] width 80 height 19
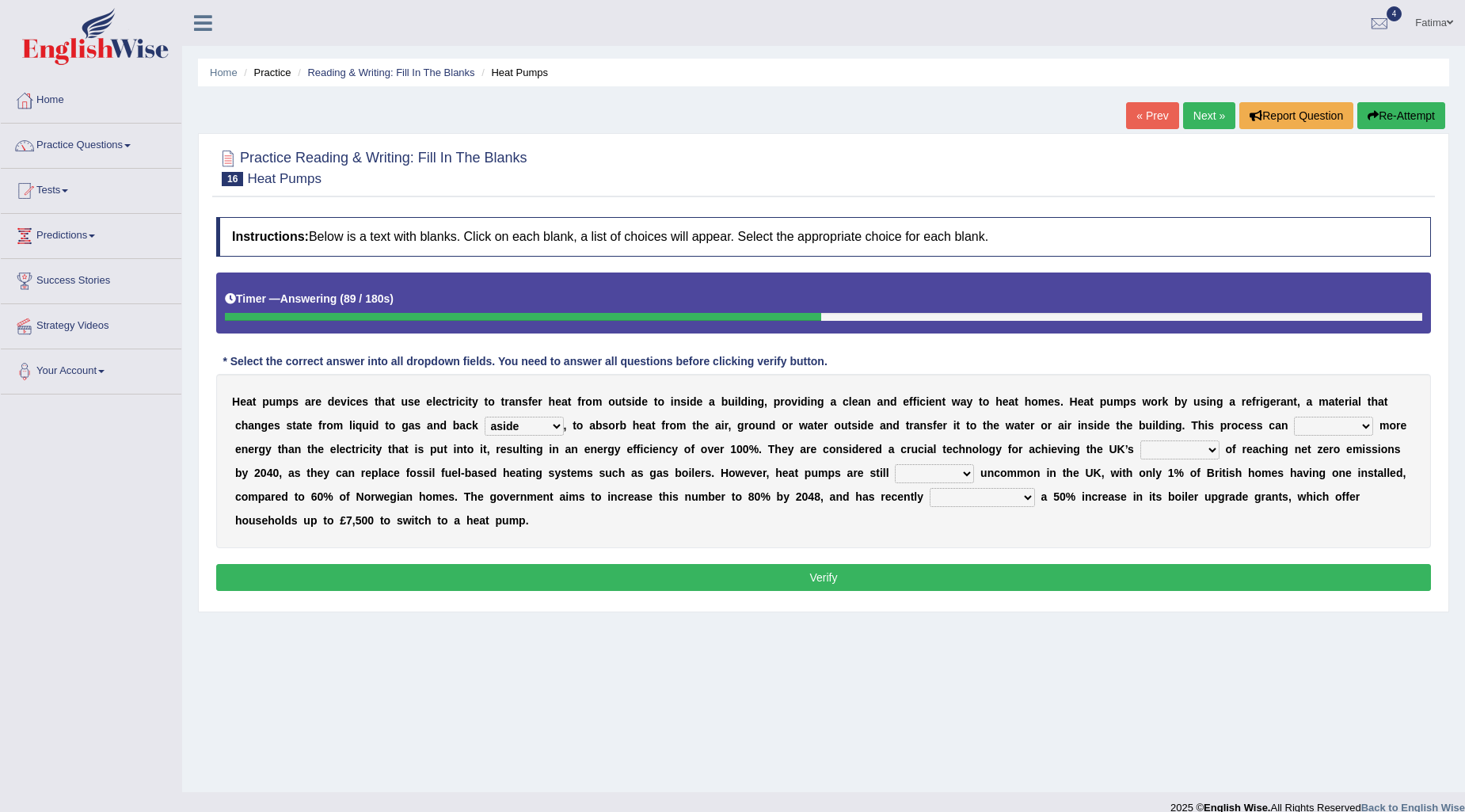
select select "again"
click at [485, 416] on select "yet aside around again" at bounding box center [524, 426] width 80 height 19
click at [529, 428] on select "yet aside around again" at bounding box center [524, 426] width 80 height 19
click at [1321, 423] on select "produce imitate deplete conceal" at bounding box center [1333, 426] width 80 height 19
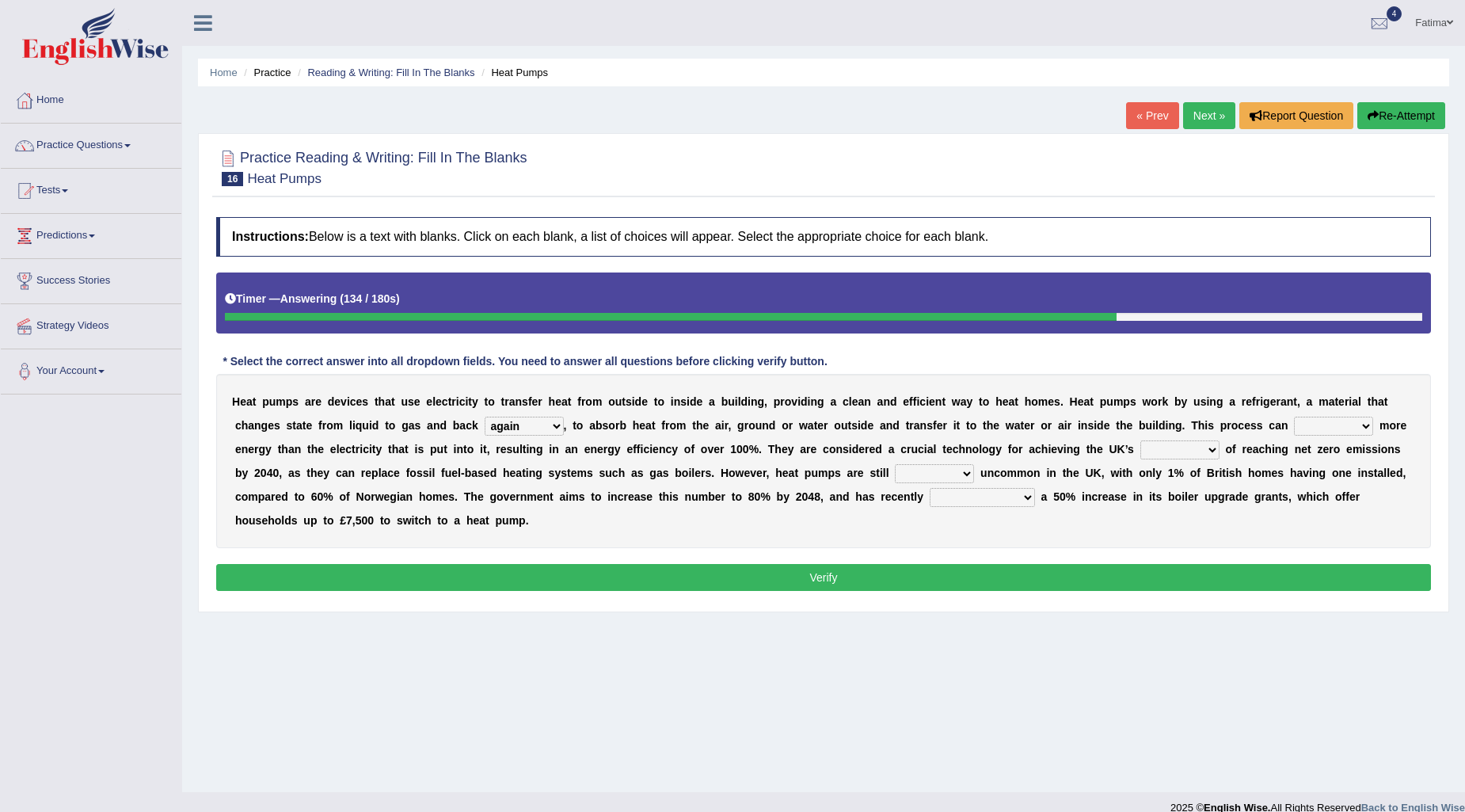
select select "produce"
click at [1294, 416] on select "produce imitate deplete conceal" at bounding box center [1333, 426] width 80 height 19
click at [1175, 449] on select "term target boundary trend" at bounding box center [1180, 450] width 80 height 19
select select "boundary"
click at [1140, 441] on select "term target boundary trend" at bounding box center [1180, 450] width 80 height 19
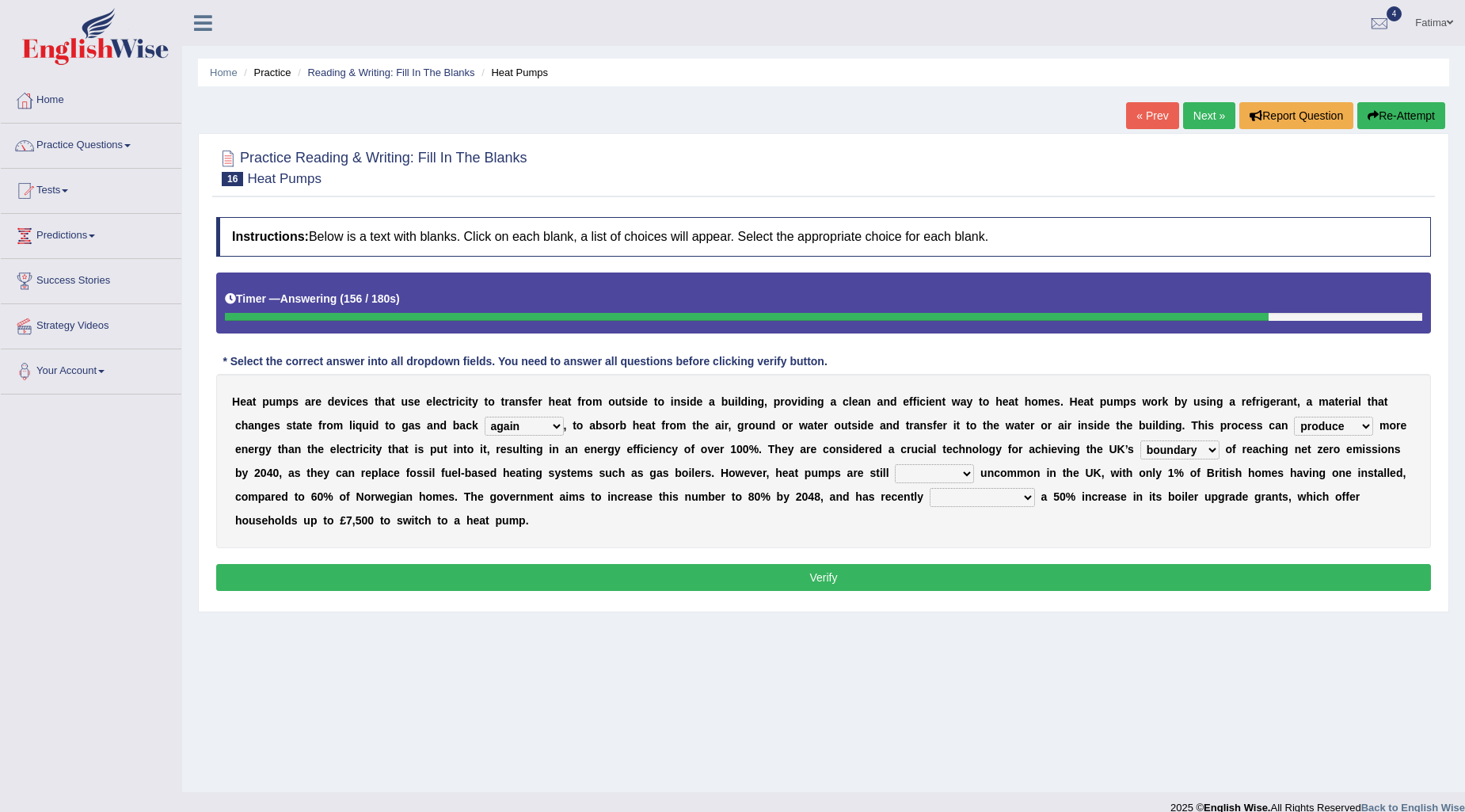
click at [927, 469] on select "relatively precisely abruptly regularly" at bounding box center [934, 473] width 80 height 19
select select "regularly"
click at [894, 464] on select "relatively precisely abruptly regularly" at bounding box center [934, 473] width 80 height 19
click at [959, 507] on div "H e a t p u m p s a r e d e v i c e s t h a t u s e e l e c t r i c i t y t o t…" at bounding box center [823, 461] width 1214 height 174
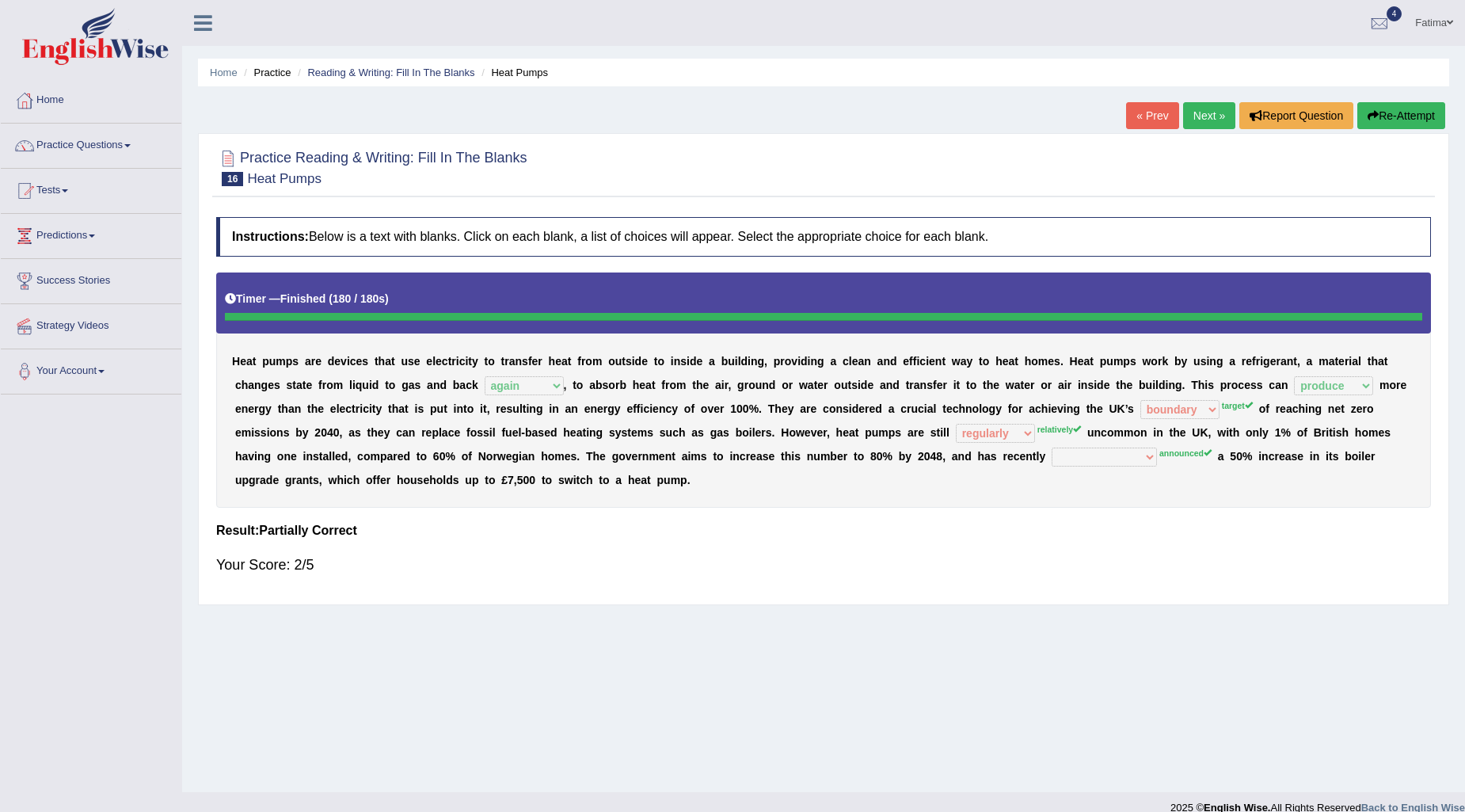
click at [1197, 120] on link "Next »" at bounding box center [1210, 115] width 52 height 27
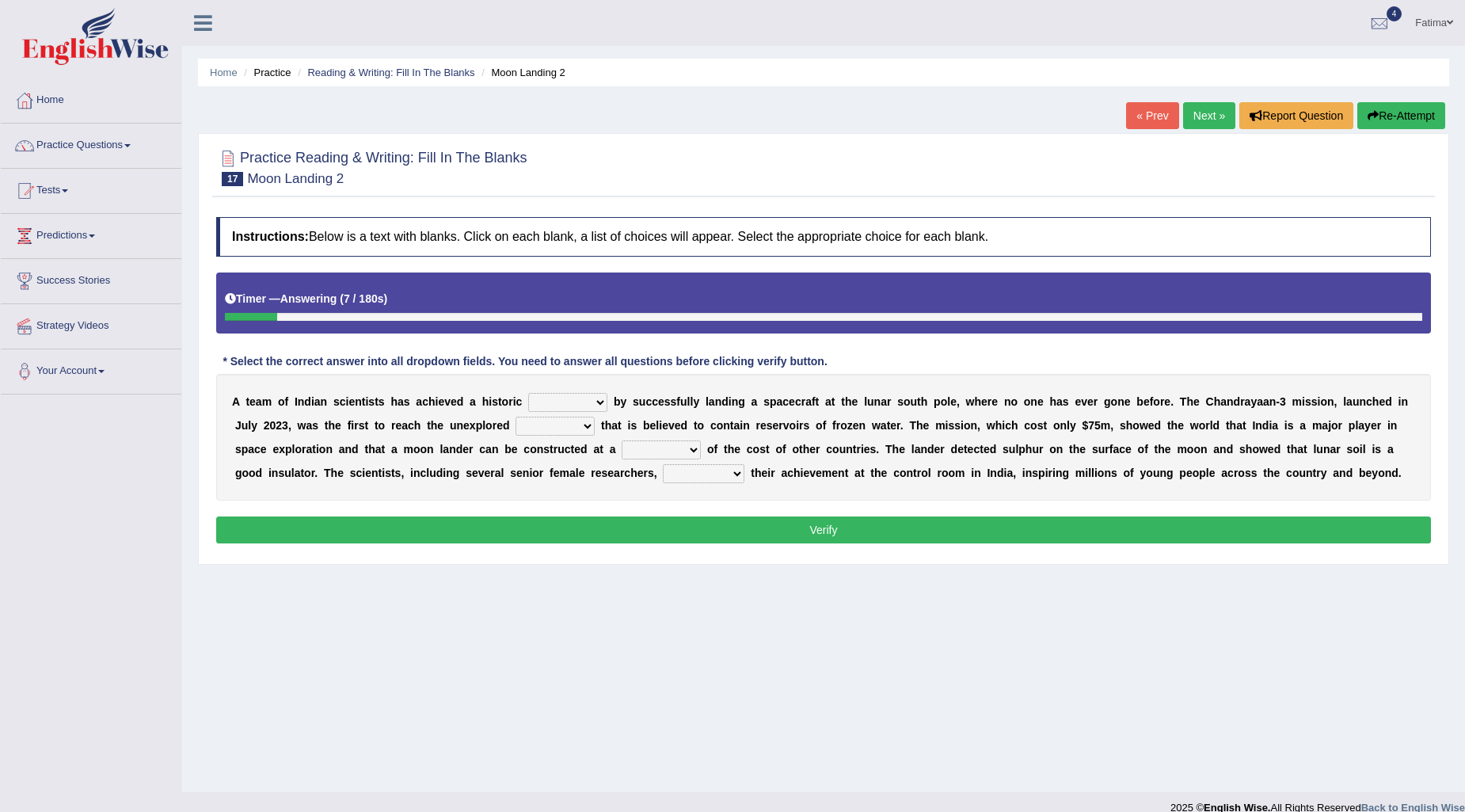
click at [570, 398] on select "peat feat [PERSON_NAME] defeat" at bounding box center [568, 402] width 80 height 19
select select "defeat"
click at [529, 393] on select "peat feat pleat defeat" at bounding box center [568, 402] width 80 height 19
click at [555, 426] on select "scale order region topic" at bounding box center [555, 426] width 80 height 19
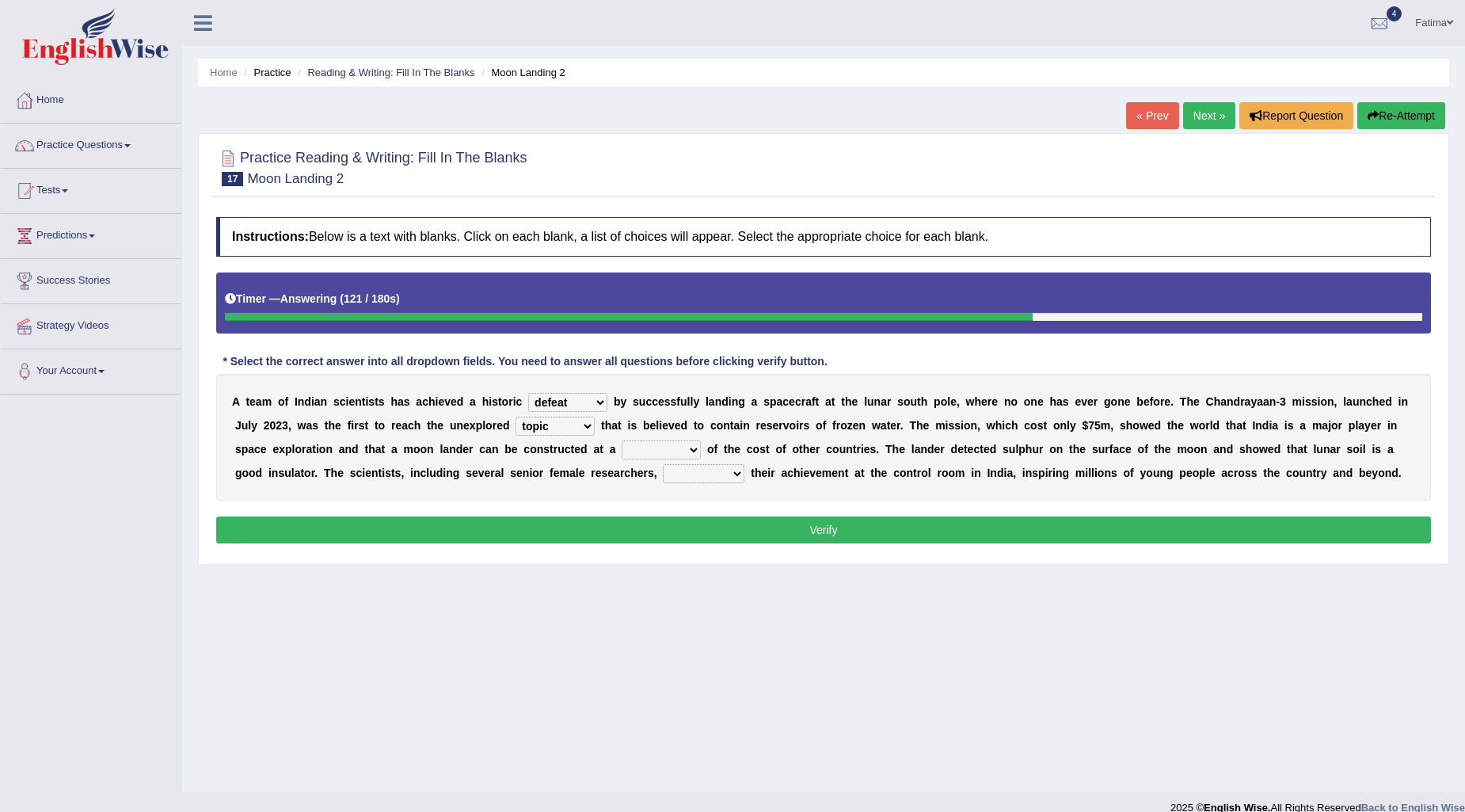
click at [515, 416] on select "scale order region topic" at bounding box center [555, 426] width 80 height 19
click at [588, 422] on select "scale order region topic" at bounding box center [555, 426] width 80 height 19
select select "region"
click at [515, 416] on select "scale order region topic" at bounding box center [555, 426] width 80 height 19
click at [658, 452] on select "plunge fraction price peak" at bounding box center [660, 450] width 80 height 19
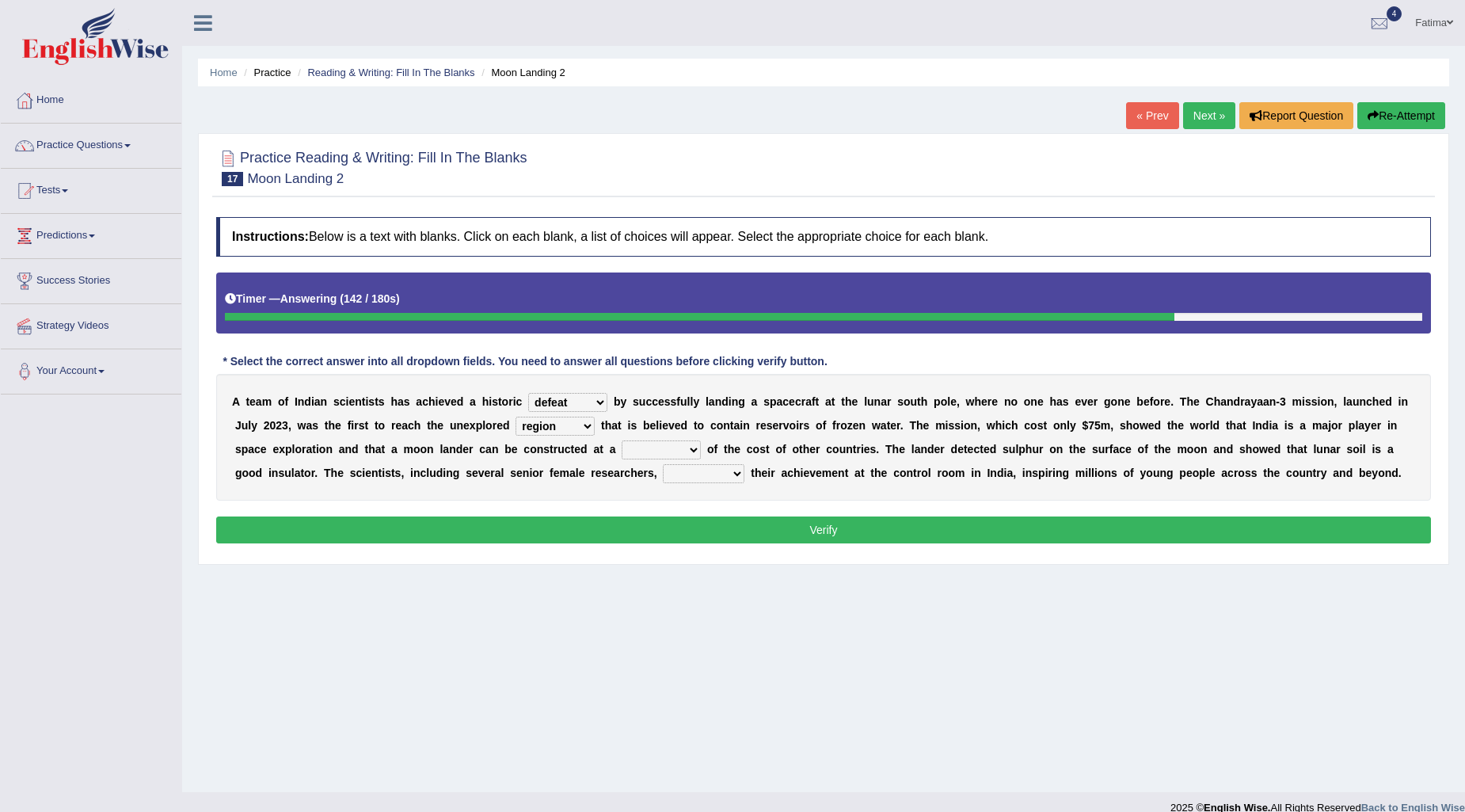
select select "price"
click at [621, 441] on select "plunge fraction price peak" at bounding box center [660, 450] width 80 height 19
click at [647, 456] on select "plunge fraction price peak" at bounding box center [660, 450] width 80 height 19
click at [679, 476] on select "abandoned celebrated moderated surpassed" at bounding box center [703, 473] width 81 height 19
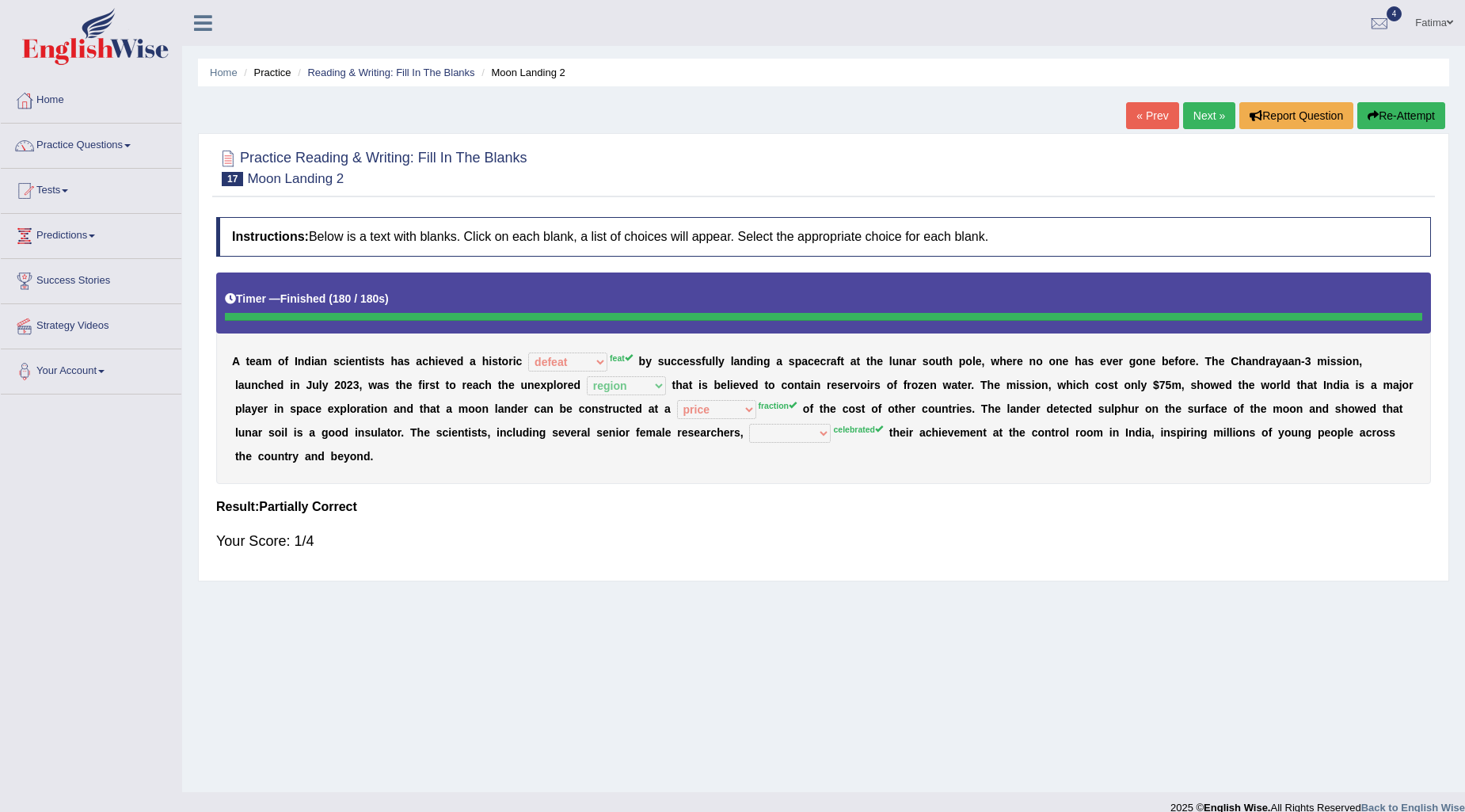
click at [1200, 123] on link "Next »" at bounding box center [1210, 115] width 52 height 27
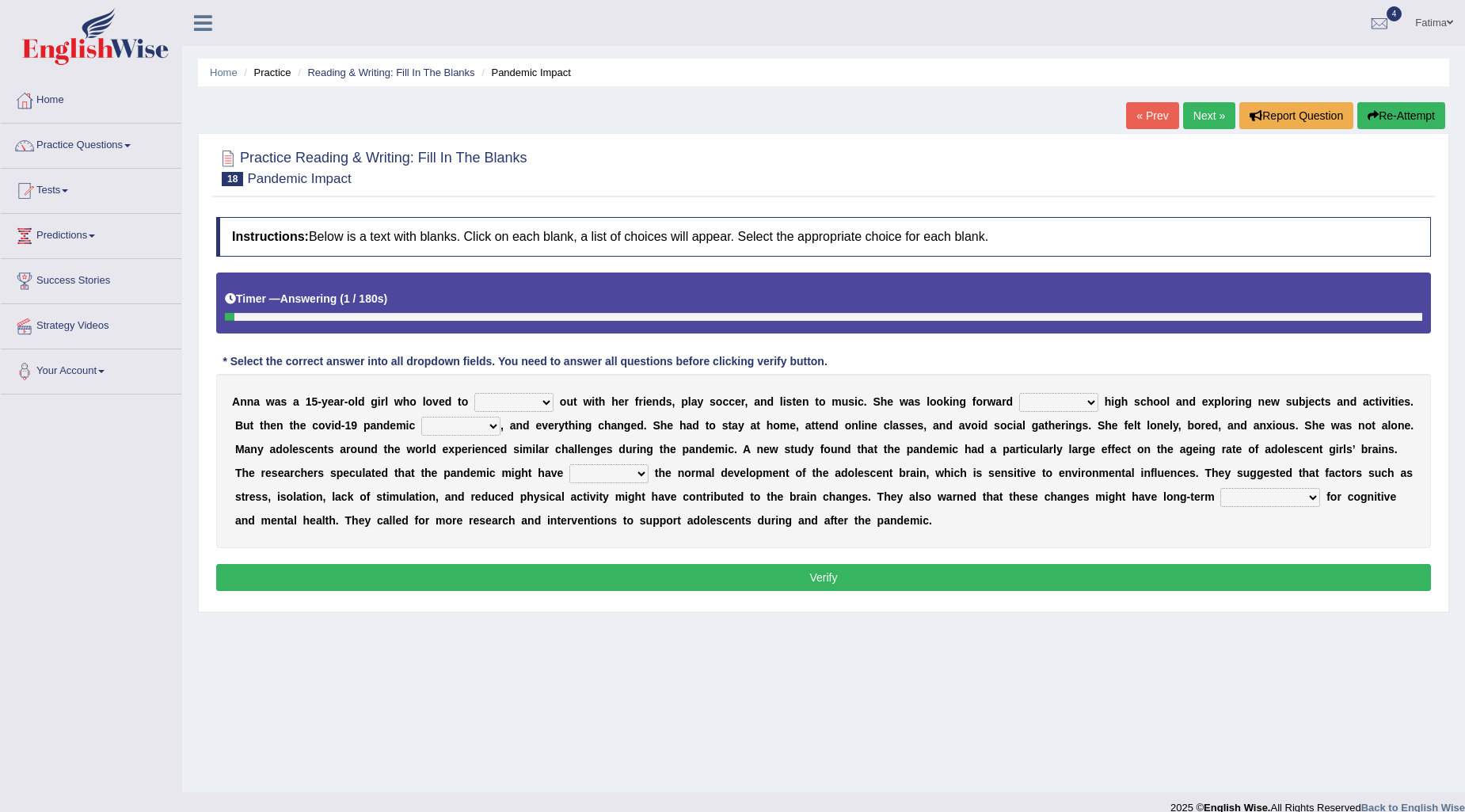
click at [516, 397] on select "hang find take pick" at bounding box center [514, 402] width 80 height 19
select select "hang"
click at [474, 393] on select "hang find take pick" at bounding box center [514, 402] width 80 height 19
click at [1070, 406] on select "of starting start of to start to starting" at bounding box center [1058, 402] width 80 height 19
select select "to starting"
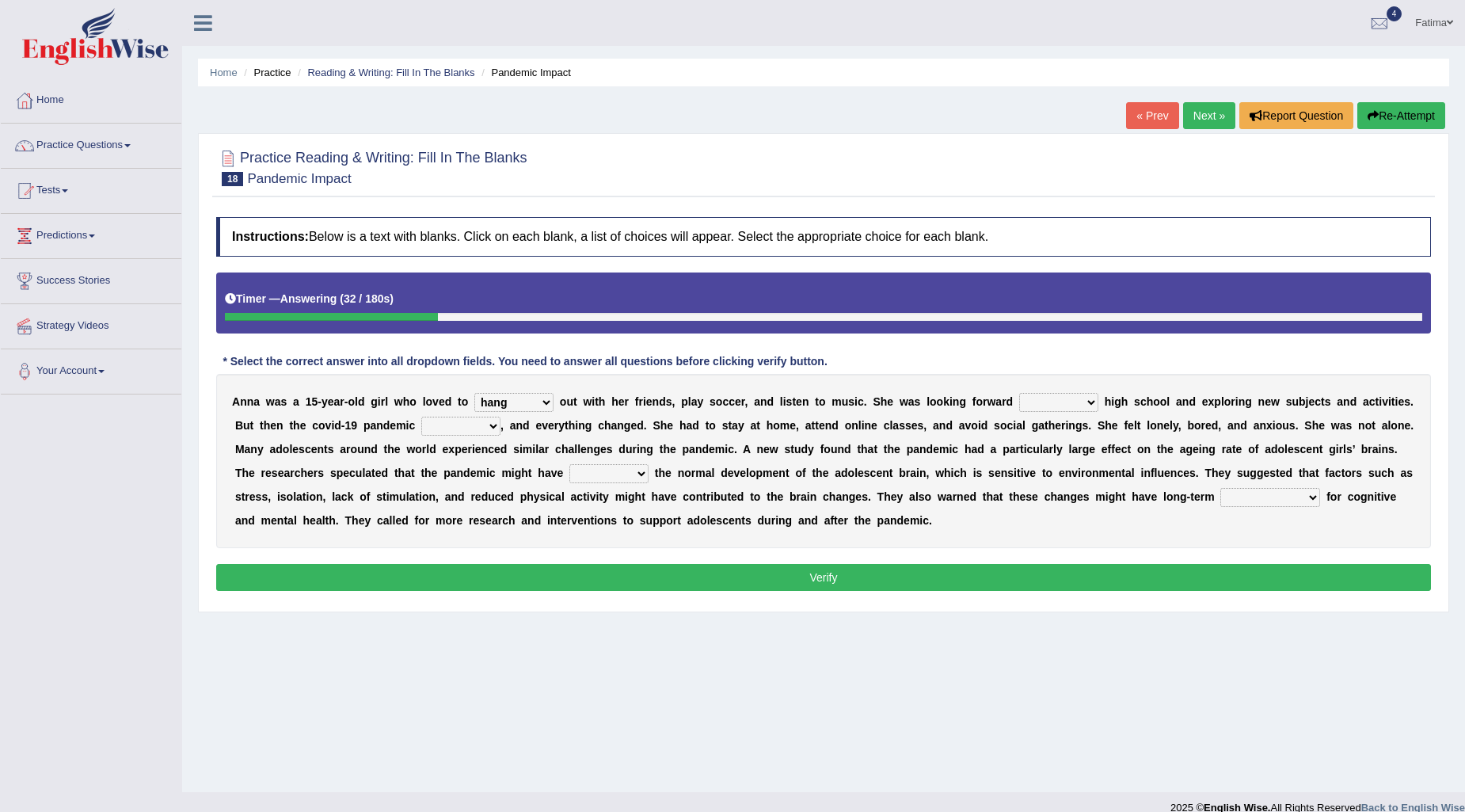
click at [1019, 393] on select "of starting start of to start to starting" at bounding box center [1058, 402] width 80 height 19
click at [446, 432] on select "kicked floated raced hit" at bounding box center [460, 426] width 80 height 19
select select "floated"
click at [421, 416] on select "kicked floated raced hit" at bounding box center [460, 426] width 80 height 19
click at [596, 478] on select "flavored disrupted tightened deducted" at bounding box center [609, 473] width 80 height 19
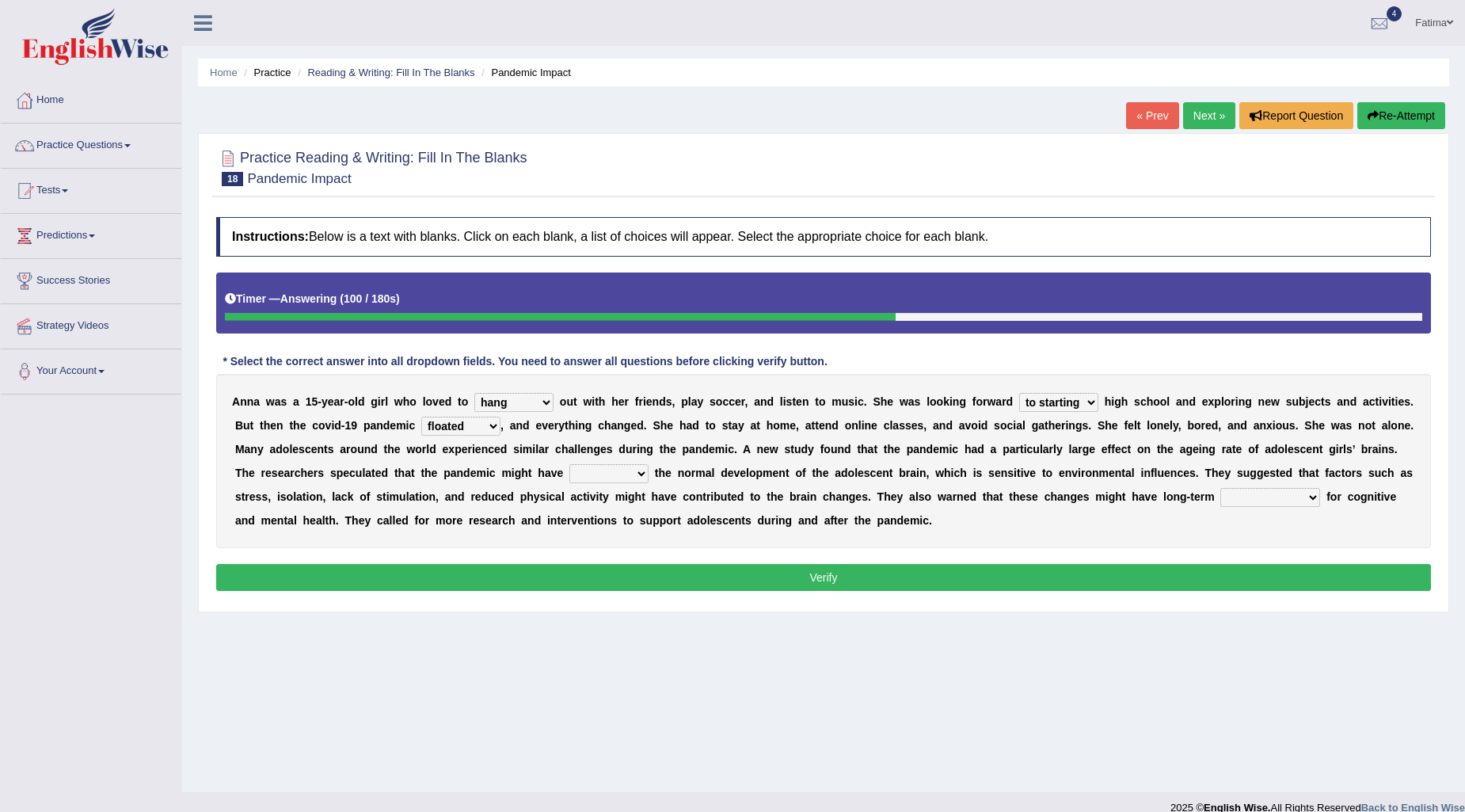
select select "deducted"
click at [570, 464] on select "flavored disrupted tightened deducted" at bounding box center [609, 473] width 80 height 19
click at [611, 464] on select "flavored disrupted tightened deducted" at bounding box center [609, 473] width 80 height 19
click at [1277, 494] on select "consequences procedures tendencies traditions" at bounding box center [1269, 497] width 100 height 19
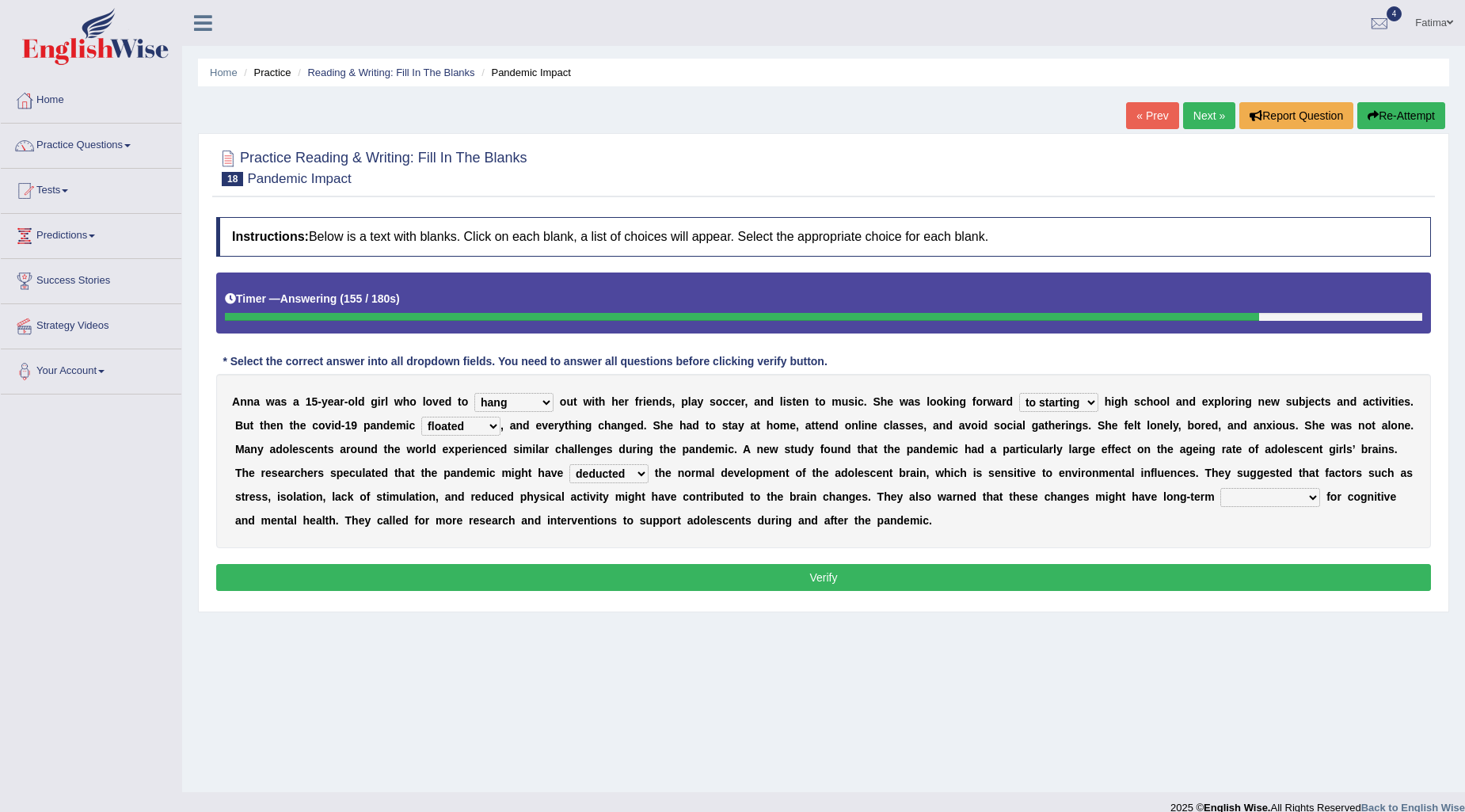
select select "consequences"
click at [1221, 487] on select "consequences procedures tendencies traditions" at bounding box center [1269, 497] width 100 height 19
click at [801, 570] on button "Verify" at bounding box center [823, 577] width 1214 height 27
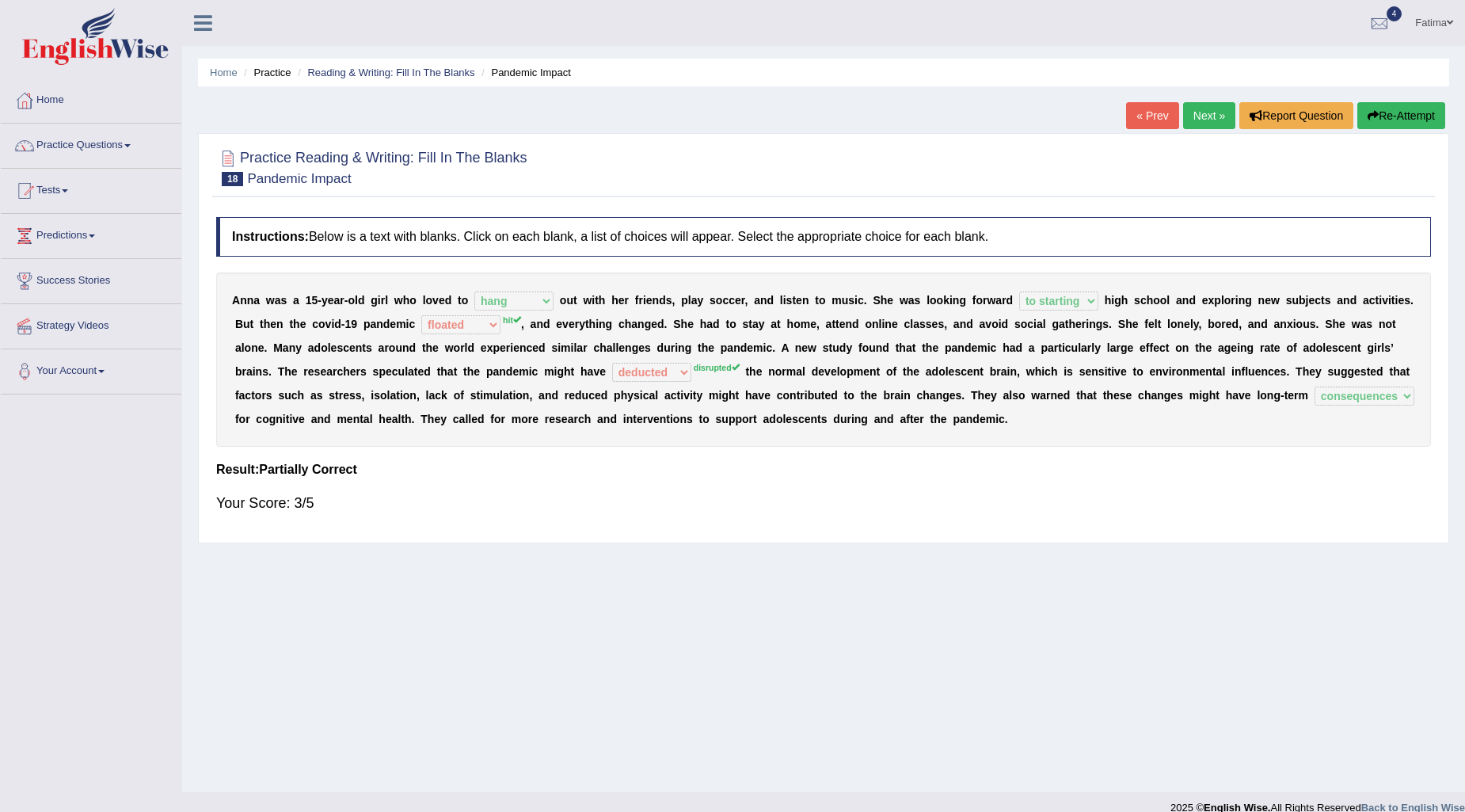
click at [1199, 97] on div "Home Practice Reading & Writing: Fill In The Blanks Pandemic Impact « Prev Next…" at bounding box center [823, 396] width 1283 height 791
click at [1189, 112] on link "Next »" at bounding box center [1210, 115] width 52 height 27
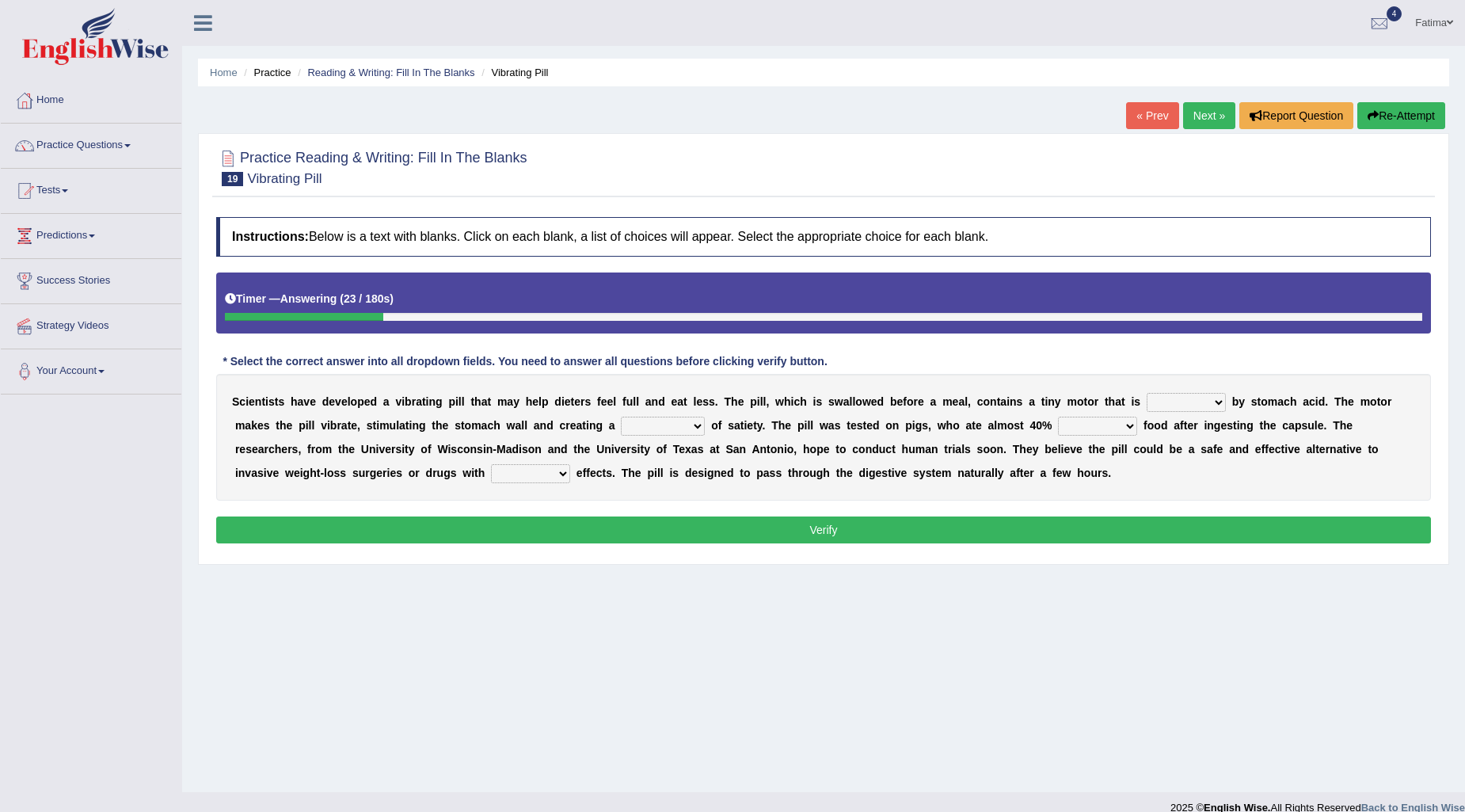
click at [1175, 402] on select "taken activated consoled invested" at bounding box center [1186, 402] width 80 height 19
select select "taken"
click at [1147, 393] on select "taken activated consoled invested" at bounding box center [1186, 402] width 80 height 19
click at [1210, 413] on div "S c i e n t i s t s h a v e d e v e l o p e d a v i b r a t i n g p i l l t h a…" at bounding box center [823, 437] width 1214 height 126
click at [1207, 405] on select "taken activated consoled invested" at bounding box center [1186, 402] width 80 height 19
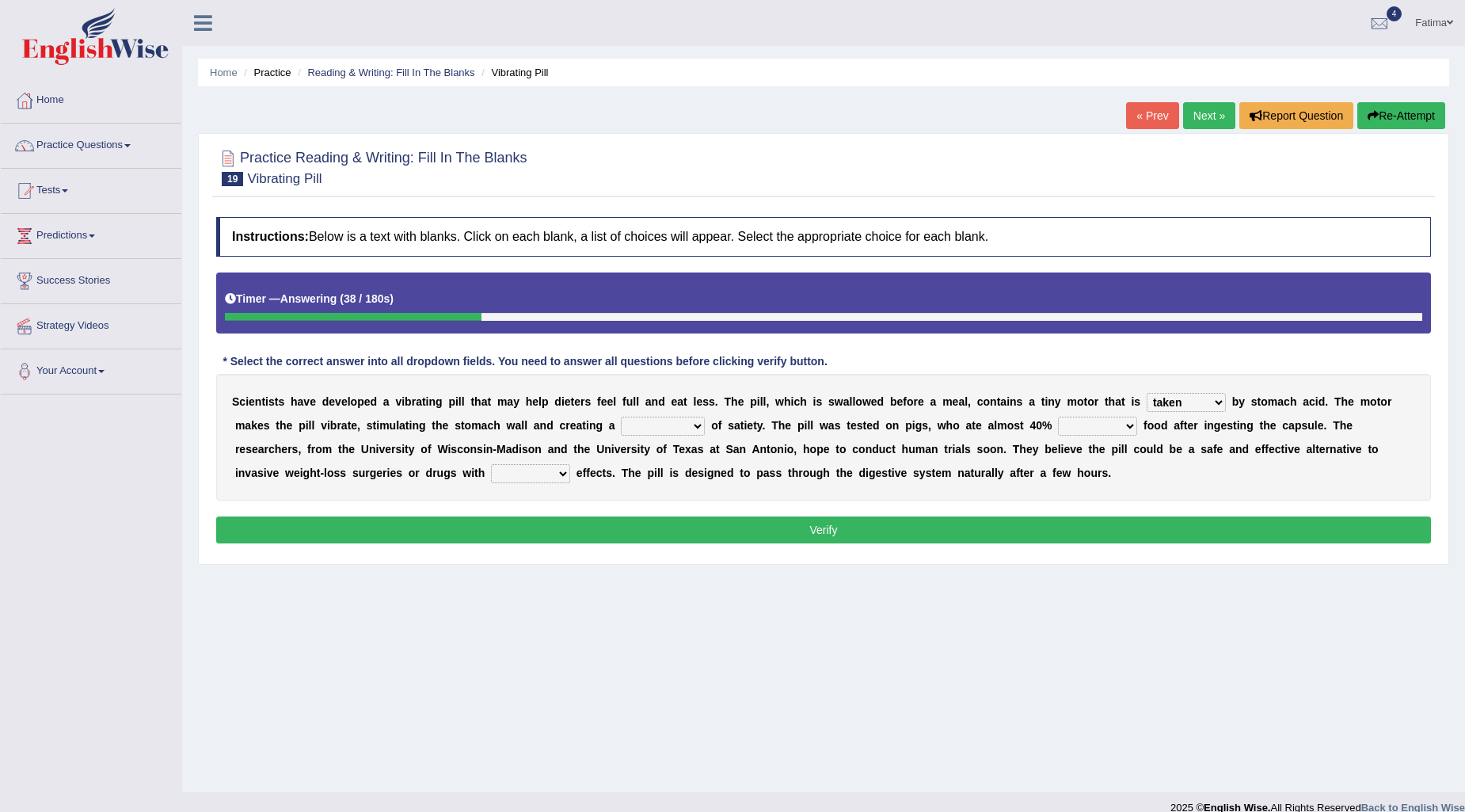
click at [1205, 405] on select "taken activated consoled invested" at bounding box center [1186, 402] width 80 height 19
click at [643, 426] on select "relation submission sensation fortune" at bounding box center [663, 426] width 84 height 19
select select "relation"
click at [621, 416] on select "relation submission sensation fortune" at bounding box center [663, 426] width 84 height 19
click at [1110, 430] on select "less fewer least fewest" at bounding box center [1097, 426] width 80 height 19
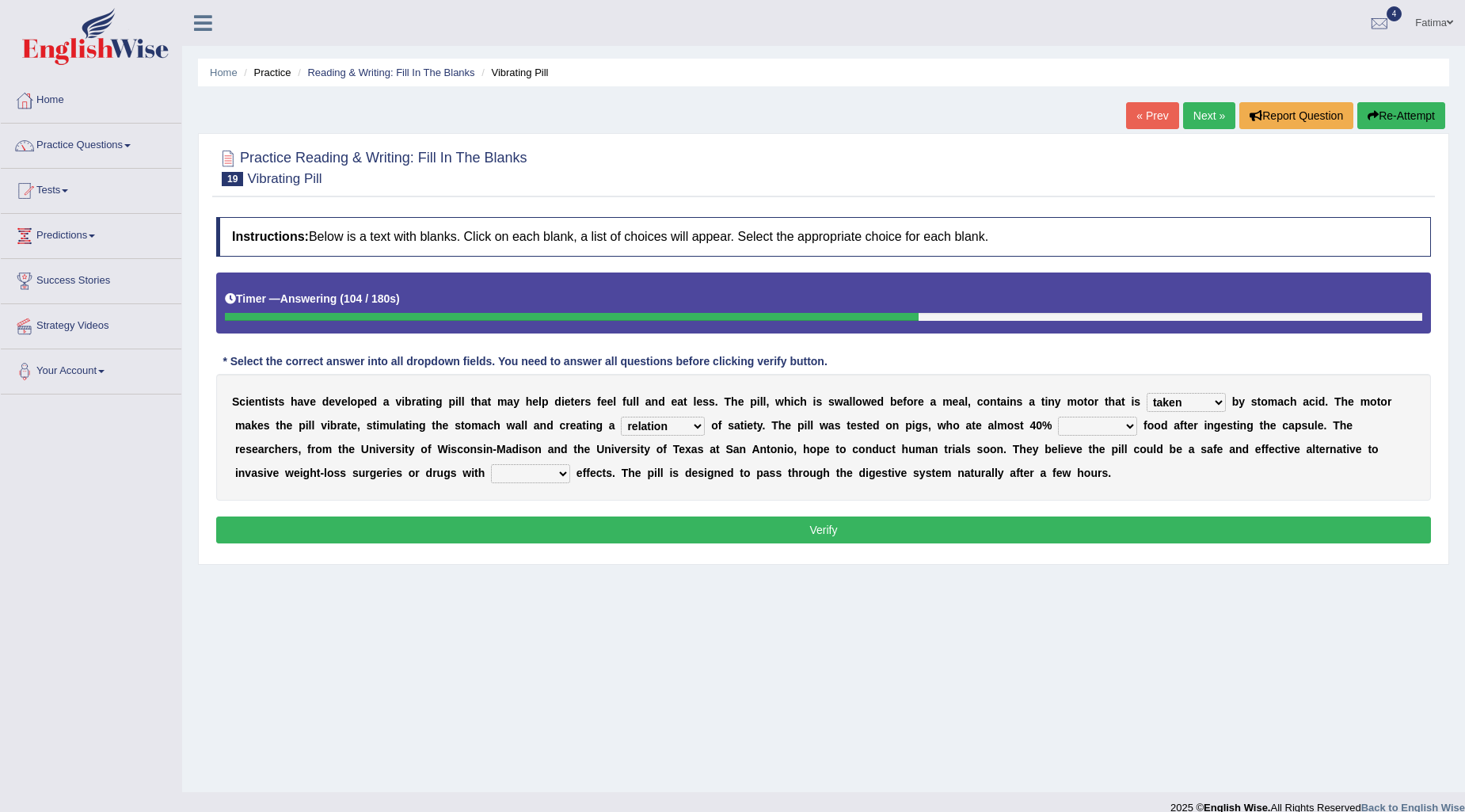
select select "less"
click at [1060, 416] on select "less fewer least fewest" at bounding box center [1097, 426] width 80 height 19
click at [552, 479] on select "side back edge surface" at bounding box center [530, 473] width 80 height 19
select select "side"
click at [491, 464] on select "side back edge surface" at bounding box center [530, 473] width 80 height 19
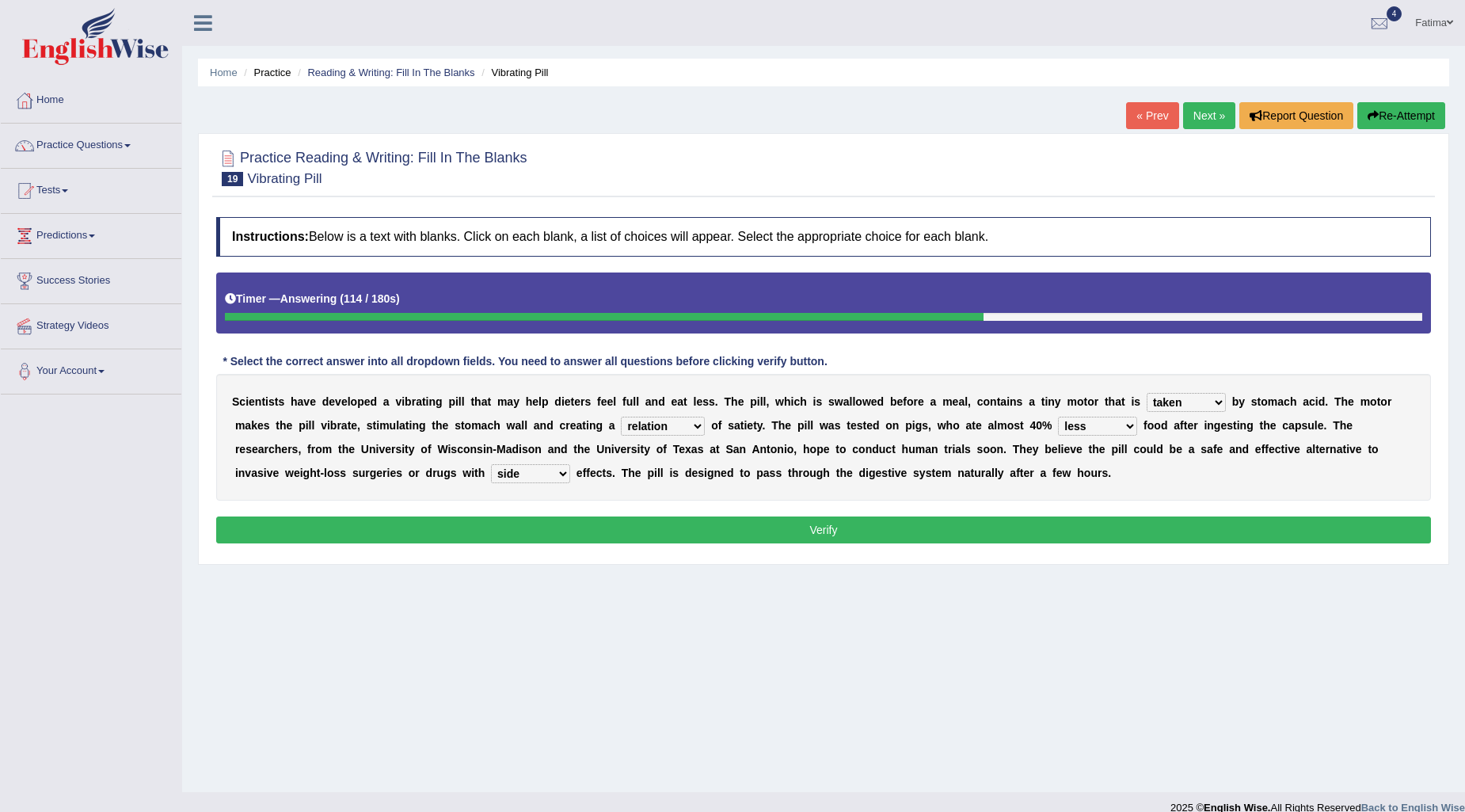
click at [740, 533] on button "Verify" at bounding box center [823, 529] width 1214 height 27
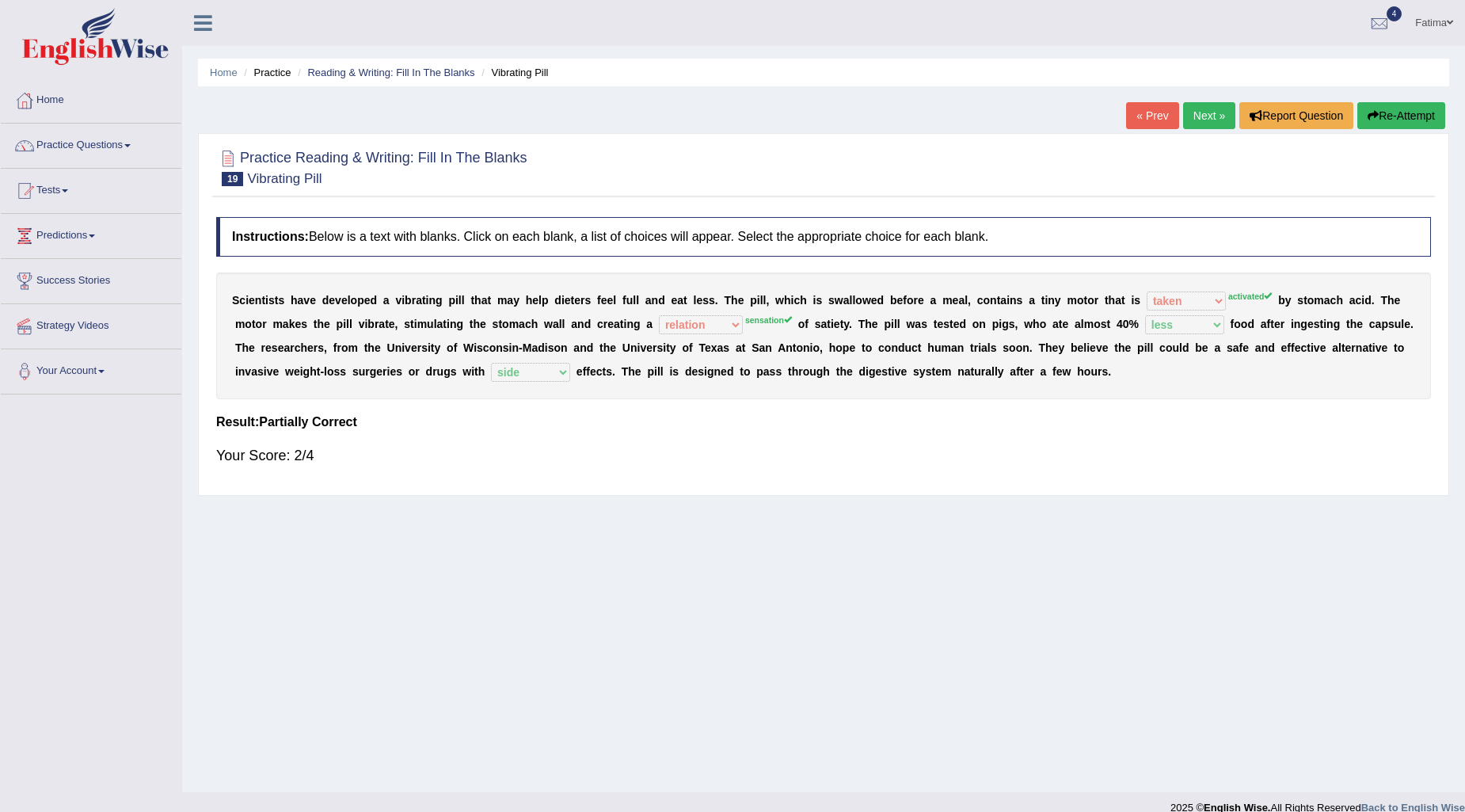
click at [1204, 114] on link "Next »" at bounding box center [1210, 115] width 52 height 27
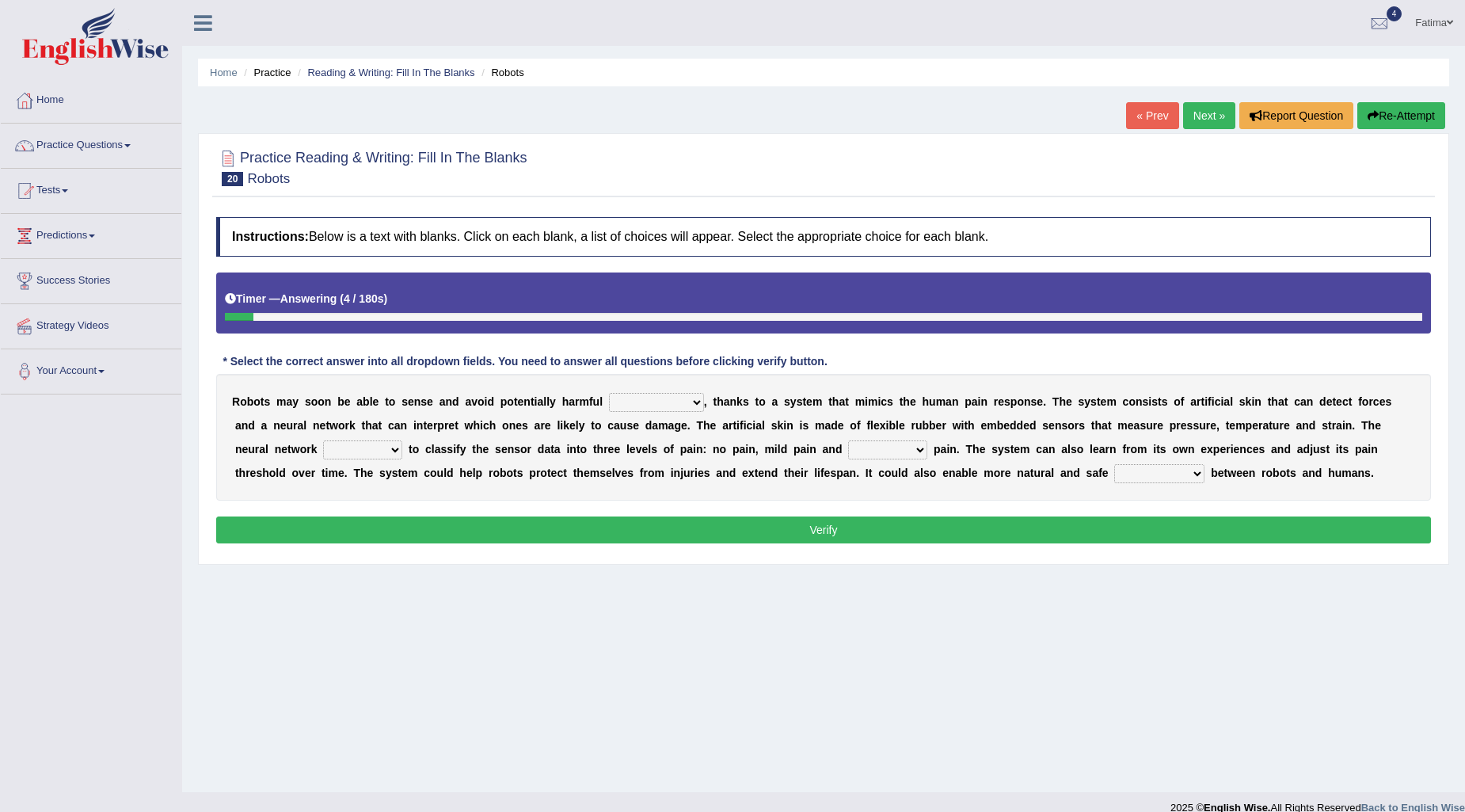
click at [673, 401] on select "facets stimuli combinations exceptions" at bounding box center [657, 402] width 95 height 19
select select "combinations"
click at [609, 393] on select "facets stimuli combinations exceptions" at bounding box center [657, 402] width 95 height 19
click at [341, 456] on select "trained trains training is trained" at bounding box center [362, 450] width 80 height 19
select select "trained"
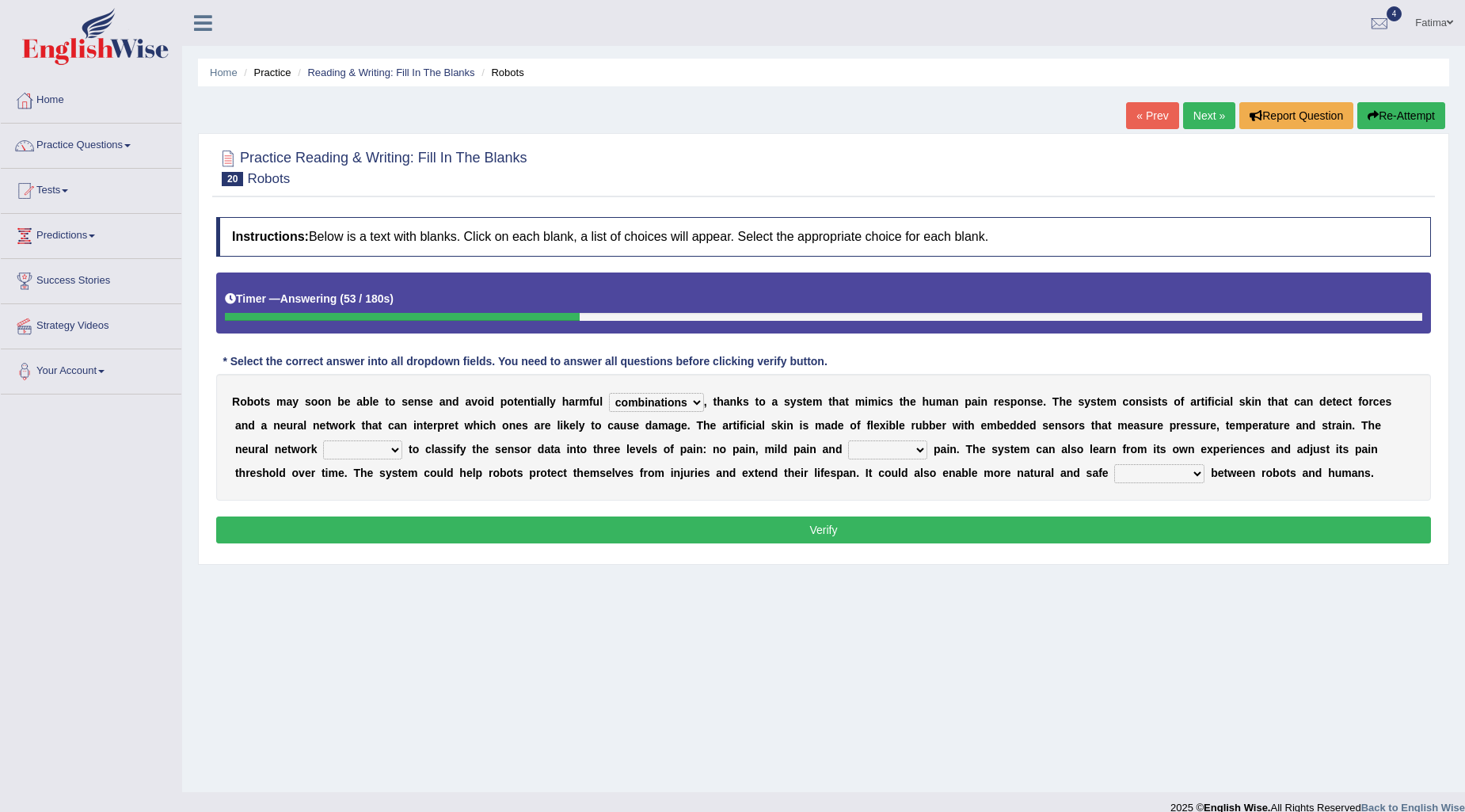
click at [323, 441] on select "trained trains training is trained" at bounding box center [362, 450] width 80 height 19
click at [373, 446] on select "trained trains training is trained" at bounding box center [362, 450] width 80 height 19
click at [900, 447] on select "divergent sporadic severe mass" at bounding box center [888, 450] width 80 height 19
select select "divergent"
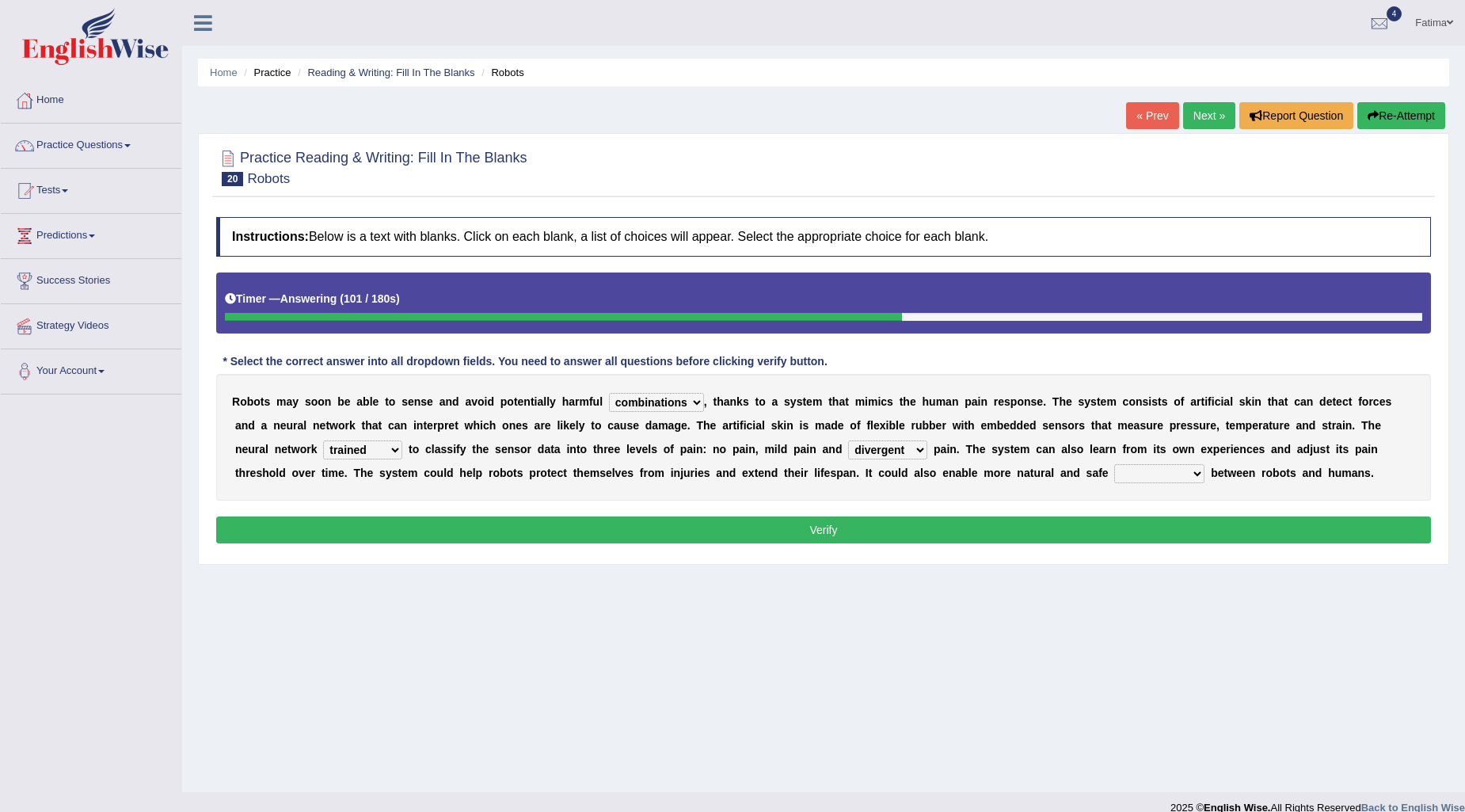
click at [849, 441] on select "divergent sporadic severe mass" at bounding box center [888, 450] width 80 height 19
click at [1139, 475] on select "interactions revisions expectations tensions" at bounding box center [1159, 473] width 90 height 19
click at [1115, 464] on select "interactions revisions expectations tensions" at bounding box center [1159, 473] width 90 height 19
click at [1161, 476] on select "interactions revisions expectations tensions" at bounding box center [1159, 473] width 90 height 19
click at [1115, 464] on select "interactions revisions expectations tensions" at bounding box center [1159, 473] width 90 height 19
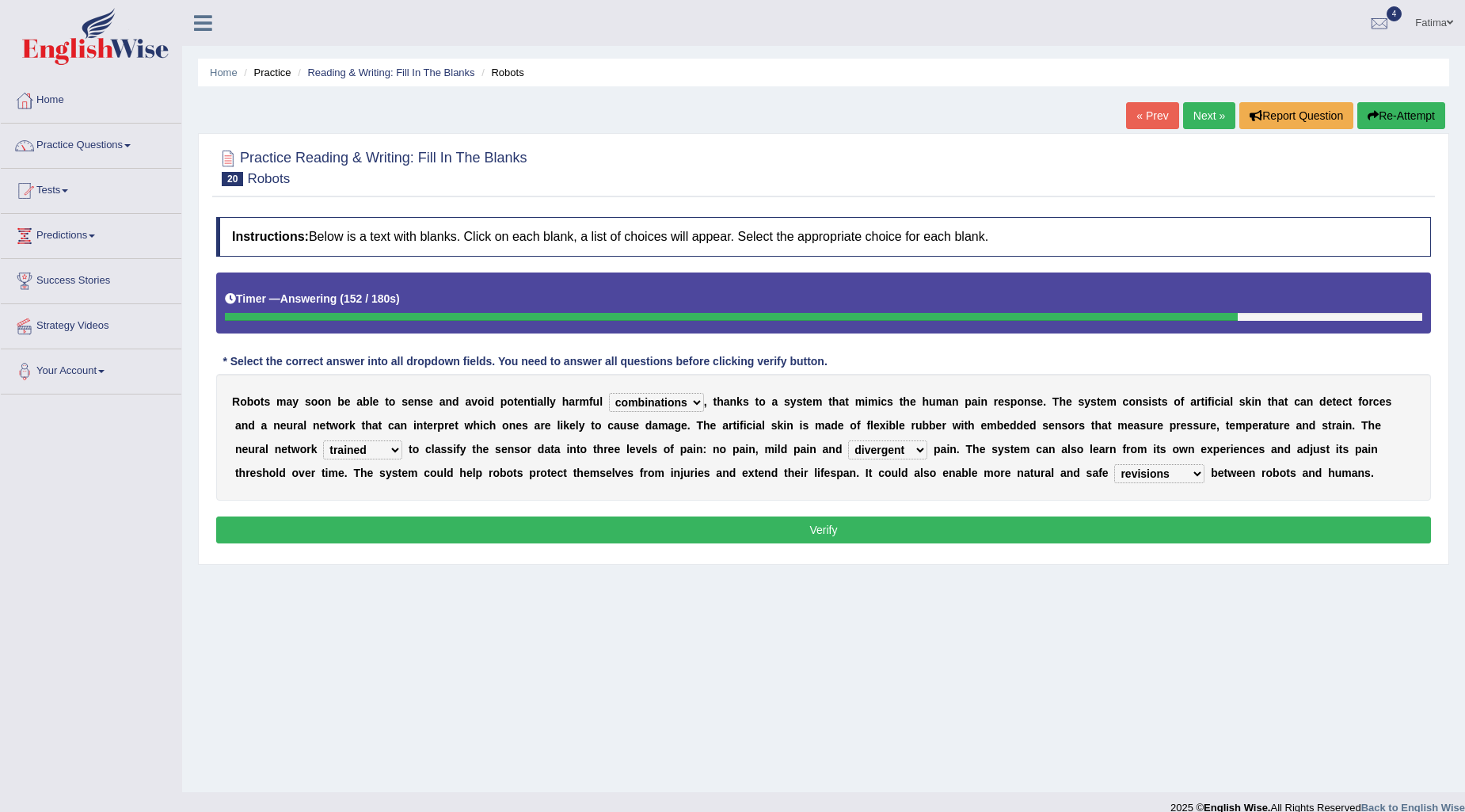
click at [1176, 475] on select "interactions revisions expectations tensions" at bounding box center [1159, 473] width 90 height 19
select select "interactions"
click at [1115, 464] on select "interactions revisions expectations tensions" at bounding box center [1159, 473] width 90 height 19
click at [1067, 531] on button "Verify" at bounding box center [823, 529] width 1214 height 27
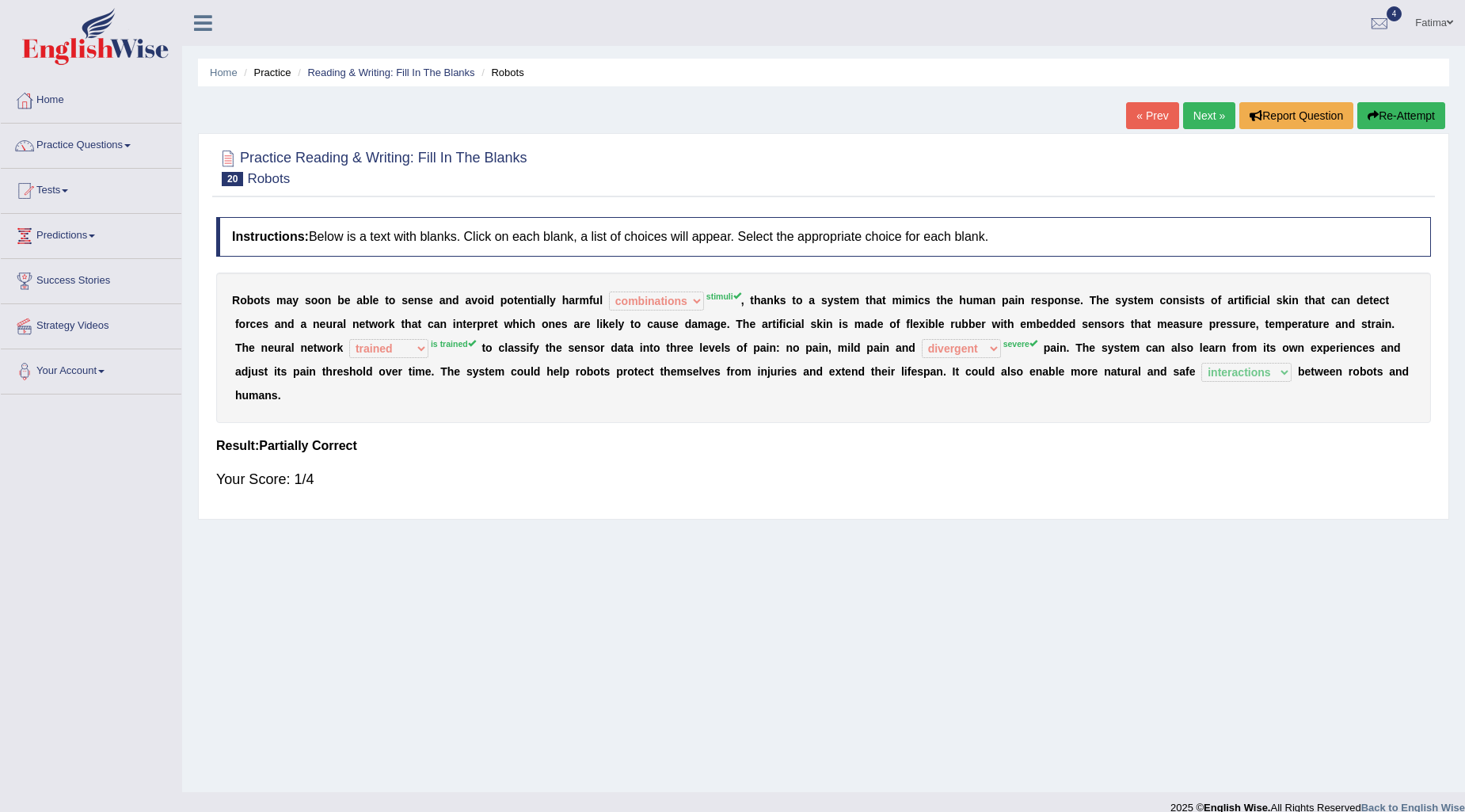
click at [1192, 119] on link "Next »" at bounding box center [1210, 115] width 52 height 27
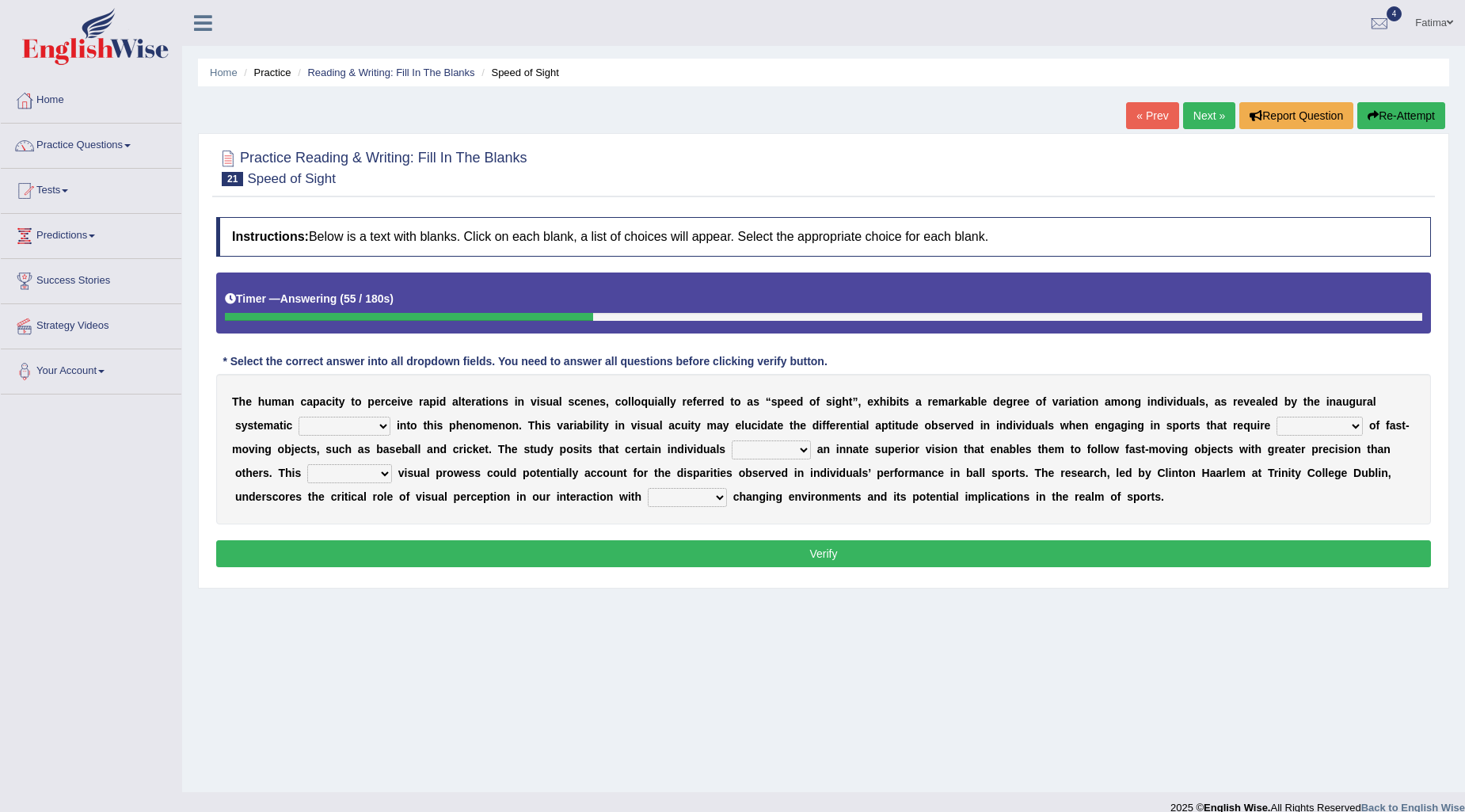
click at [335, 434] on select "balance intermission identification investigation" at bounding box center [344, 426] width 92 height 19
select select "identification"
click at [298, 416] on select "balance intermission identification investigation" at bounding box center [344, 426] width 92 height 19
click at [762, 456] on select "render store wear possess" at bounding box center [771, 450] width 80 height 19
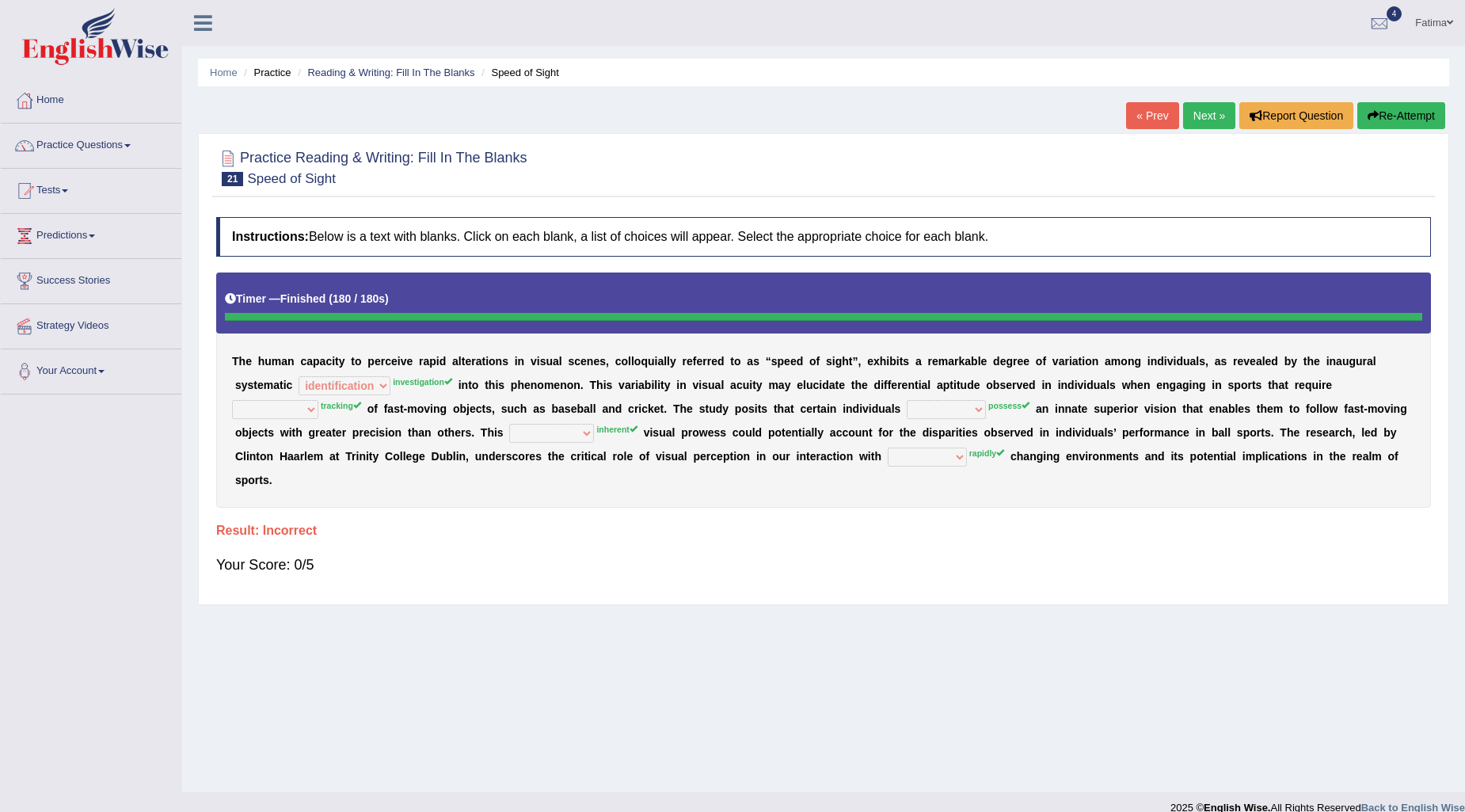
click at [1411, 105] on button "Re-Attempt" at bounding box center [1401, 115] width 88 height 27
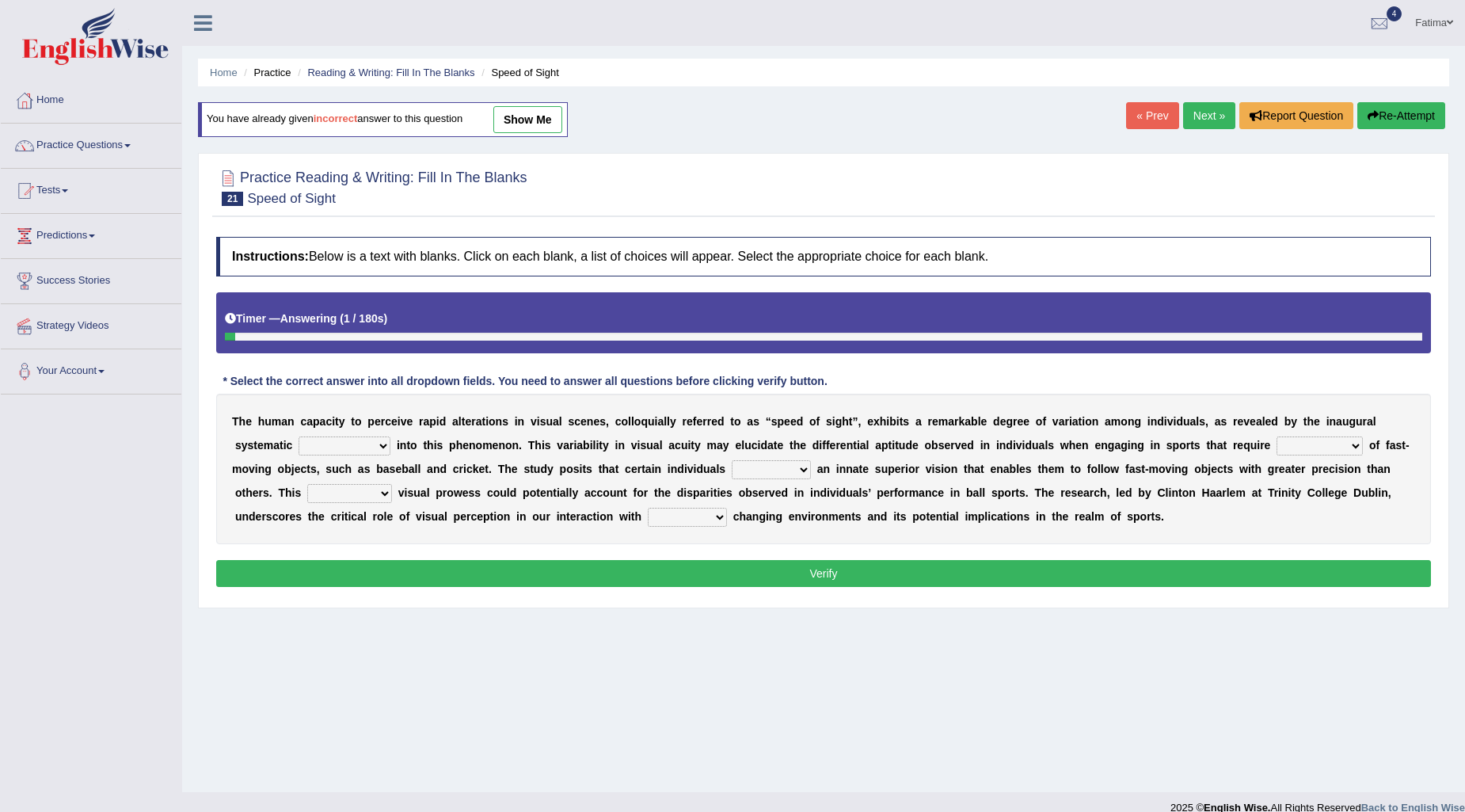
click at [1289, 444] on select "tracking distorting ensuring transmitting" at bounding box center [1319, 445] width 86 height 19
select select "ensuring"
click at [1276, 436] on select "tracking distorting ensuring transmitting" at bounding box center [1319, 445] width 86 height 19
click at [296, 446] on b at bounding box center [295, 445] width 7 height 13
click at [349, 462] on b "h" at bounding box center [349, 469] width 7 height 13
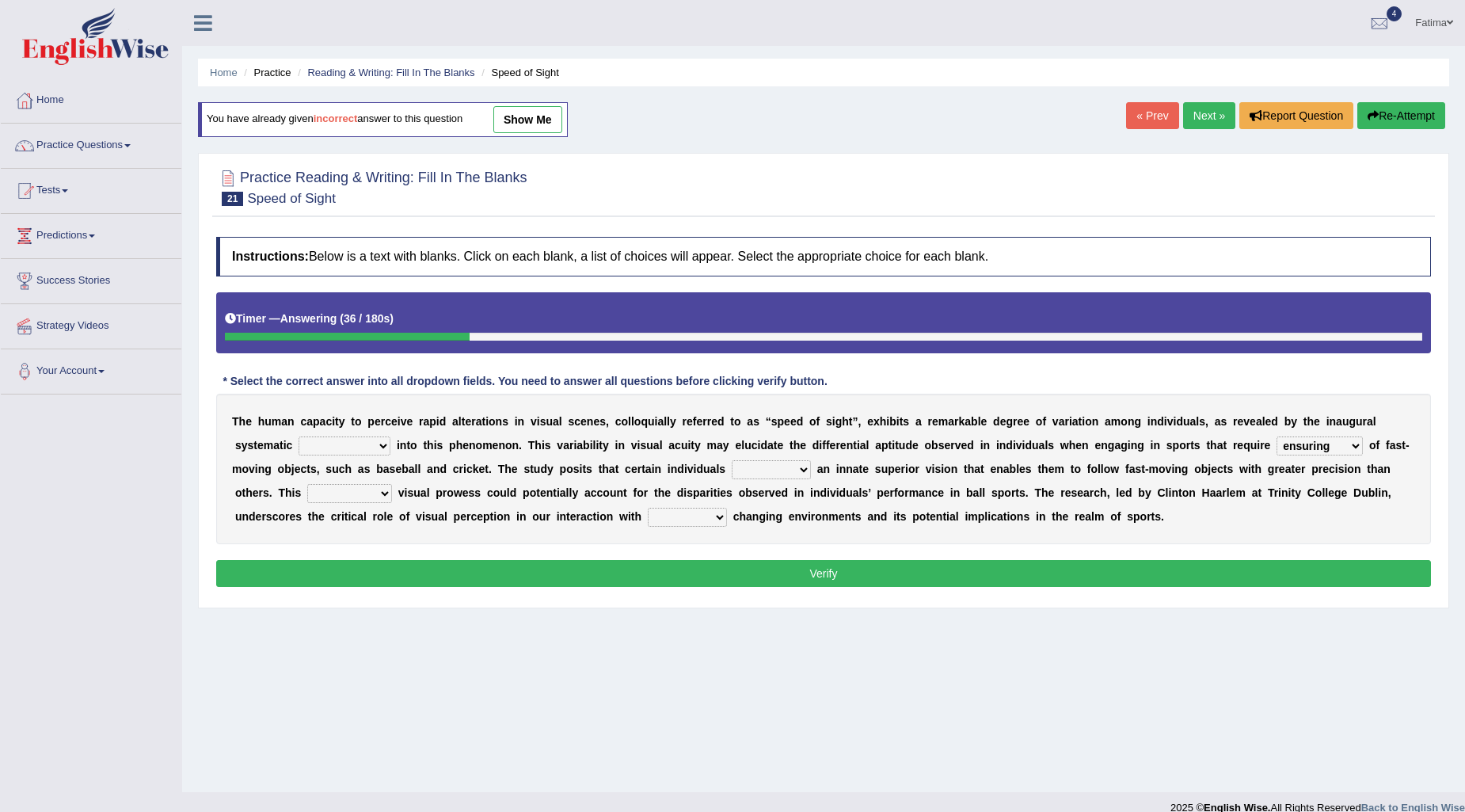
click at [354, 444] on select "balance intermission identification investigation" at bounding box center [344, 445] width 92 height 19
select select "investigation"
click at [298, 436] on select "balance intermission identification investigation" at bounding box center [344, 445] width 92 height 19
click at [791, 471] on select "render store wear possess" at bounding box center [771, 470] width 80 height 19
click at [732, 460] on select "render store wear possess" at bounding box center [771, 470] width 80 height 19
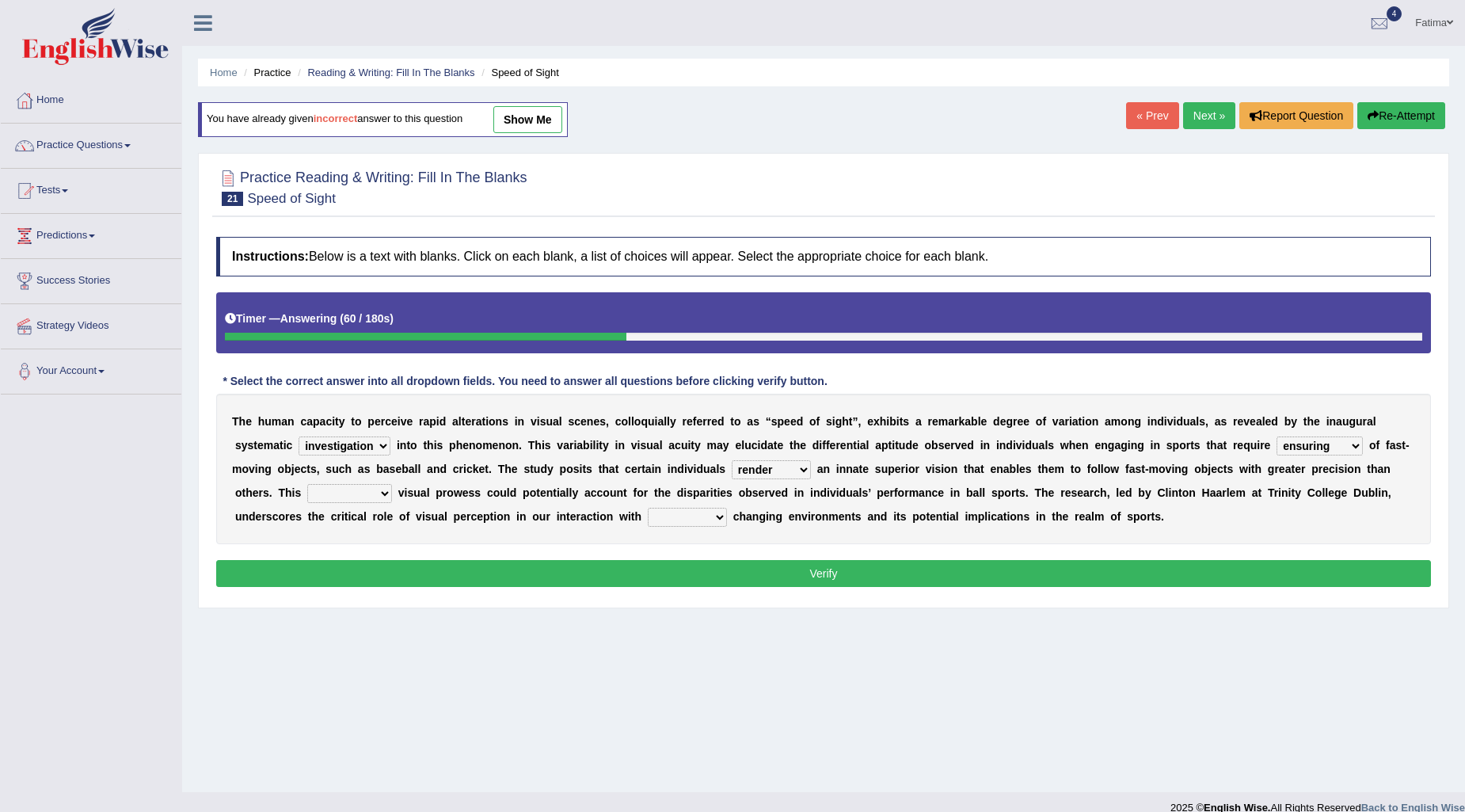
click at [784, 464] on select "render store wear possess" at bounding box center [771, 470] width 80 height 19
select select "possess"
click at [732, 460] on select "render store wear possess" at bounding box center [771, 470] width 80 height 19
click at [358, 494] on select "responsible inherent verbal logical" at bounding box center [349, 493] width 85 height 19
select select "responsible"
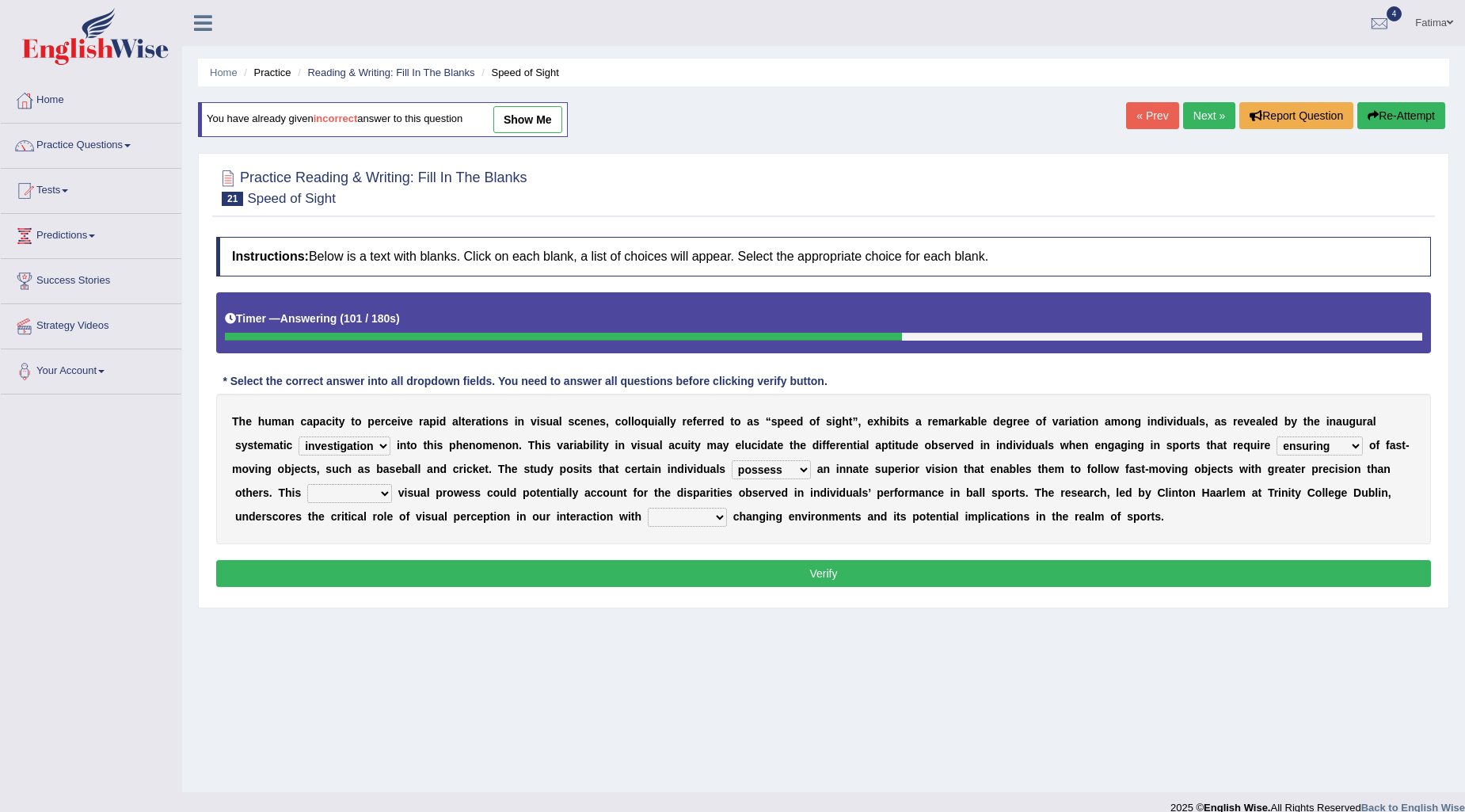
click at [307, 484] on select "responsible inherent verbal logical" at bounding box center [349, 493] width 85 height 19
click at [675, 514] on select "typically vividly rapidly basically" at bounding box center [687, 517] width 80 height 19
select select "rapidly"
click at [647, 508] on select "typically vividly rapidly basically" at bounding box center [687, 517] width 80 height 19
click at [872, 570] on button "Verify" at bounding box center [823, 573] width 1214 height 27
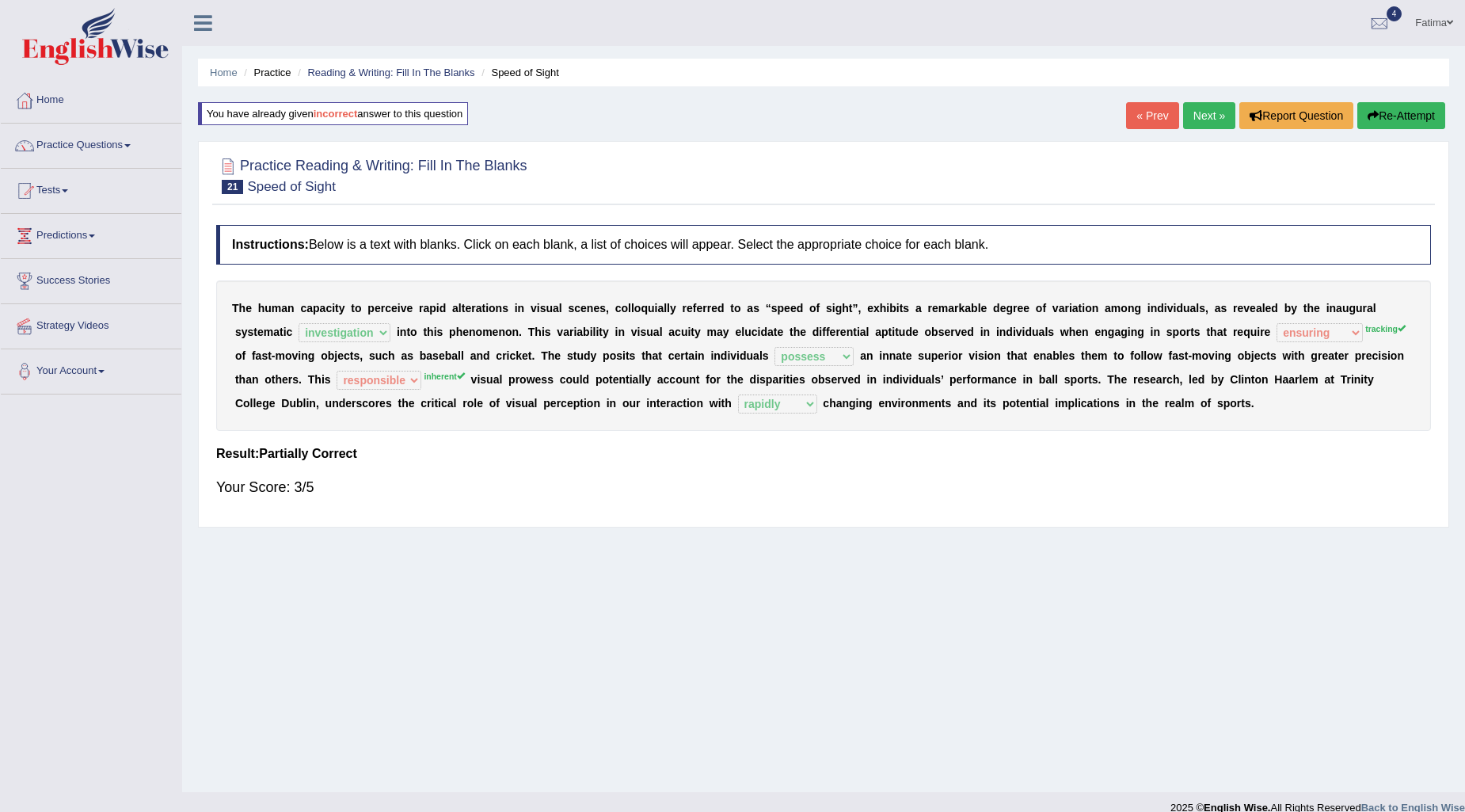
click at [1204, 111] on link "Next »" at bounding box center [1210, 115] width 52 height 27
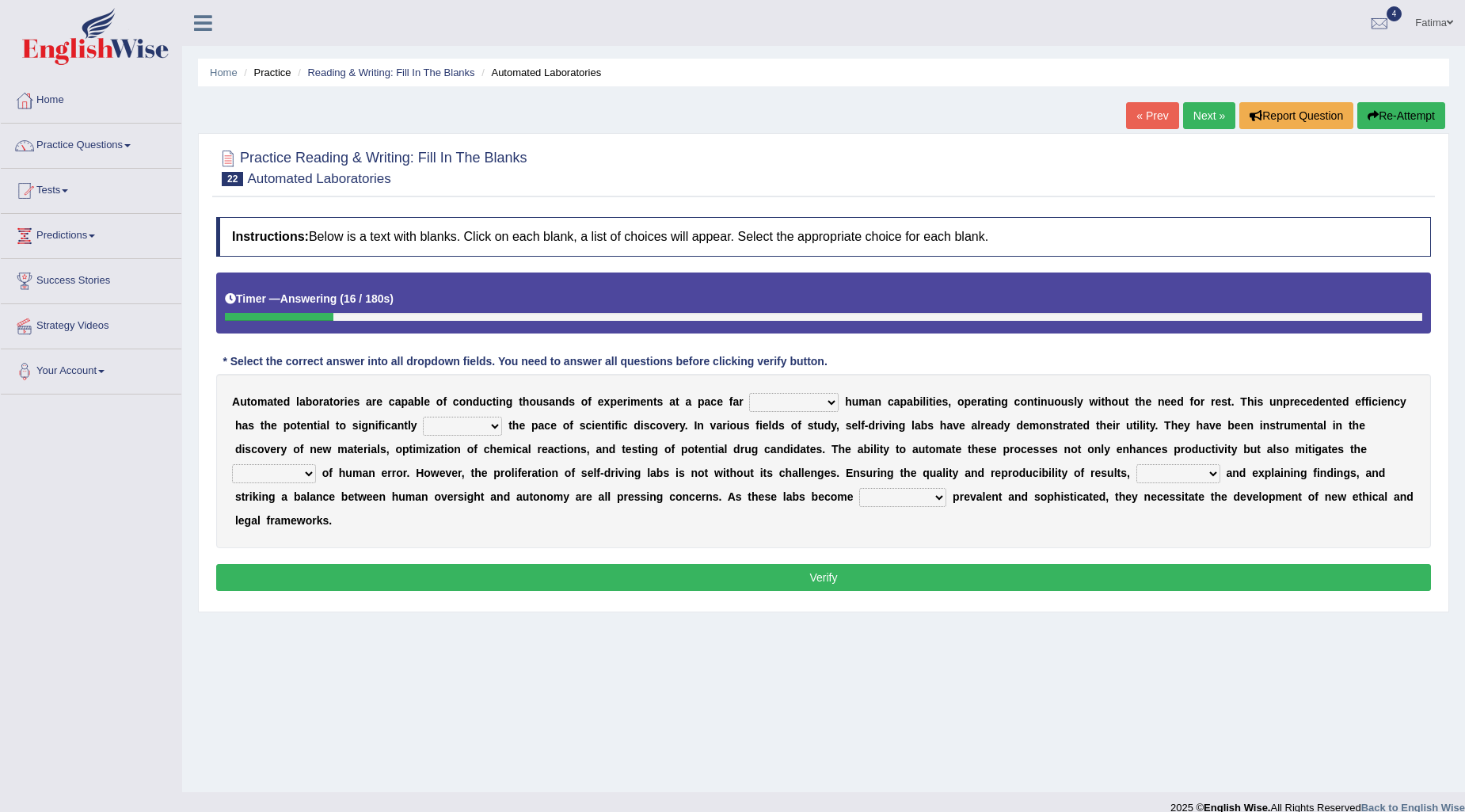
click at [788, 408] on select "exceeds exceeding that exceeds to exceed" at bounding box center [794, 402] width 90 height 19
click at [749, 393] on select "exceeds exceeding that exceeds to exceed" at bounding box center [794, 402] width 90 height 19
click at [788, 407] on select "exceeds exceeding that exceeds to exceed" at bounding box center [794, 402] width 90 height 19
select select "exceeding"
click at [749, 393] on select "exceeds exceeding that exceeds to exceed" at bounding box center [794, 402] width 90 height 19
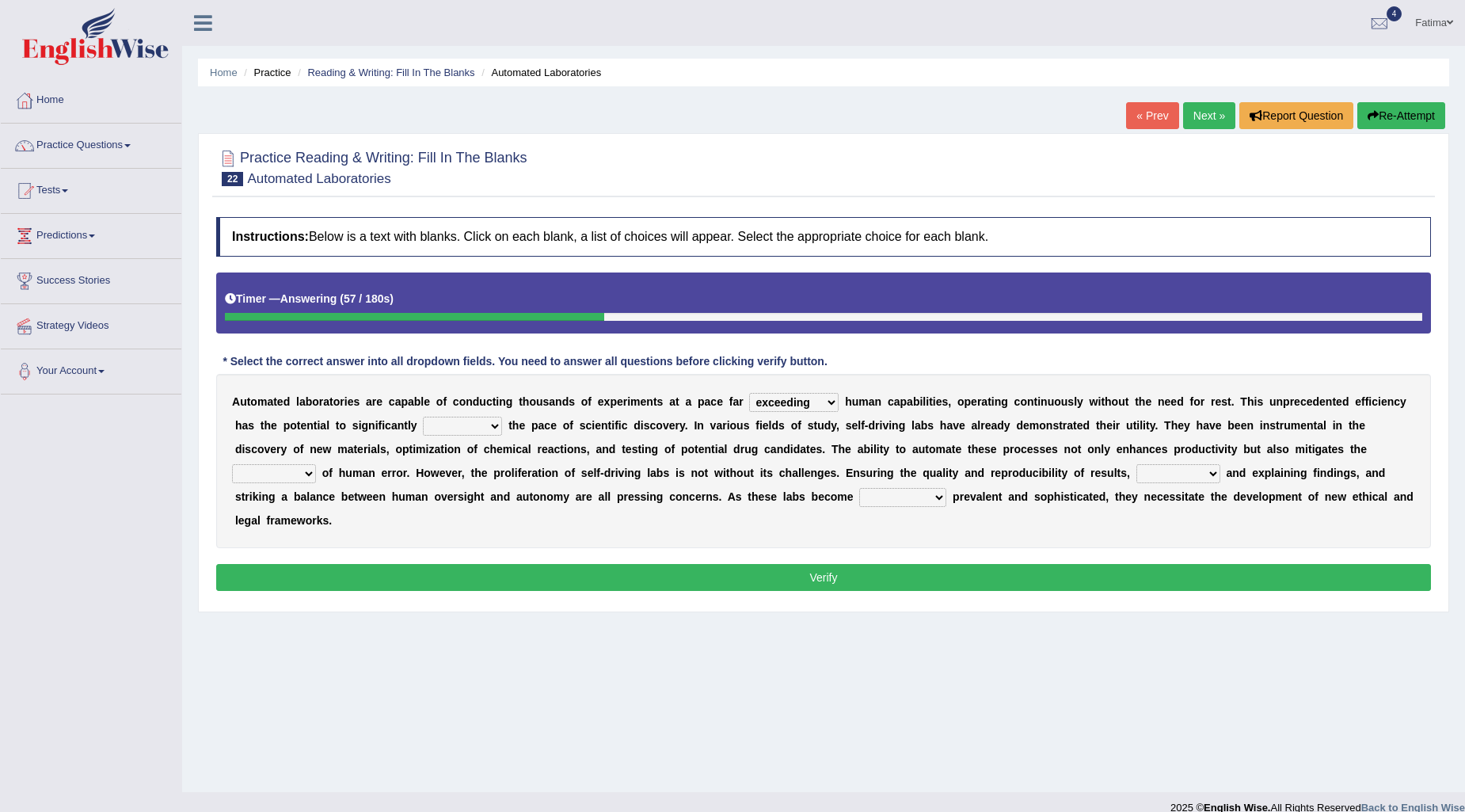
click at [452, 430] on select "match grow accelerate mirror" at bounding box center [462, 426] width 80 height 19
select select "grow"
click at [423, 416] on select "match grow accelerate mirror" at bounding box center [462, 426] width 80 height 19
click at [256, 479] on select "appearance result risk process" at bounding box center [274, 473] width 84 height 19
select select "risk"
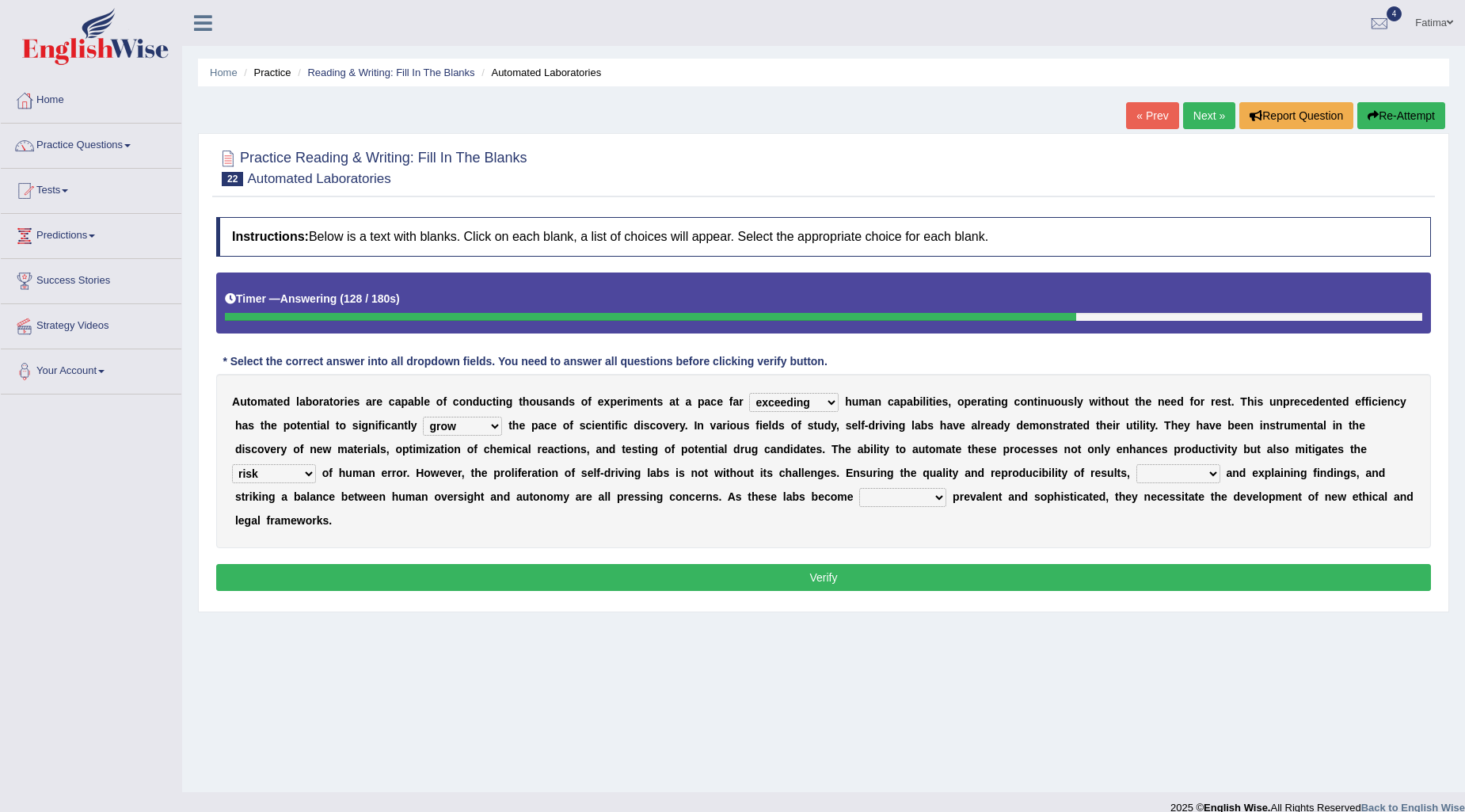
click at [232, 464] on select "appearance result risk process" at bounding box center [274, 473] width 84 height 19
click at [1158, 469] on select "interpreting discarding simplifying dispensing" at bounding box center [1179, 473] width 84 height 19
select select "simplifying"
click at [1138, 464] on select "interpreting discarding simplifying dispensing" at bounding box center [1179, 473] width 84 height 19
click at [921, 501] on select "increasingly neatly marginally reluctantly" at bounding box center [902, 497] width 87 height 19
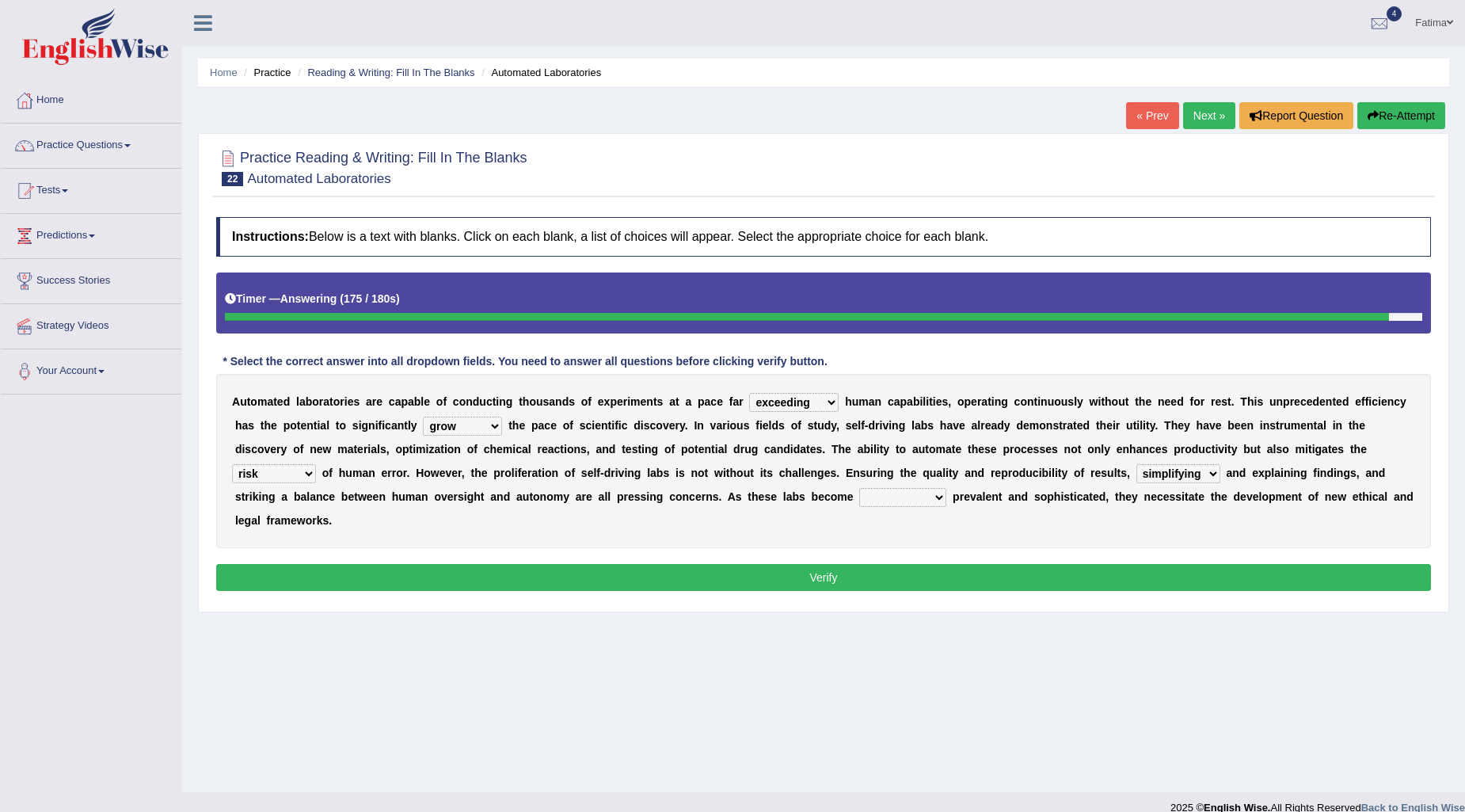
select select "increasingly"
click at [859, 487] on select "increasingly neatly marginally reluctantly" at bounding box center [902, 497] width 87 height 19
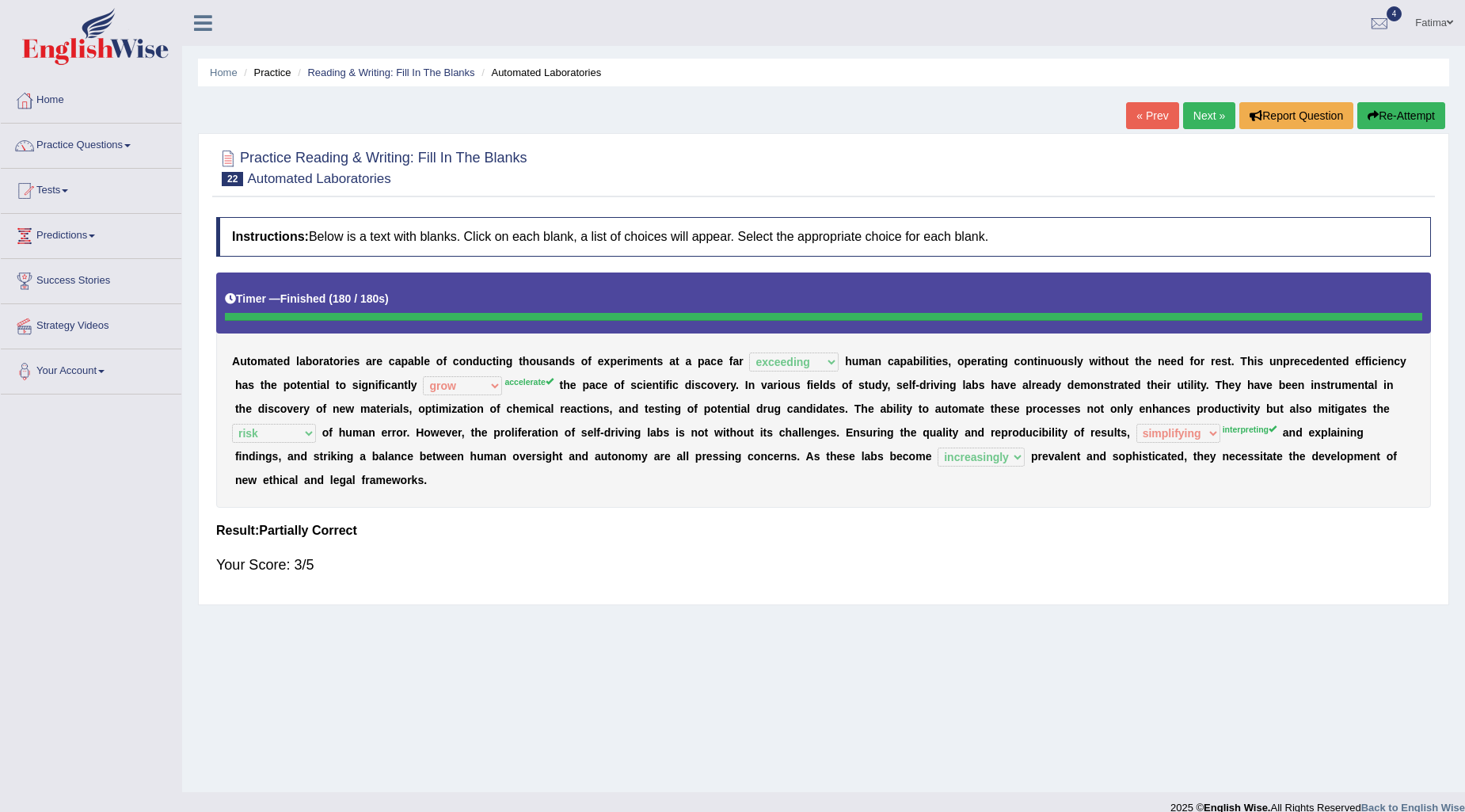
click at [1189, 114] on link "Next »" at bounding box center [1210, 115] width 52 height 27
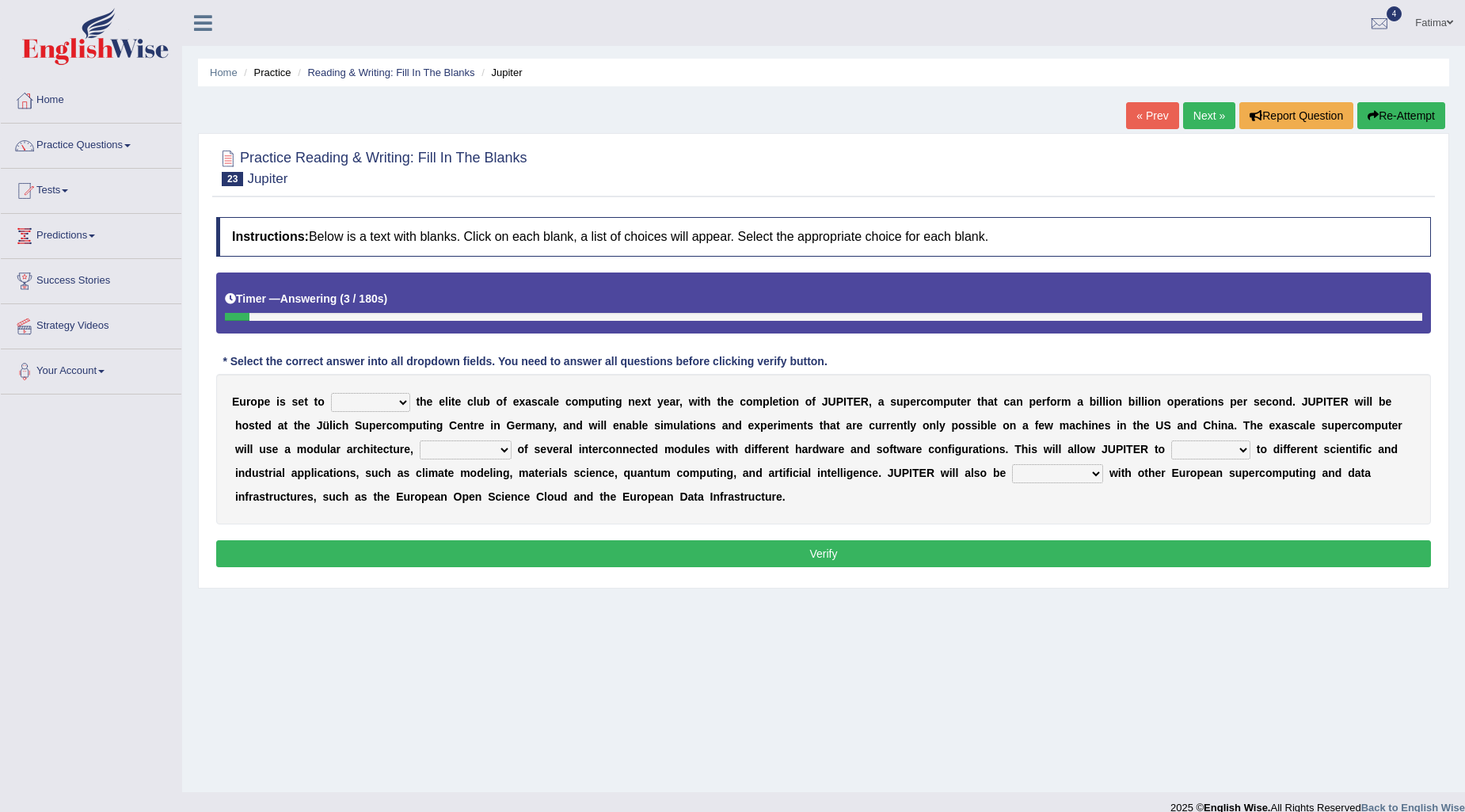
click at [357, 399] on select "mimic challenge join enroll" at bounding box center [370, 402] width 80 height 19
select select "join"
click at [331, 393] on select "mimic challenge join enroll" at bounding box center [370, 402] width 80 height 19
click at [491, 446] on select "consisting constructing collaborating including" at bounding box center [466, 450] width 92 height 19
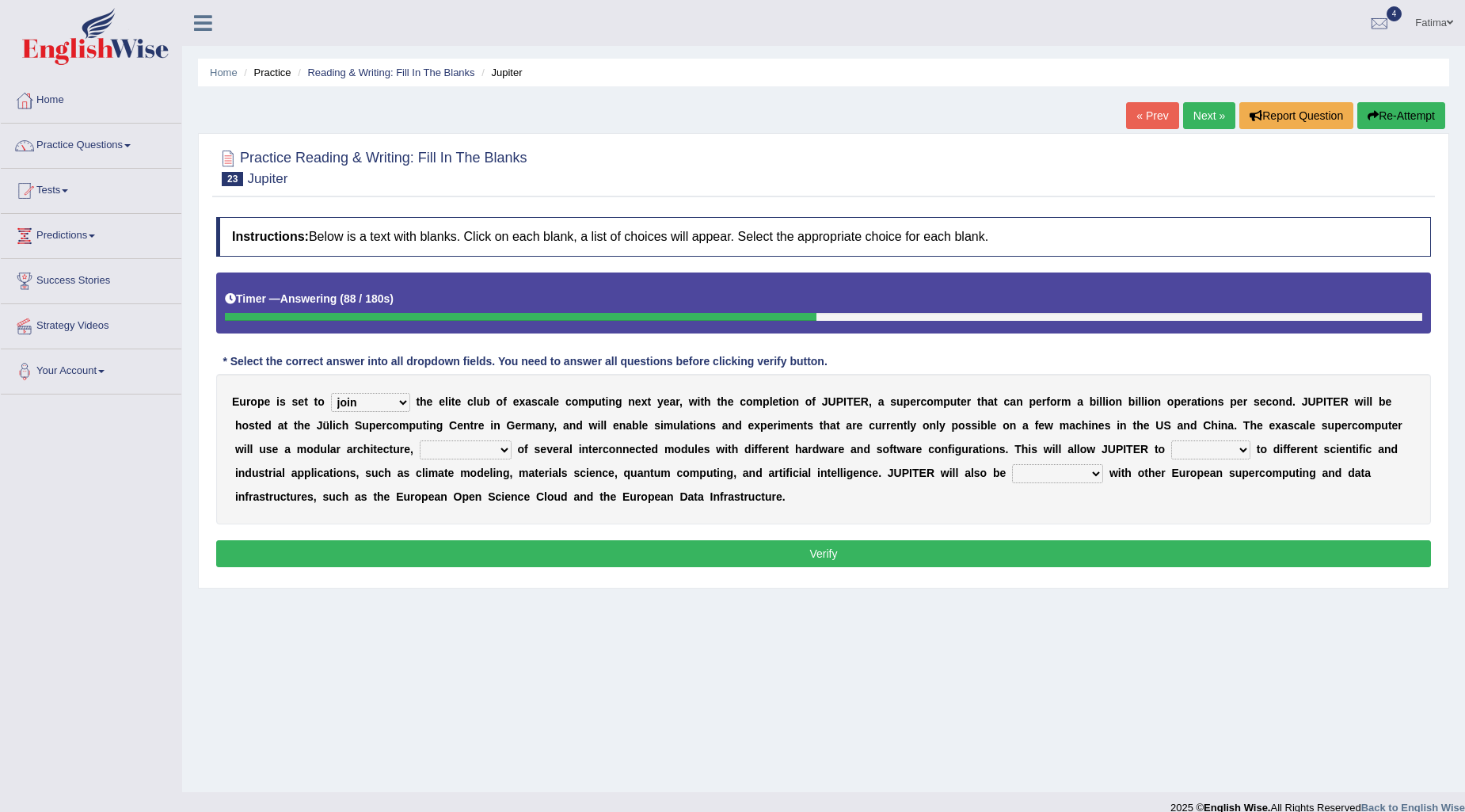
select select "including"
click at [420, 441] on select "consisting constructing collaborating including" at bounding box center [466, 450] width 92 height 19
click at [1212, 452] on select "adapt detach stagnate devote" at bounding box center [1211, 450] width 80 height 19
select select "devote"
click at [1172, 441] on select "adapt detach stagnate devote" at bounding box center [1211, 450] width 80 height 19
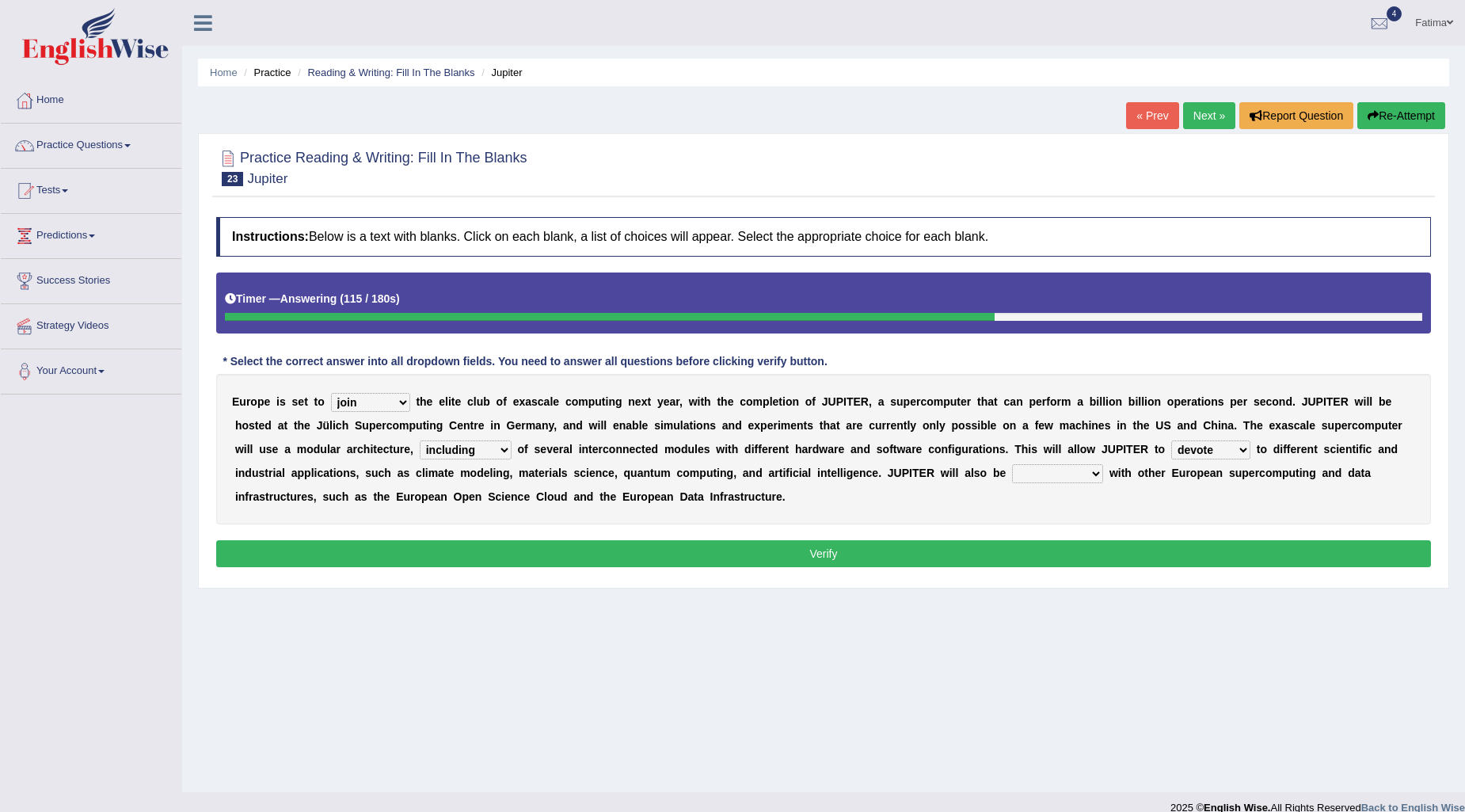
click at [1019, 472] on select "incompatible integrated related generated" at bounding box center [1057, 473] width 91 height 19
select select "generated"
click at [1012, 464] on select "incompatible integrated related generated" at bounding box center [1057, 473] width 91 height 19
click at [933, 555] on button "Verify" at bounding box center [823, 553] width 1214 height 27
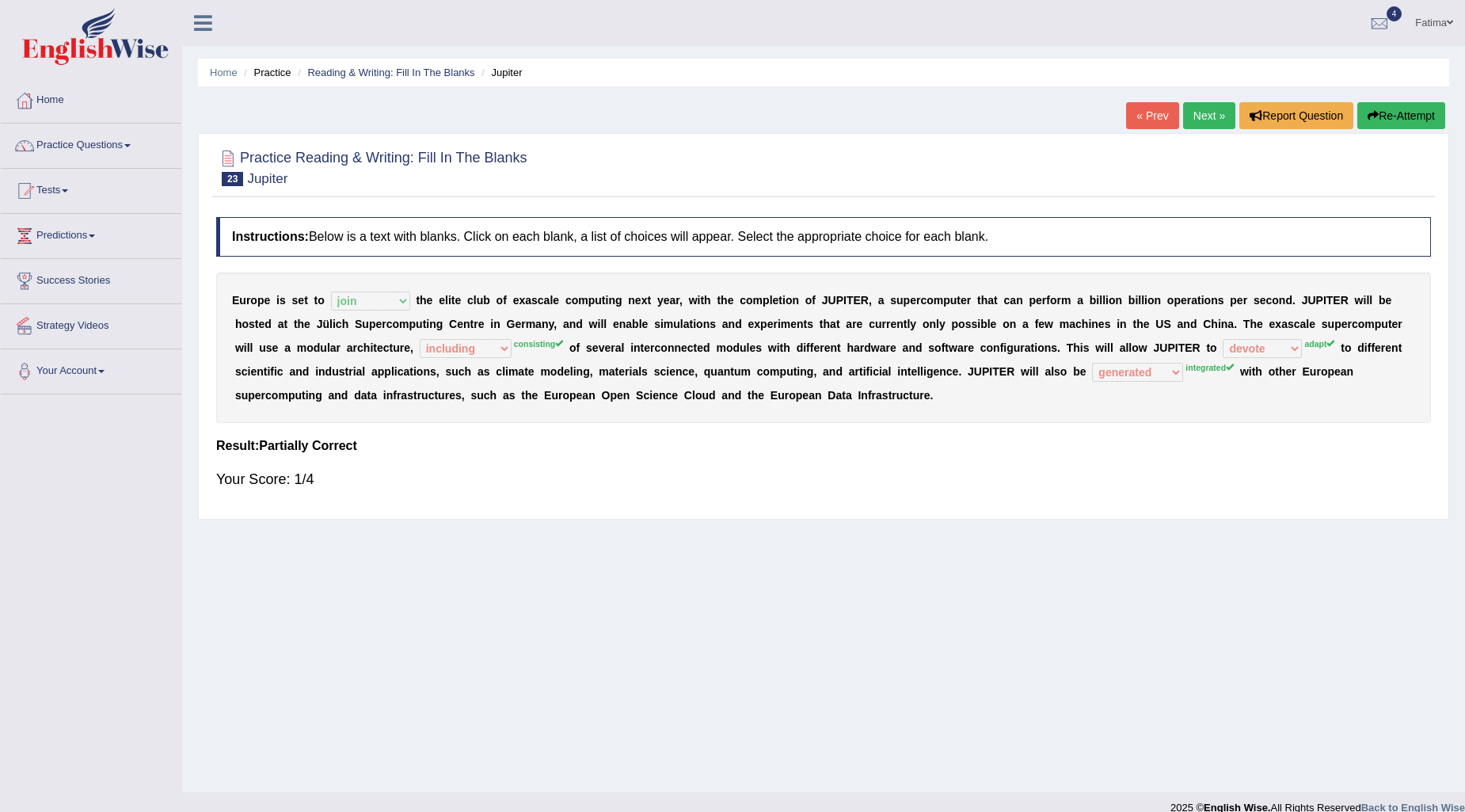
click at [1207, 114] on link "Next »" at bounding box center [1210, 115] width 52 height 27
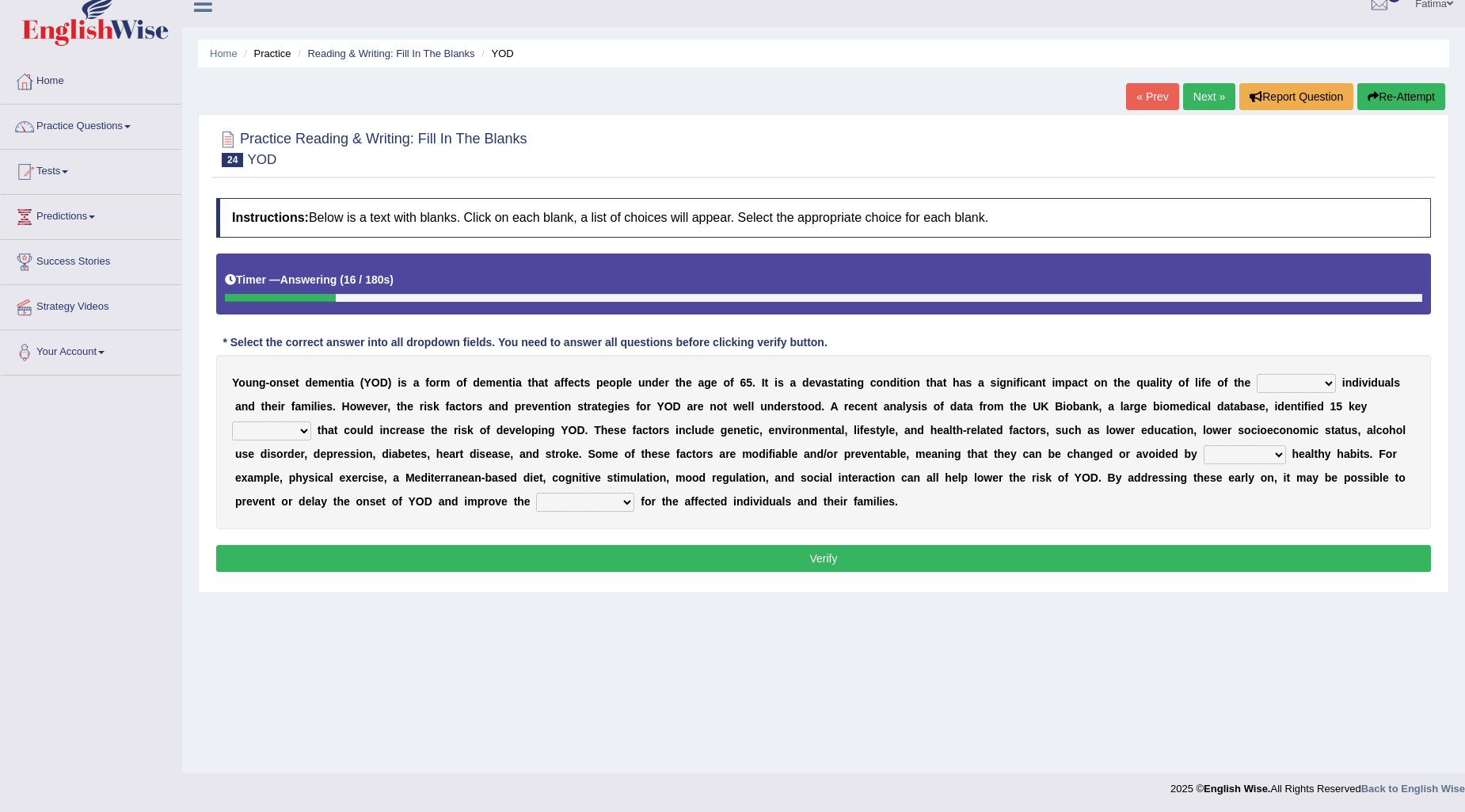
click at [1318, 383] on select "effective affective affected effected" at bounding box center [1296, 384] width 80 height 19
select select "affected"
click at [1256, 374] on select "effective affective affected effected" at bounding box center [1296, 384] width 80 height 19
click at [268, 424] on select "locks standards factors roles" at bounding box center [271, 430] width 80 height 19
select select "factors"
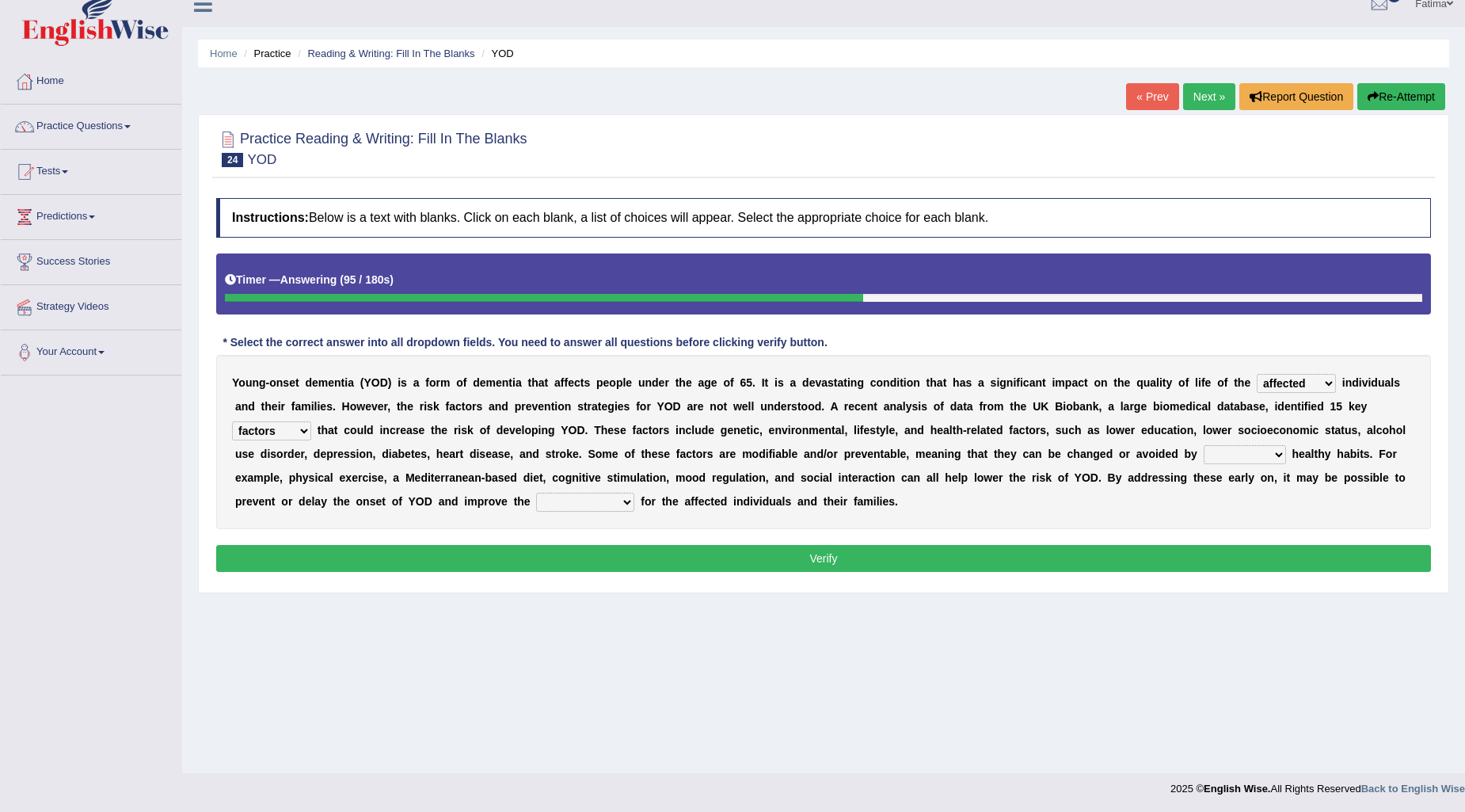
click at [232, 421] on select "locks standards factors roles" at bounding box center [271, 430] width 80 height 19
click at [1244, 455] on select "adopting dominating leading varying" at bounding box center [1245, 455] width 82 height 19
select select "leading"
click at [1204, 445] on select "adopting dominating leading varying" at bounding box center [1245, 455] width 82 height 19
click at [1272, 461] on select "adopting dominating leading varying" at bounding box center [1245, 455] width 82 height 19
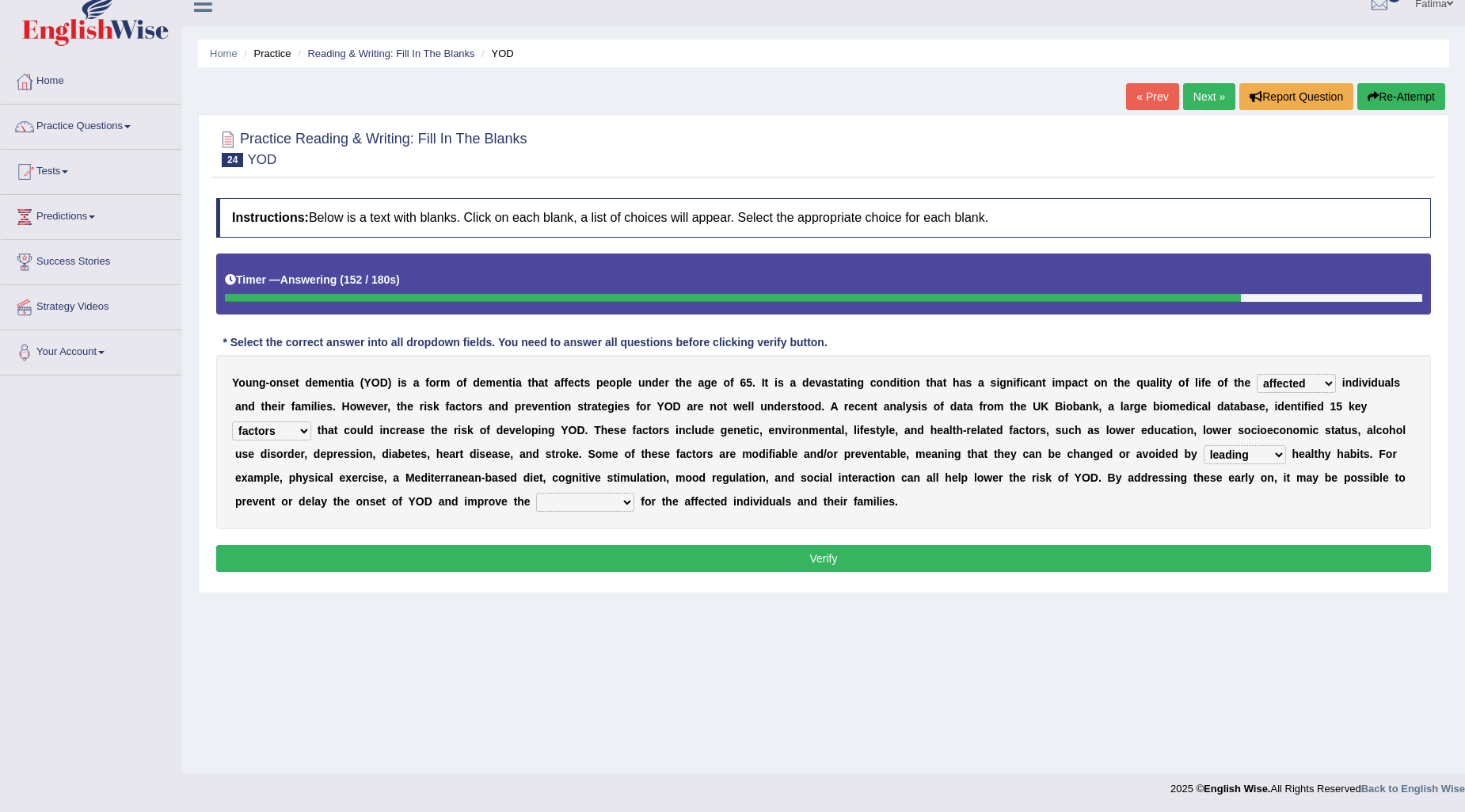
drag, startPoint x: 1047, startPoint y: 484, endPoint x: 1023, endPoint y: 487, distance: 24.2
click at [1045, 486] on div "Y o u n g - o n s e t d e m e n t i a ( Y O D ) i s a f o r m o f d e m e n t i…" at bounding box center [823, 442] width 1214 height 174
click at [544, 501] on select "outcomes categories repercussions findings" at bounding box center [585, 501] width 98 height 19
select select "categories"
click at [536, 492] on select "outcomes categories repercussions findings" at bounding box center [585, 501] width 98 height 19
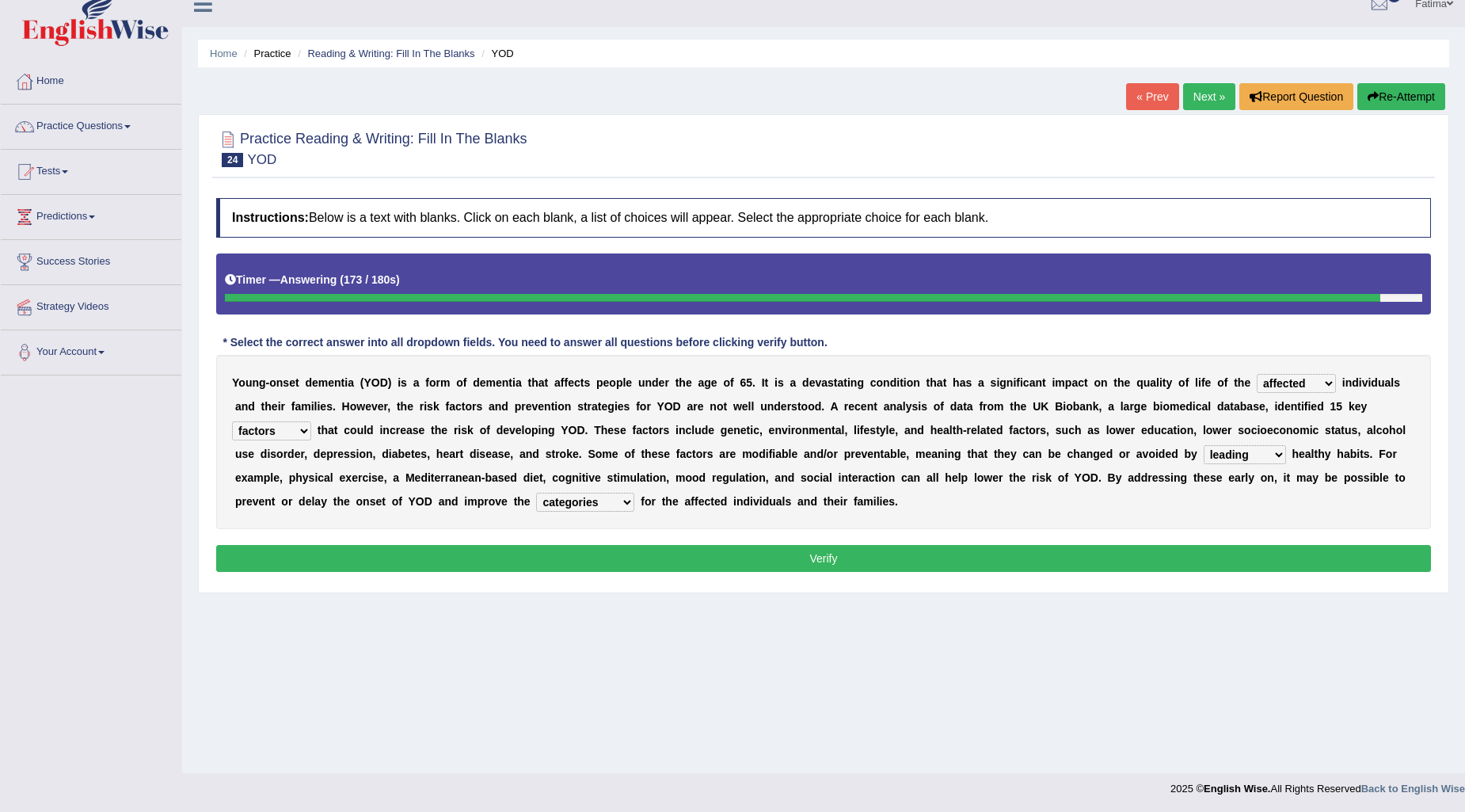
click at [705, 555] on button "Verify" at bounding box center [823, 558] width 1214 height 27
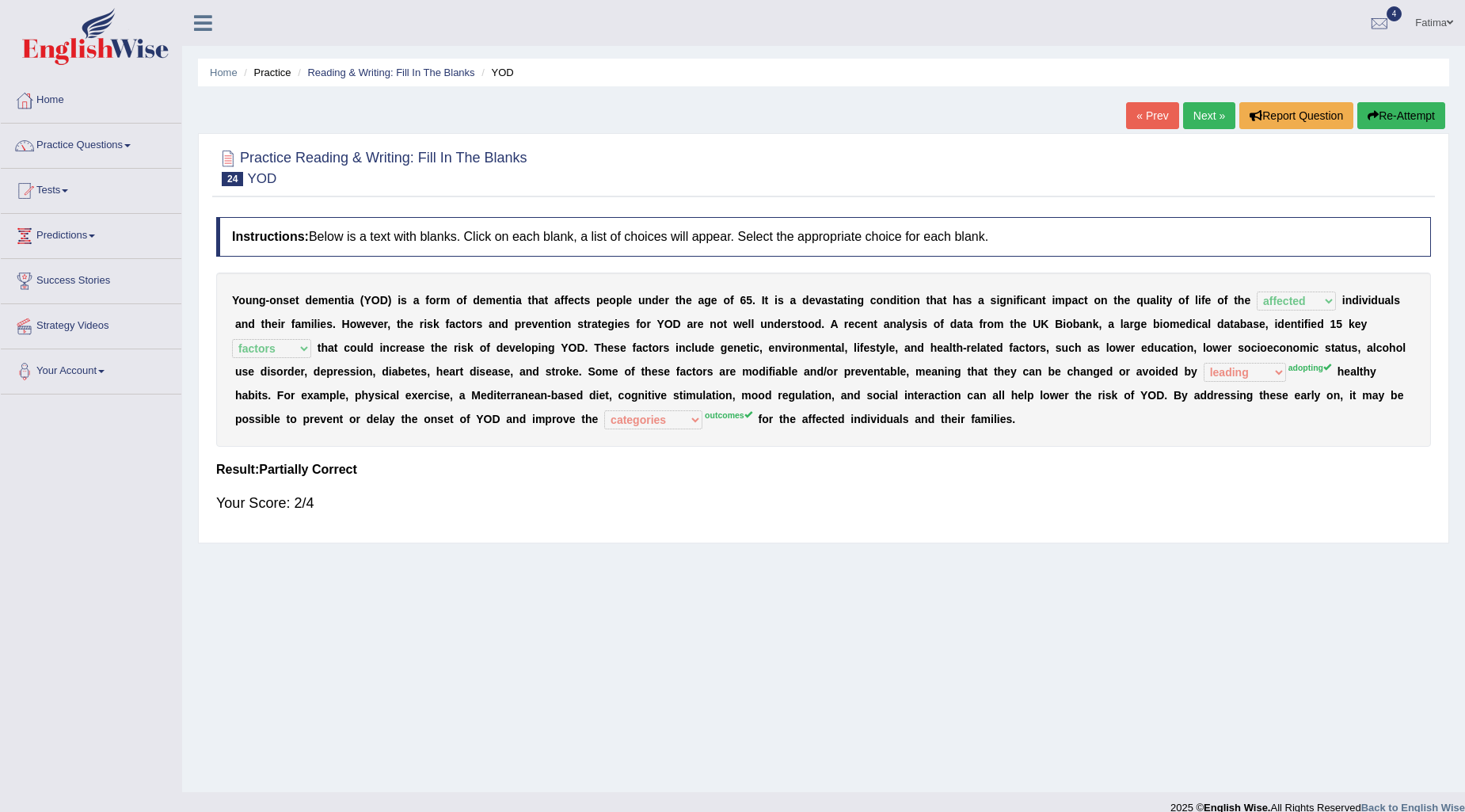
click at [1206, 111] on link "Next »" at bounding box center [1210, 115] width 52 height 27
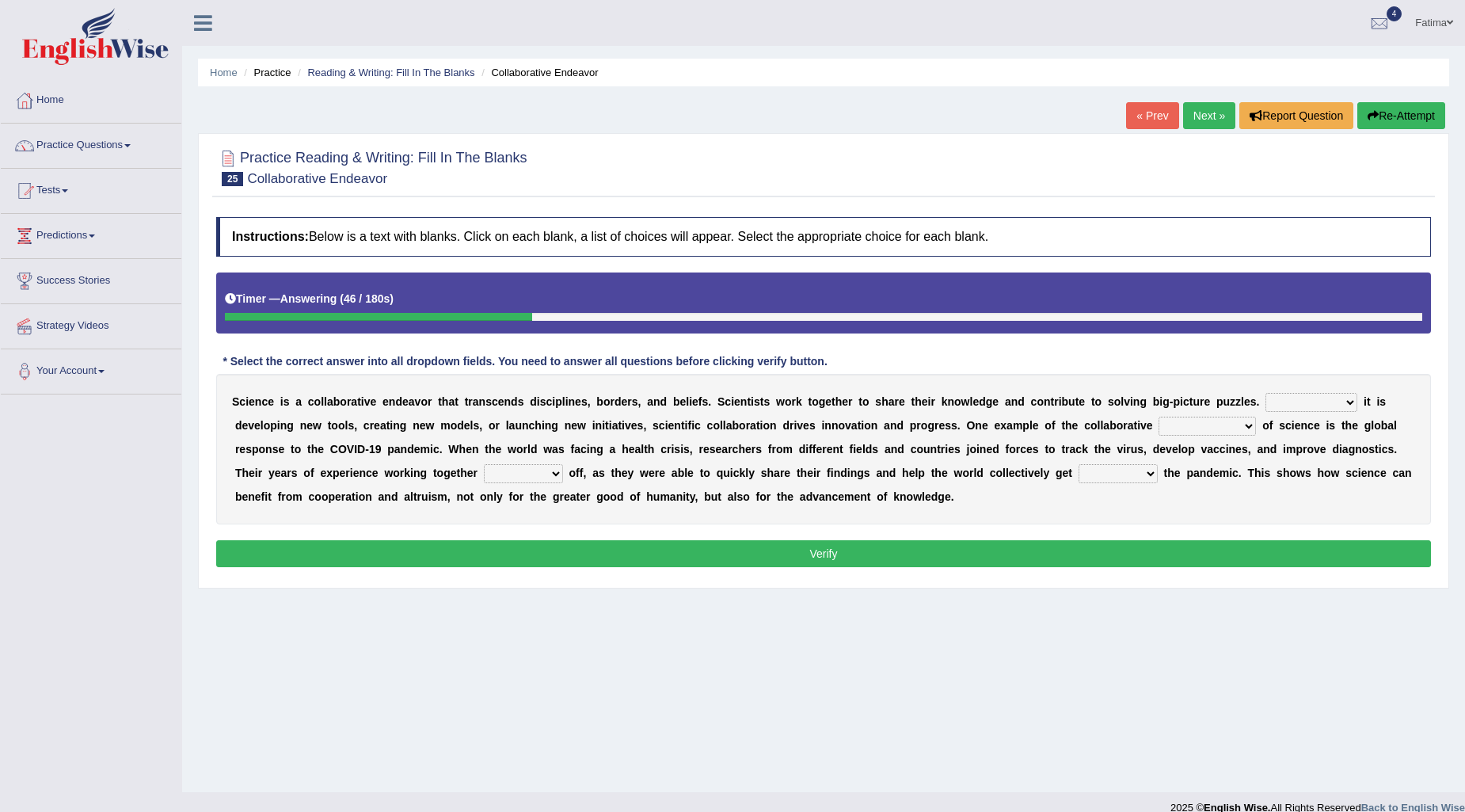
click at [1302, 394] on select "Nevertheless Unless Whether Although" at bounding box center [1312, 402] width 92 height 19
select select "Although"
click at [1266, 393] on select "Nevertheless Unless Whether Although" at bounding box center [1312, 402] width 92 height 19
click at [1194, 424] on select "independence spirit rivalry complexity" at bounding box center [1207, 426] width 97 height 19
click at [1159, 416] on select "independence spirit rivalry complexity" at bounding box center [1207, 426] width 97 height 19
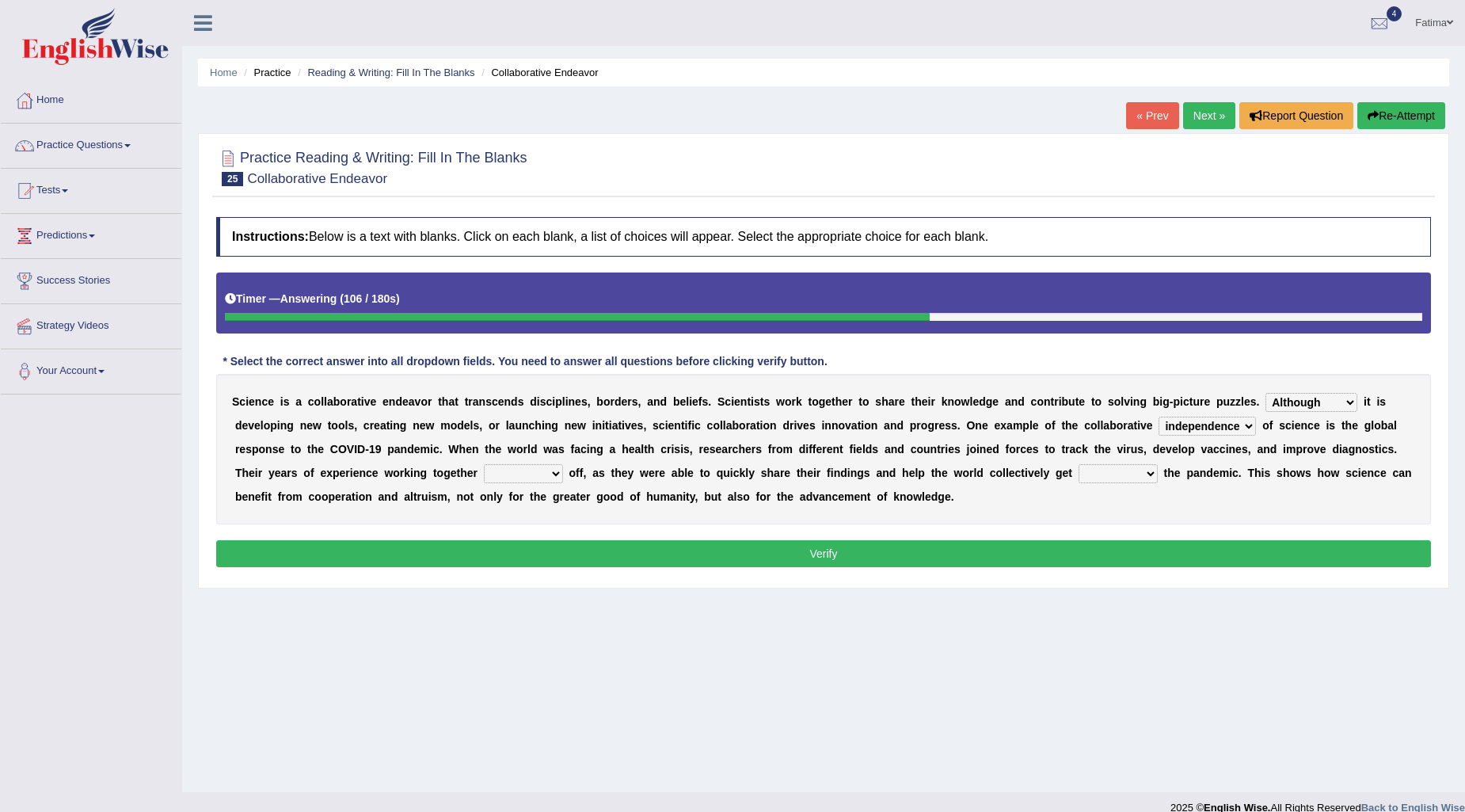
click at [1206, 428] on select "independence spirit rivalry complexity" at bounding box center [1207, 426] width 97 height 19
select select "complexity"
click at [1159, 416] on select "independence spirit rivalry complexity" at bounding box center [1207, 426] width 97 height 19
click at [527, 472] on select "lagged turned paid pushed" at bounding box center [523, 473] width 80 height 19
select select "turned"
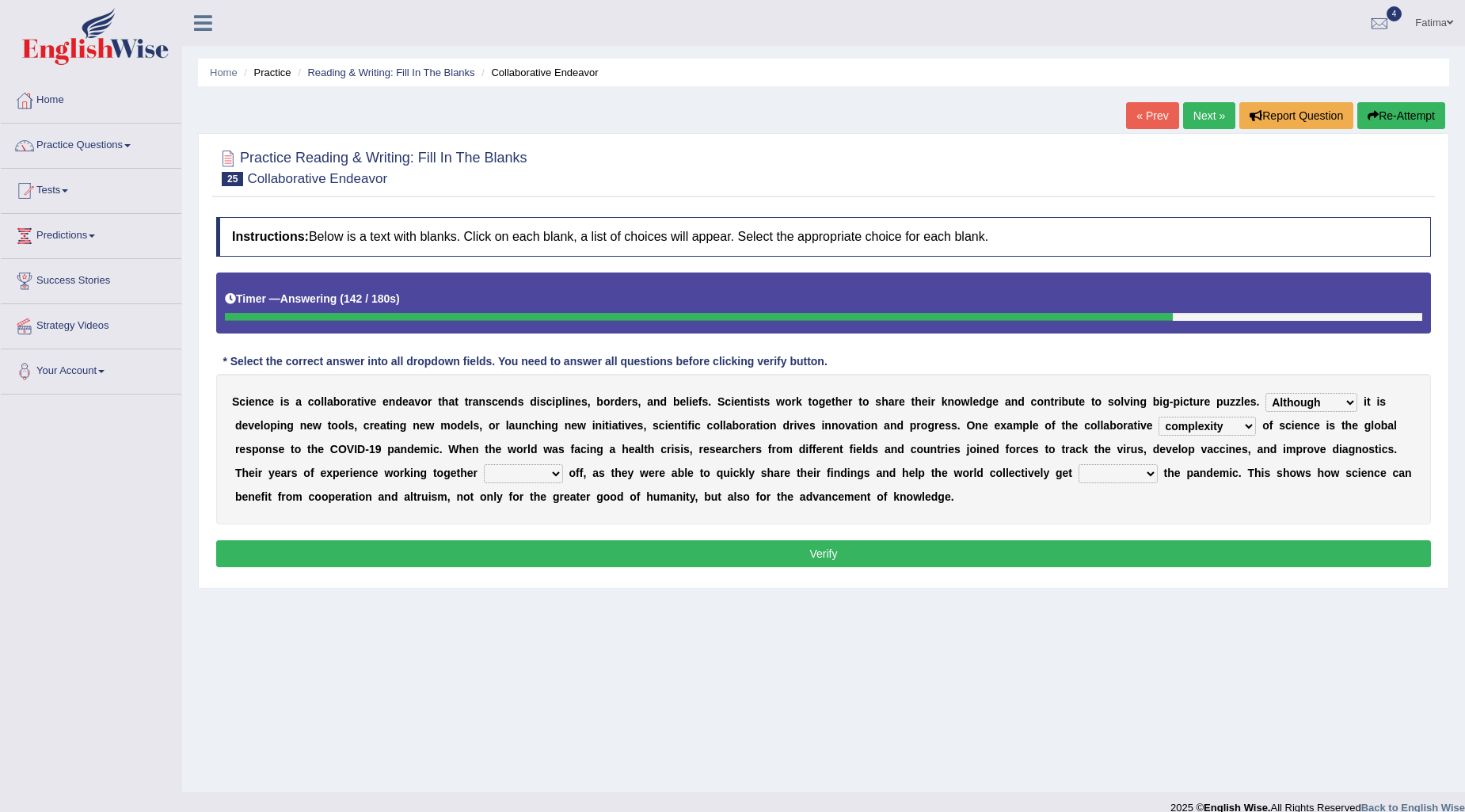
click at [484, 464] on select "lagged turned paid pushed" at bounding box center [523, 473] width 80 height 19
click at [1126, 472] on select "through against into away" at bounding box center [1118, 473] width 80 height 19
select select "against"
click at [1079, 464] on select "through against into away" at bounding box center [1118, 473] width 80 height 19
click at [771, 562] on button "Verify" at bounding box center [823, 553] width 1214 height 27
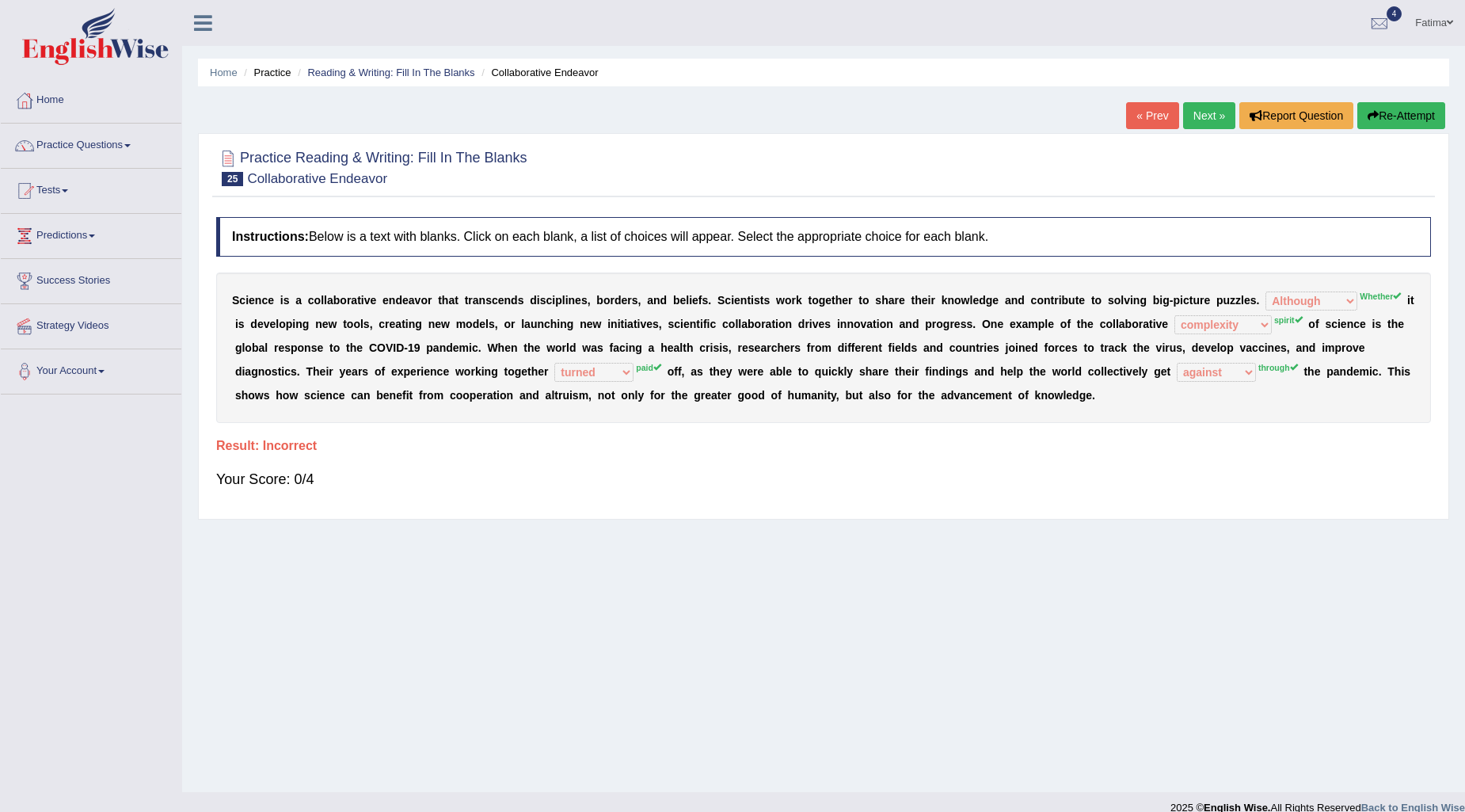
click at [1410, 99] on div "Home Practice Reading & Writing: Fill In The Blanks Collaborative Endeavor « Pr…" at bounding box center [823, 396] width 1283 height 791
click at [1383, 111] on button "Re-Attempt" at bounding box center [1401, 115] width 88 height 27
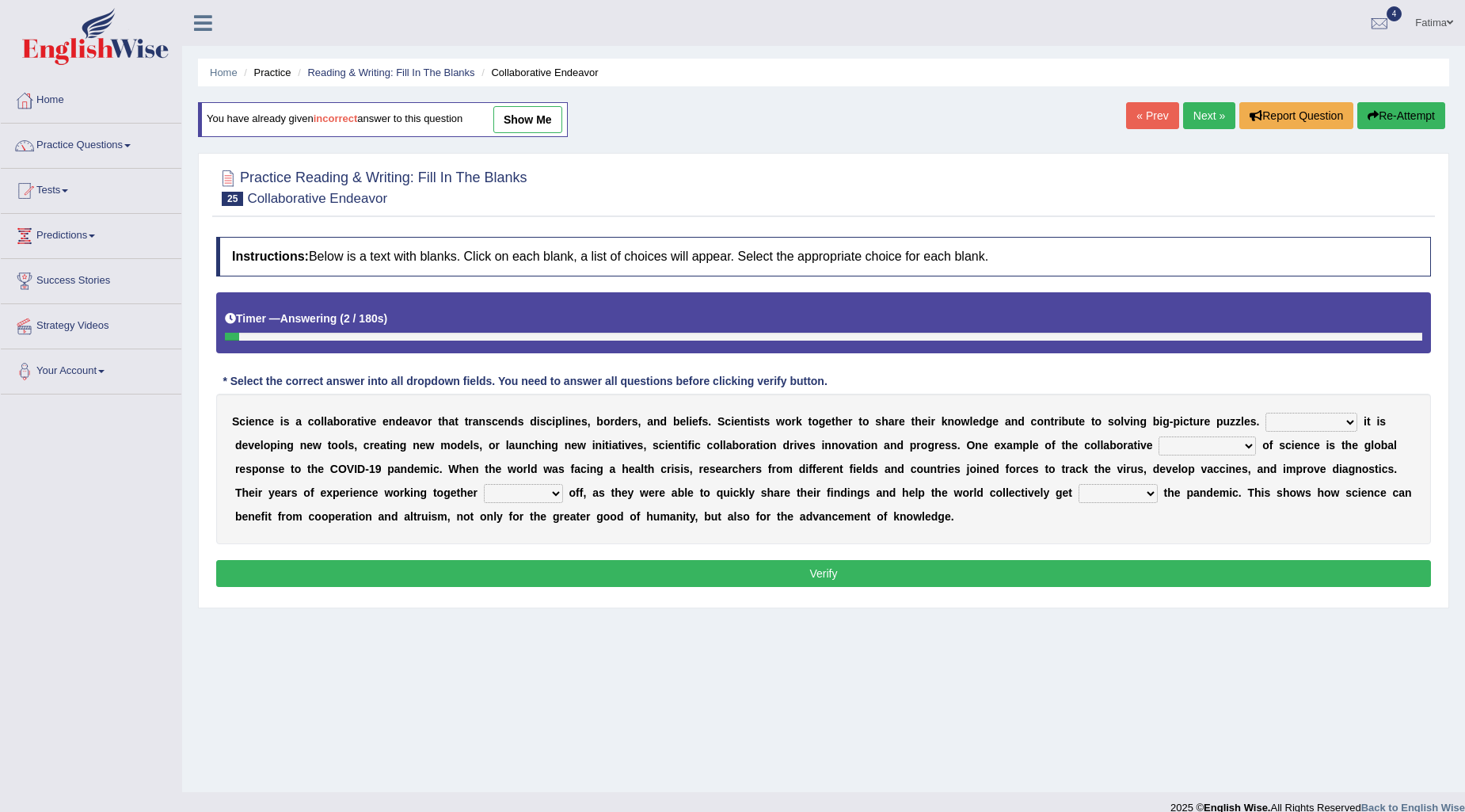
click at [514, 491] on select "lagged turned paid pushed" at bounding box center [523, 493] width 80 height 19
select select "paid"
click at [484, 484] on select "lagged turned paid pushed" at bounding box center [523, 493] width 80 height 19
click at [1202, 446] on select "independence spirit rivalry complexity" at bounding box center [1207, 445] width 97 height 19
select select "spirit"
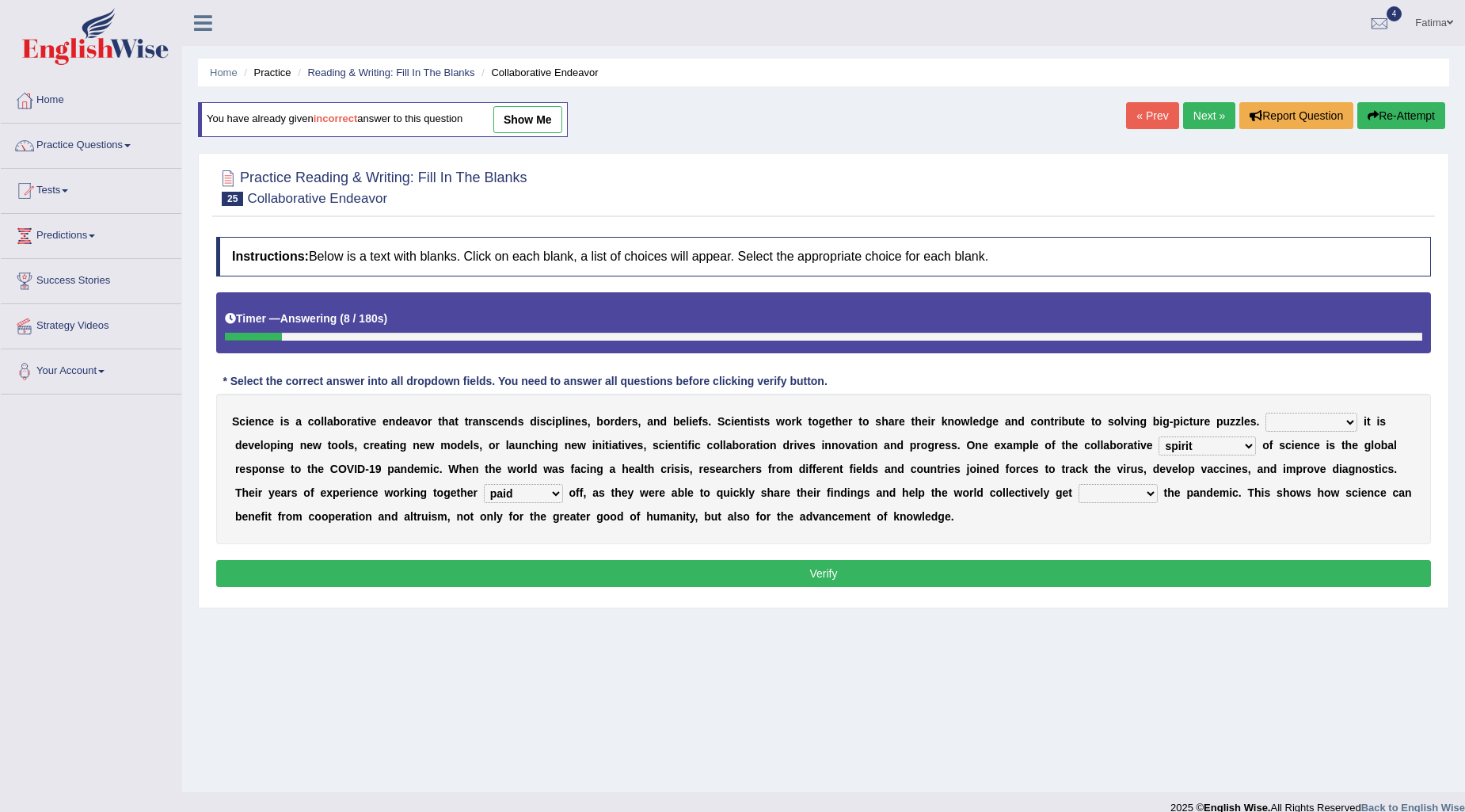
click at [1159, 436] on select "independence spirit rivalry complexity" at bounding box center [1207, 445] width 97 height 19
click at [1308, 416] on select "Nevertheless Unless Whether Although" at bounding box center [1312, 422] width 92 height 19
drag, startPoint x: 1307, startPoint y: 586, endPoint x: 1292, endPoint y: 594, distance: 17.0
click at [1297, 595] on div "Instructions: Below is a text with blanks. Click on each blank, a list of choic…" at bounding box center [823, 414] width 1223 height 370
click at [1287, 409] on div "S c i e n c e i s a c o l l a b o r a t i v e e n d e a v o r t h a t t r a n s…" at bounding box center [823, 469] width 1214 height 151
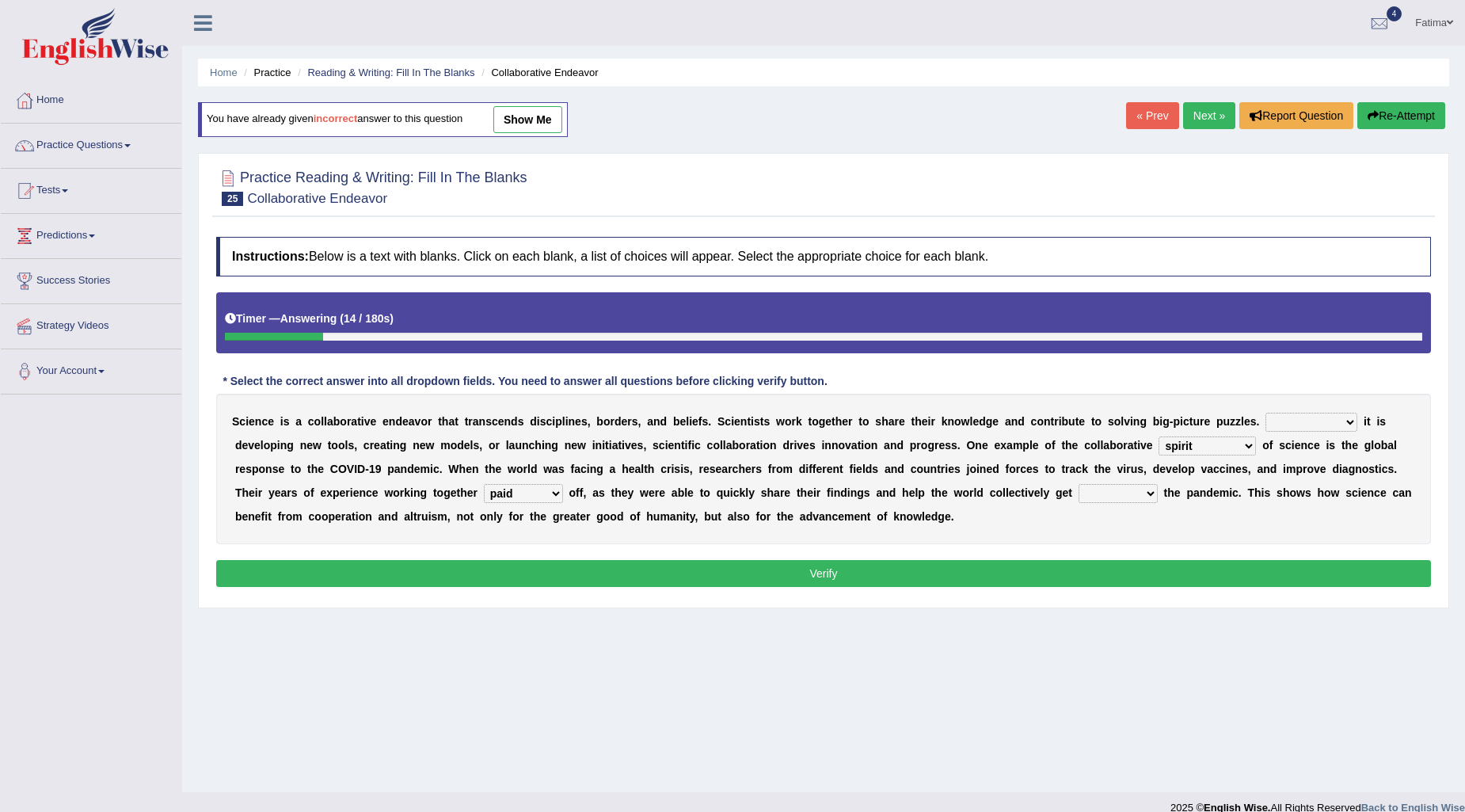
click at [1287, 422] on select "Nevertheless Unless Whether Although" at bounding box center [1312, 422] width 92 height 19
select select "Whether"
click at [1266, 413] on select "Nevertheless Unless Whether Although" at bounding box center [1312, 422] width 92 height 19
click at [1095, 496] on select "through against into away" at bounding box center [1118, 493] width 80 height 19
select select "through"
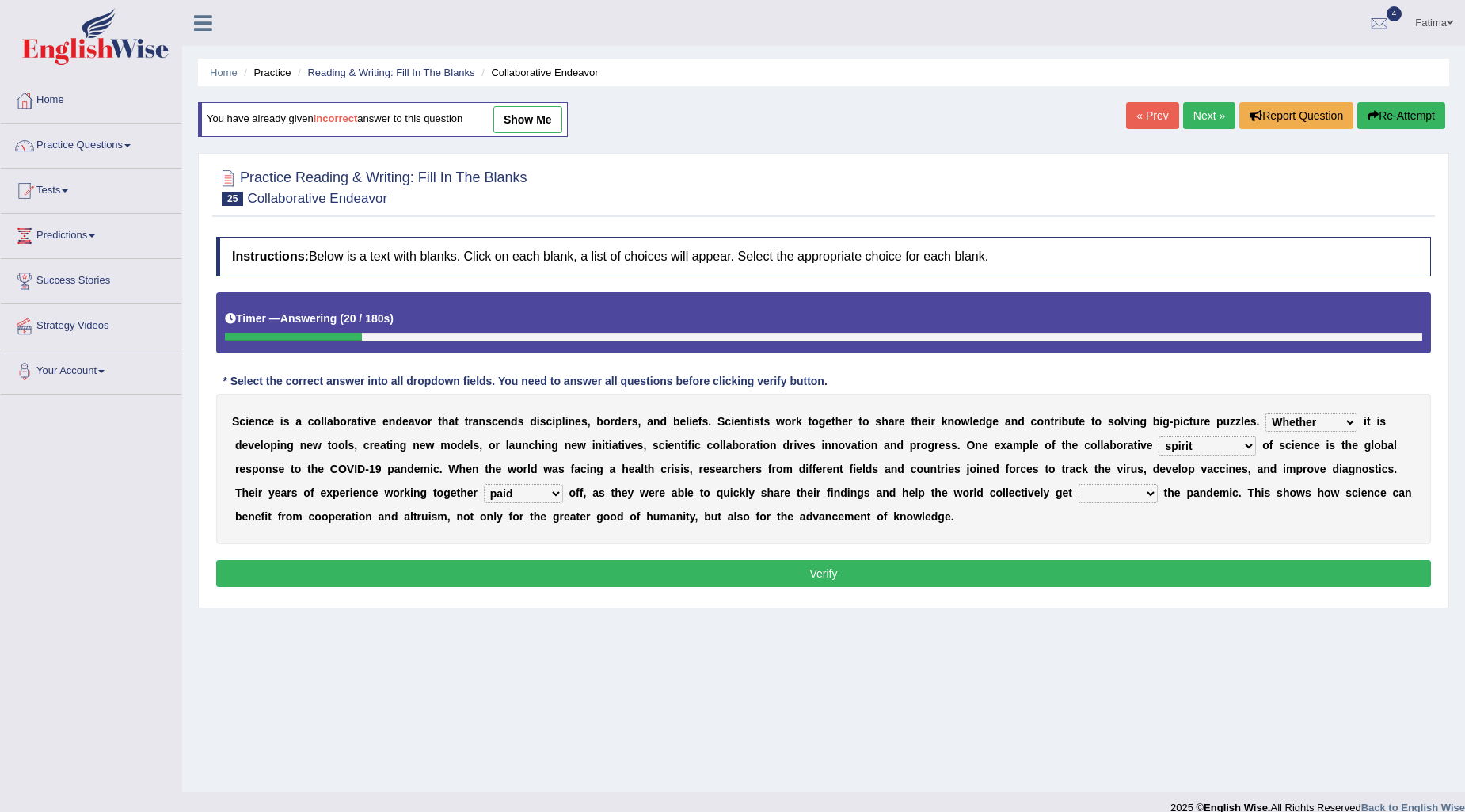
click at [1079, 484] on select "through against into away" at bounding box center [1118, 493] width 80 height 19
click at [874, 567] on button "Verify" at bounding box center [823, 573] width 1214 height 27
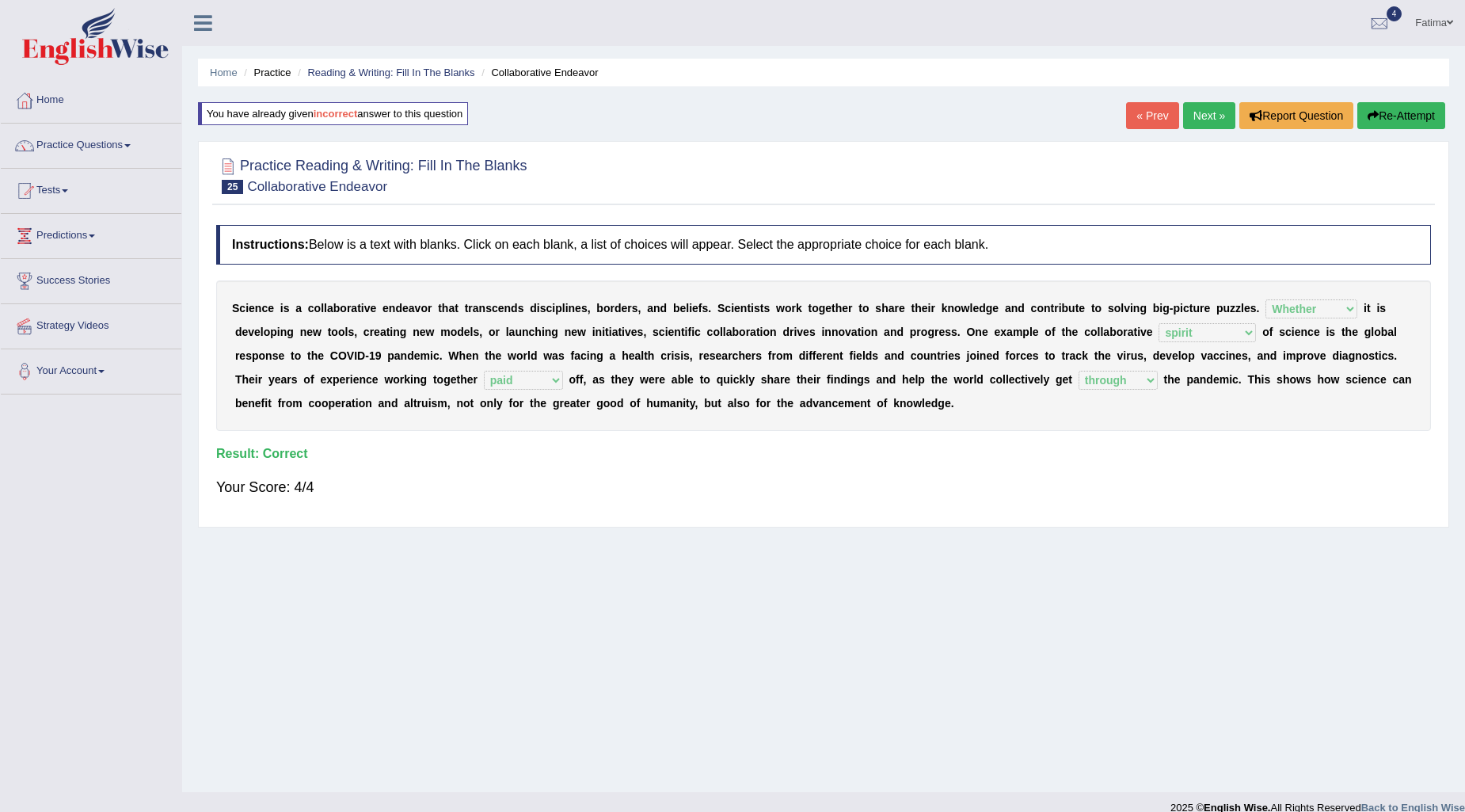
click at [1216, 112] on link "Next »" at bounding box center [1210, 115] width 52 height 27
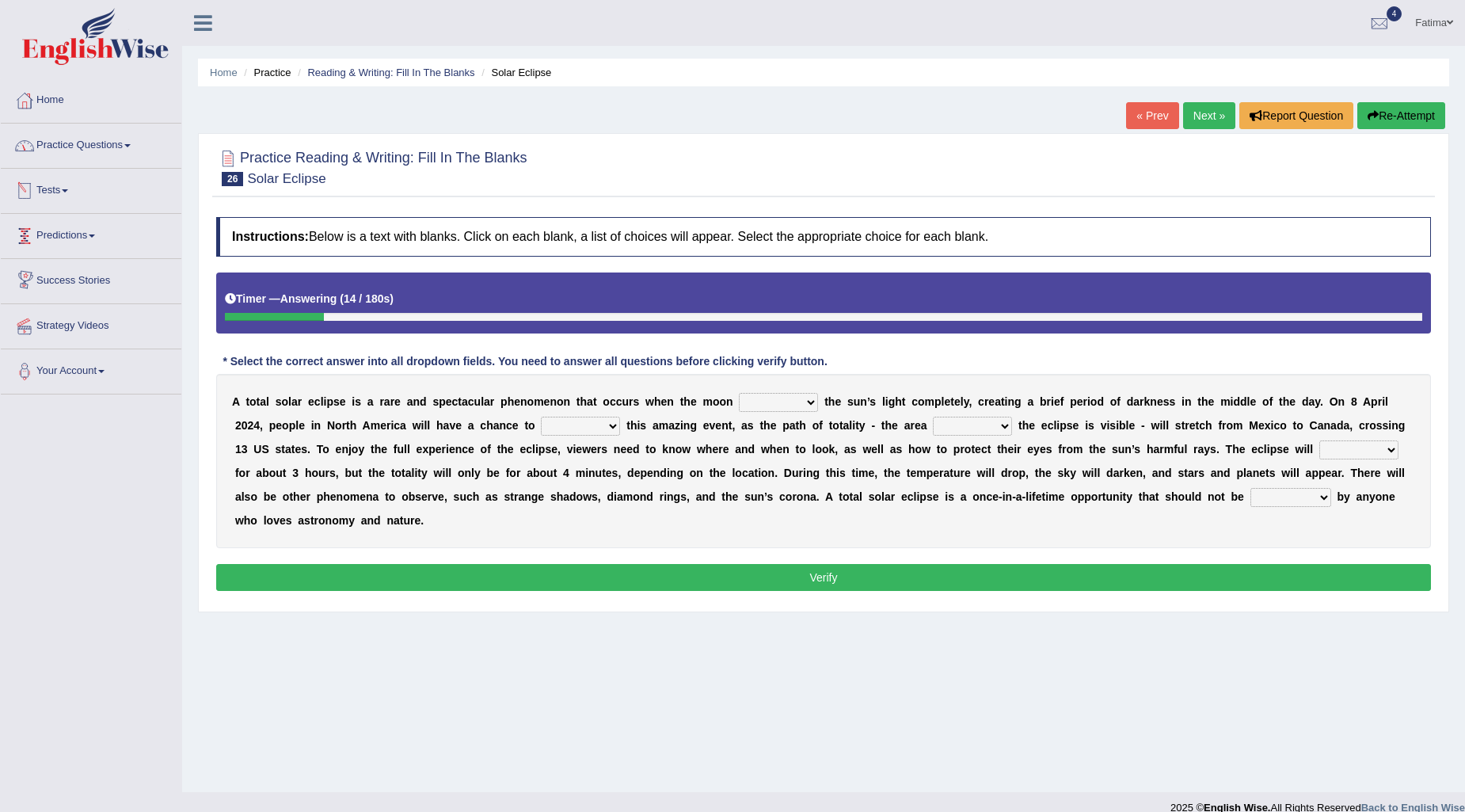
click at [121, 154] on link "Practice Questions" at bounding box center [91, 143] width 181 height 39
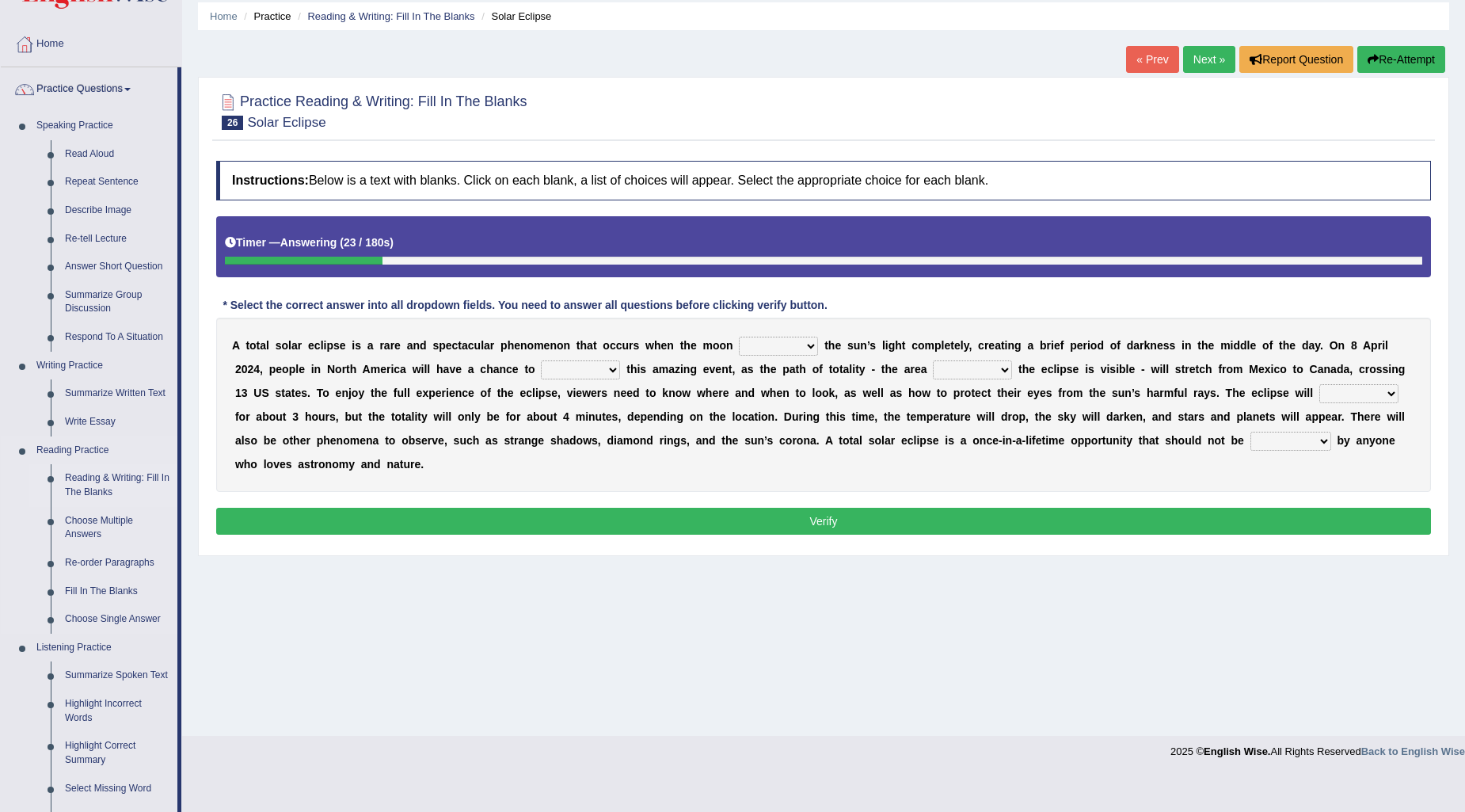
scroll to position [88, 0]
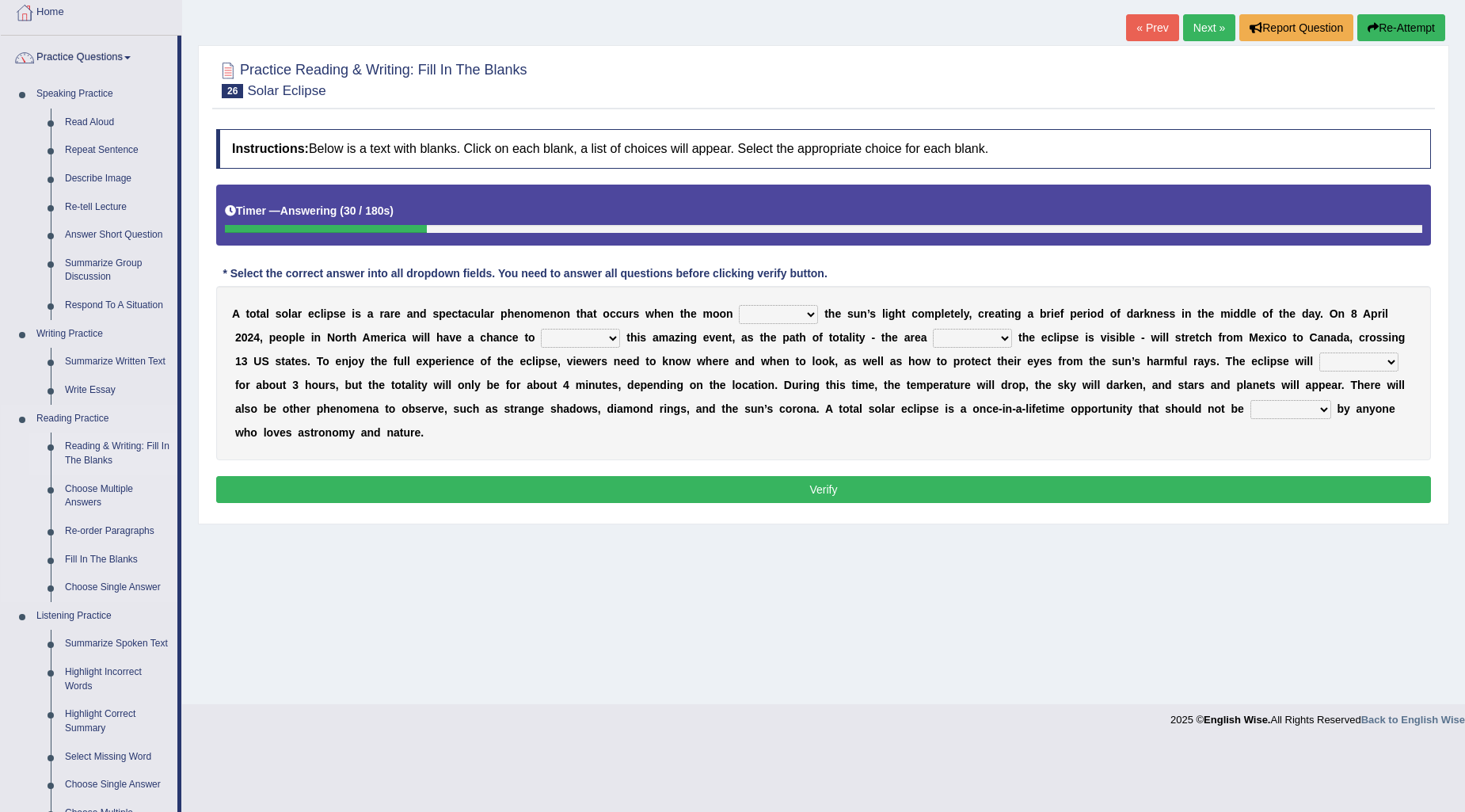
click at [95, 446] on link "Reading & Writing: Fill In The Blanks" at bounding box center [118, 453] width 120 height 42
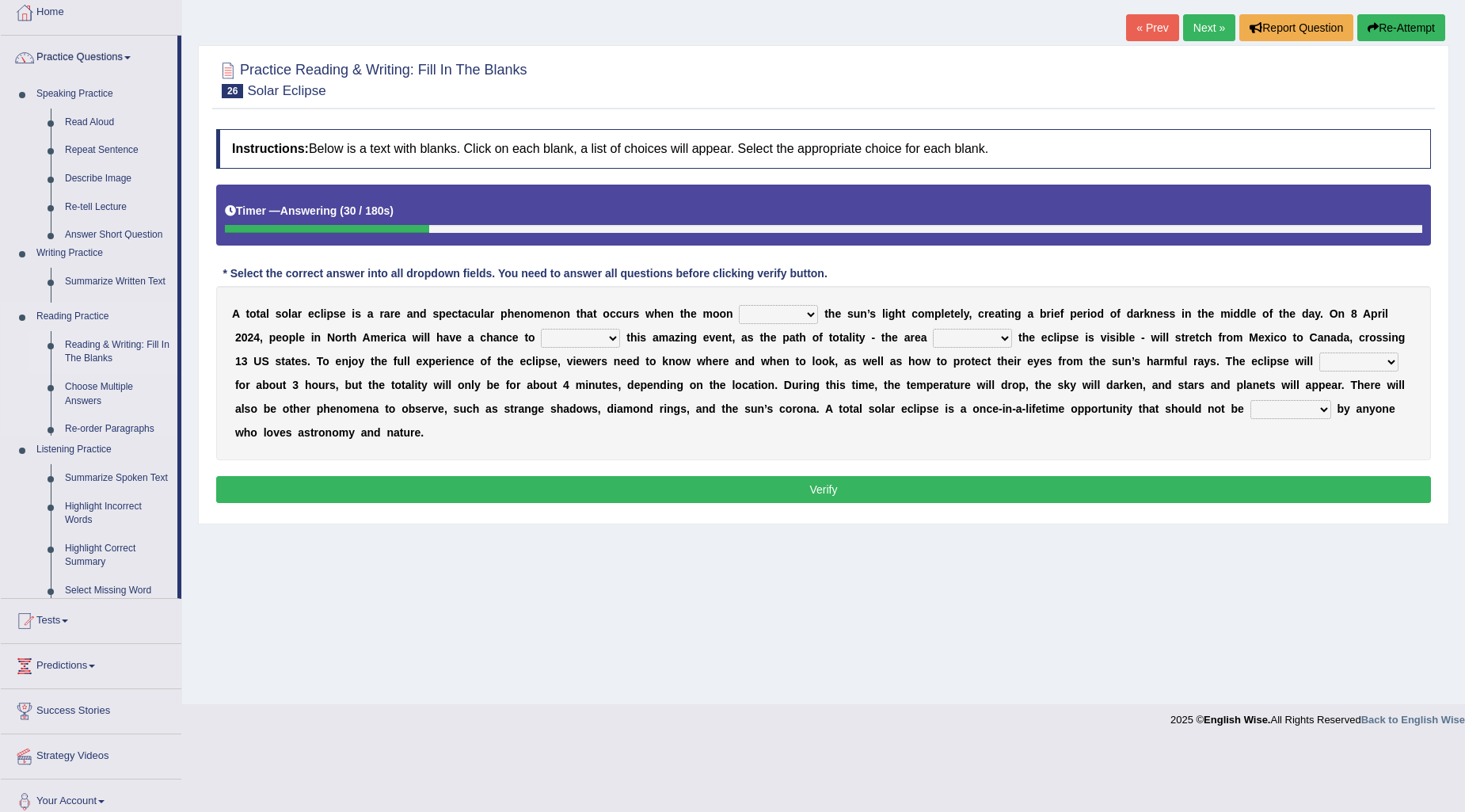
scroll to position [19, 0]
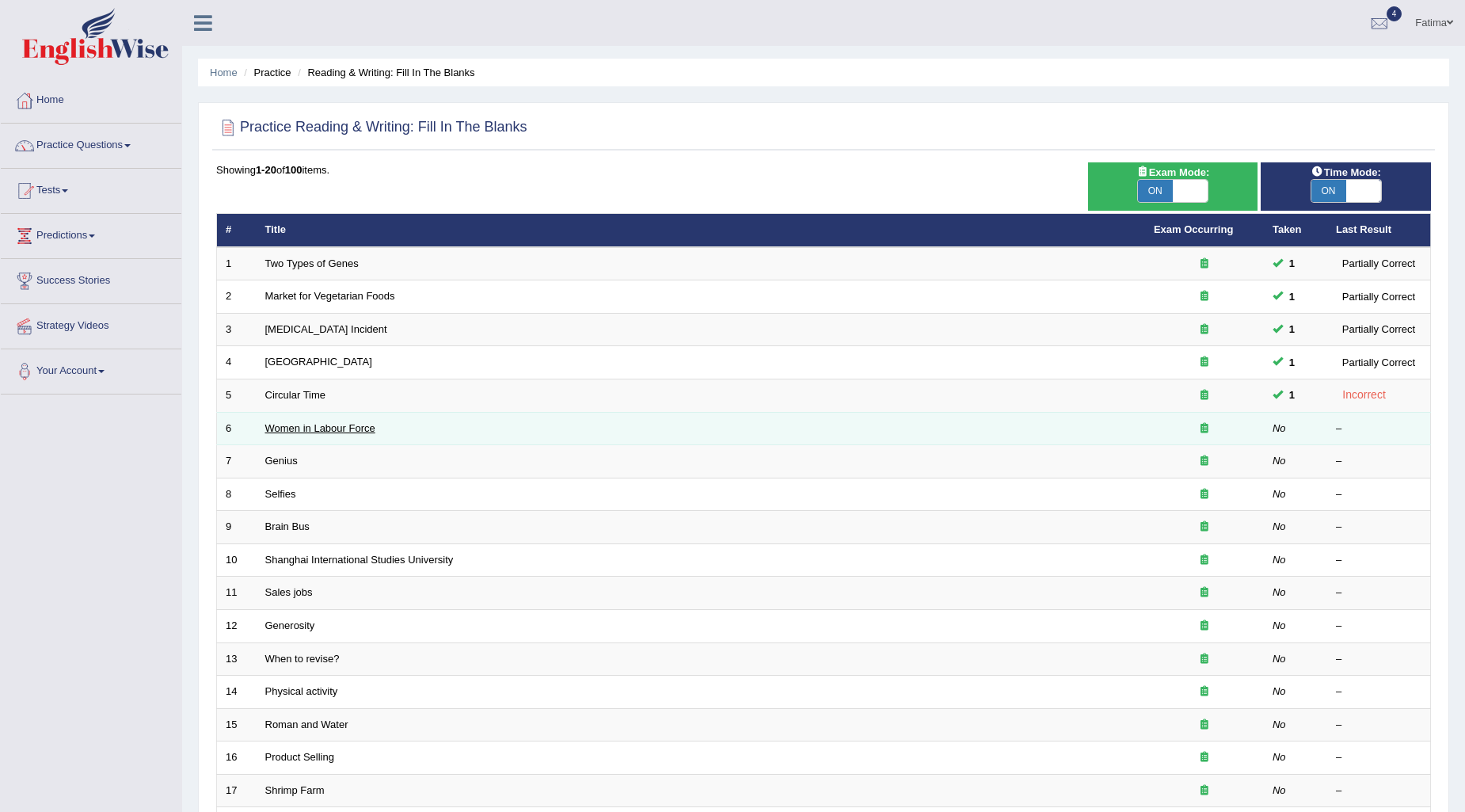
click at [330, 422] on link "Women in Labour Force" at bounding box center [321, 428] width 110 height 12
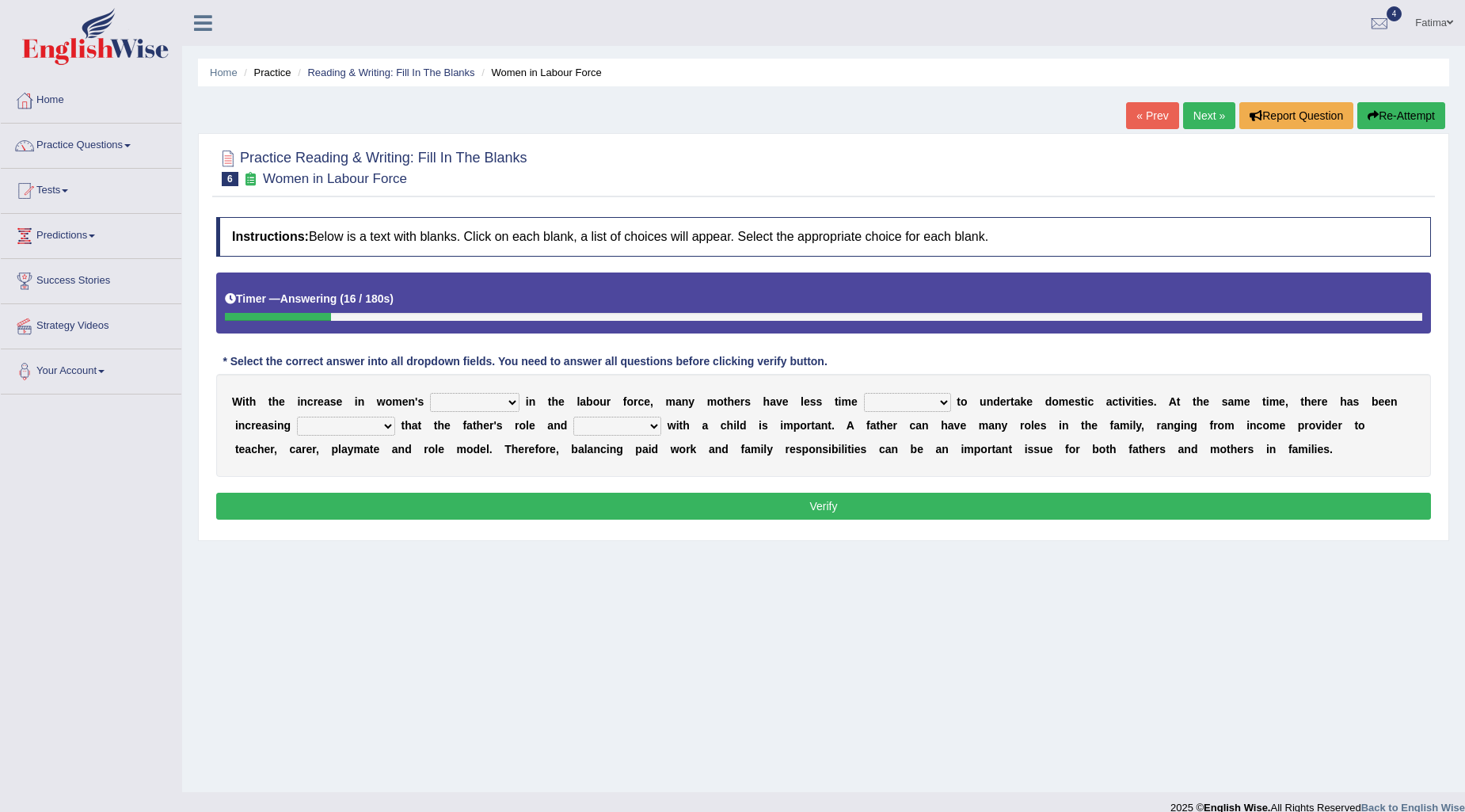
click at [487, 399] on select "attendance substitution participation definition" at bounding box center [475, 402] width 90 height 19
click at [101, 143] on link "Practice Questions" at bounding box center [91, 143] width 181 height 39
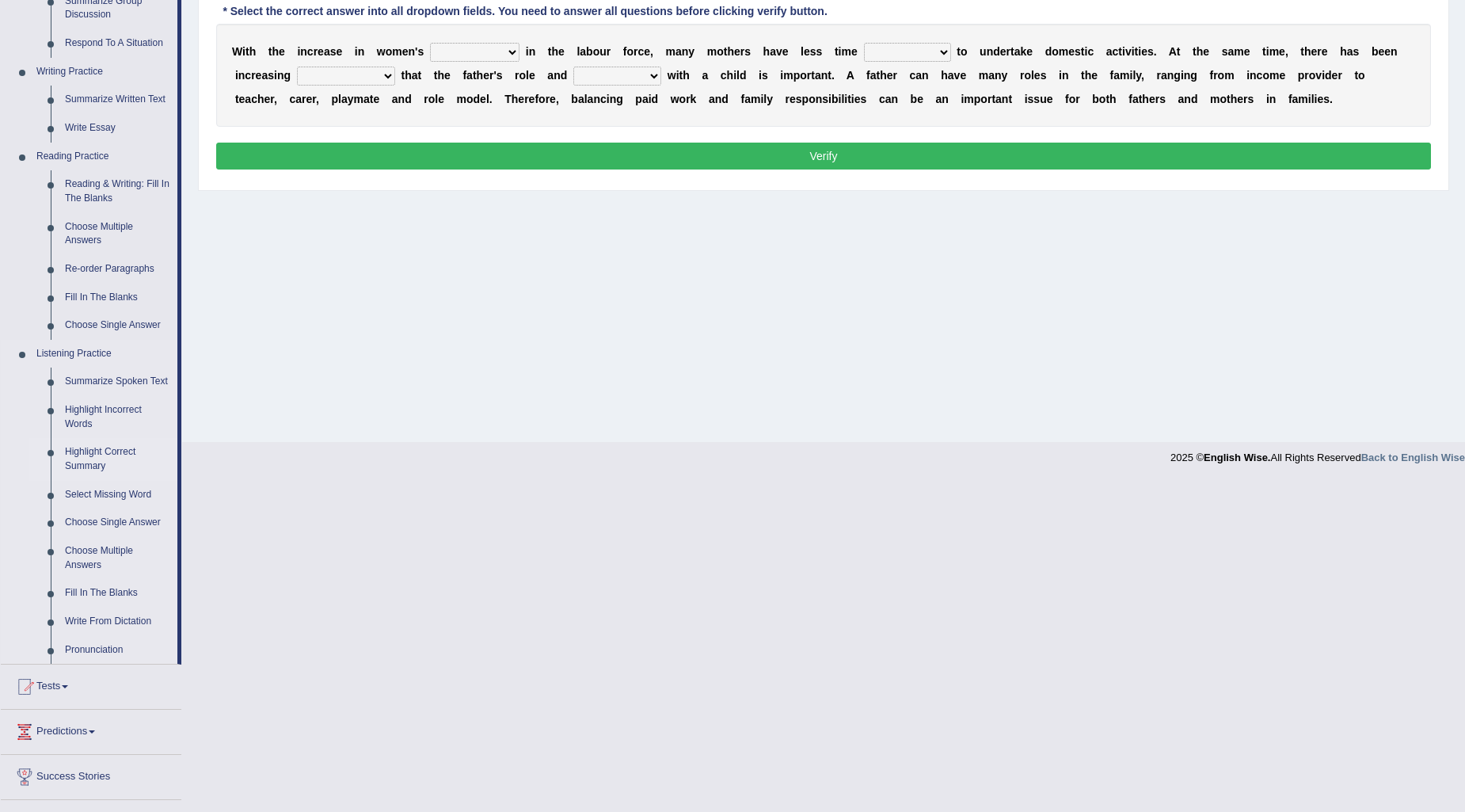
scroll to position [352, 0]
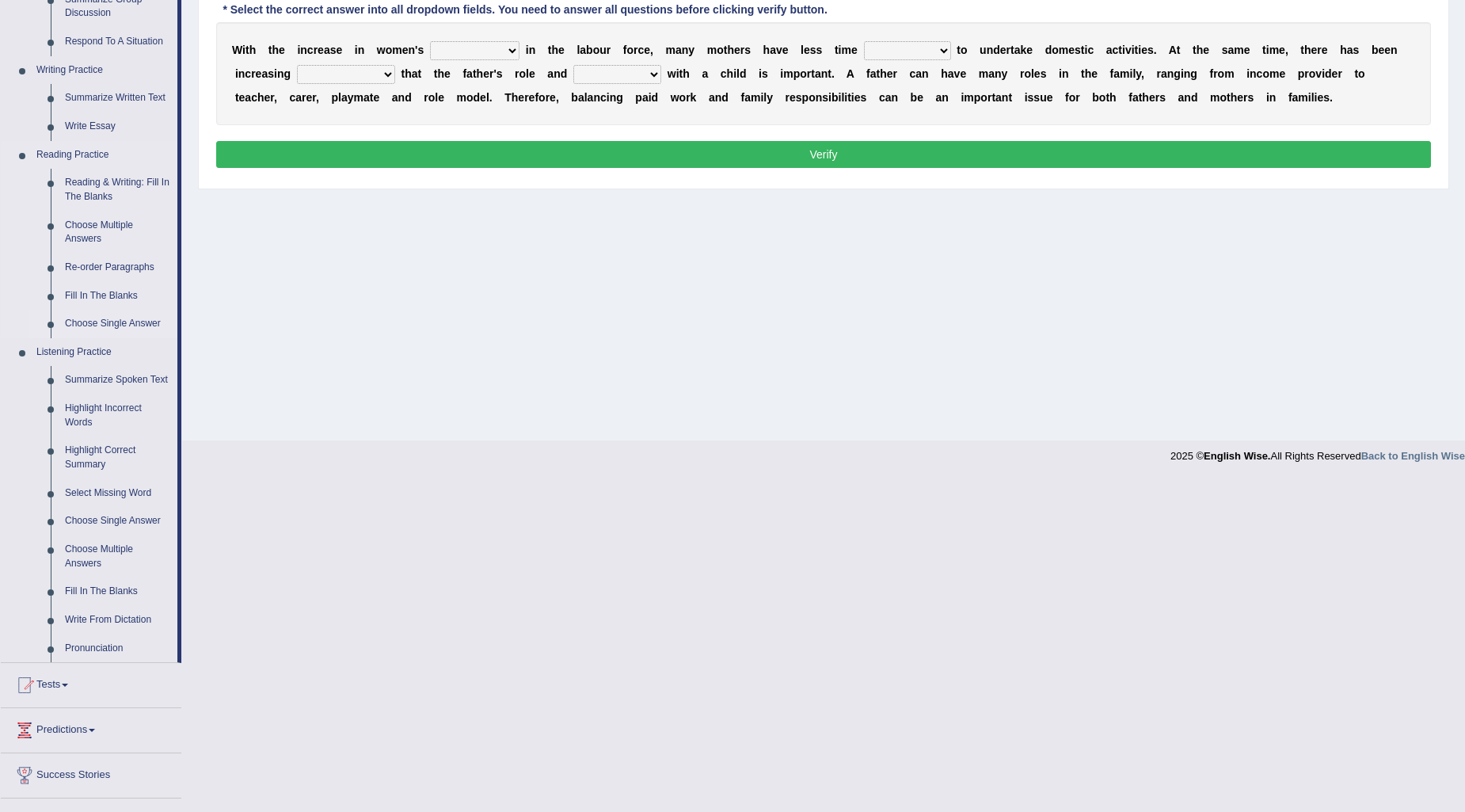
click at [106, 295] on link "Fill In The Blanks" at bounding box center [118, 296] width 120 height 28
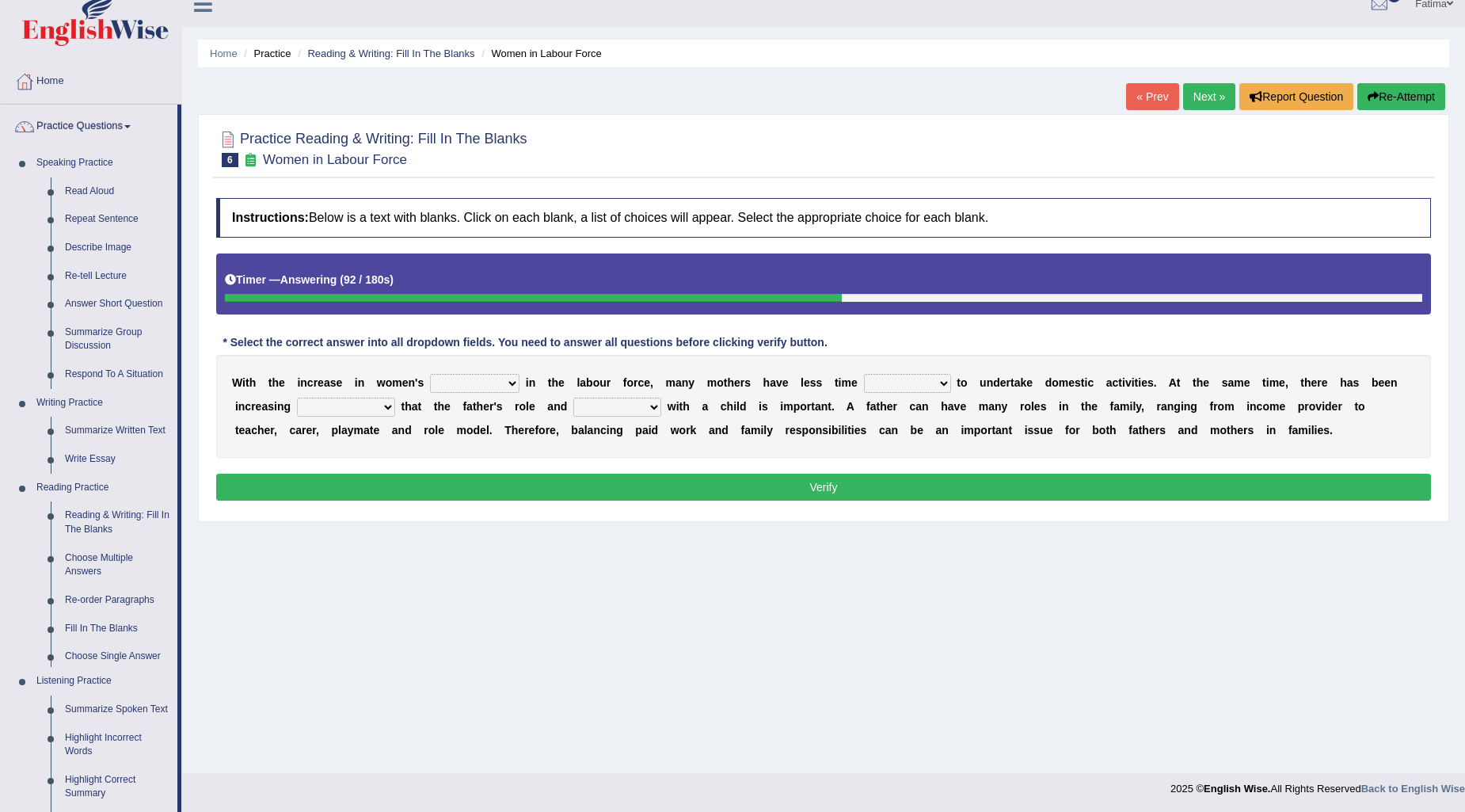
scroll to position [80, 0]
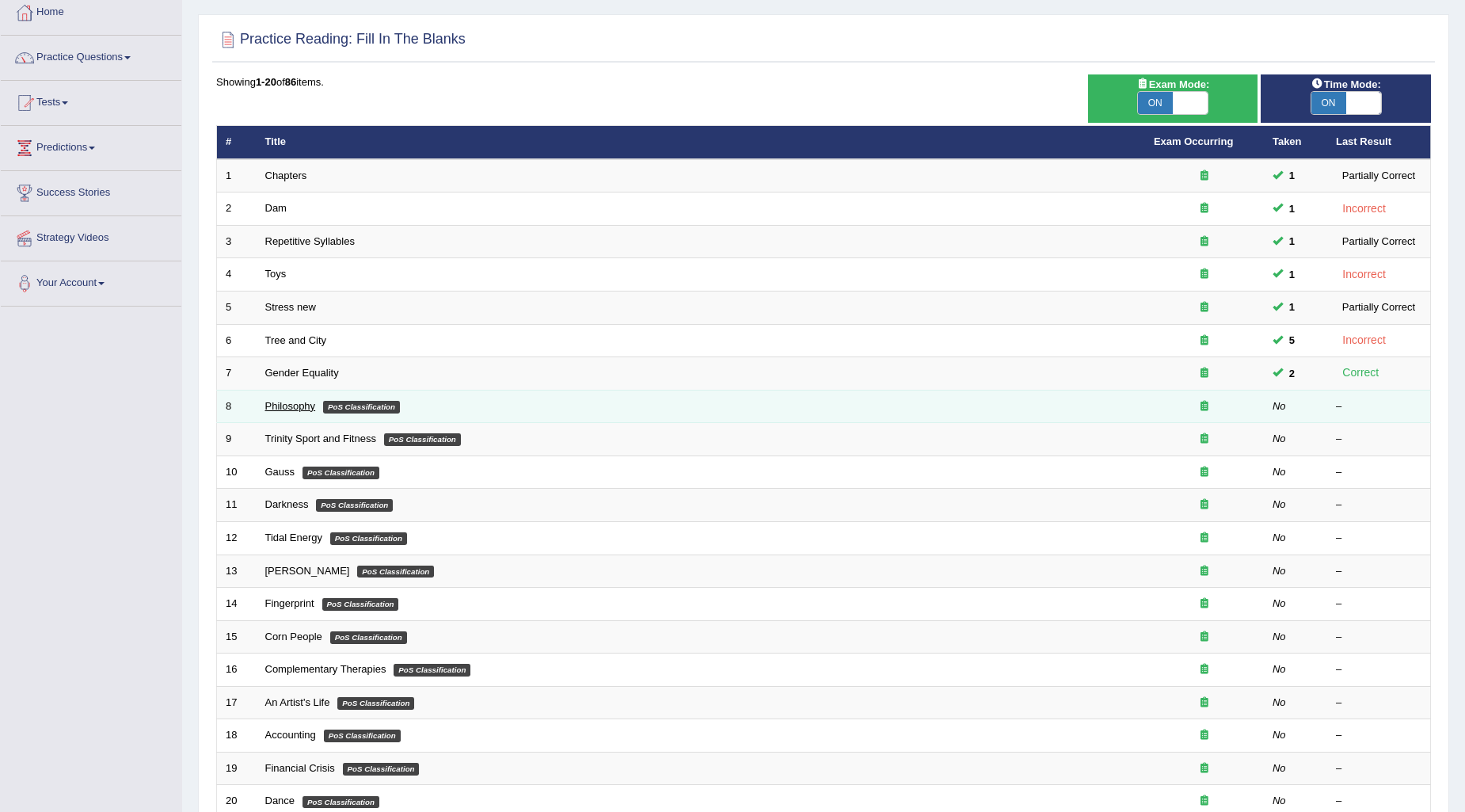
click at [301, 402] on link "Philosophy" at bounding box center [291, 405] width 51 height 12
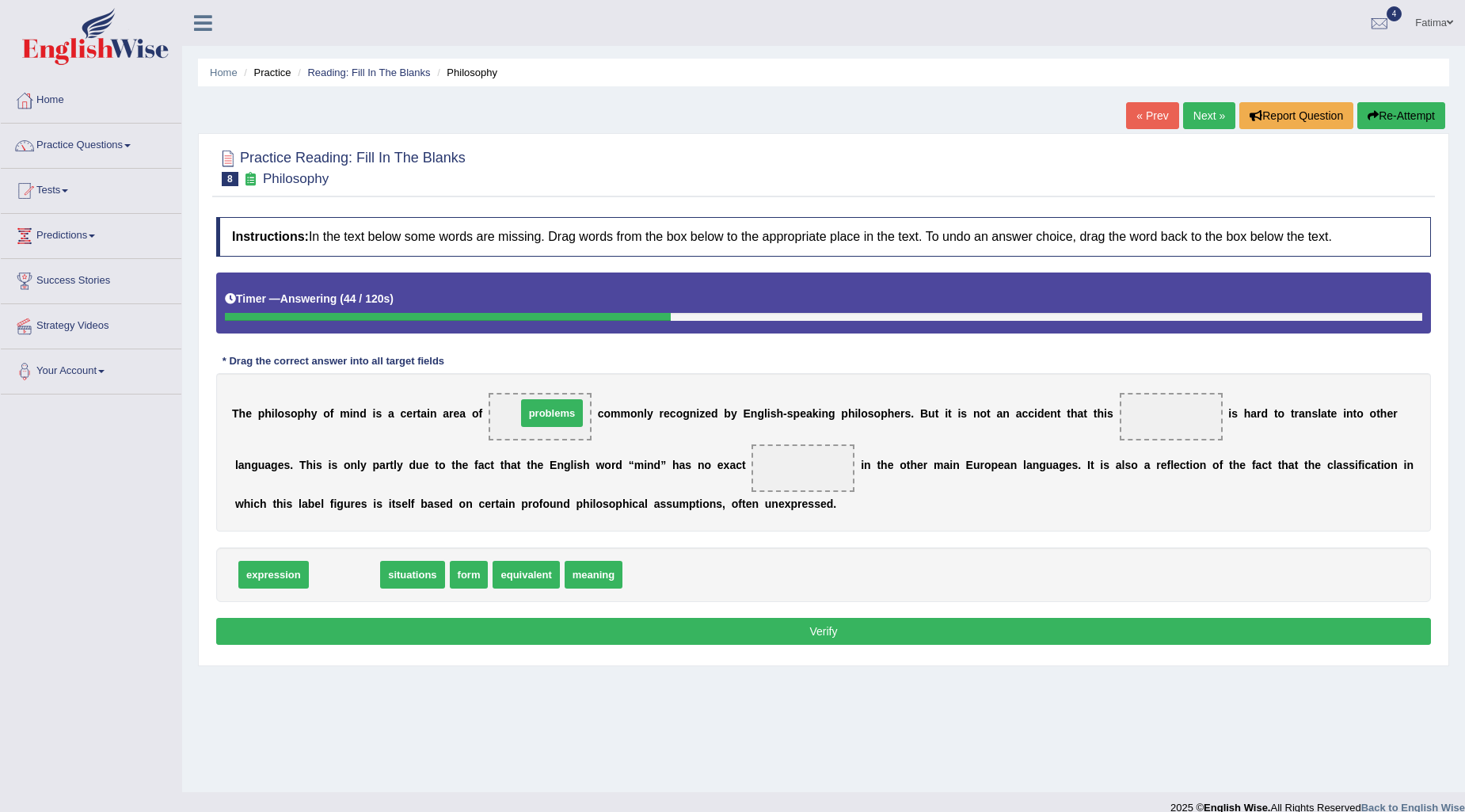
drag, startPoint x: 335, startPoint y: 580, endPoint x: 543, endPoint y: 418, distance: 263.6
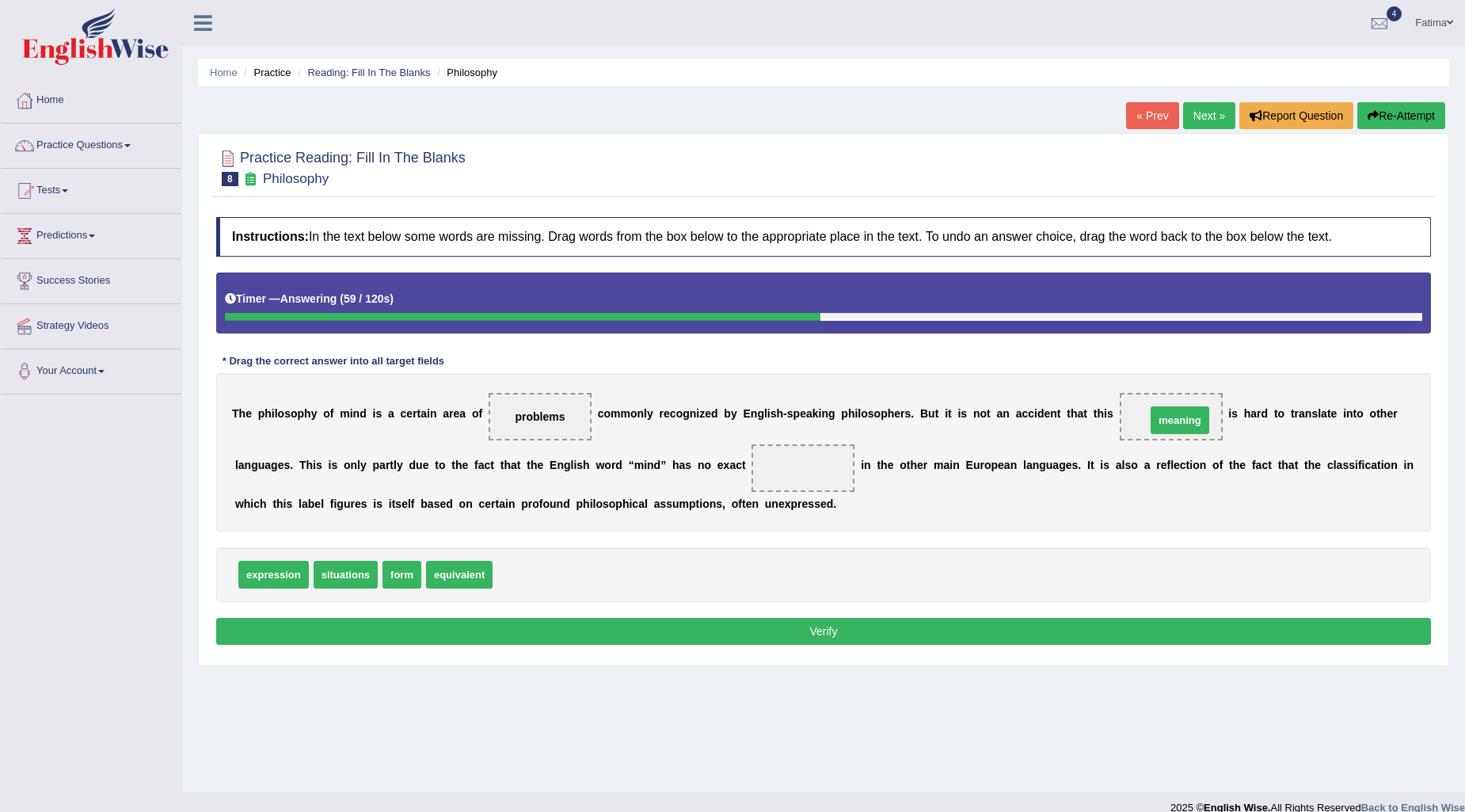
drag, startPoint x: 519, startPoint y: 562, endPoint x: 1173, endPoint y: 408, distance: 671.9
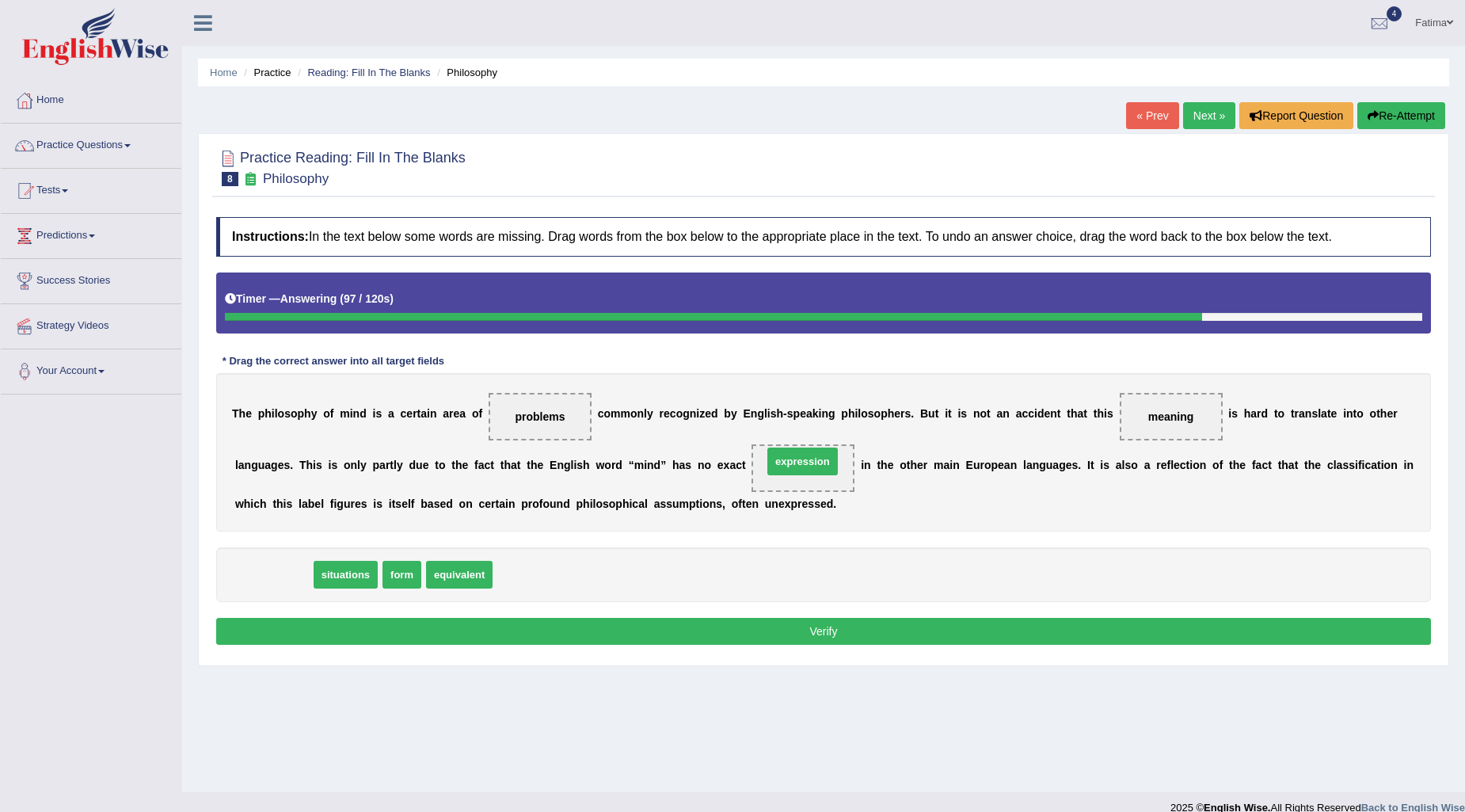
drag, startPoint x: 260, startPoint y: 569, endPoint x: 797, endPoint y: 473, distance: 545.5
click at [674, 631] on button "Verify" at bounding box center [823, 631] width 1214 height 27
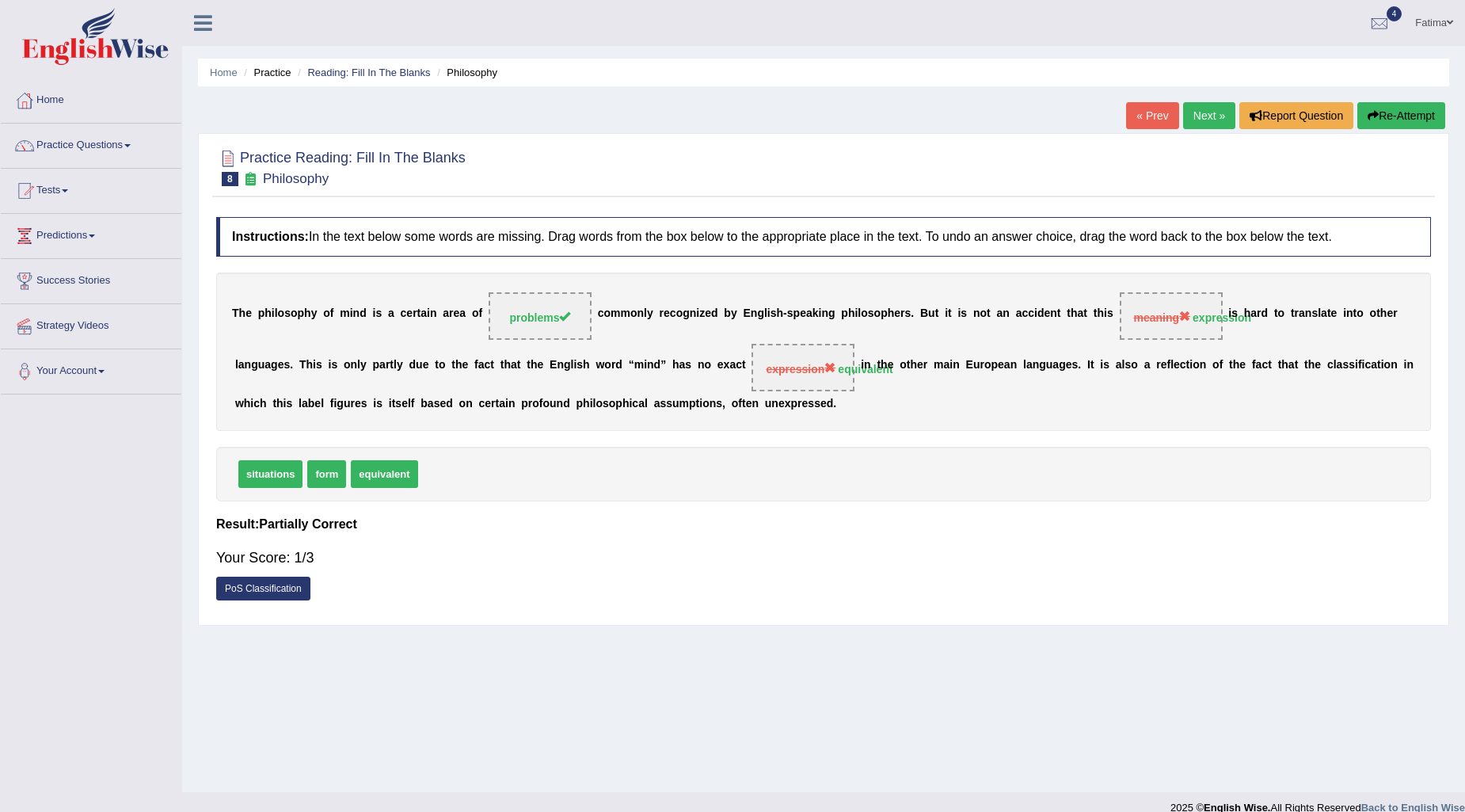
click at [1197, 113] on link "Next »" at bounding box center [1210, 115] width 52 height 27
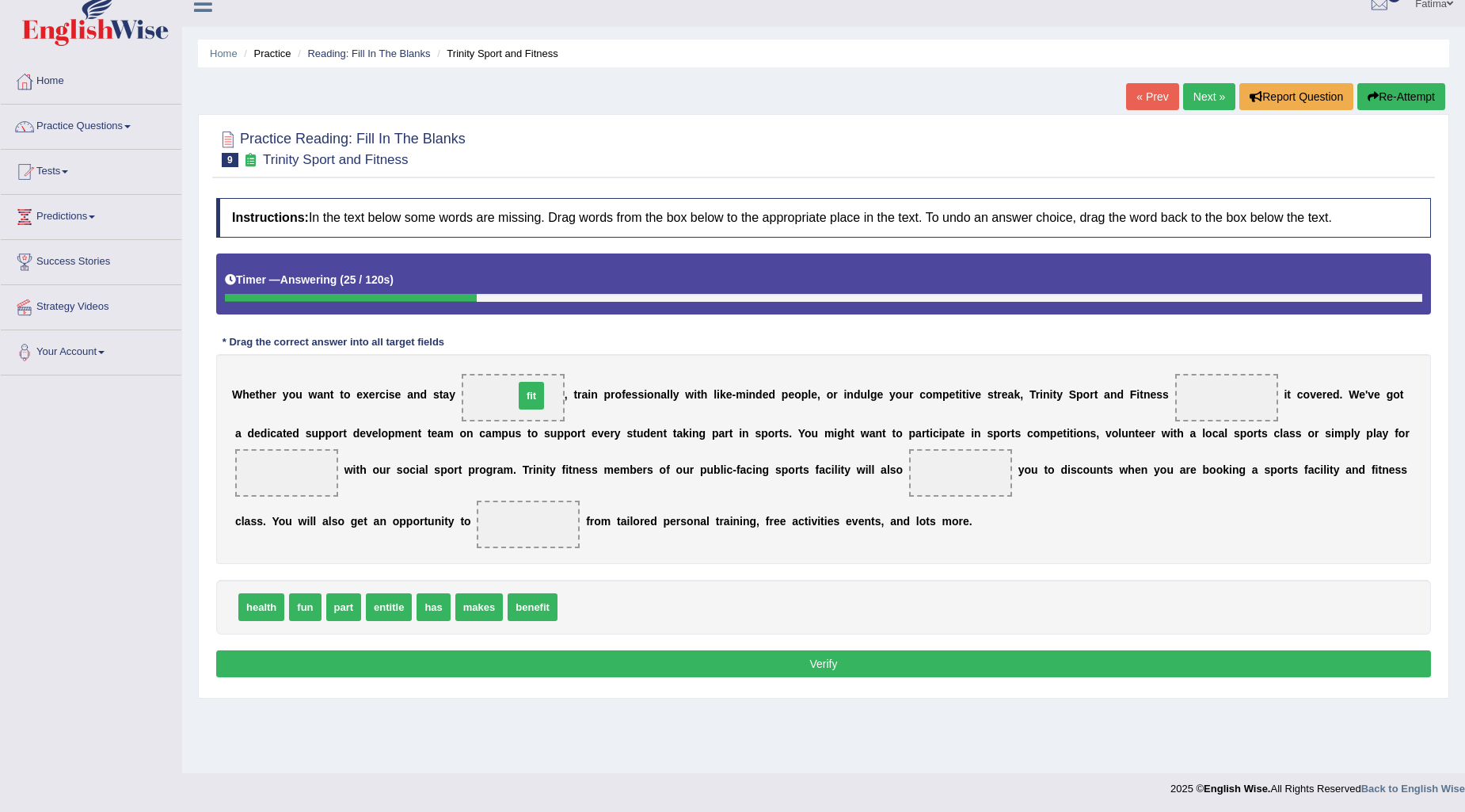
drag, startPoint x: 583, startPoint y: 606, endPoint x: 539, endPoint y: 396, distance: 214.6
drag, startPoint x: 254, startPoint y: 599, endPoint x: 1255, endPoint y: 398, distance: 1021.0
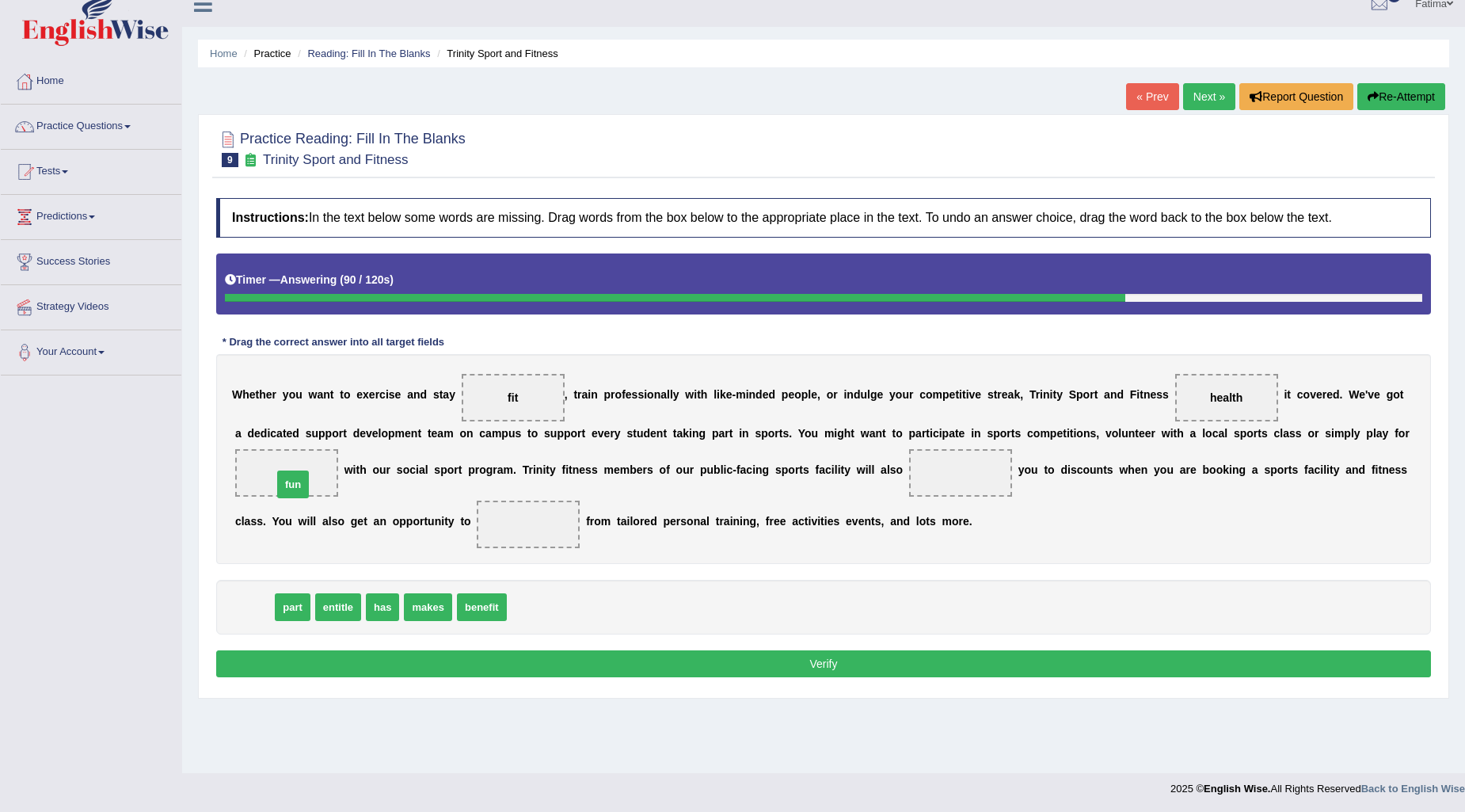
drag, startPoint x: 254, startPoint y: 606, endPoint x: 298, endPoint y: 471, distance: 142.0
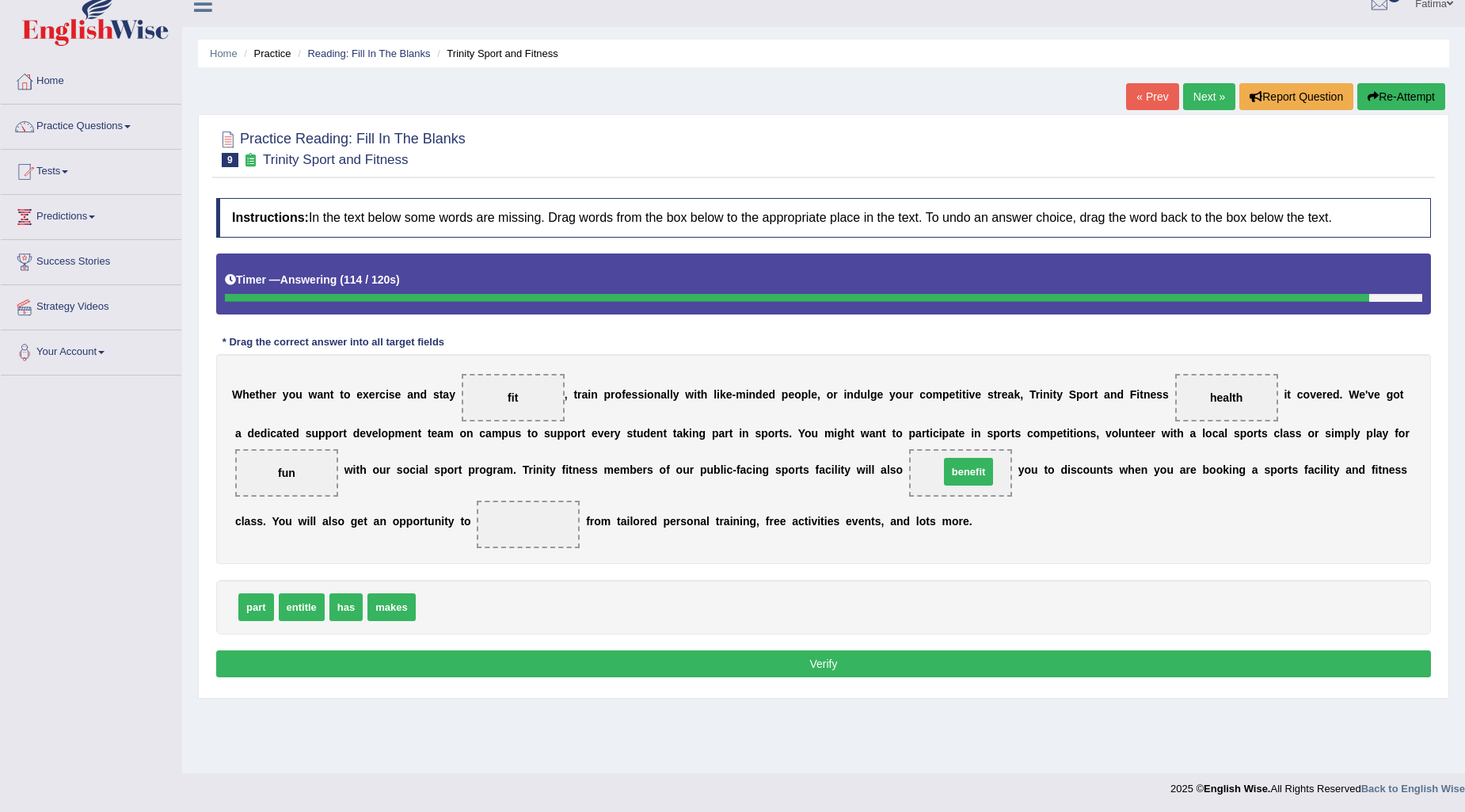
drag, startPoint x: 426, startPoint y: 606, endPoint x: 949, endPoint y: 471, distance: 540.1
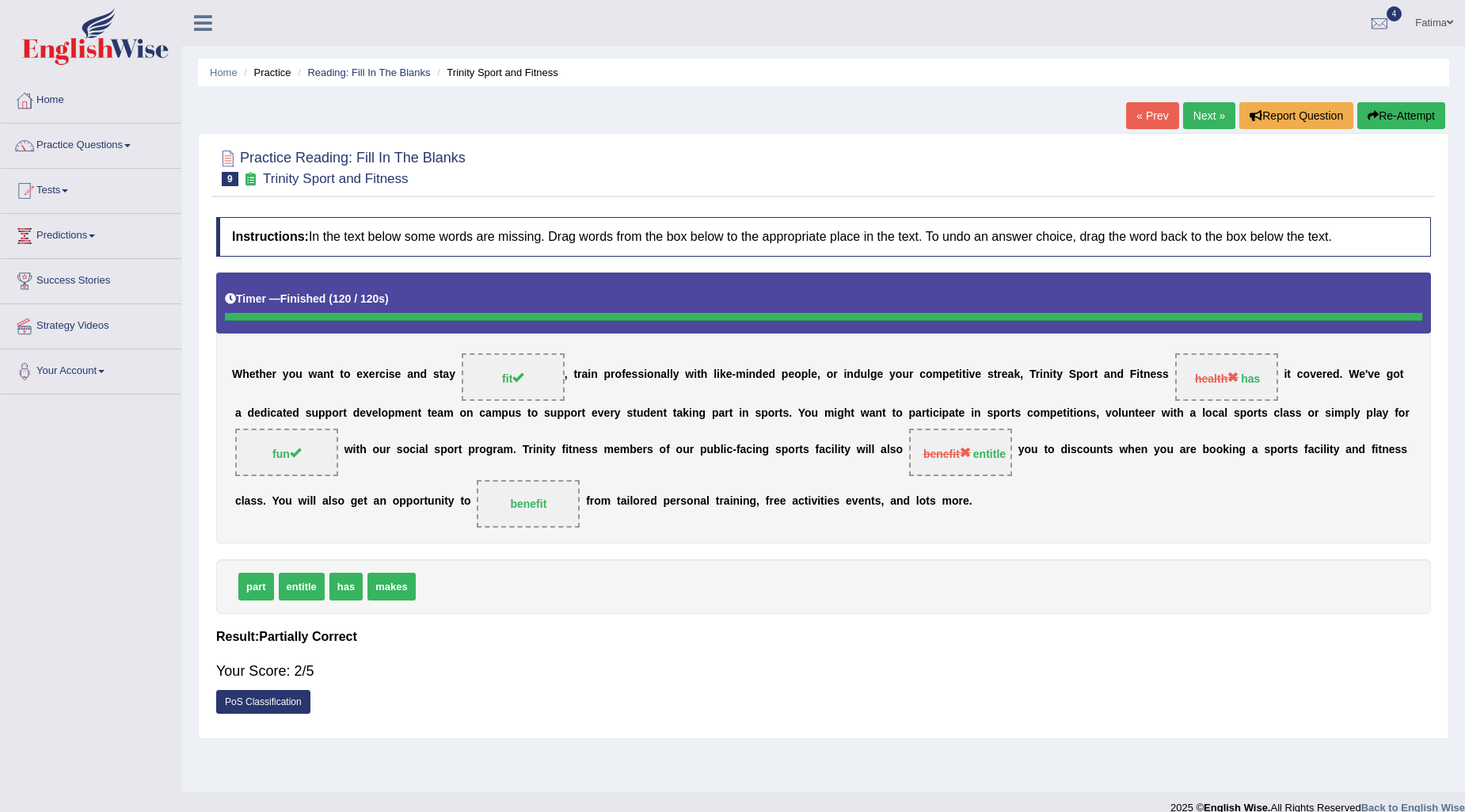
click at [1199, 113] on link "Next »" at bounding box center [1210, 115] width 52 height 27
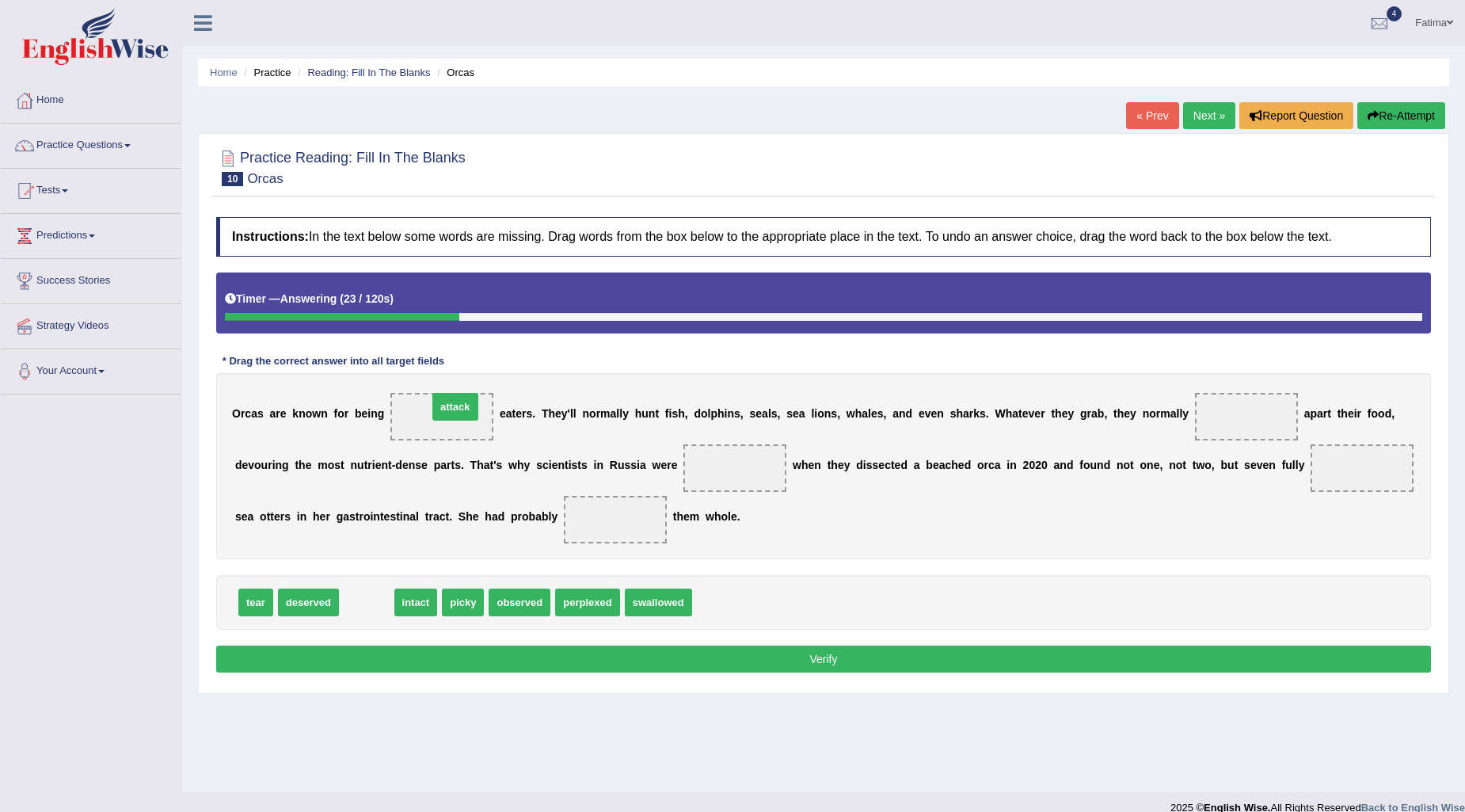
drag, startPoint x: 376, startPoint y: 600, endPoint x: 465, endPoint y: 404, distance: 215.3
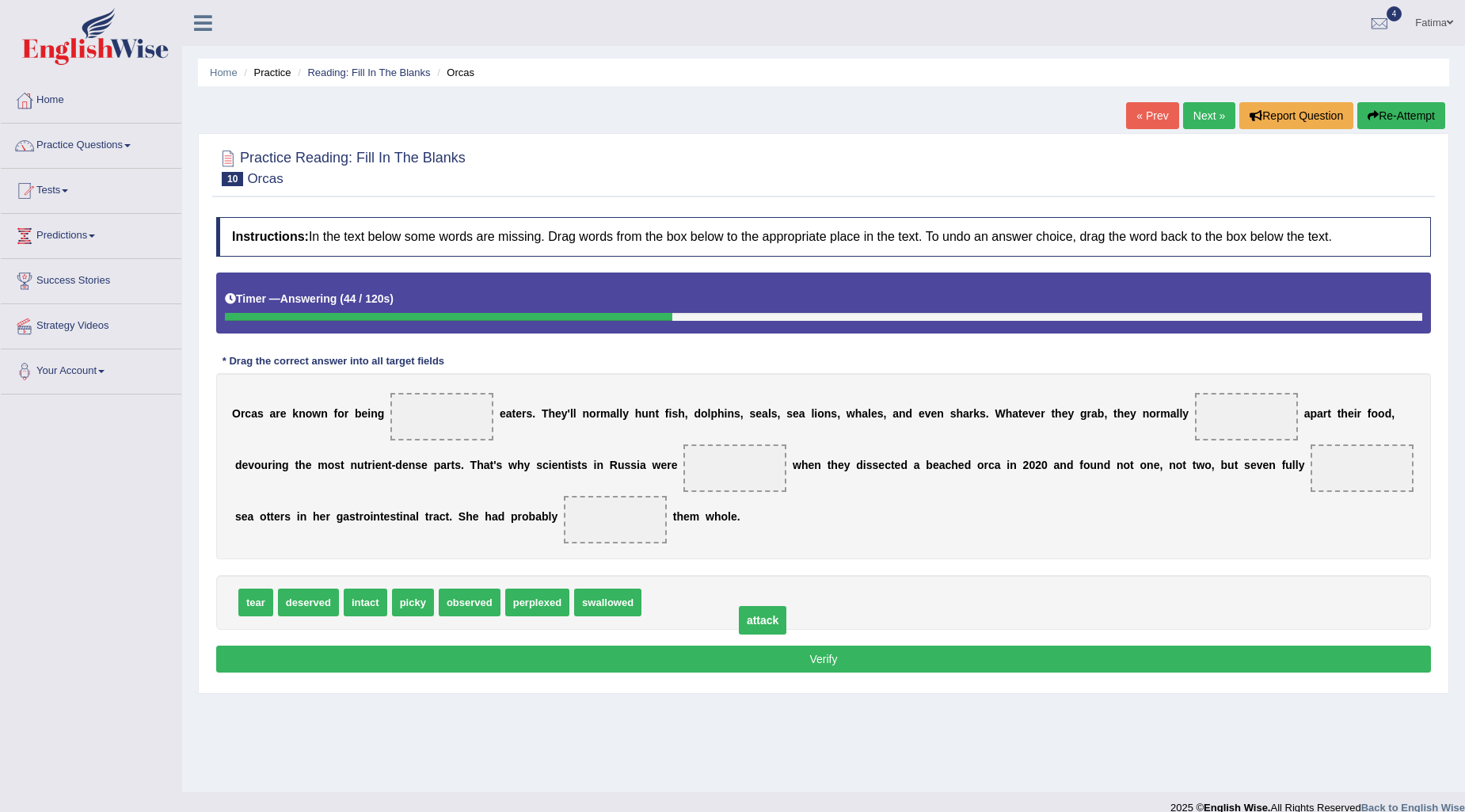
drag, startPoint x: 446, startPoint y: 421, endPoint x: 755, endPoint y: 604, distance: 359.1
drag, startPoint x: 471, startPoint y: 605, endPoint x: 446, endPoint y: 416, distance: 190.6
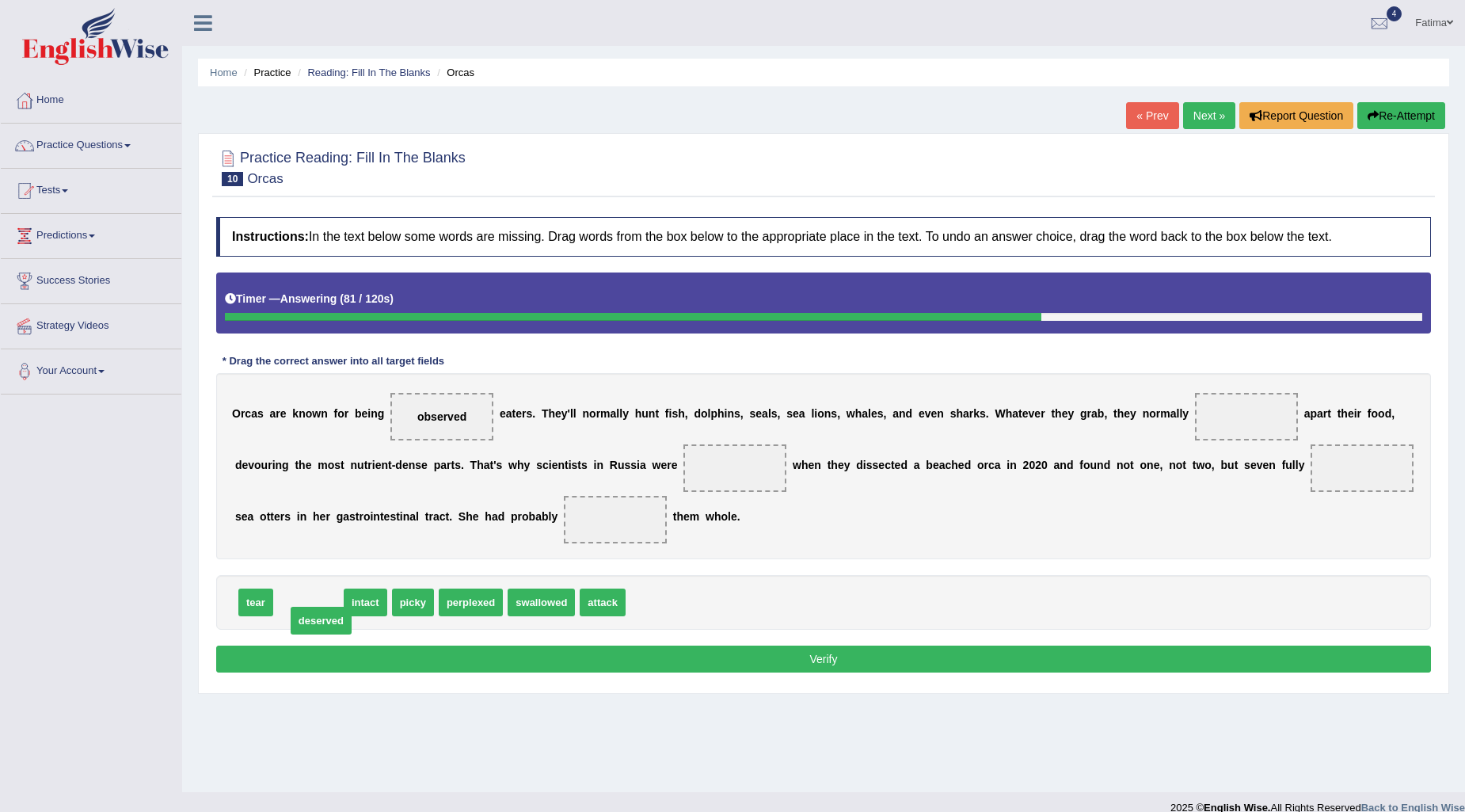
drag, startPoint x: 312, startPoint y: 604, endPoint x: 326, endPoint y: 622, distance: 22.8
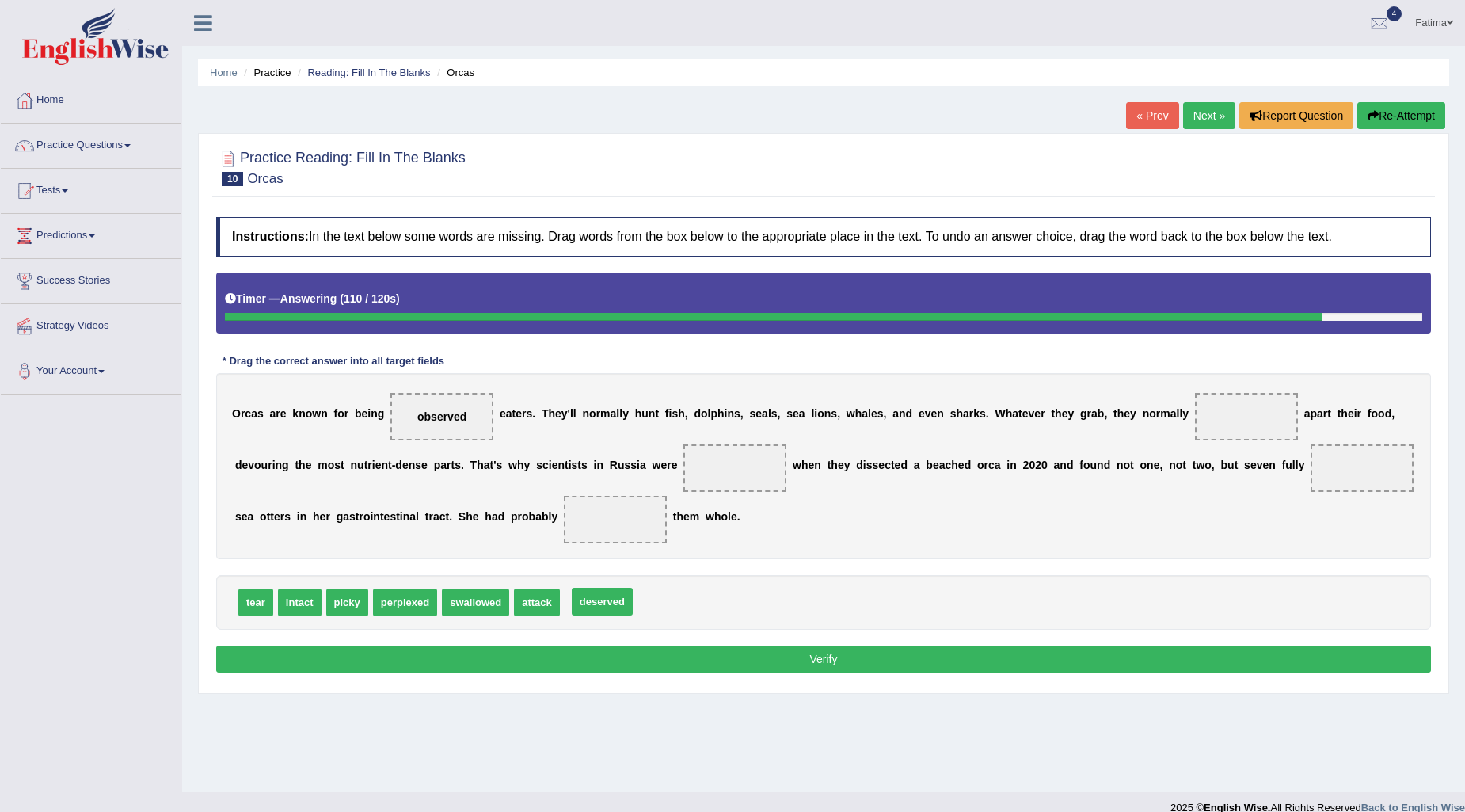
drag, startPoint x: 595, startPoint y: 605, endPoint x: 703, endPoint y: 547, distance: 122.6
drag, startPoint x: 719, startPoint y: 525, endPoint x: 737, endPoint y: 495, distance: 35.0
click at [737, 495] on div "O r c a s a r e k n o w n f o r b e i n g observed e a t e r s . T h e y ' l l …" at bounding box center [823, 466] width 1214 height 186
drag, startPoint x: 590, startPoint y: 598, endPoint x: 731, endPoint y: 461, distance: 196.6
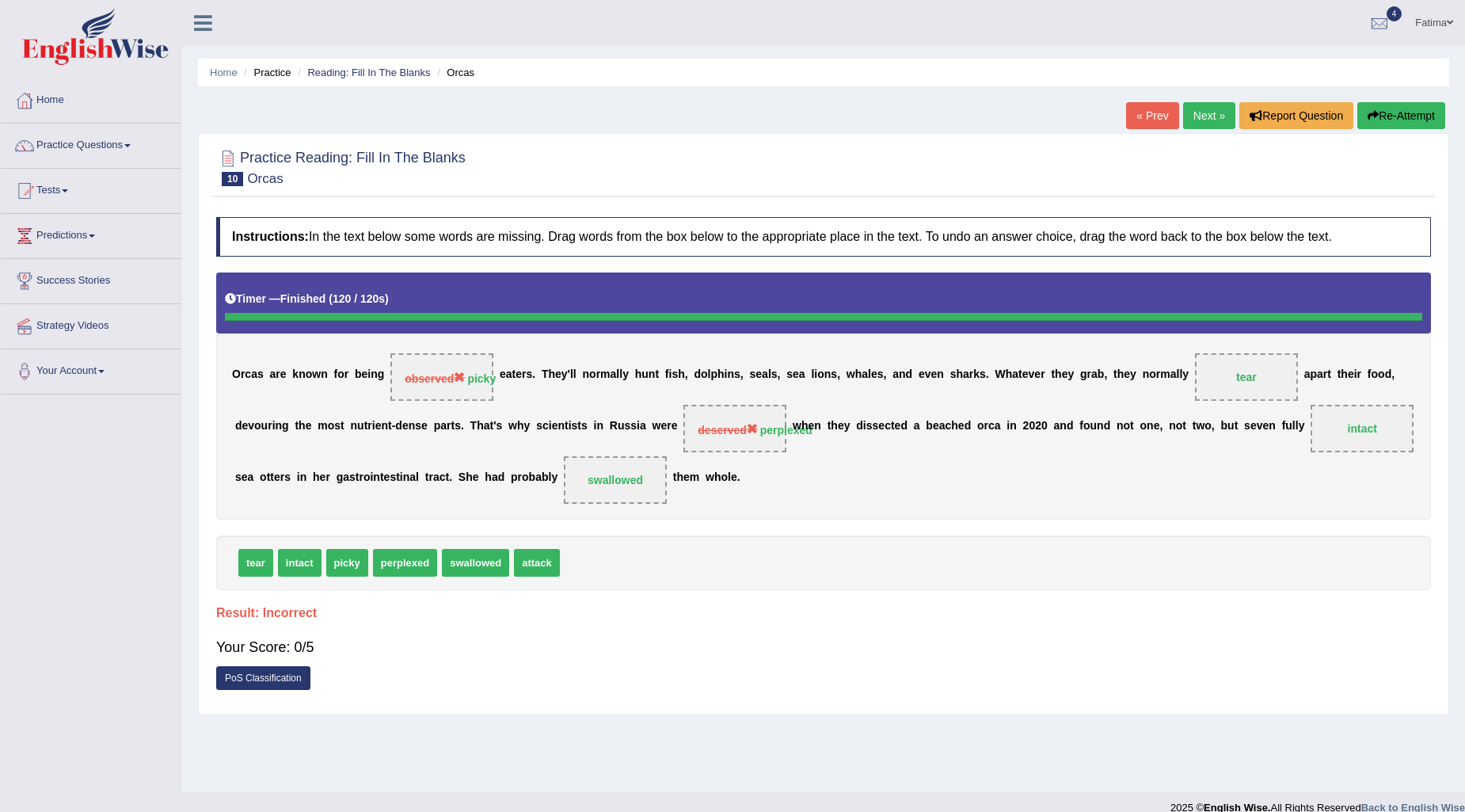
click at [1385, 111] on button "Re-Attempt" at bounding box center [1401, 115] width 88 height 27
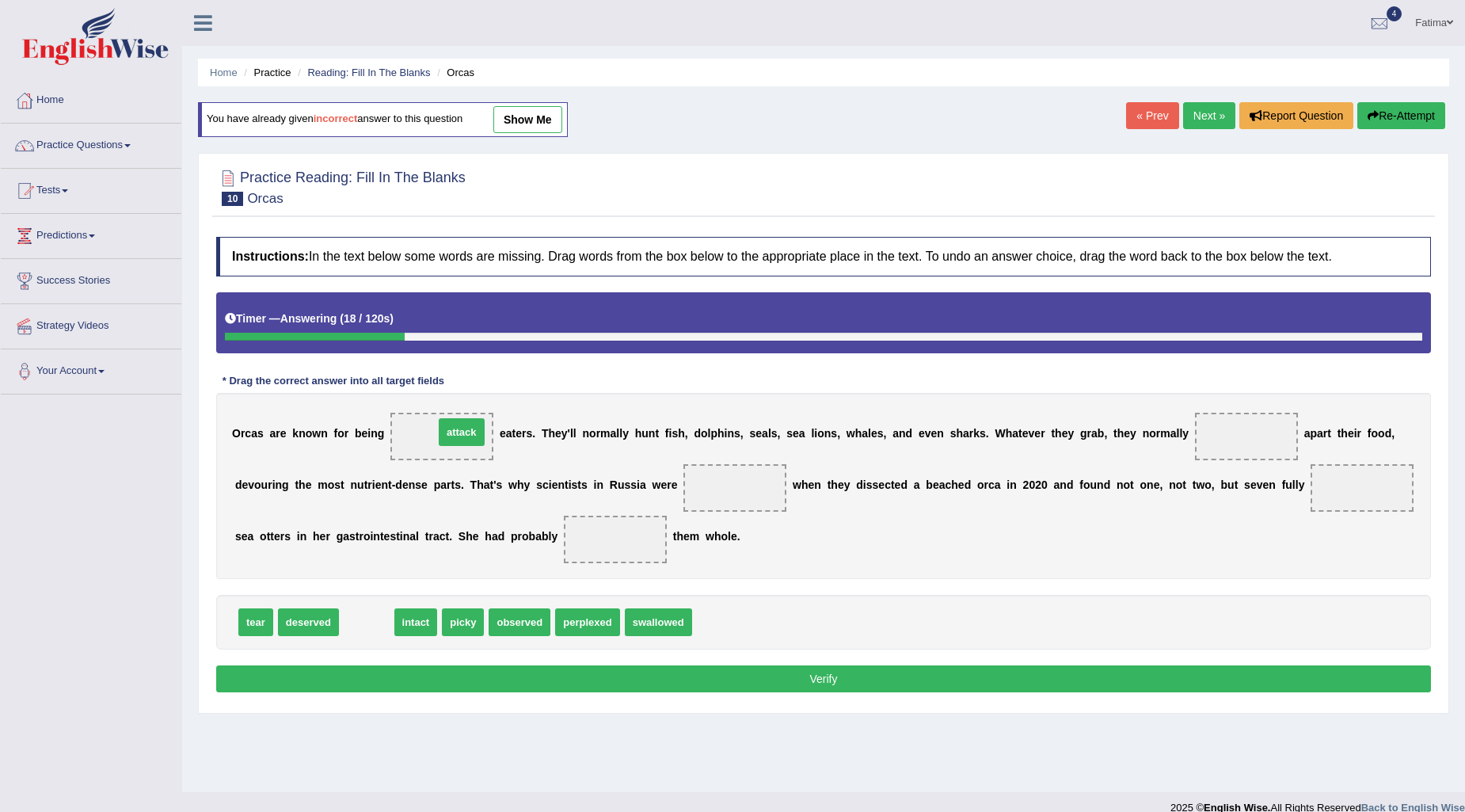
drag, startPoint x: 359, startPoint y: 622, endPoint x: 446, endPoint y: 475, distance: 170.8
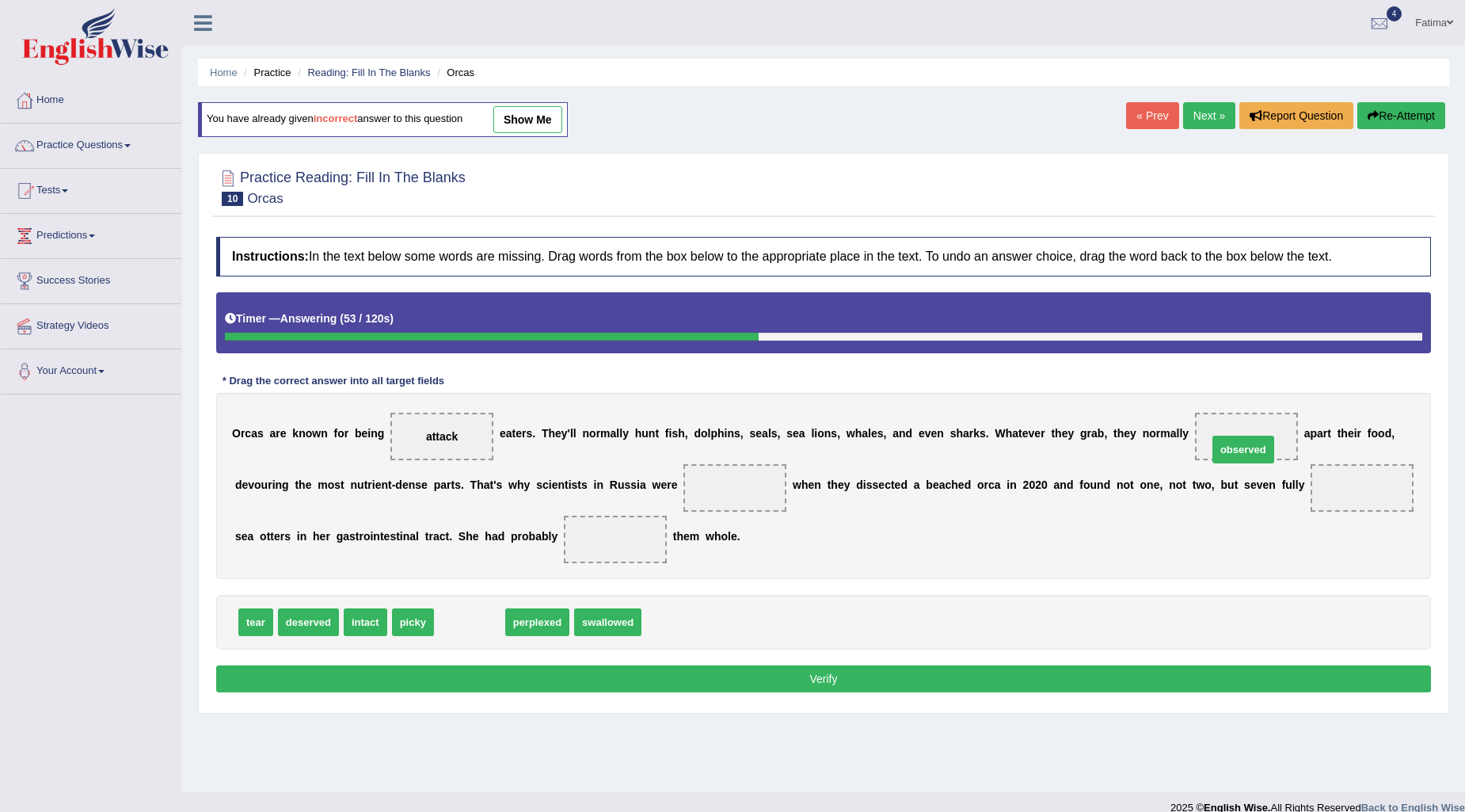
drag, startPoint x: 472, startPoint y: 622, endPoint x: 1246, endPoint y: 450, distance: 792.9
drag, startPoint x: 1243, startPoint y: 430, endPoint x: 589, endPoint y: 630, distance: 683.9
drag, startPoint x: 413, startPoint y: 628, endPoint x: 1263, endPoint y: 450, distance: 868.4
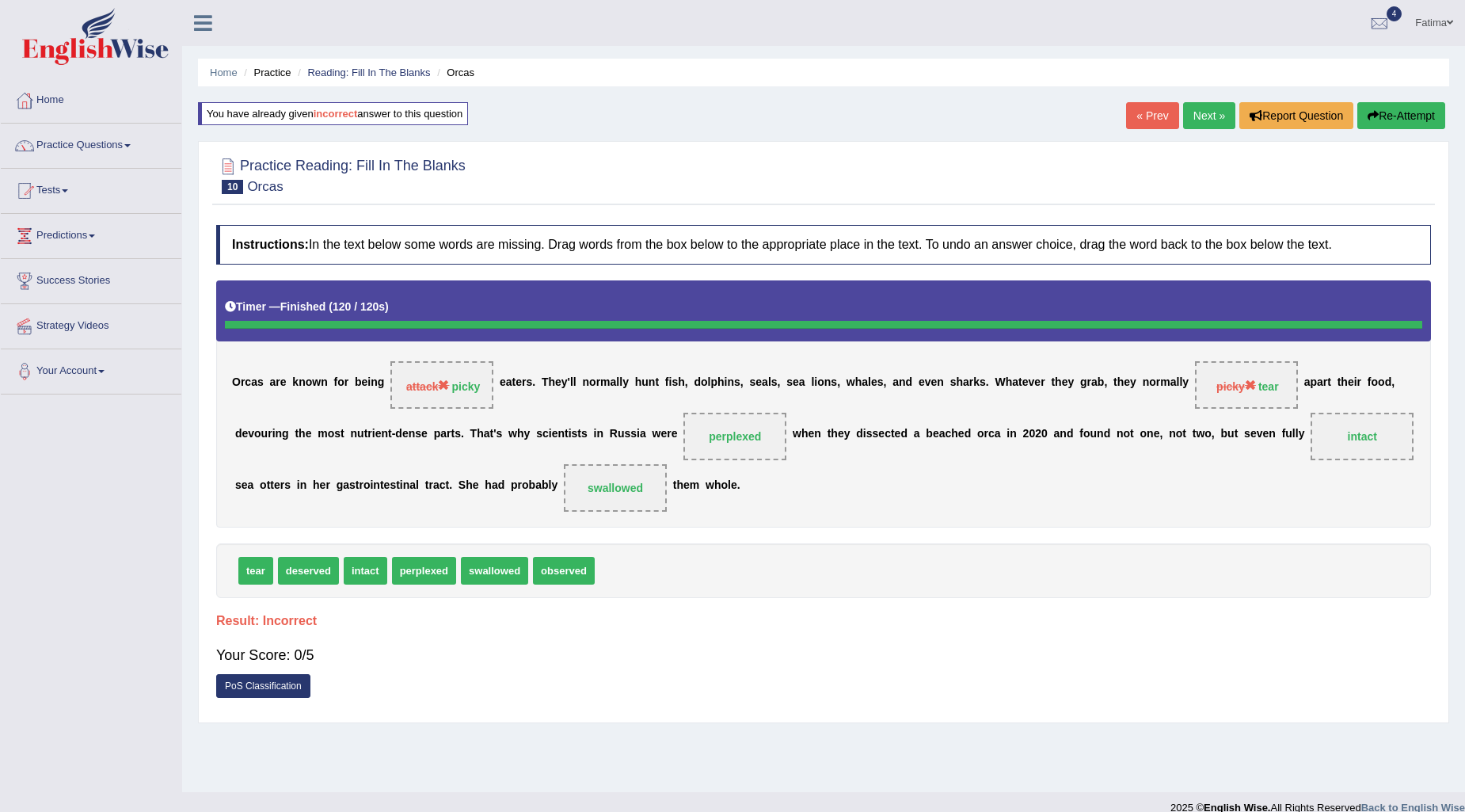
click at [1407, 107] on button "Re-Attempt" at bounding box center [1401, 115] width 88 height 27
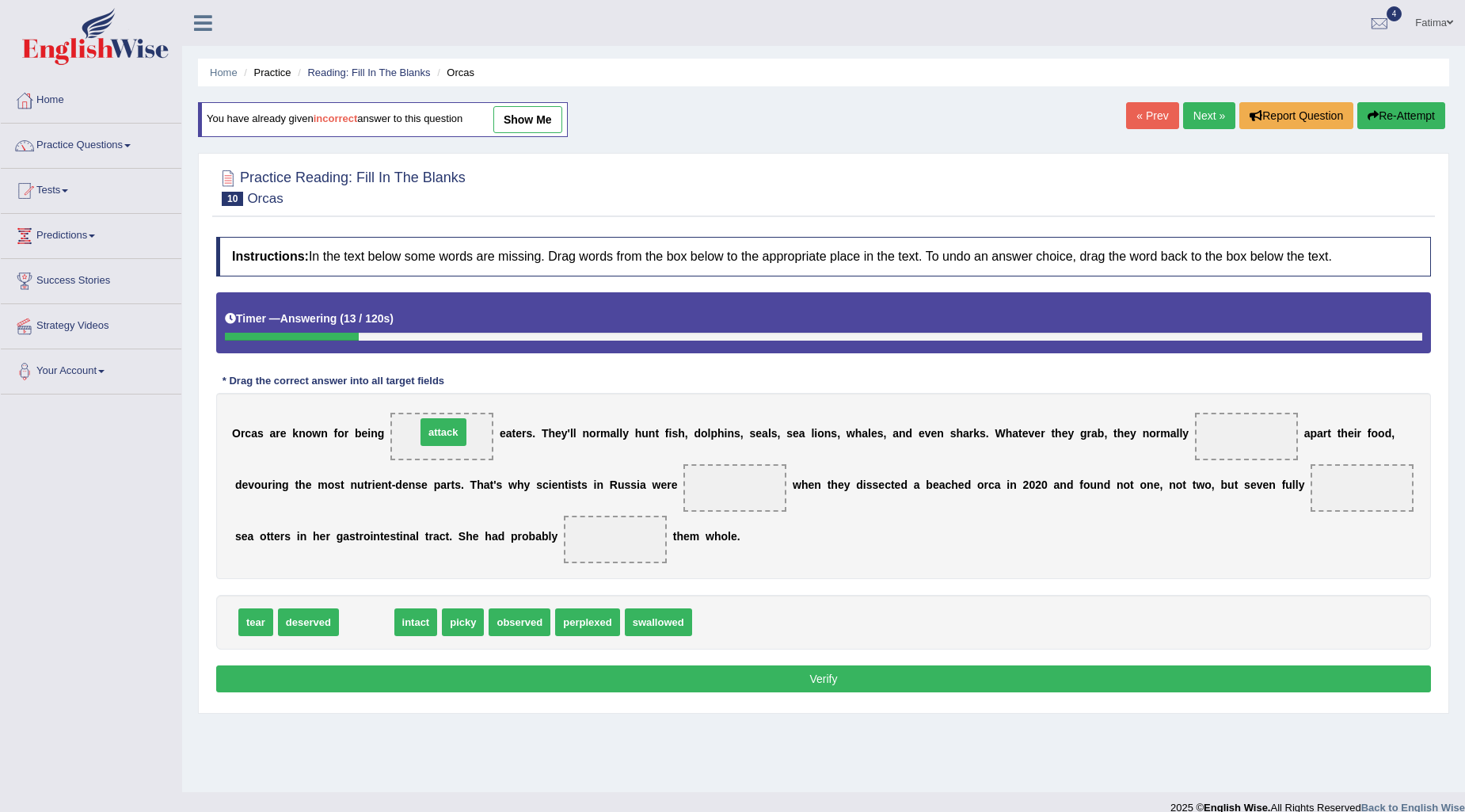
drag, startPoint x: 360, startPoint y: 621, endPoint x: 471, endPoint y: 485, distance: 175.5
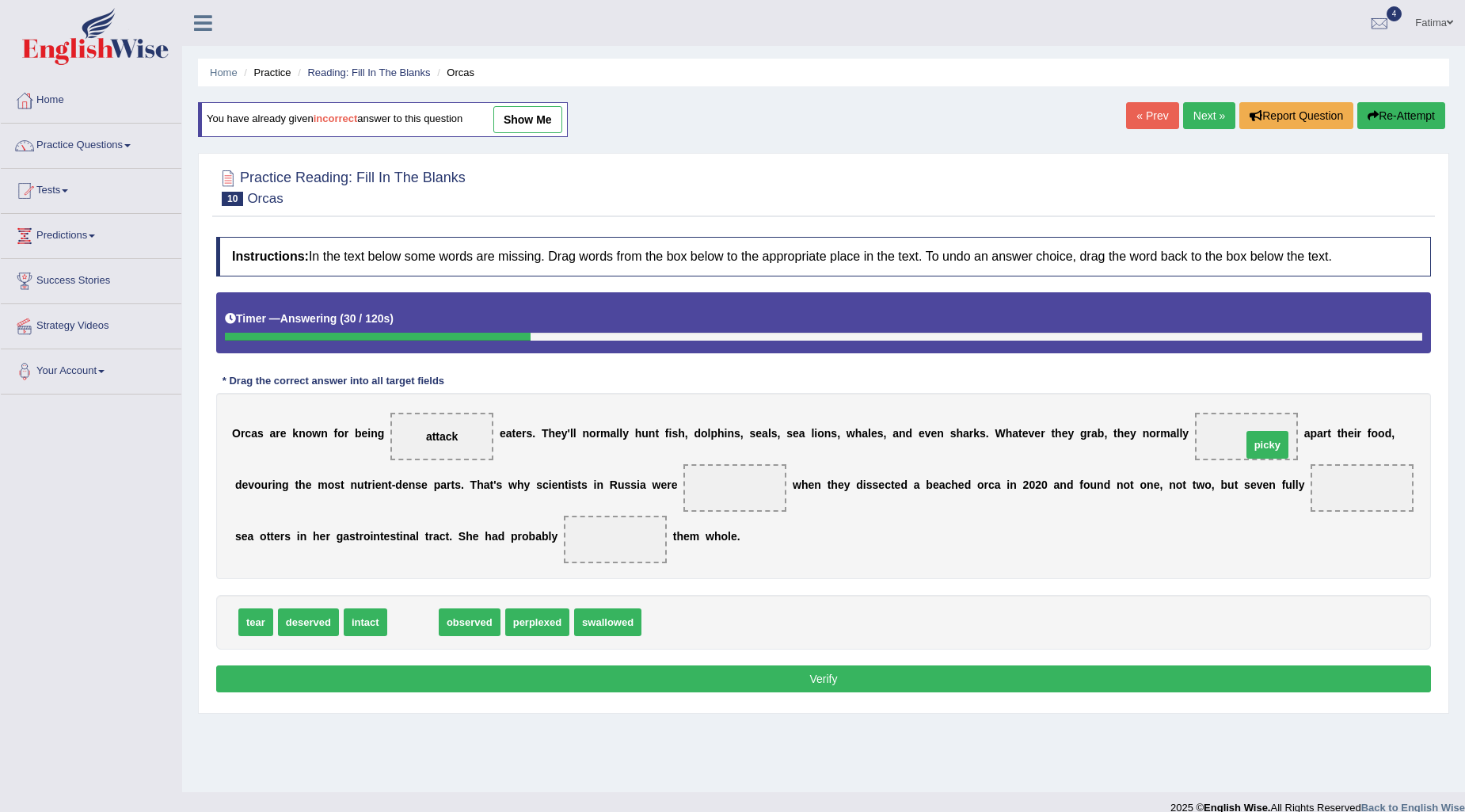
drag, startPoint x: 409, startPoint y: 629, endPoint x: 1263, endPoint y: 451, distance: 872.4
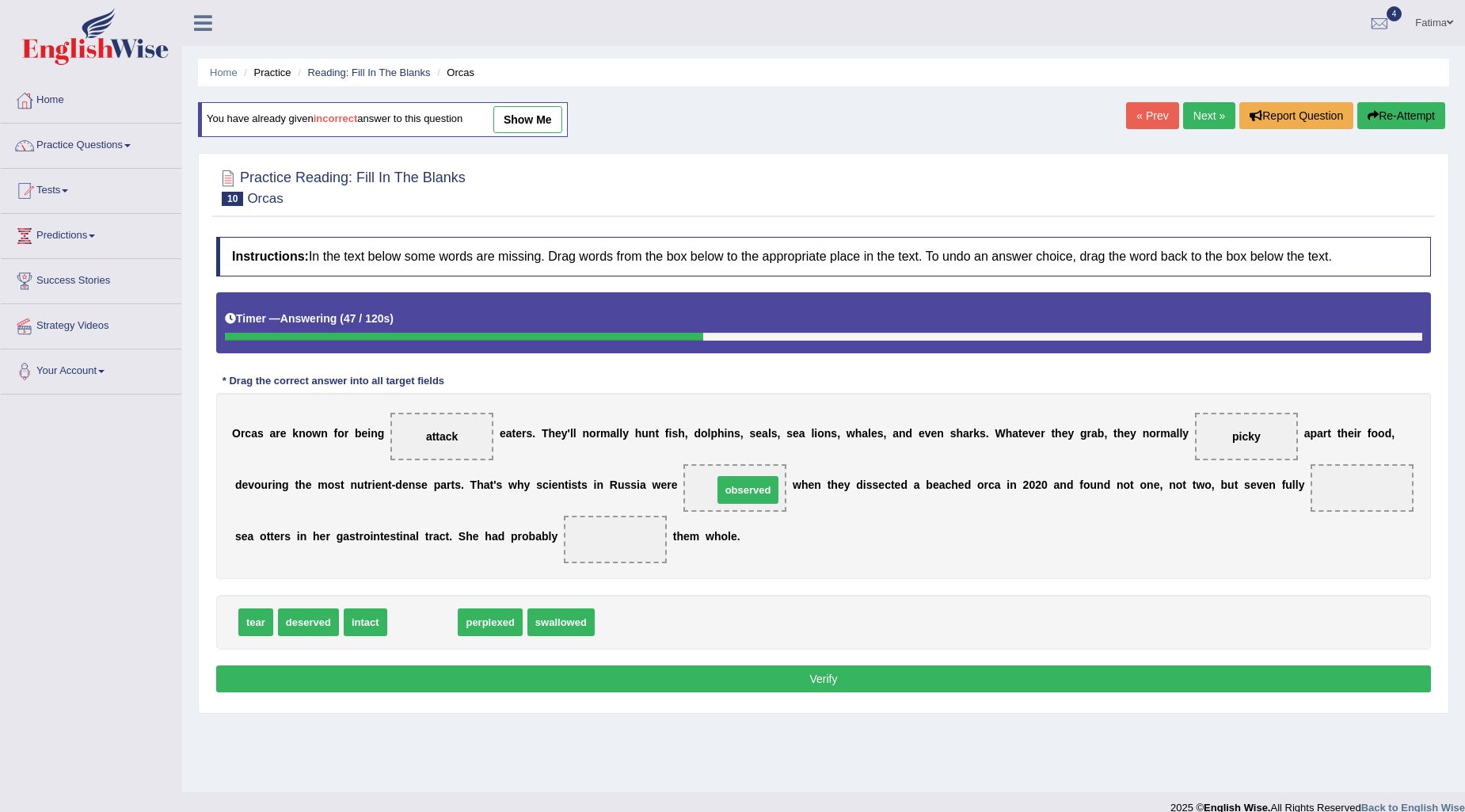
drag, startPoint x: 424, startPoint y: 623, endPoint x: 749, endPoint y: 491, distance: 350.8
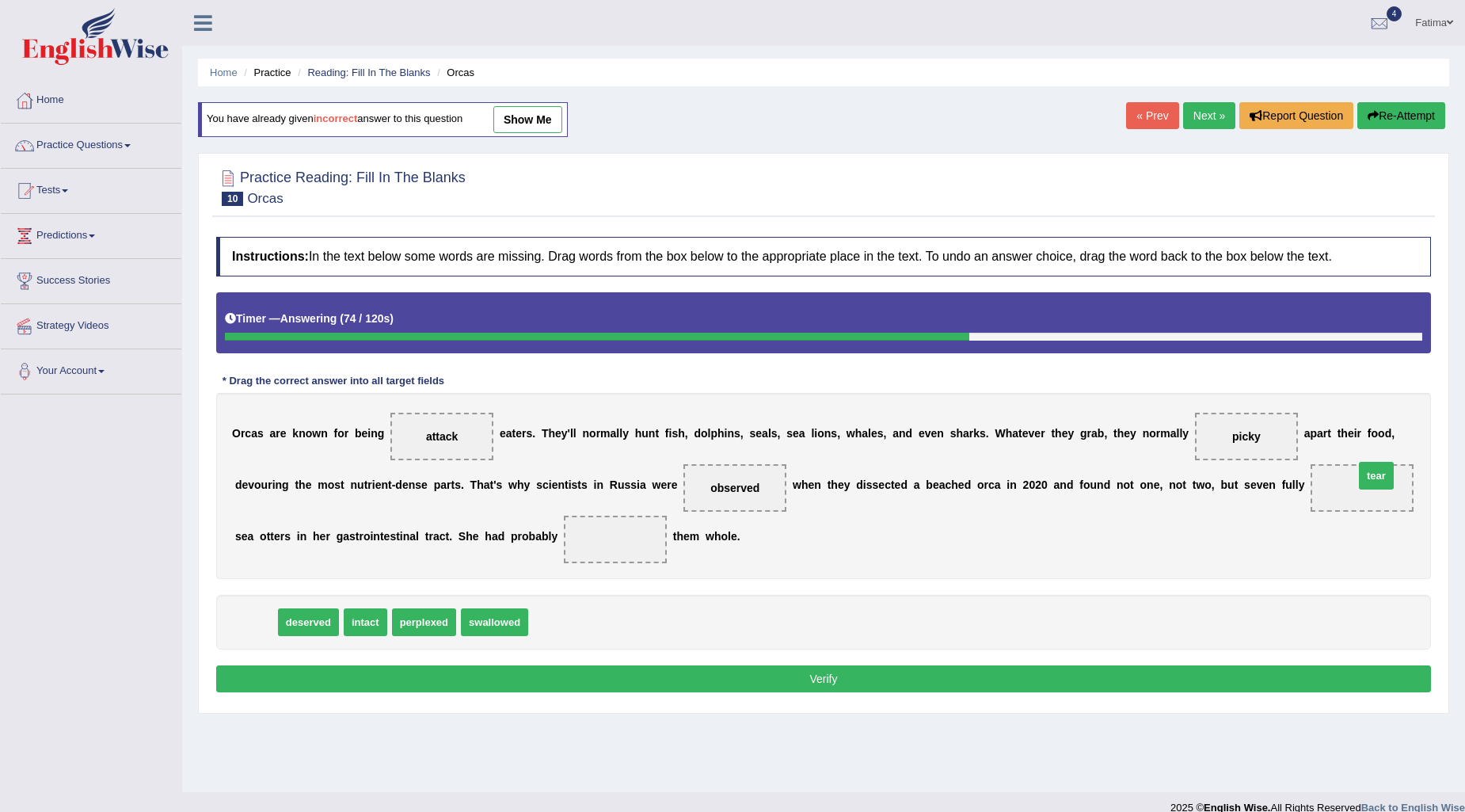
drag, startPoint x: 255, startPoint y: 618, endPoint x: 1375, endPoint y: 471, distance: 1129.6
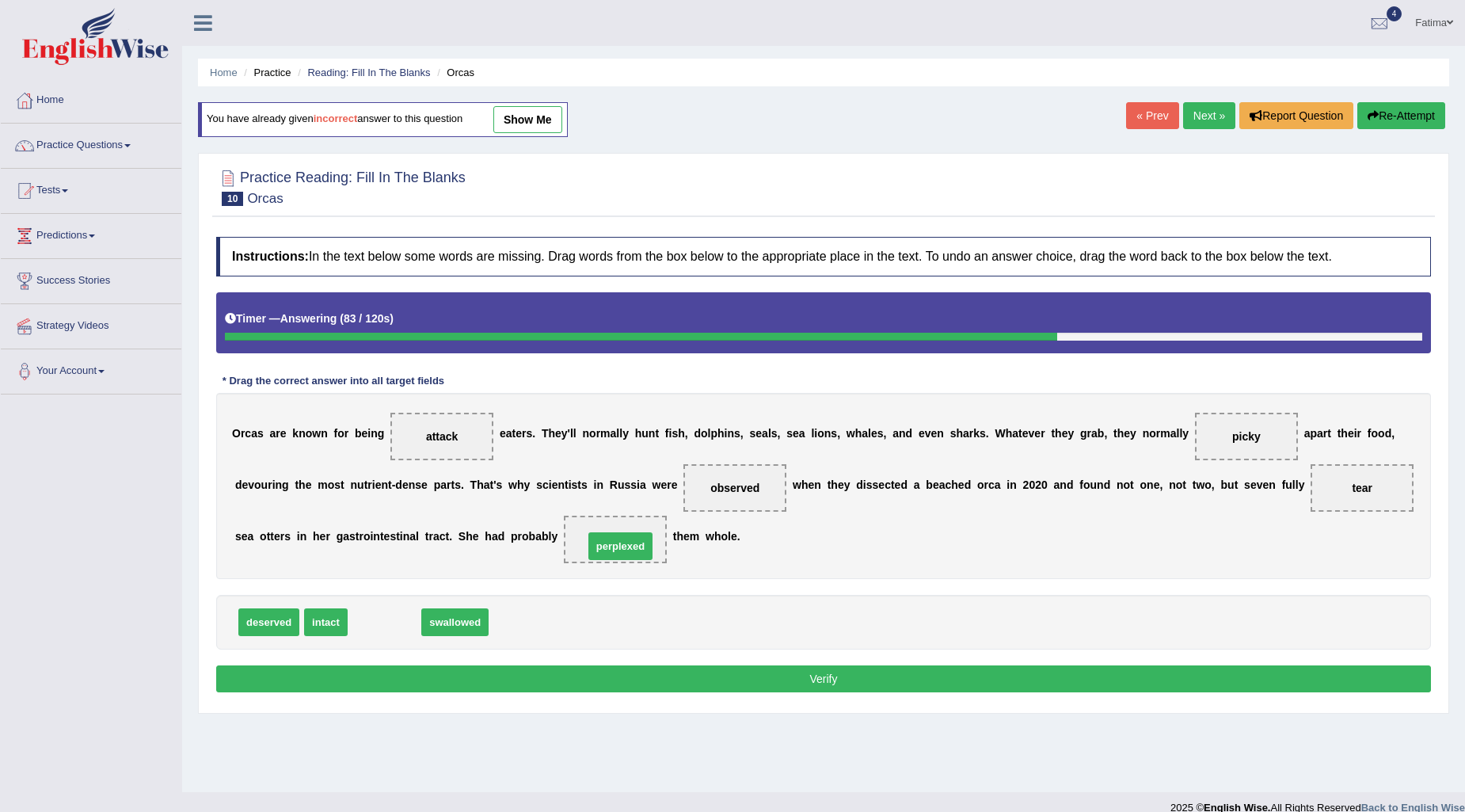
drag, startPoint x: 390, startPoint y: 622, endPoint x: 627, endPoint y: 546, distance: 248.9
drag, startPoint x: 637, startPoint y: 539, endPoint x: 457, endPoint y: 615, distance: 195.4
drag, startPoint x: 255, startPoint y: 618, endPoint x: 585, endPoint y: 543, distance: 338.4
drag, startPoint x: 678, startPoint y: 681, endPoint x: 670, endPoint y: 682, distance: 8.1
click at [678, 682] on button "Verify" at bounding box center [823, 678] width 1214 height 27
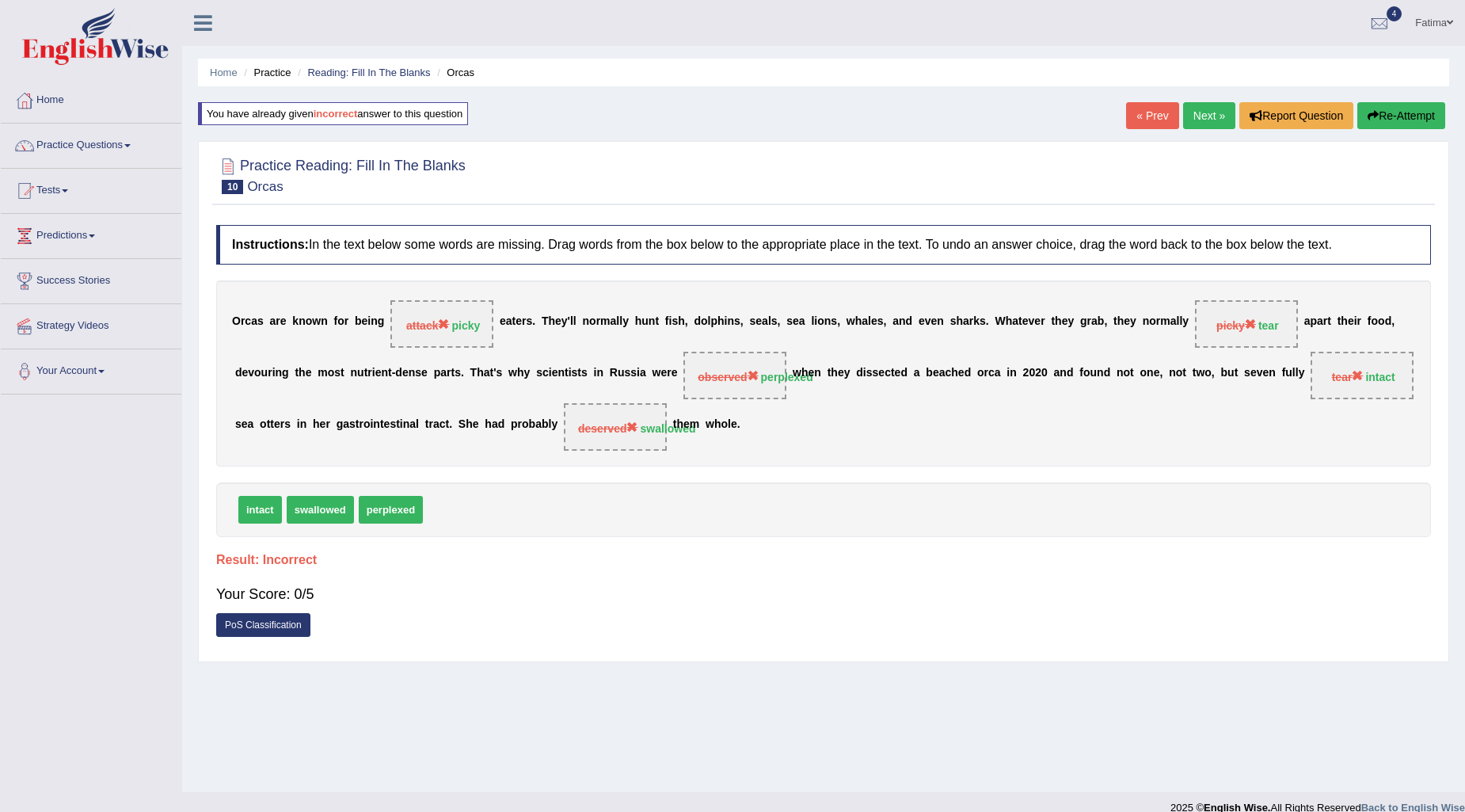
click at [1204, 119] on link "Next »" at bounding box center [1210, 115] width 52 height 27
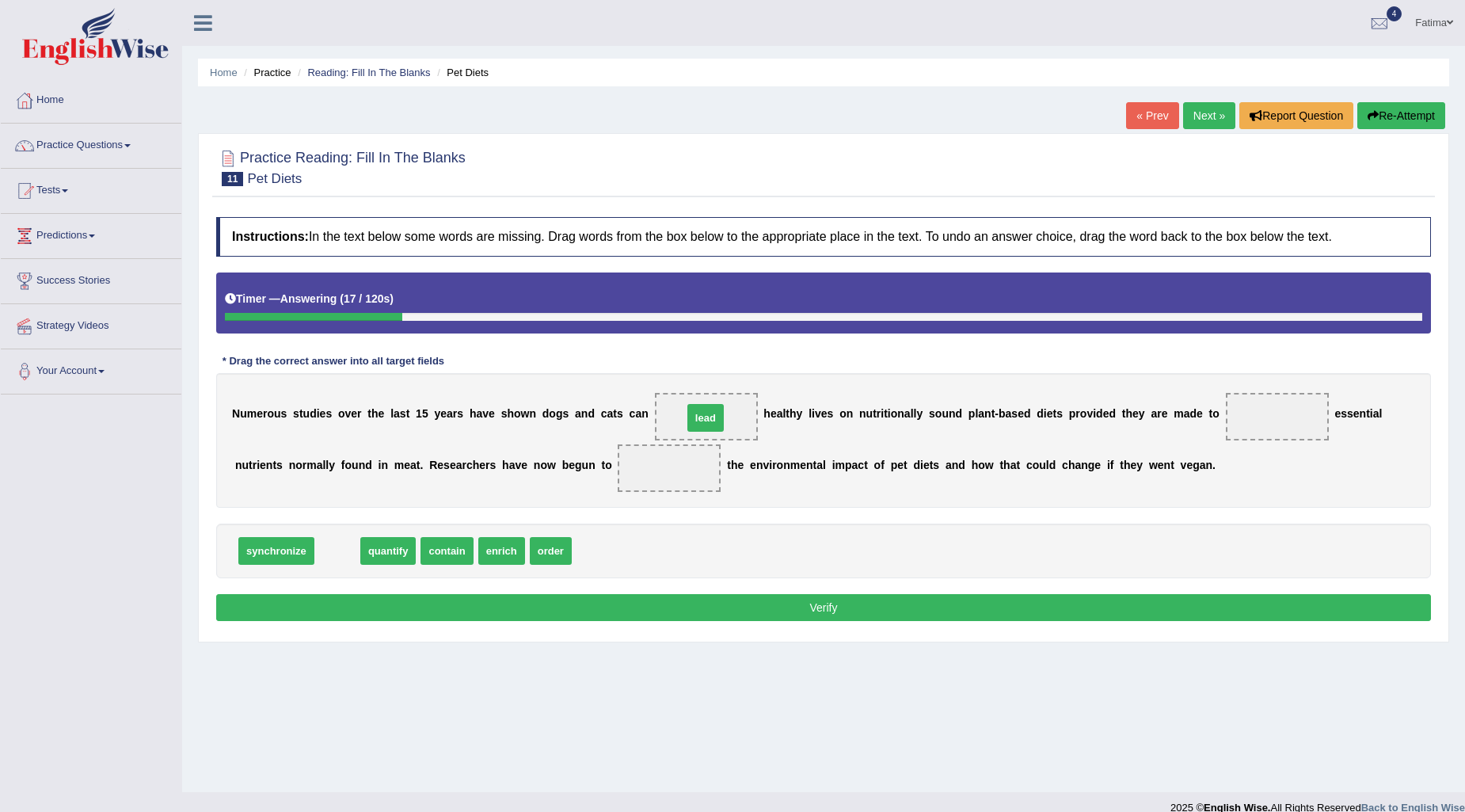
drag, startPoint x: 341, startPoint y: 551, endPoint x: 709, endPoint y: 418, distance: 391.3
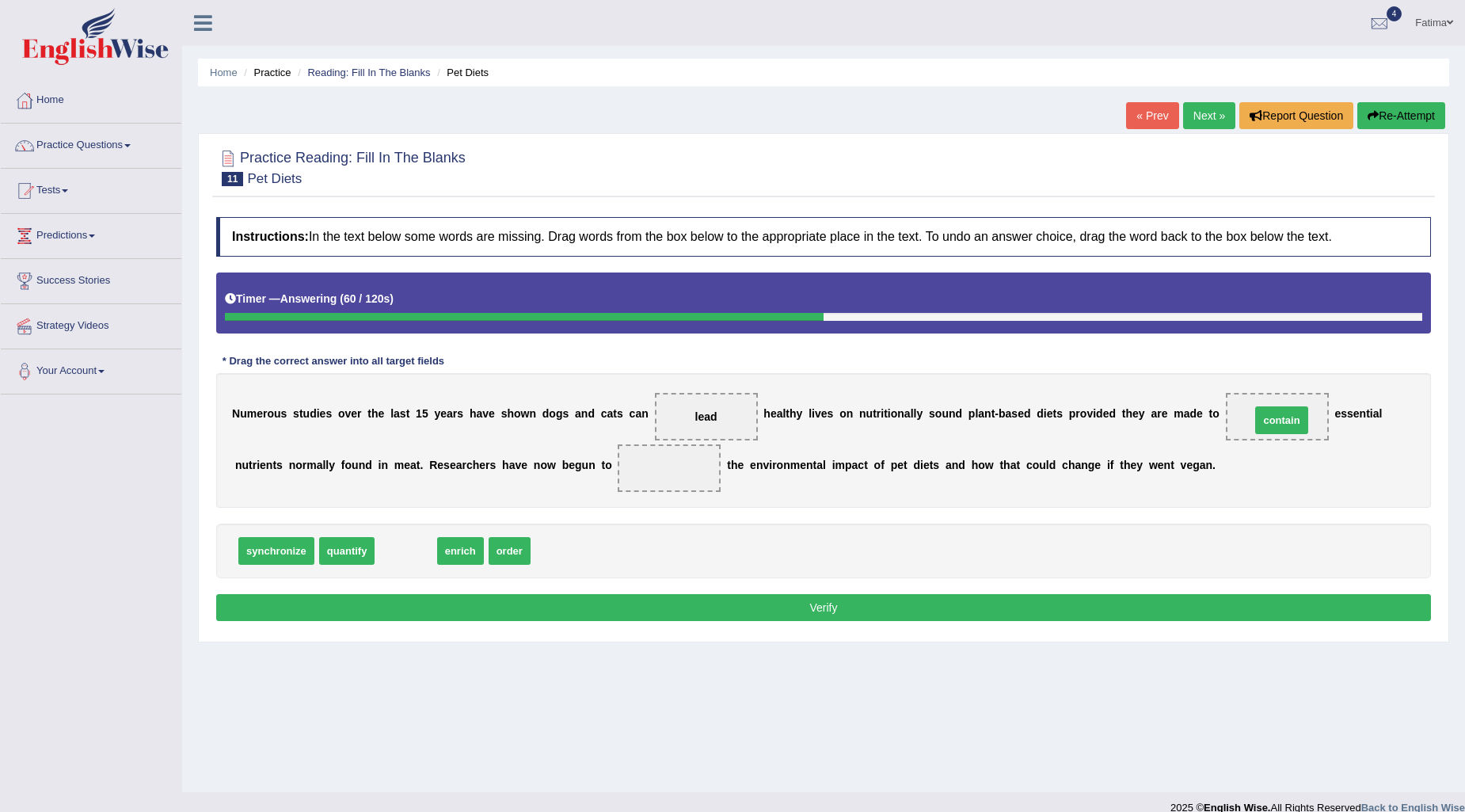
drag, startPoint x: 394, startPoint y: 559, endPoint x: 1269, endPoint y: 429, distance: 884.6
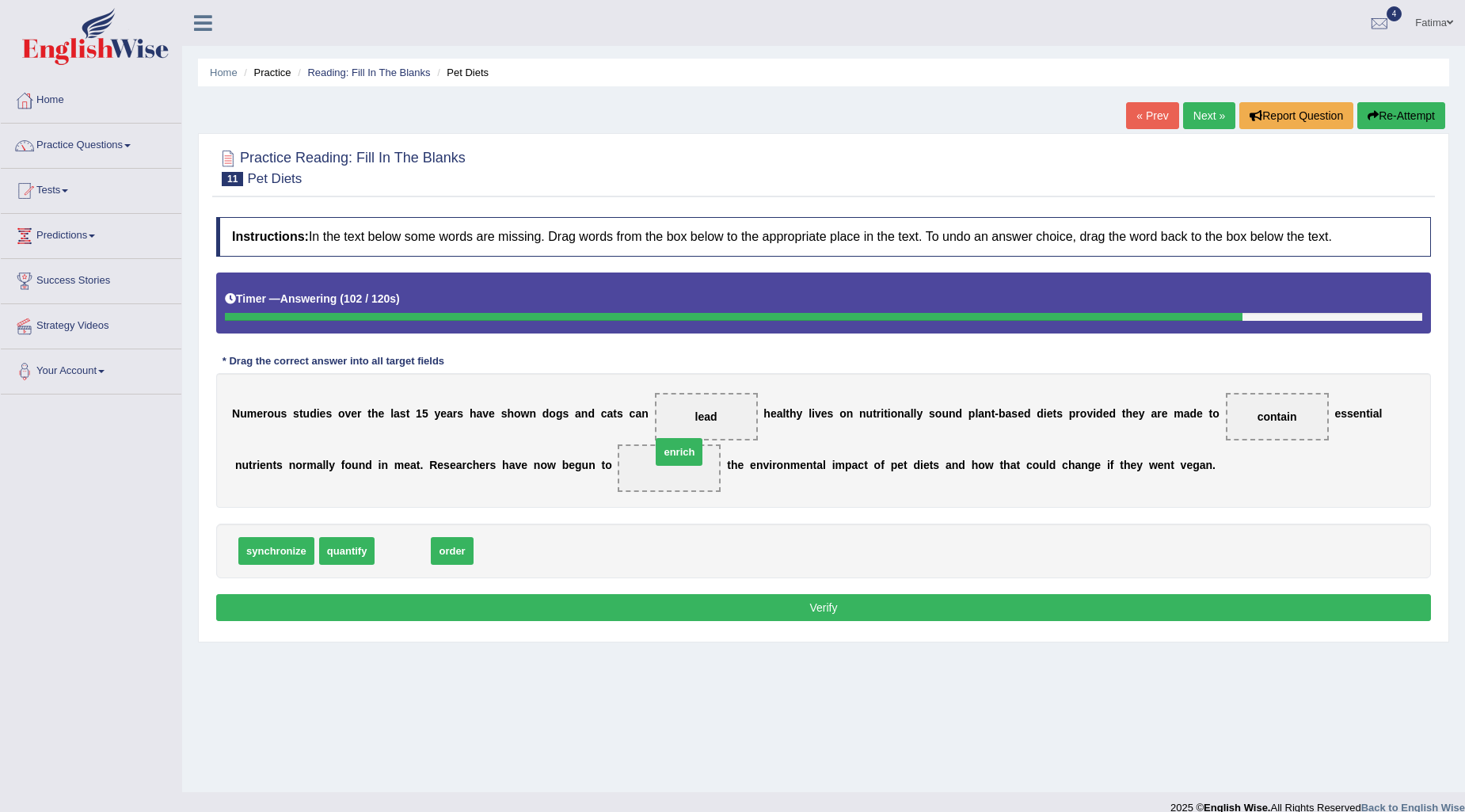
drag, startPoint x: 405, startPoint y: 551, endPoint x: 682, endPoint y: 452, distance: 294.2
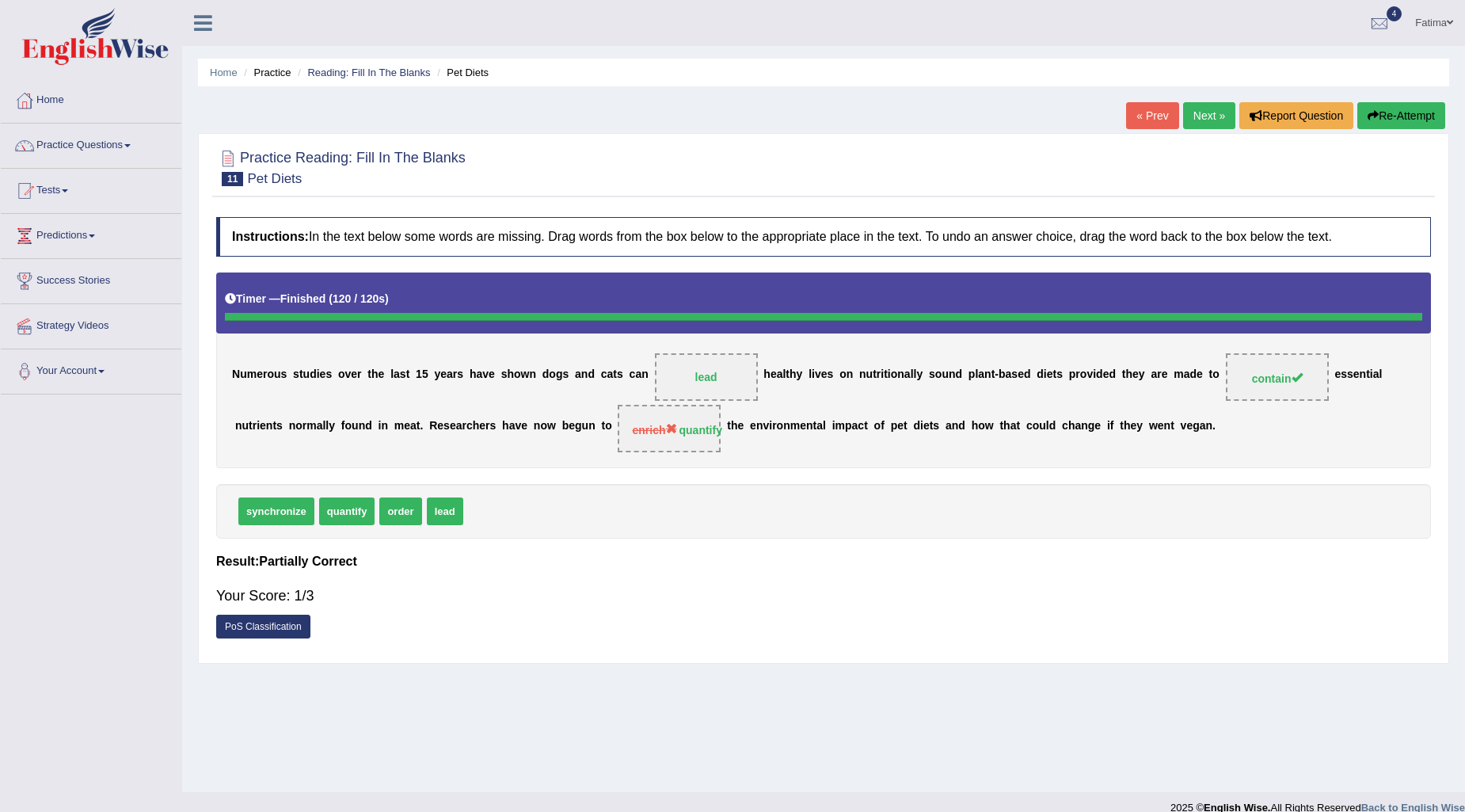
click at [1210, 120] on link "Next »" at bounding box center [1210, 115] width 52 height 27
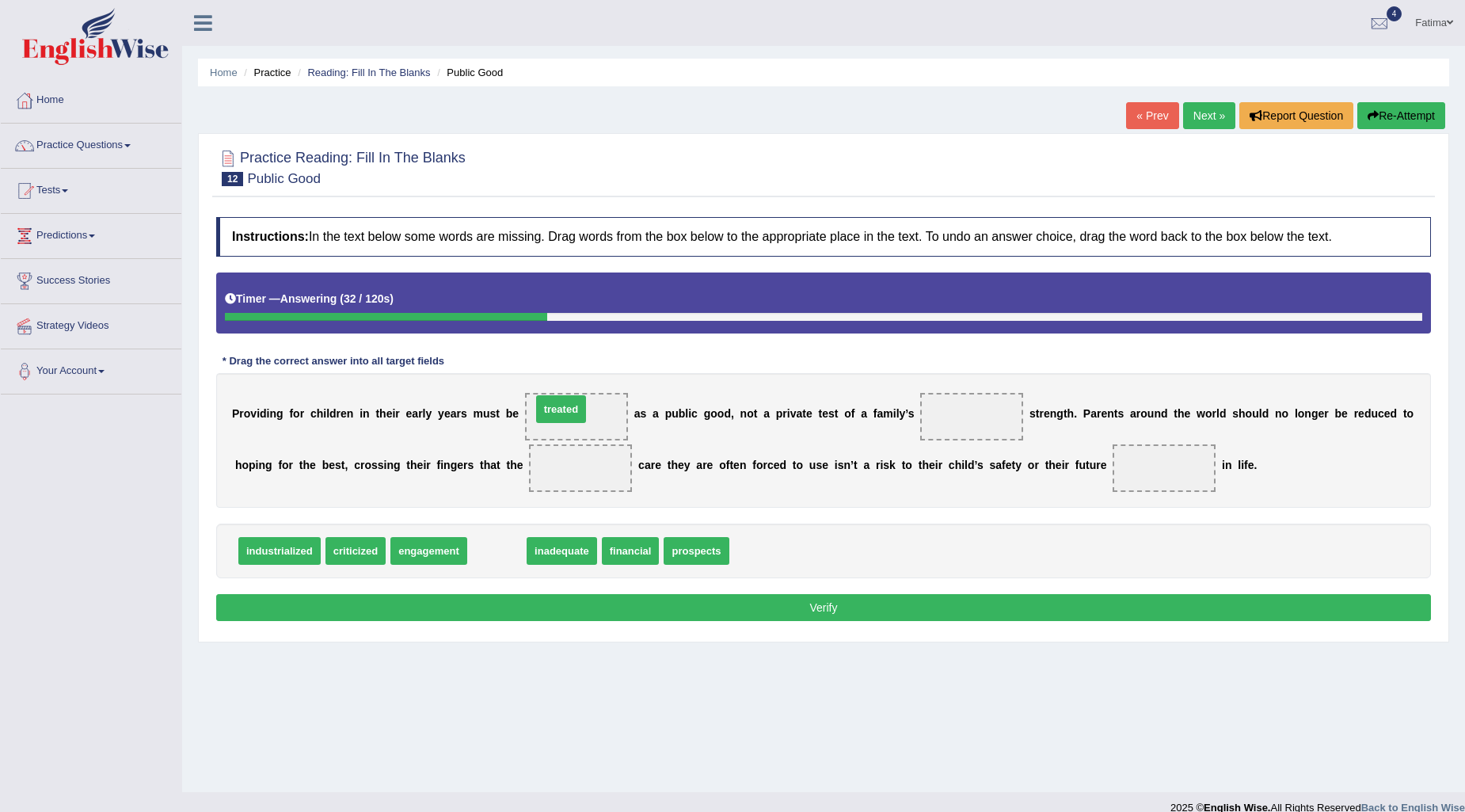
drag, startPoint x: 502, startPoint y: 547, endPoint x: 567, endPoint y: 405, distance: 156.2
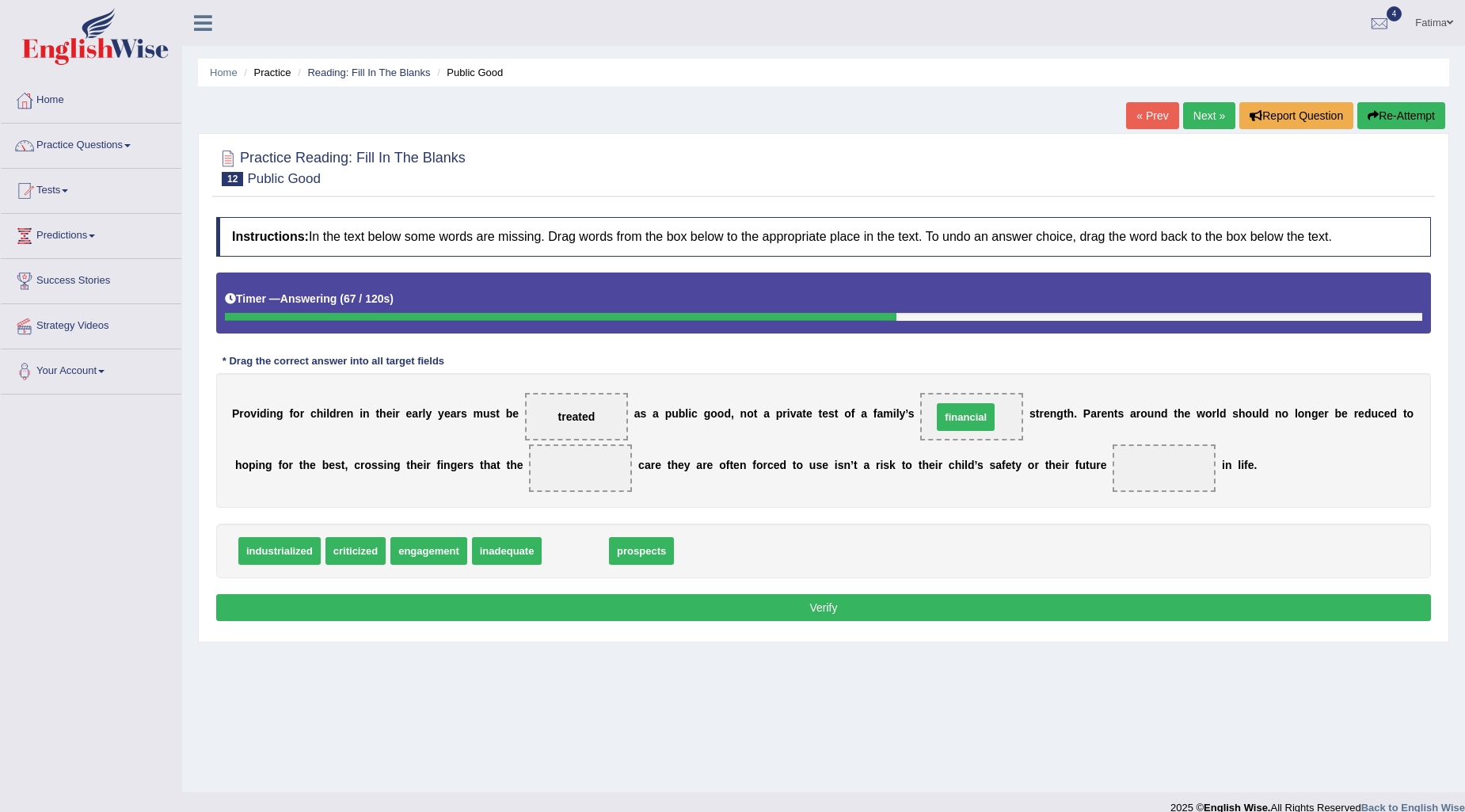
drag, startPoint x: 578, startPoint y: 557, endPoint x: 976, endPoint y: 420, distance: 420.9
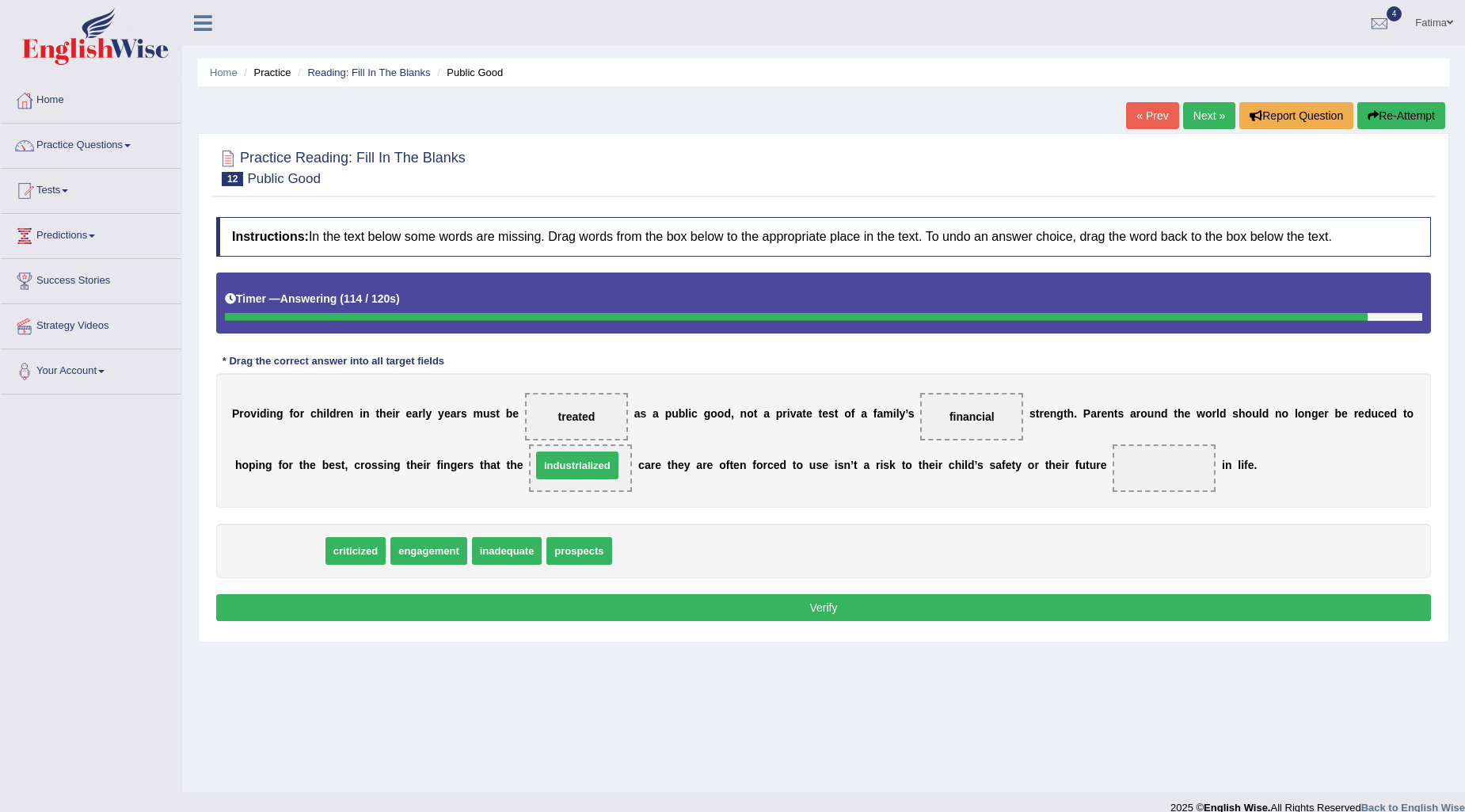
drag, startPoint x: 283, startPoint y: 549, endPoint x: 584, endPoint y: 461, distance: 313.6
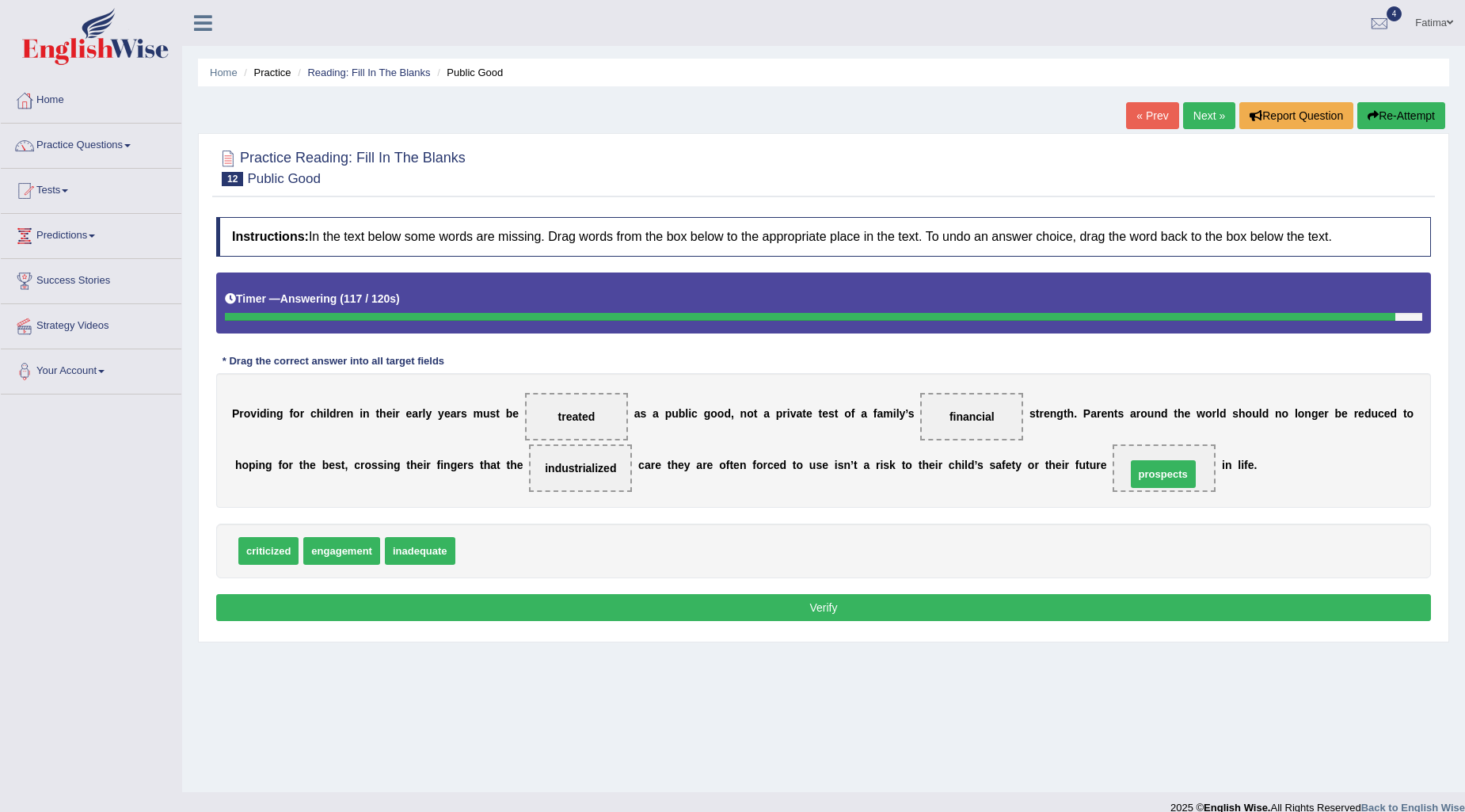
drag, startPoint x: 487, startPoint y: 544, endPoint x: 1158, endPoint y: 468, distance: 675.3
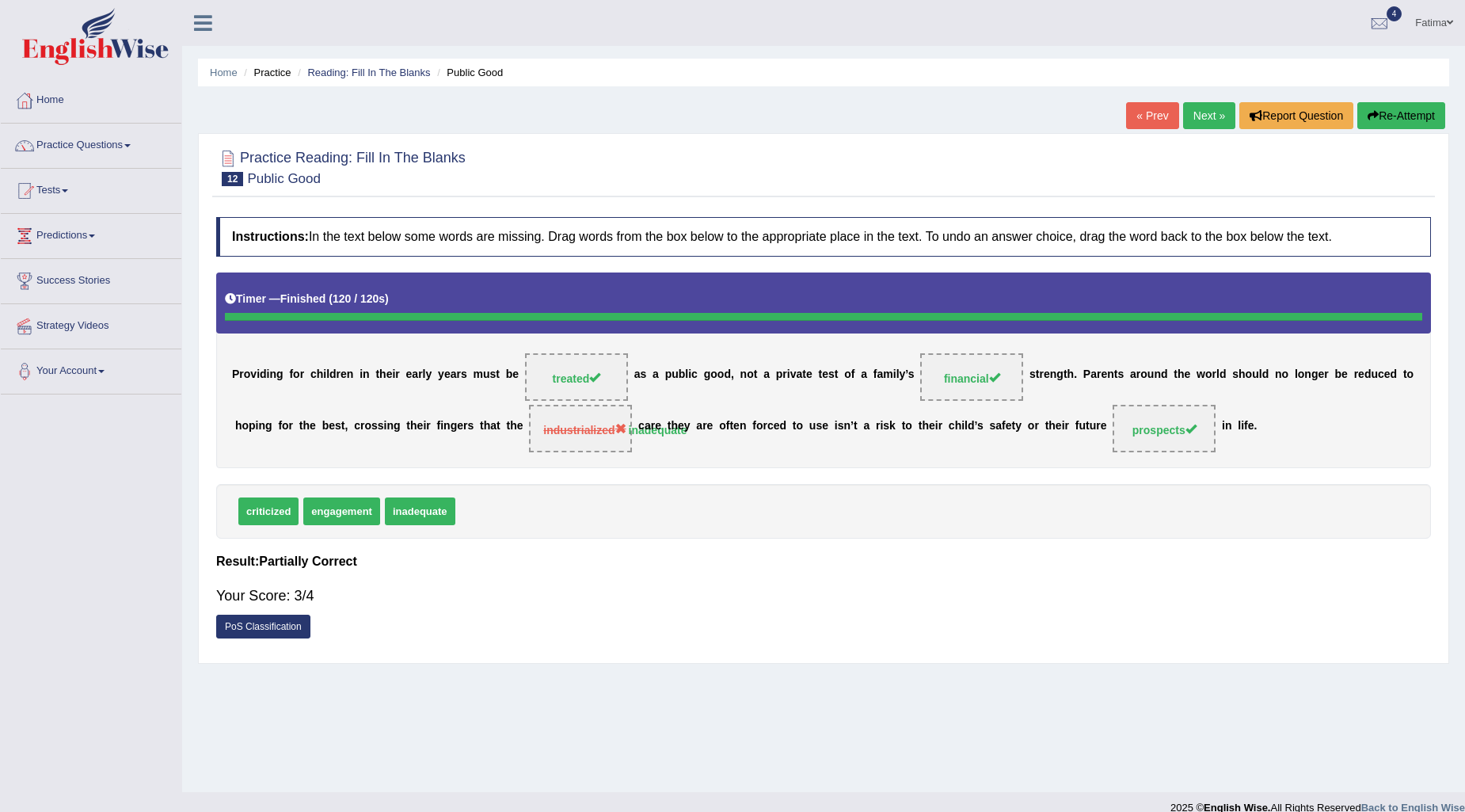
click at [1204, 120] on link "Next »" at bounding box center [1210, 115] width 52 height 27
